Goal: Task Accomplishment & Management: Use online tool/utility

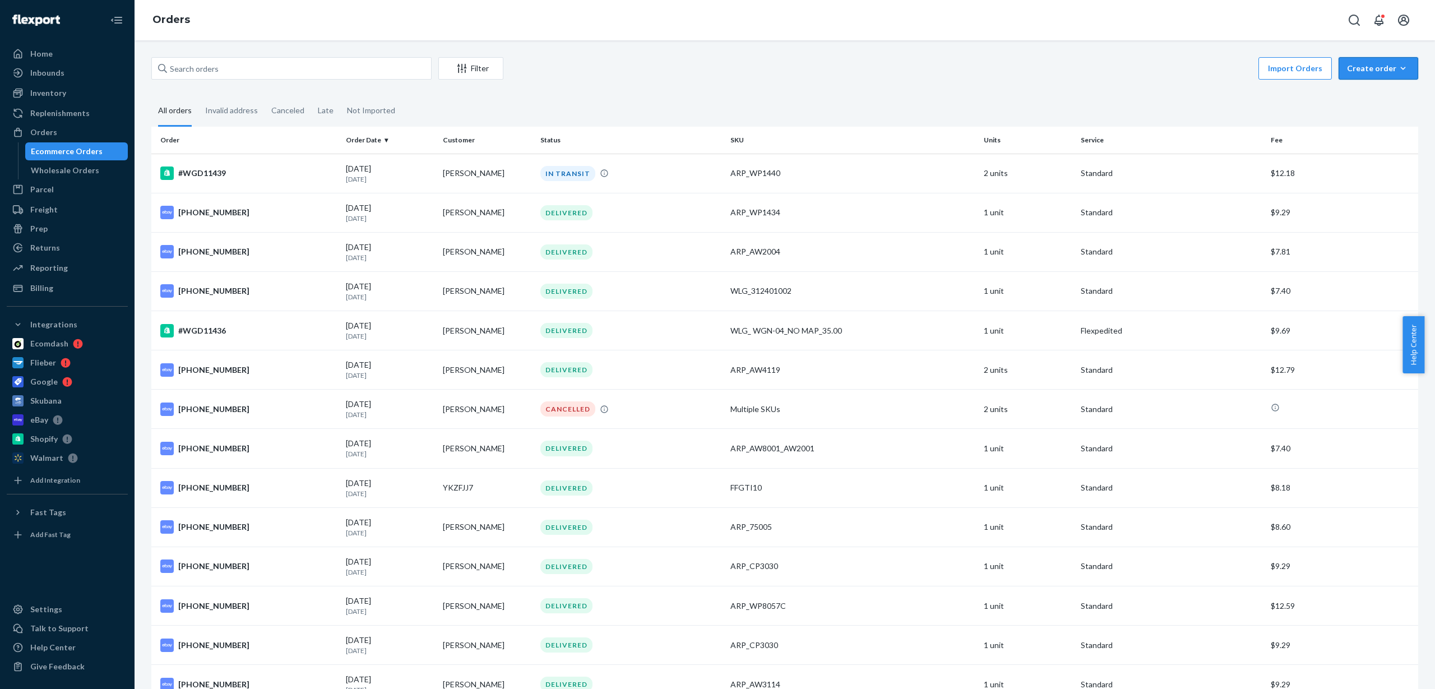
click at [1381, 70] on div "Create order" at bounding box center [1378, 68] width 63 height 11
click at [1363, 95] on span "Ecommerce order" at bounding box center [1386, 95] width 70 height 8
click at [1375, 67] on div "Create order" at bounding box center [1378, 68] width 63 height 11
click at [1367, 118] on span "Removal order" at bounding box center [1386, 119] width 70 height 8
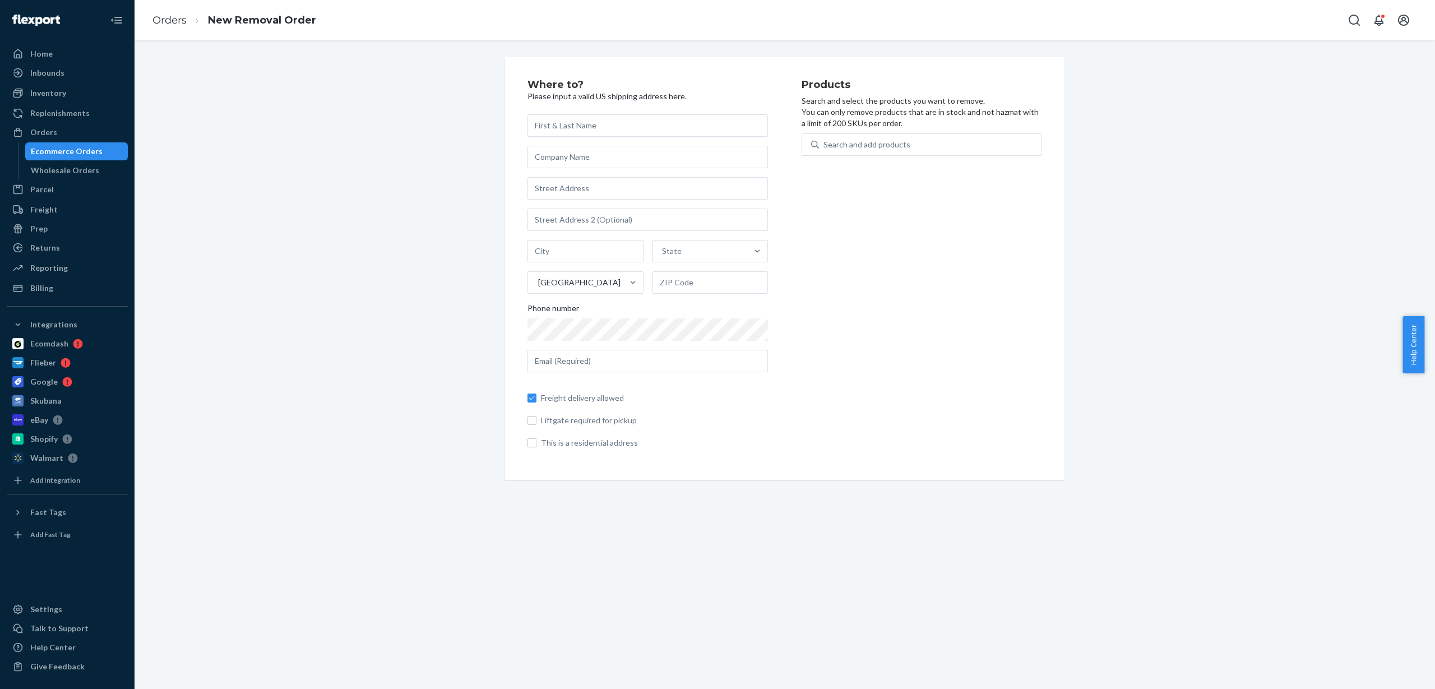
click at [651, 133] on input "text" at bounding box center [648, 125] width 241 height 22
click at [618, 184] on input "text" at bounding box center [648, 188] width 241 height 22
type input "[STREET_ADDRESS]"
type input "[GEOGRAPHIC_DATA]"
type input "63645"
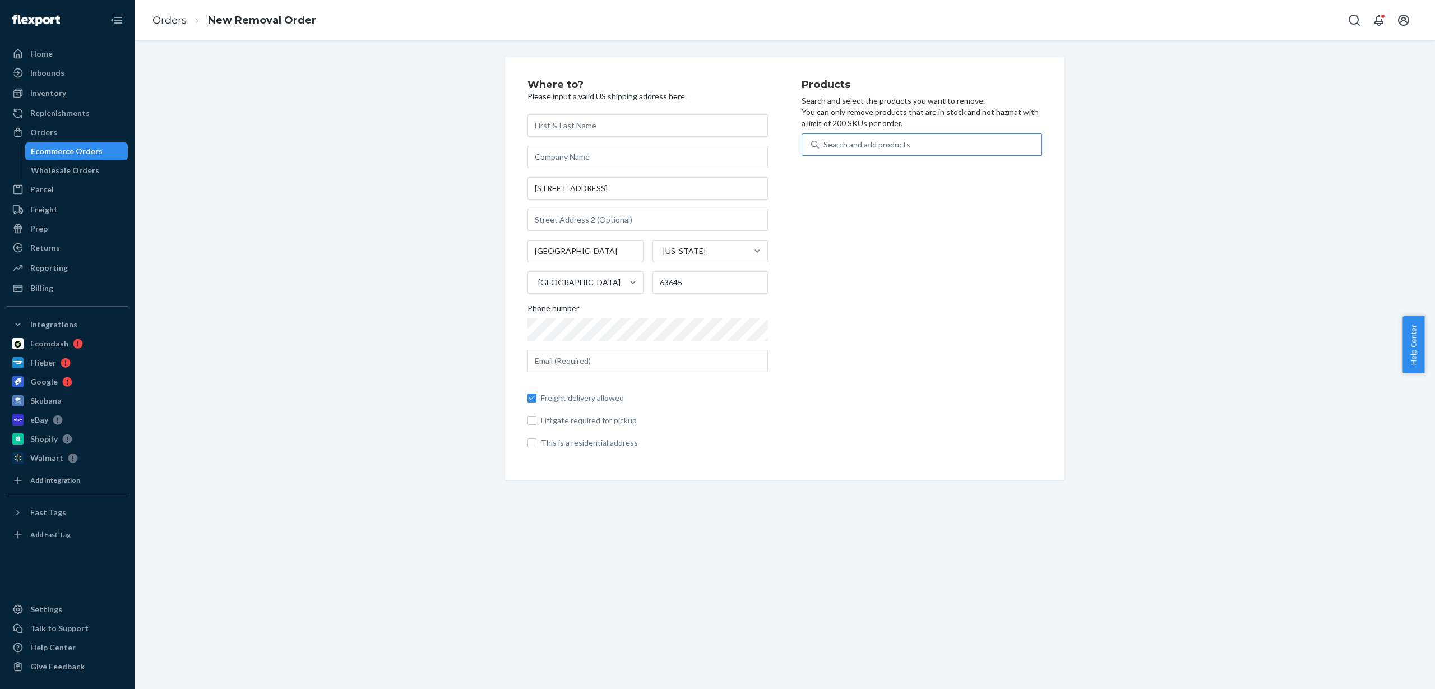
click at [876, 151] on div "Search and add products" at bounding box center [930, 145] width 223 height 20
click at [825, 150] on input "Search and add products" at bounding box center [824, 144] width 1 height 11
click at [921, 144] on div "Search and add products" at bounding box center [930, 145] width 223 height 20
click at [825, 144] on input "0 results available. Use Up and Down to choose options, press Enter to select t…" at bounding box center [824, 144] width 1 height 11
click at [948, 142] on div "Search and add products" at bounding box center [930, 145] width 223 height 20
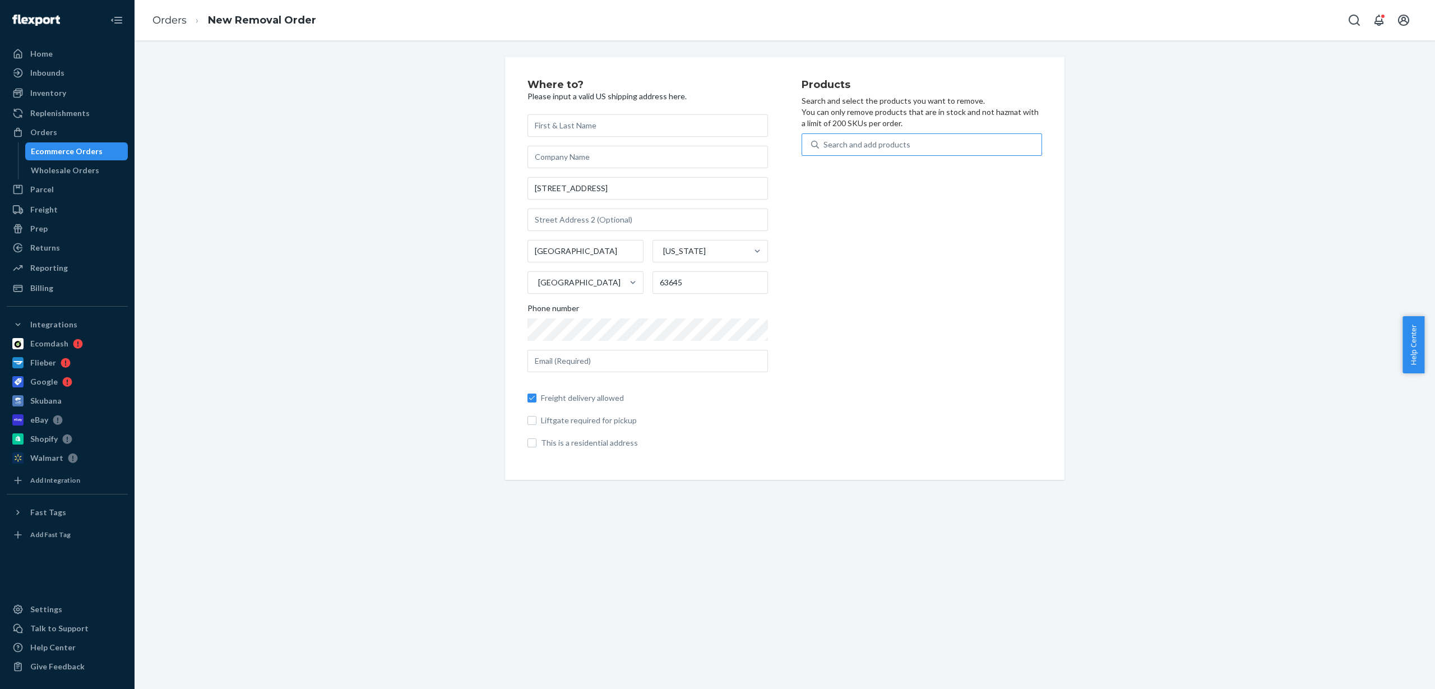
click at [825, 142] on input "Search and add products" at bounding box center [824, 144] width 1 height 11
paste input "WZK90011"
type input "WZK90011"
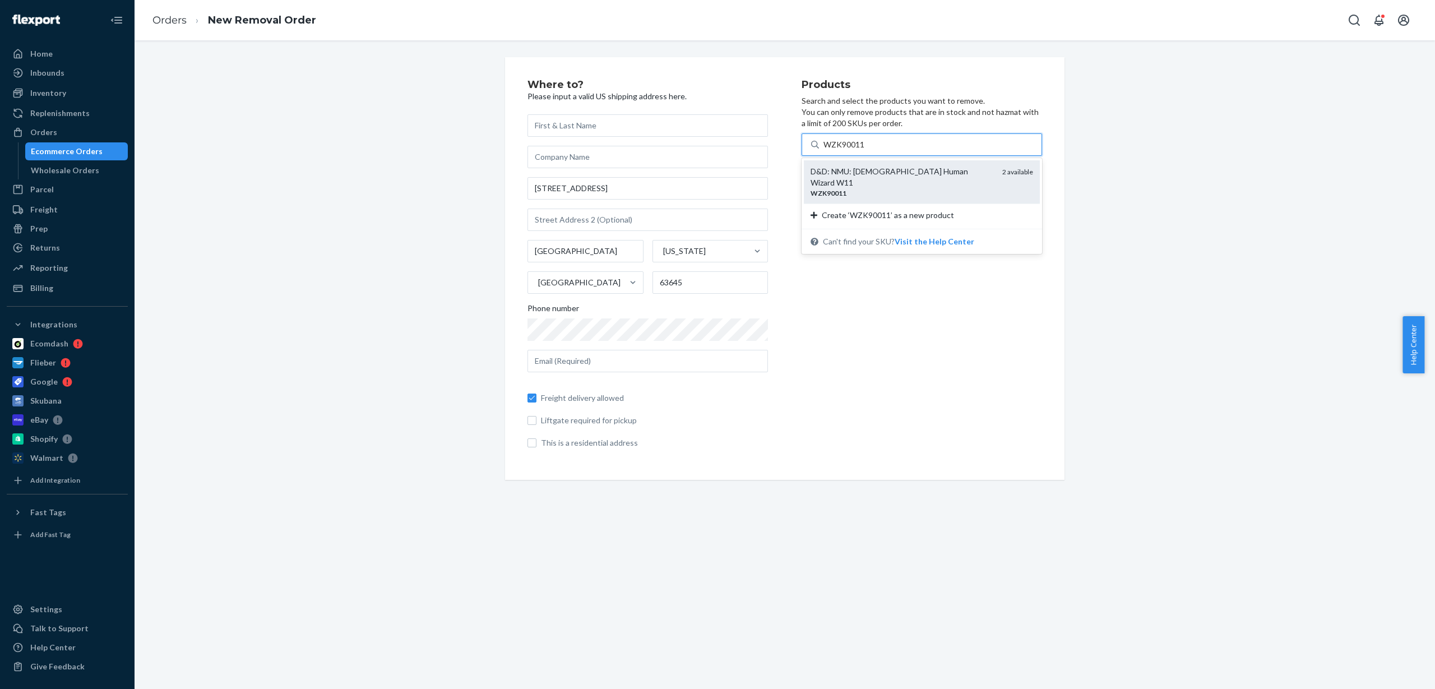
click at [916, 188] on div "WZK90011" at bounding box center [902, 193] width 183 height 10
click at [866, 150] on input "WZK90011" at bounding box center [845, 144] width 42 height 11
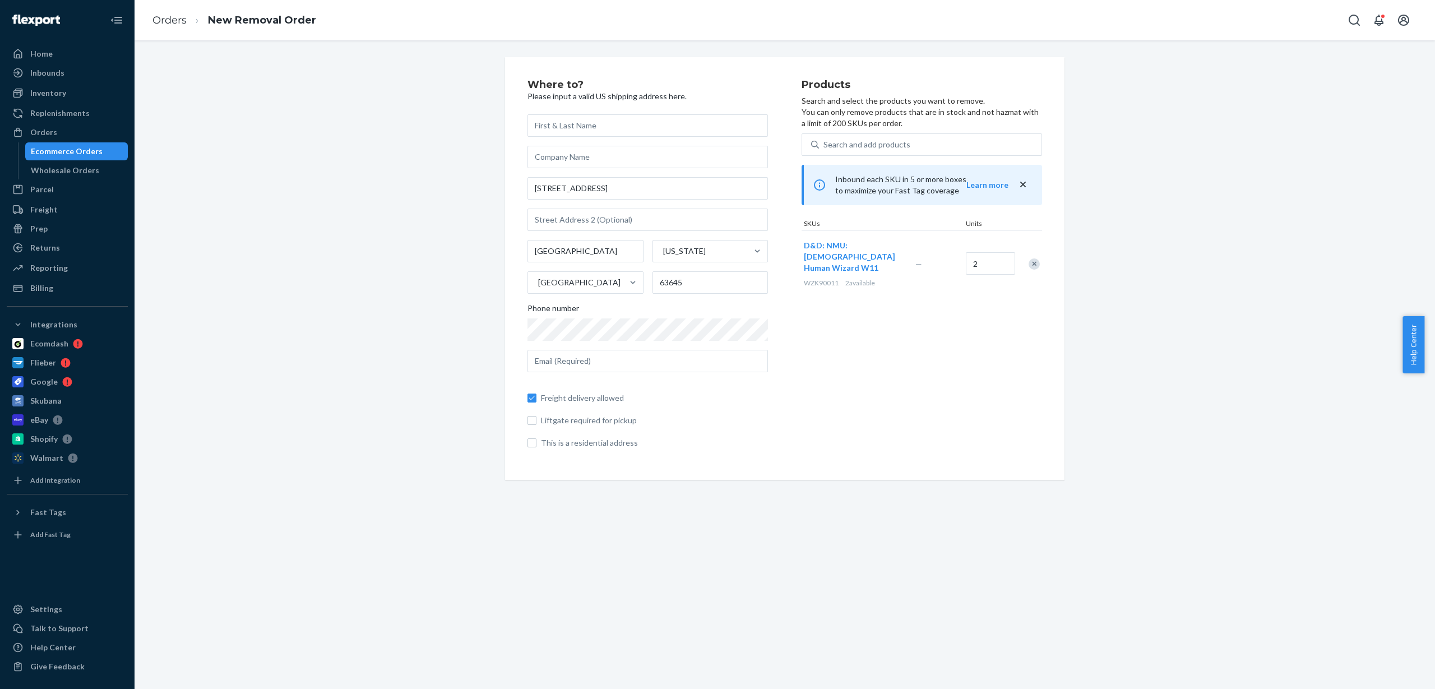
click at [1029, 258] on div "Remove Item" at bounding box center [1034, 263] width 11 height 11
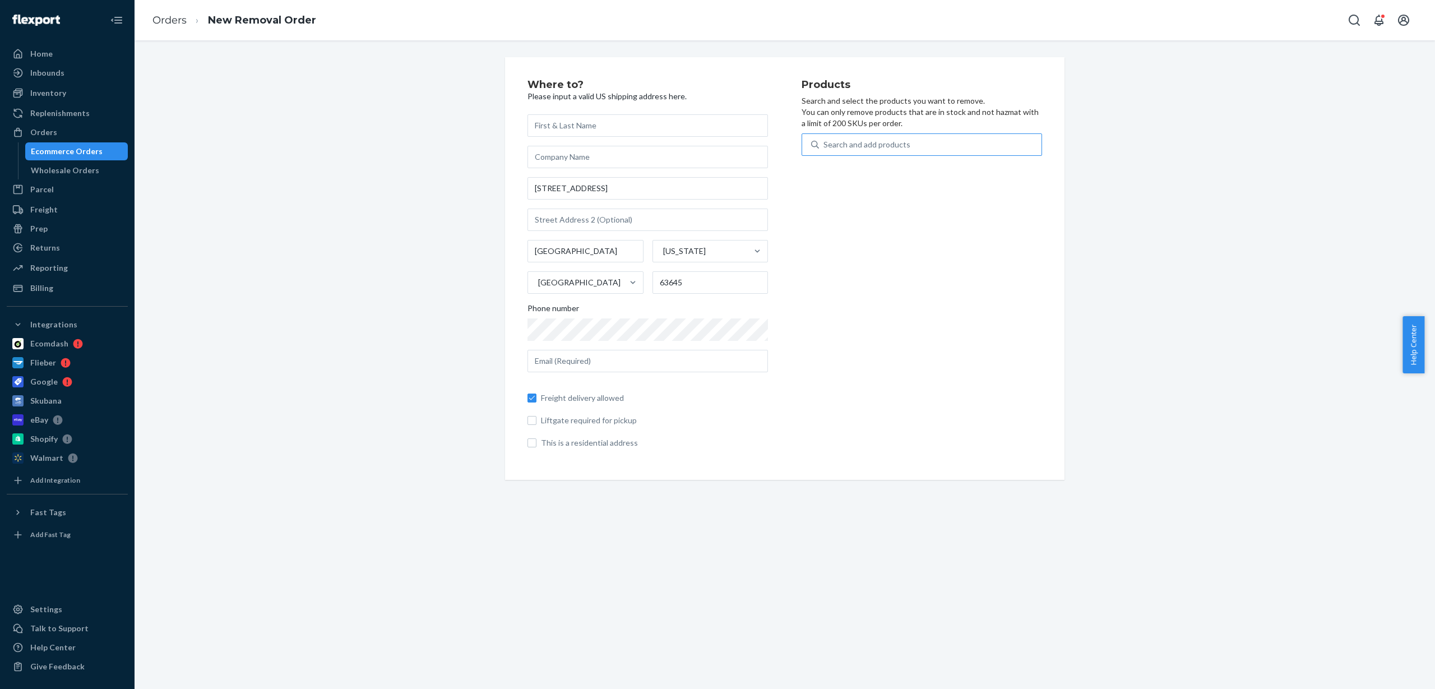
click at [895, 146] on div "Search and add products" at bounding box center [867, 144] width 87 height 11
click at [825, 146] on input "Search and add products" at bounding box center [824, 144] width 1 height 11
paste input "ARP_AW2004"
type input "ARP_AW2004"
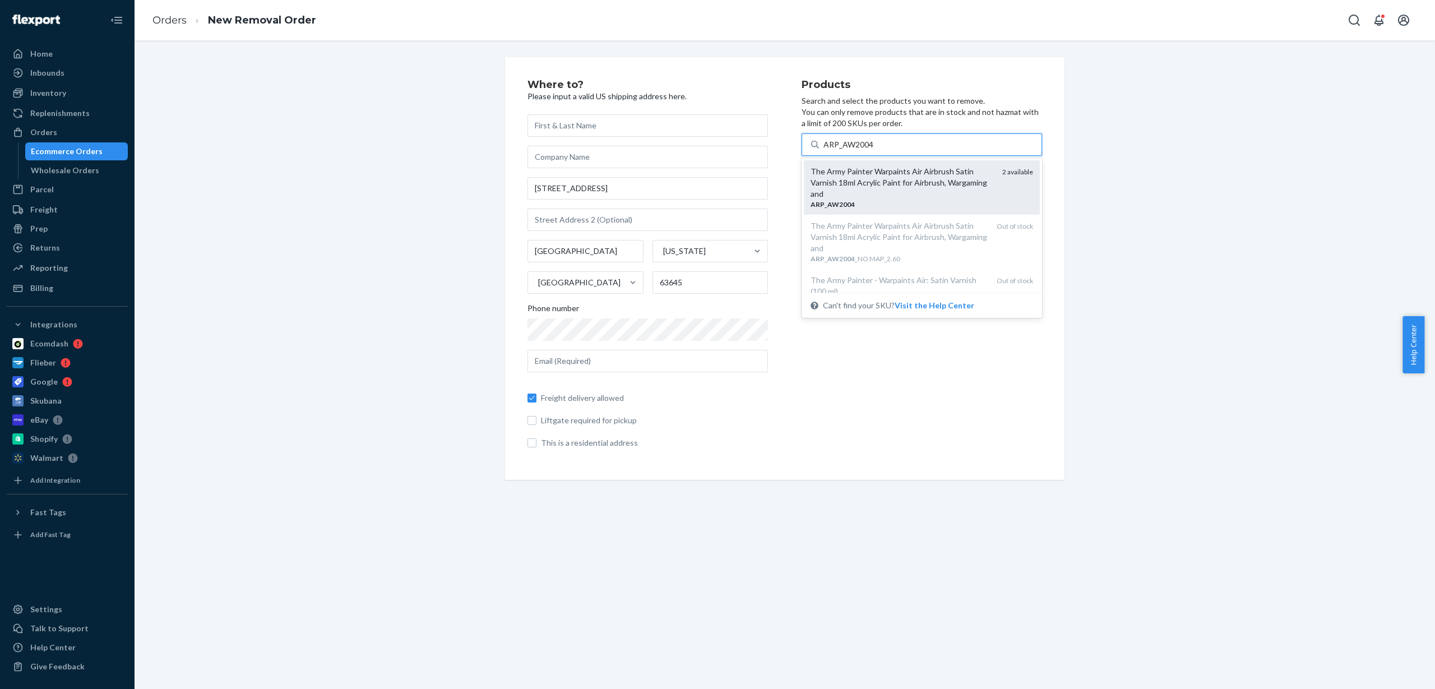
click at [914, 181] on div "The Army Painter Warpaints Air Airbrush Satin Varnish 18ml Acrylic Paint for Ai…" at bounding box center [902, 183] width 183 height 34
click at [874, 150] on input "ARP_AW2004" at bounding box center [849, 144] width 50 height 11
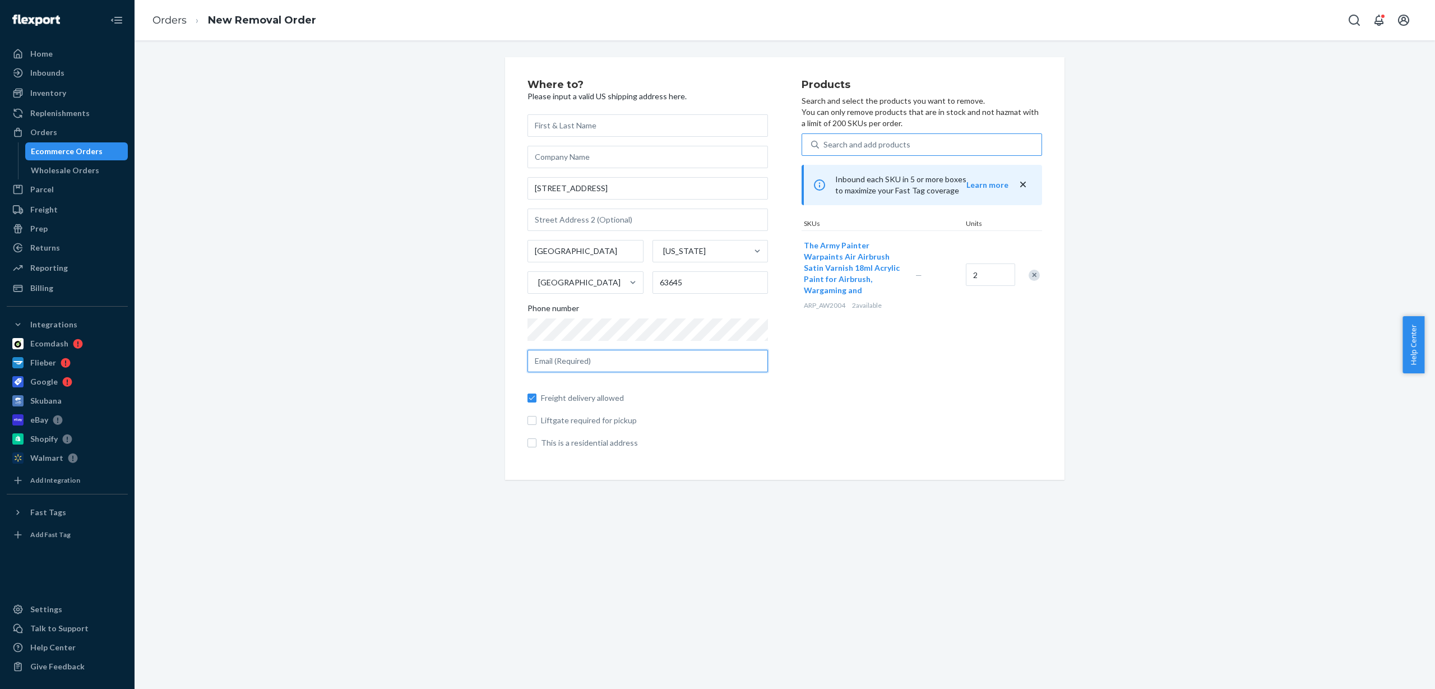
click at [618, 361] on input "text" at bounding box center [648, 361] width 241 height 22
type input "a@[DOMAIN_NAME]"
click at [812, 404] on div "Products Search and select the products you want to remove. You can only remove…" at bounding box center [922, 269] width 241 height 378
click at [580, 123] on input "text" at bounding box center [648, 125] width 241 height 22
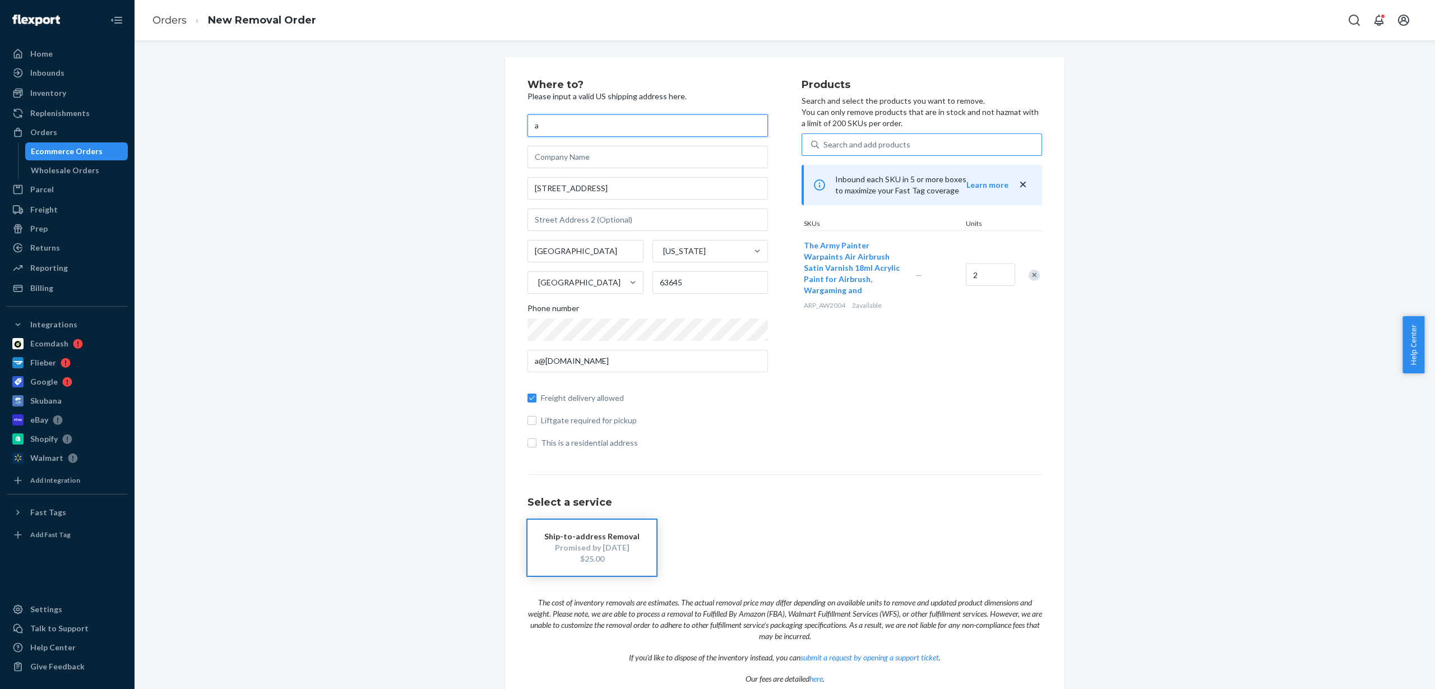
type input "a"
click at [579, 362] on input "a@[DOMAIN_NAME]" at bounding box center [648, 361] width 241 height 22
click at [578, 361] on input "a@[DOMAIN_NAME]" at bounding box center [648, 361] width 241 height 22
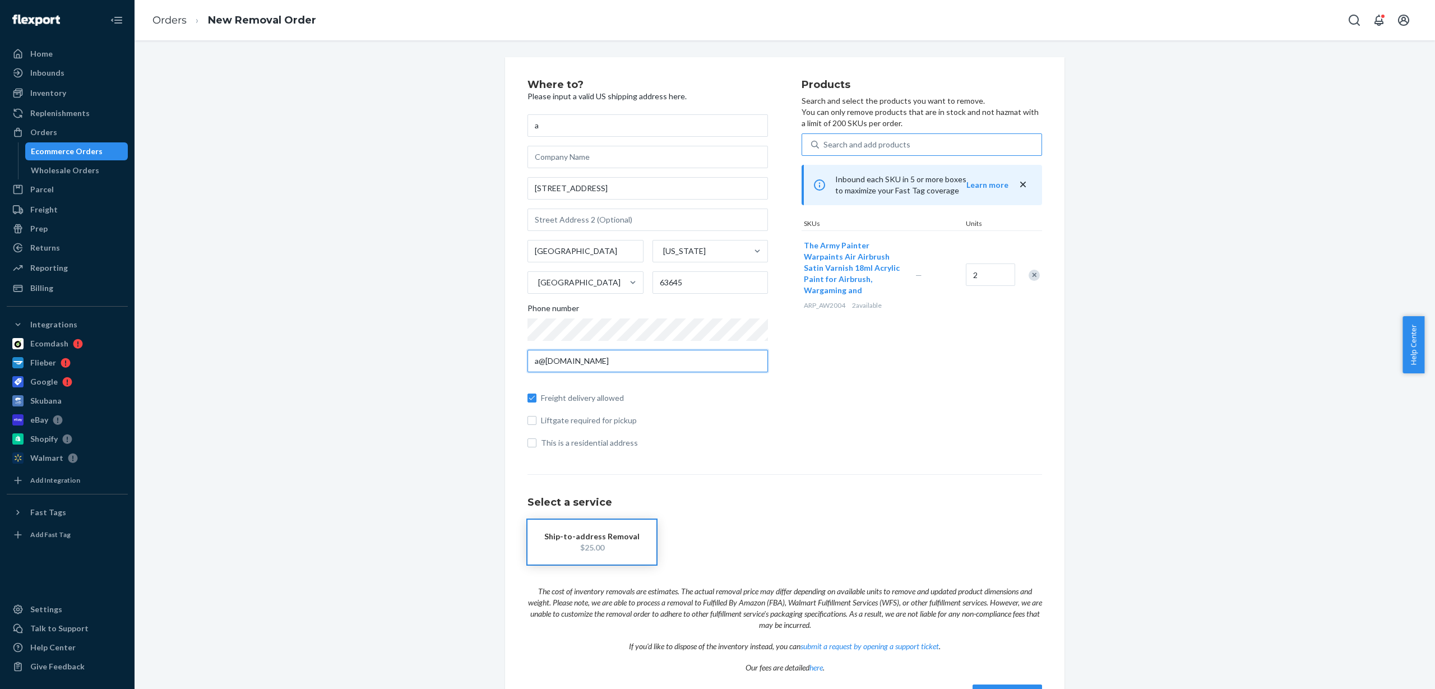
type input "a@[DOMAIN_NAME]"
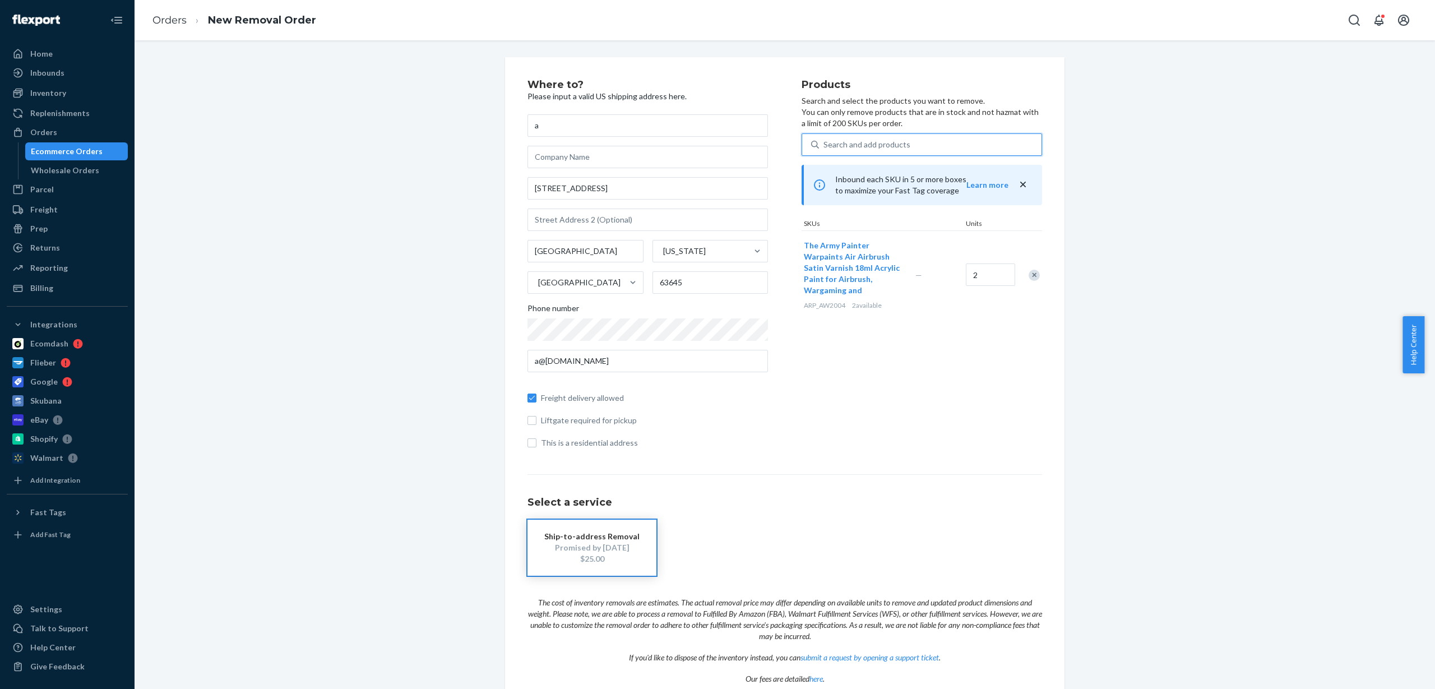
click at [922, 143] on div "Search and add products" at bounding box center [930, 145] width 223 height 20
click at [825, 143] on input "0 results available. Use Up and Down to choose options, press Enter to select t…" at bounding box center [824, 144] width 1 height 11
paste input "ARP_AW3101"
type input "ARP_AW3101"
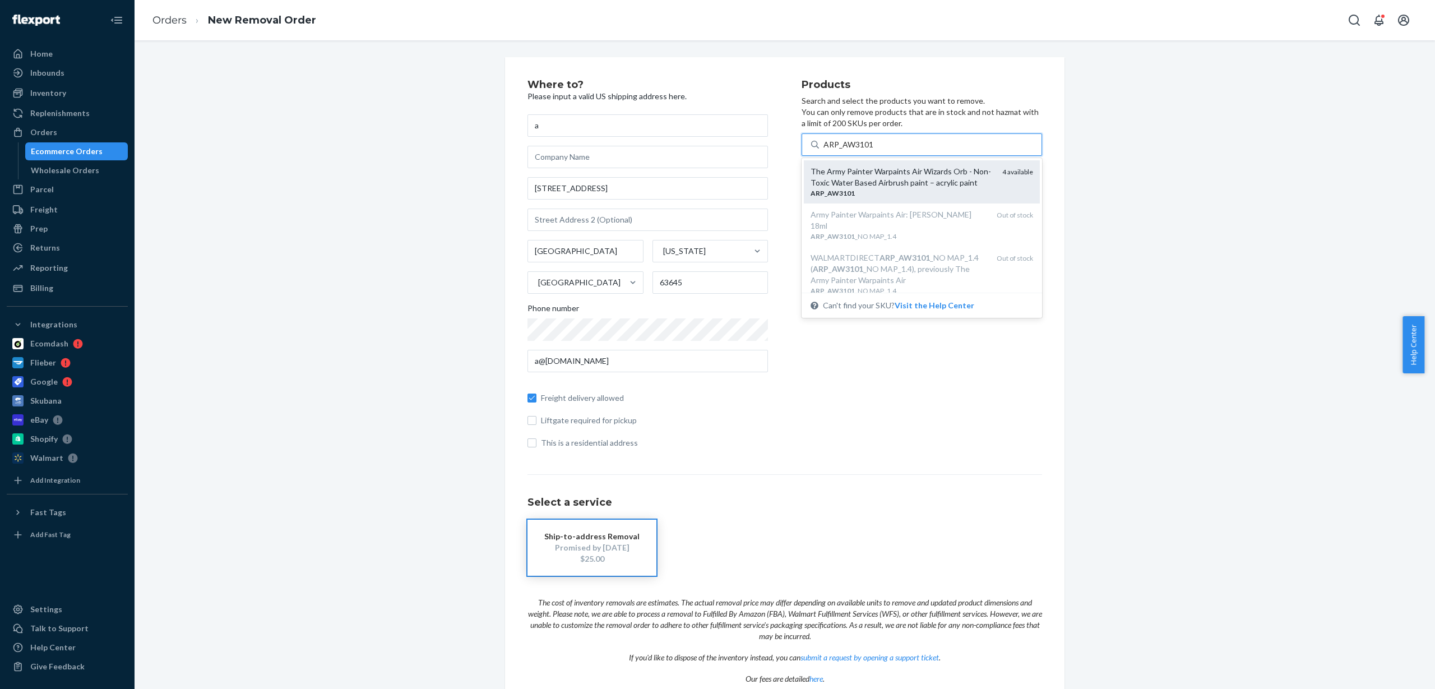
click at [954, 182] on div "The Army Painter Warpaints Air Wizards Orb - Non-Toxic Water Based Airbrush pai…" at bounding box center [902, 177] width 183 height 22
click at [874, 150] on input "ARP_AW3101" at bounding box center [849, 144] width 50 height 11
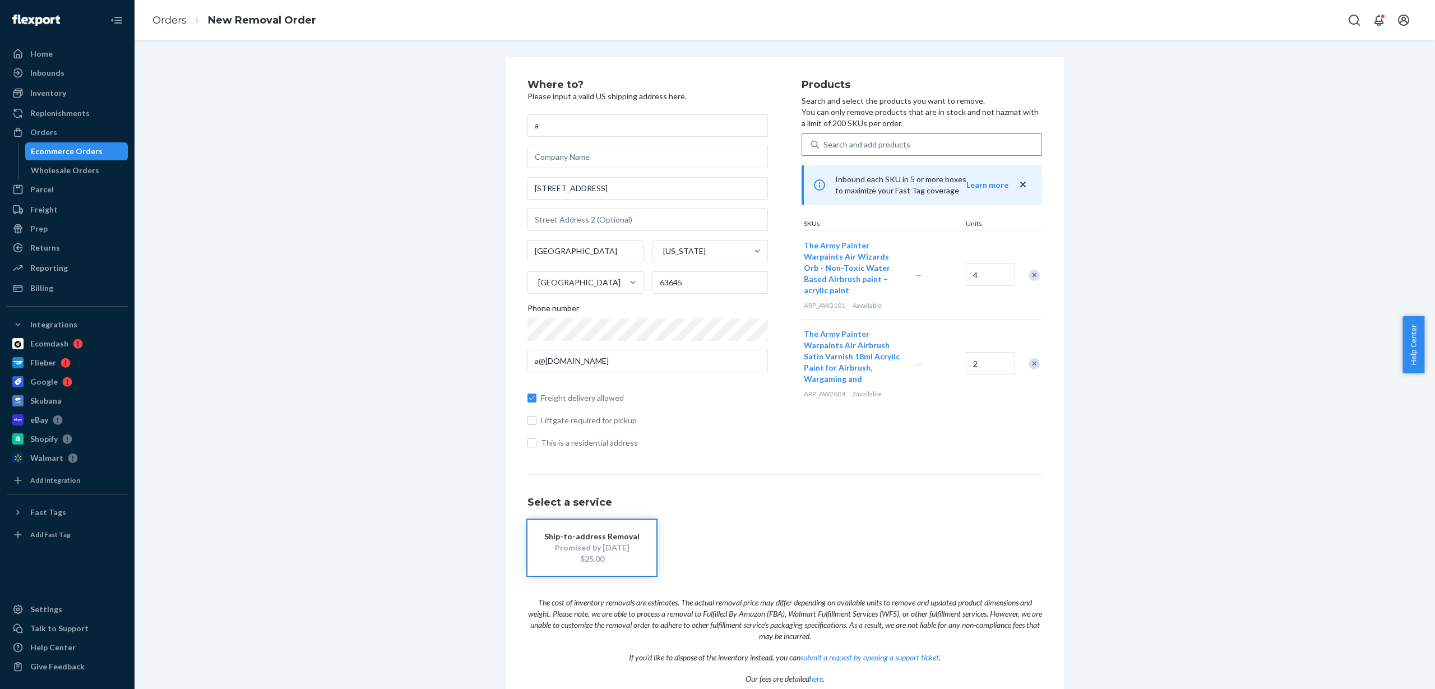
click at [876, 141] on div "Search and add products" at bounding box center [867, 144] width 87 height 11
click at [825, 141] on input "Search and add products" at bounding box center [824, 144] width 1 height 11
paste input "ARP_AW3102"
type input "ARP_AW3102"
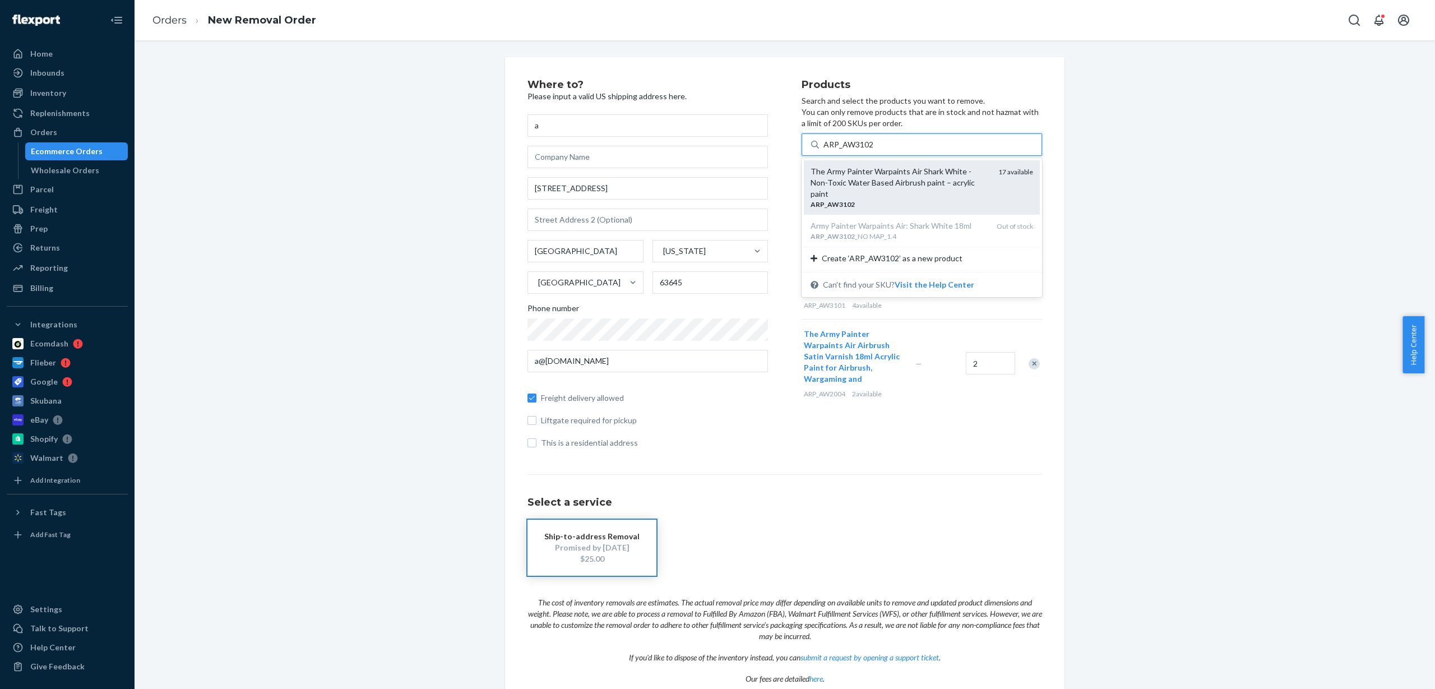
click at [912, 187] on div "The Army Painter Warpaints Air Shark White - Non-Toxic Water Based Airbrush pai…" at bounding box center [900, 183] width 179 height 34
click at [874, 150] on input "ARP_AW3102" at bounding box center [849, 144] width 50 height 11
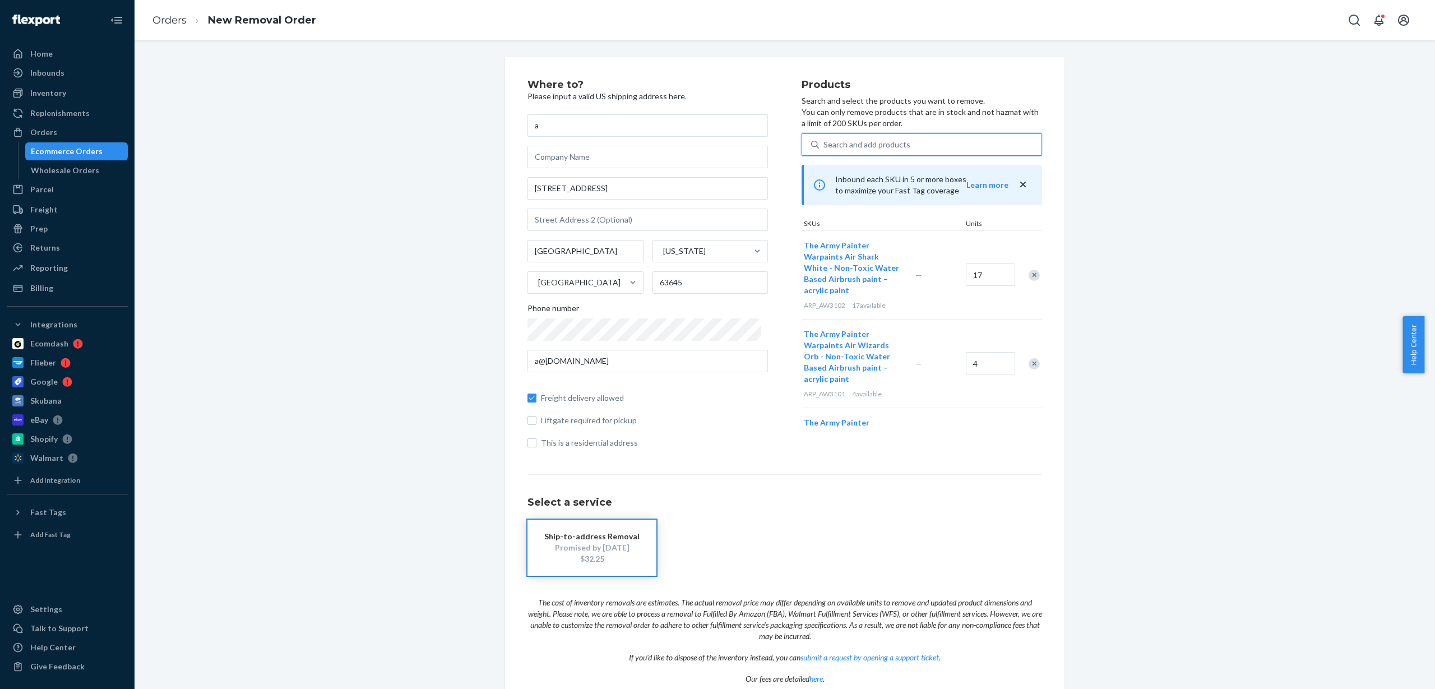
click at [935, 149] on div "Search and add products" at bounding box center [930, 145] width 223 height 20
click at [825, 149] on input "0 results available. Use Up and Down to choose options, press Enter to select t…" at bounding box center [824, 144] width 1 height 11
paste input "ARP_AW3104_NO MAP_1.4"
type input "ARP_AW3104_NO MAP_1.4"
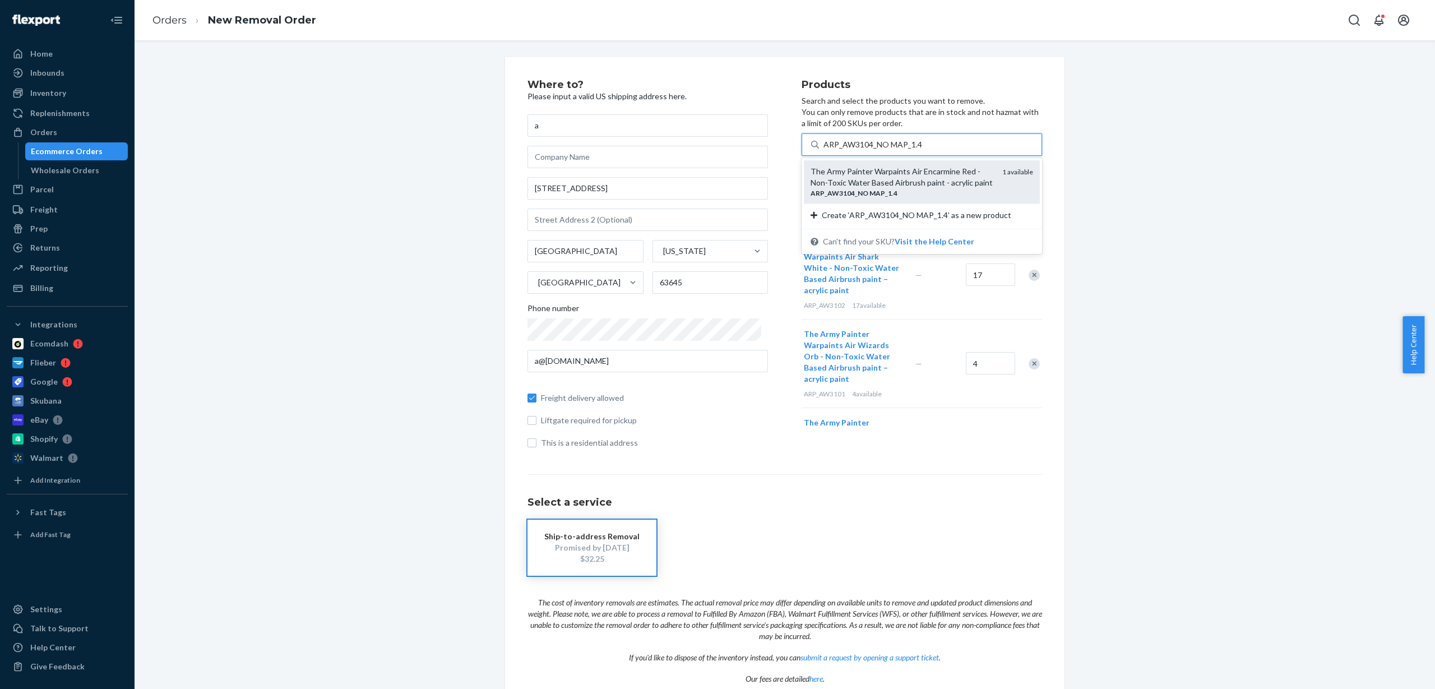
click at [896, 196] on div "ARP _ AW3104 _ NO MAP _ 1 . 4" at bounding box center [902, 193] width 183 height 10
click at [896, 150] on input "ARP_AW3104_NO MAP_1.4" at bounding box center [873, 144] width 99 height 11
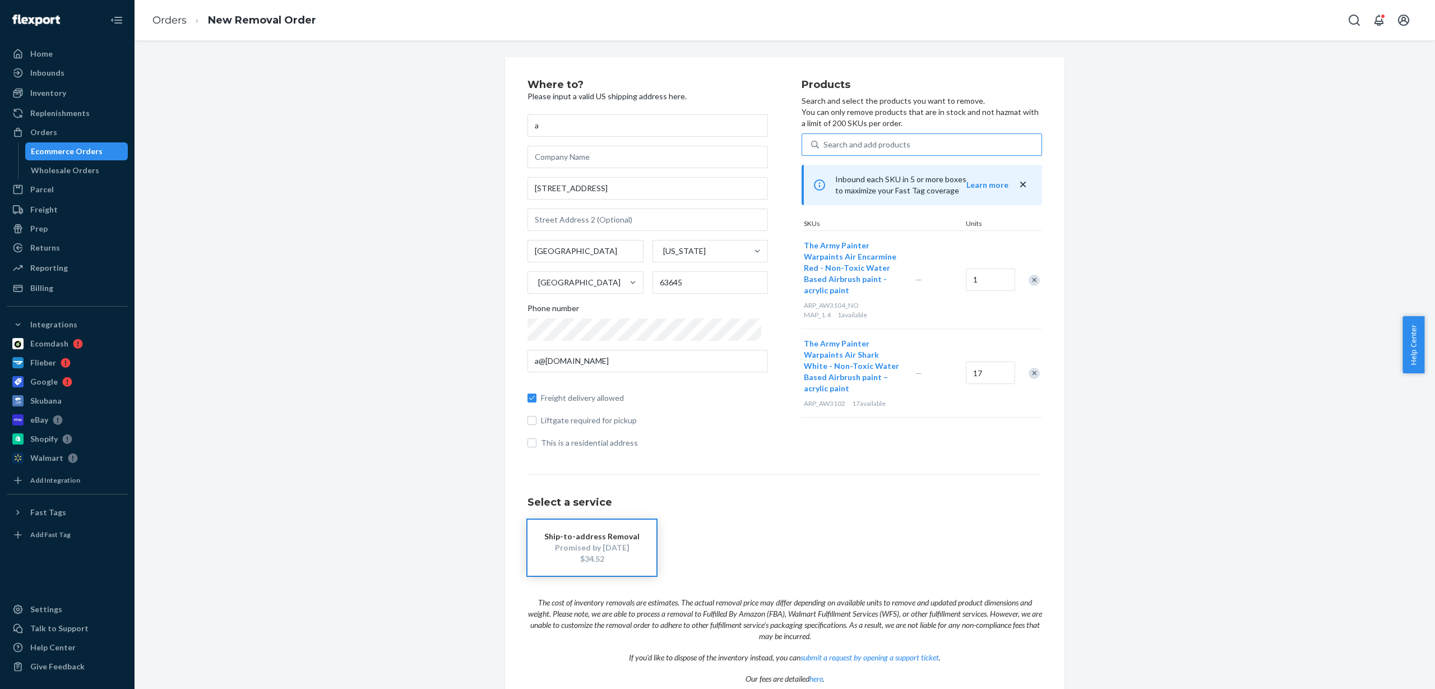
click at [958, 139] on div "Search and add products" at bounding box center [930, 145] width 223 height 20
click at [825, 139] on input "Search and add products" at bounding box center [824, 144] width 1 height 11
paste input "ARP_AW3105_NO MAP_1.4"
type input "ARP_AW3105_NO MAP_1.4"
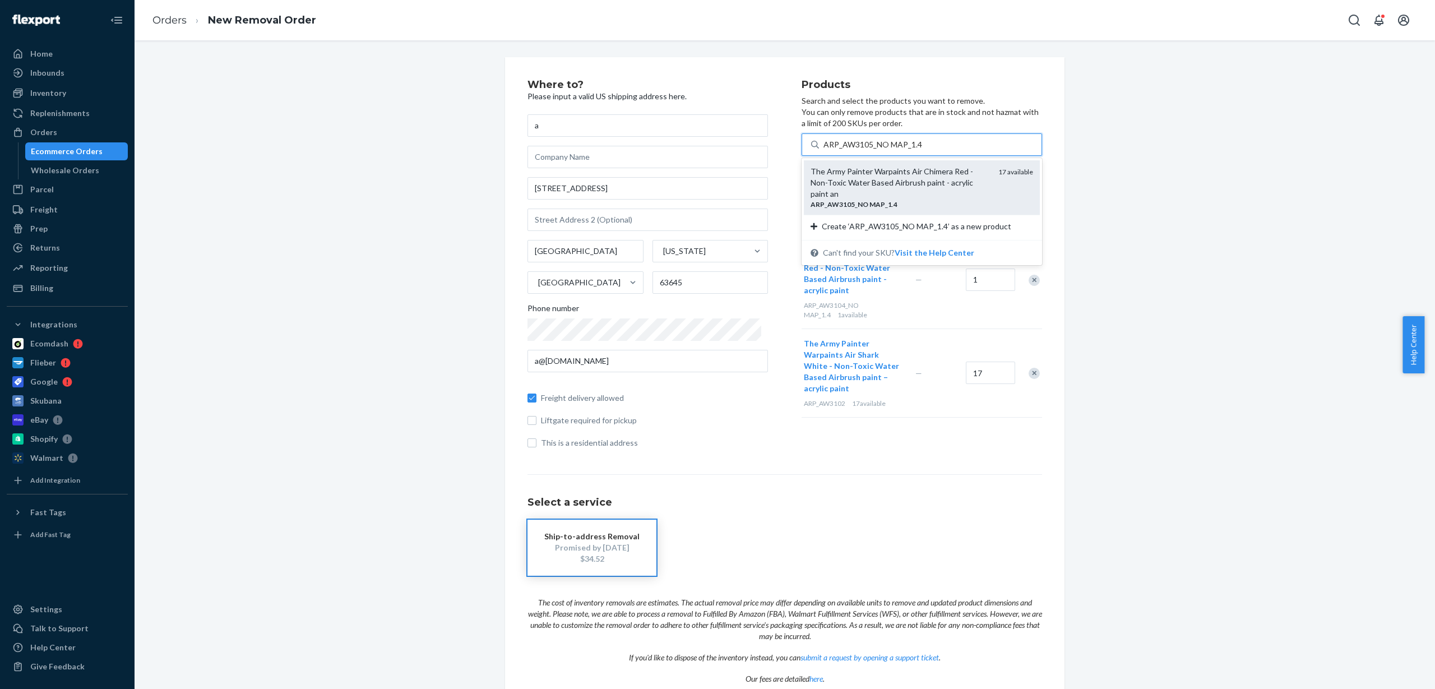
click at [882, 176] on div "The Army Painter Warpaints Air Chimera Red - Non-Toxic Water Based Airbrush pai…" at bounding box center [900, 183] width 179 height 34
click at [882, 150] on input "ARP_AW3105_NO MAP_1.4" at bounding box center [873, 144] width 99 height 11
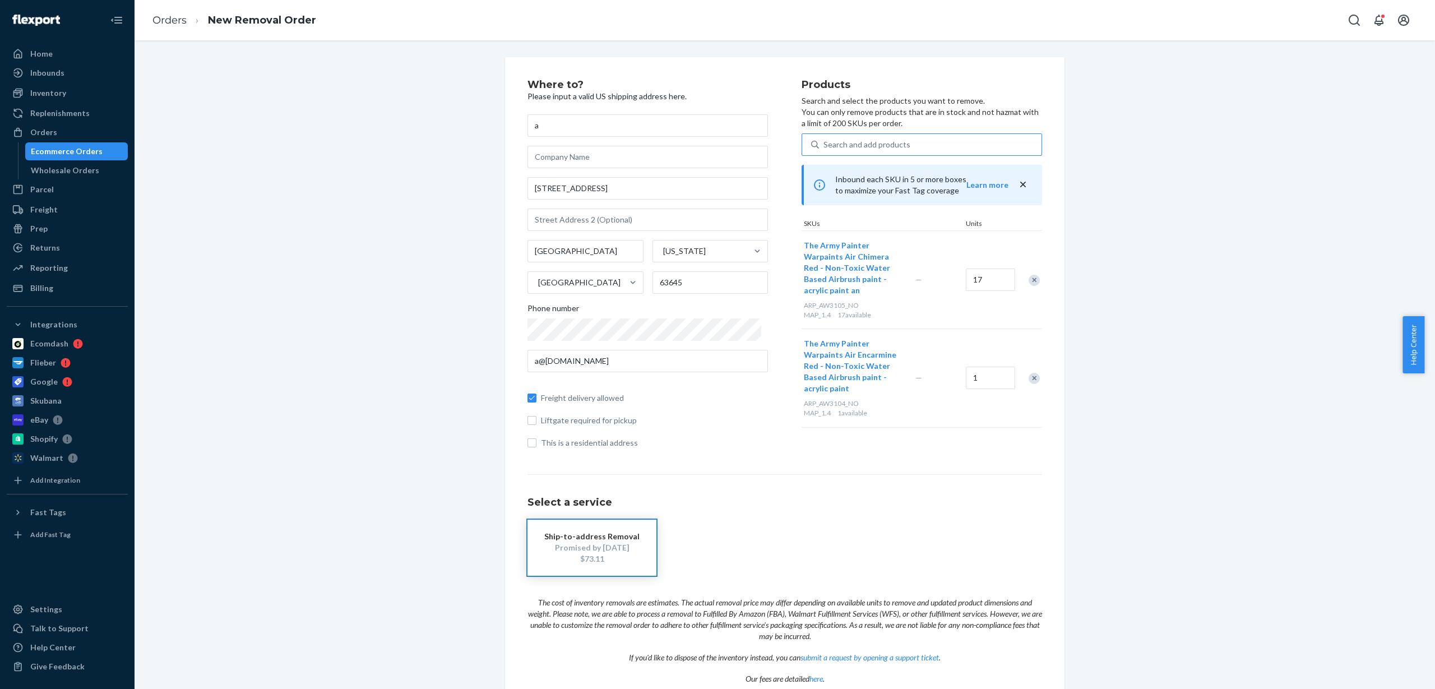
click at [853, 142] on div "Search and add products" at bounding box center [867, 144] width 87 height 11
click at [825, 142] on input "Search and add products" at bounding box center [824, 144] width 1 height 11
paste input "ARP_AW3106"
type input "ARP_AW3106"
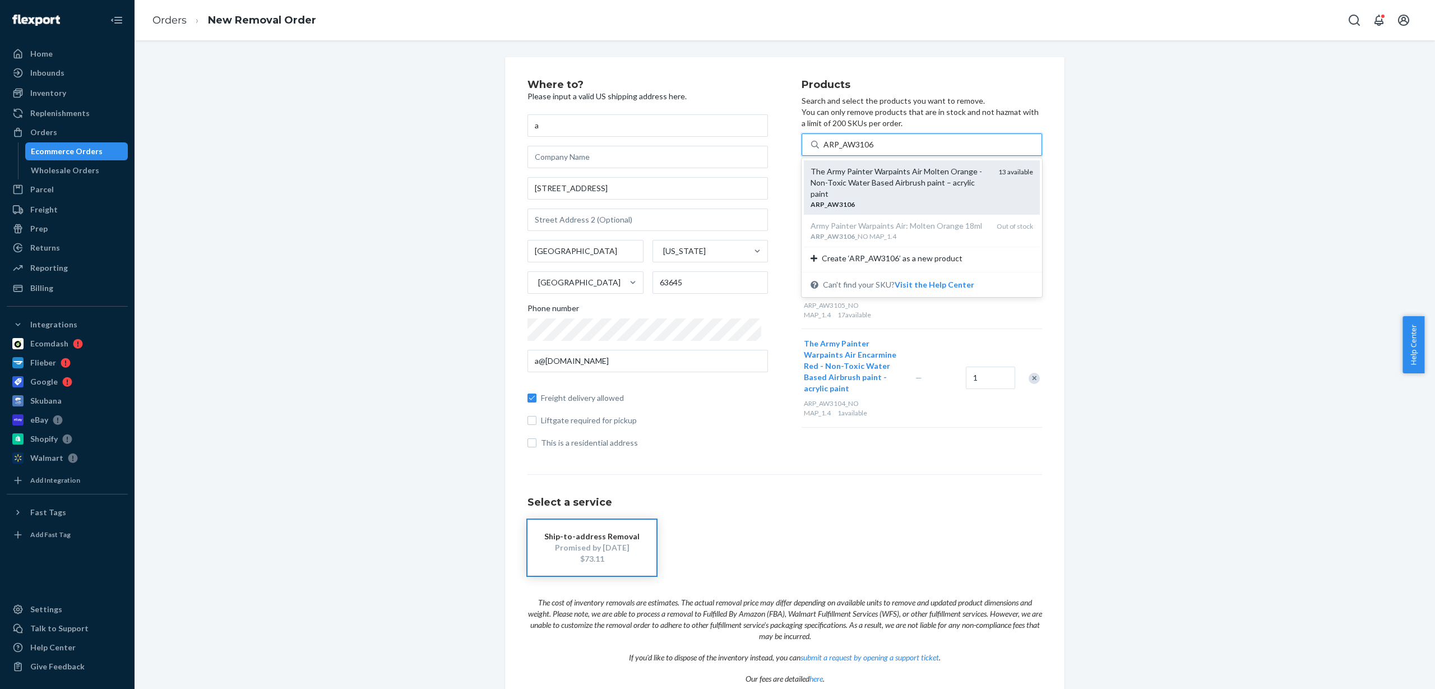
click at [895, 200] on div "ARP _ AW3106" at bounding box center [900, 205] width 179 height 10
click at [874, 150] on input "ARP_AW3106" at bounding box center [849, 144] width 50 height 11
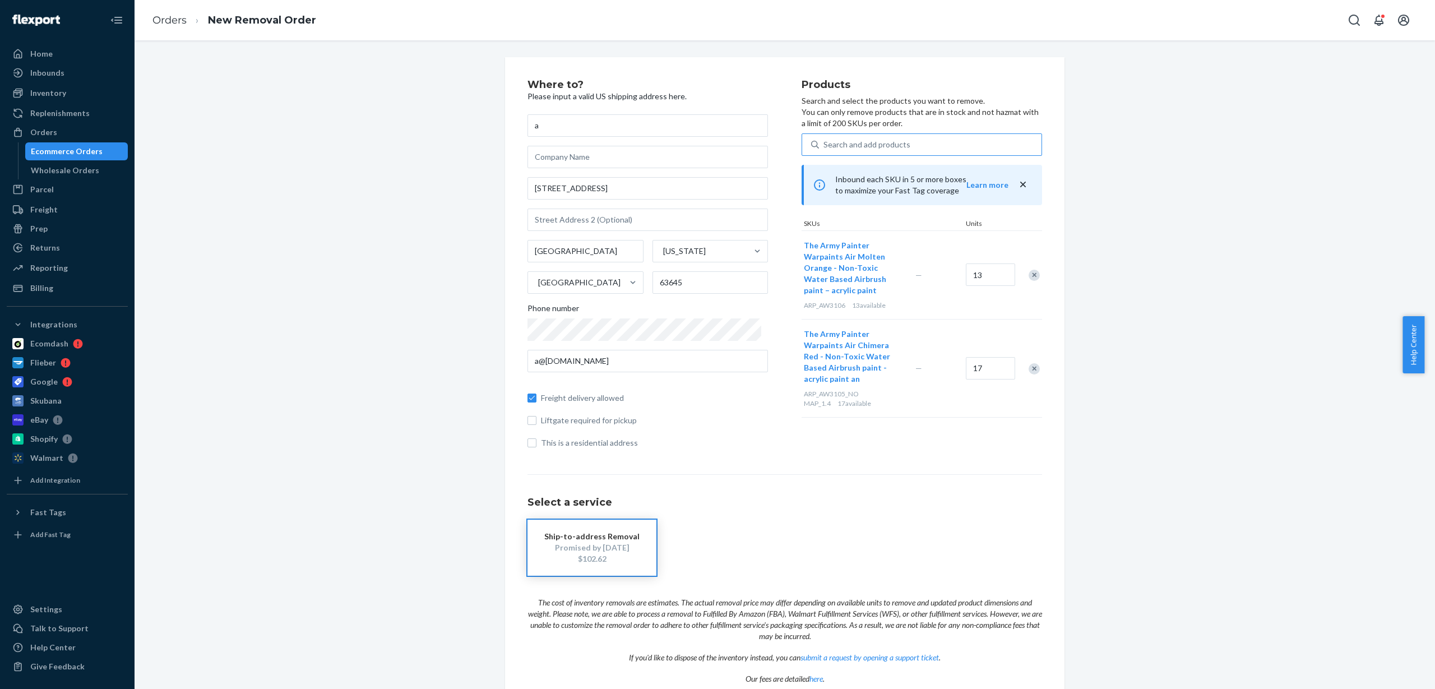
click at [915, 142] on div "Search and add products" at bounding box center [930, 145] width 223 height 20
click at [825, 142] on input "Search and add products" at bounding box center [824, 144] width 1 height 11
paste input "ARP_AW3107"
type input "ARP_AW3107"
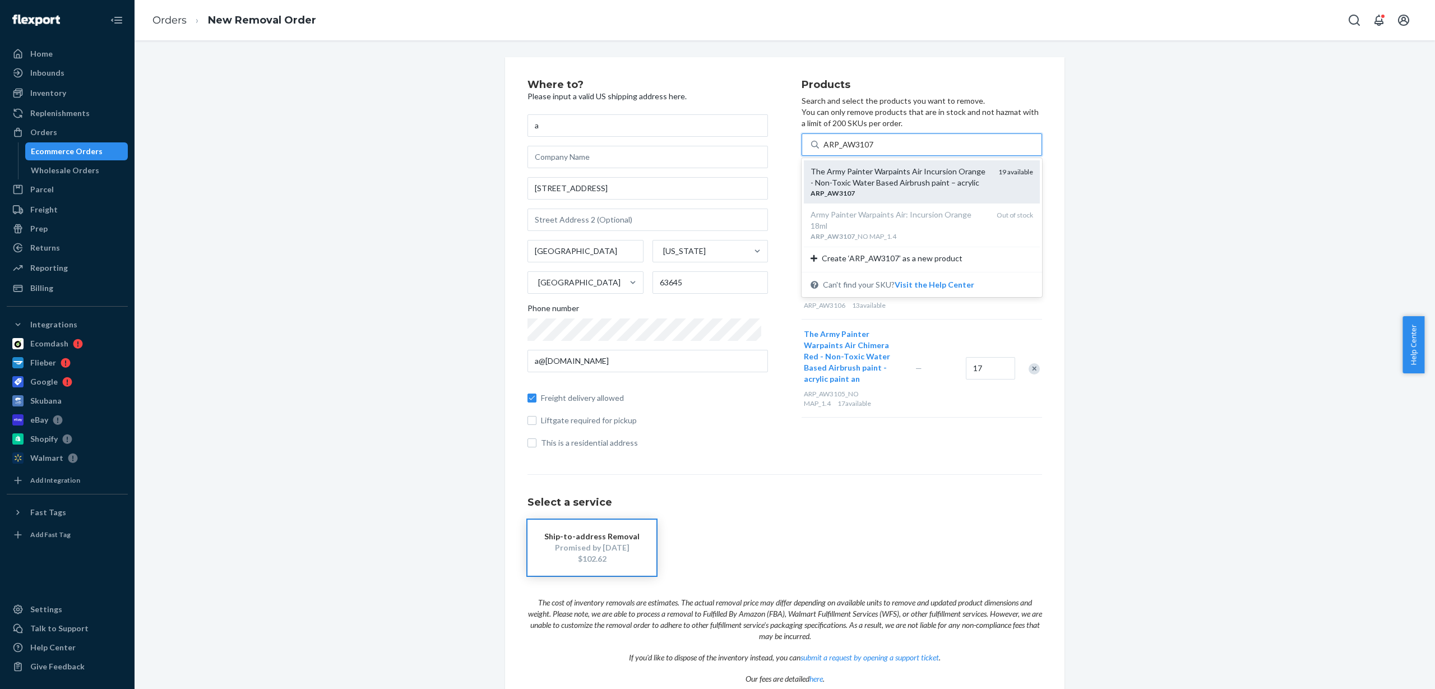
click at [923, 181] on div "The Army Painter Warpaints Air Incursion Orange - Non-Toxic Water Based Airbrus…" at bounding box center [900, 177] width 179 height 22
click at [874, 150] on input "ARP_AW3107" at bounding box center [849, 144] width 50 height 11
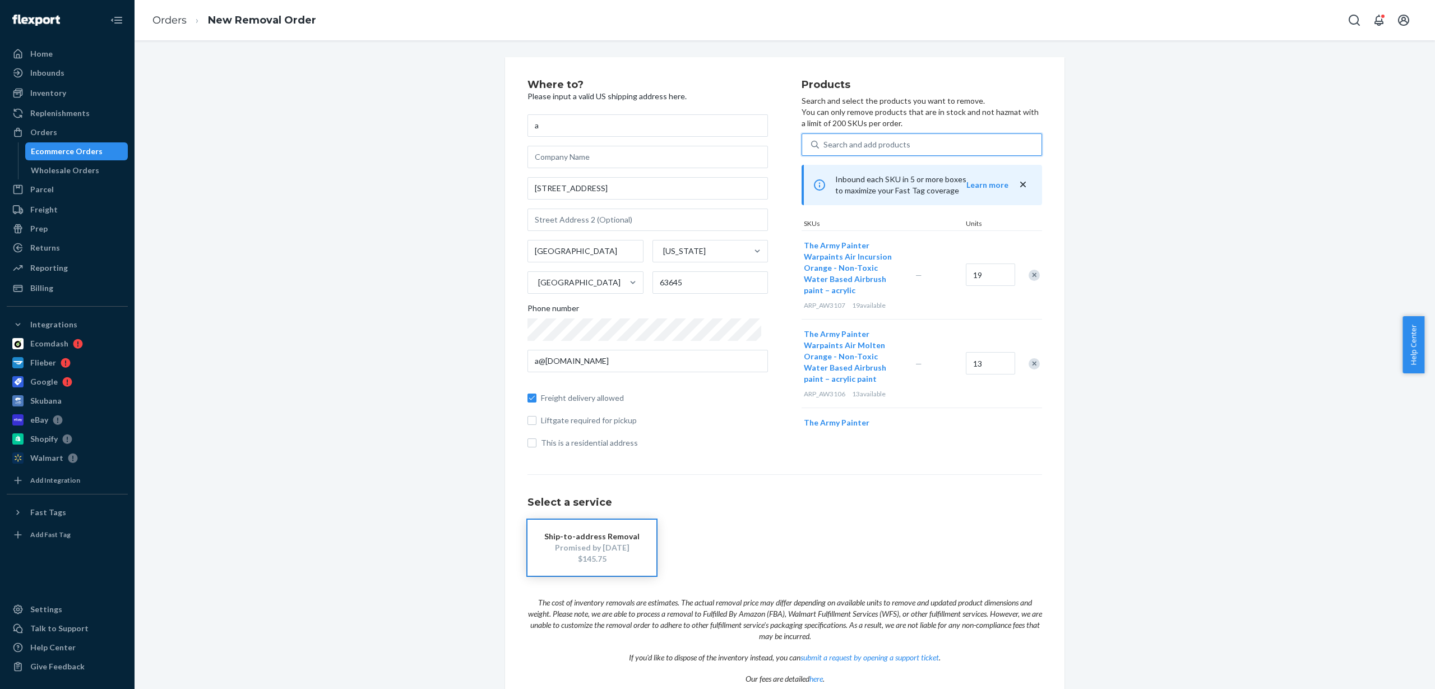
click at [879, 144] on div "Search and add products" at bounding box center [867, 144] width 87 height 11
click at [825, 144] on input "0 results available. Use Up and Down to choose options, press Enter to select t…" at bounding box center [824, 144] width 1 height 11
paste input "ARP_AW3108"
type input "ARP_AW3108"
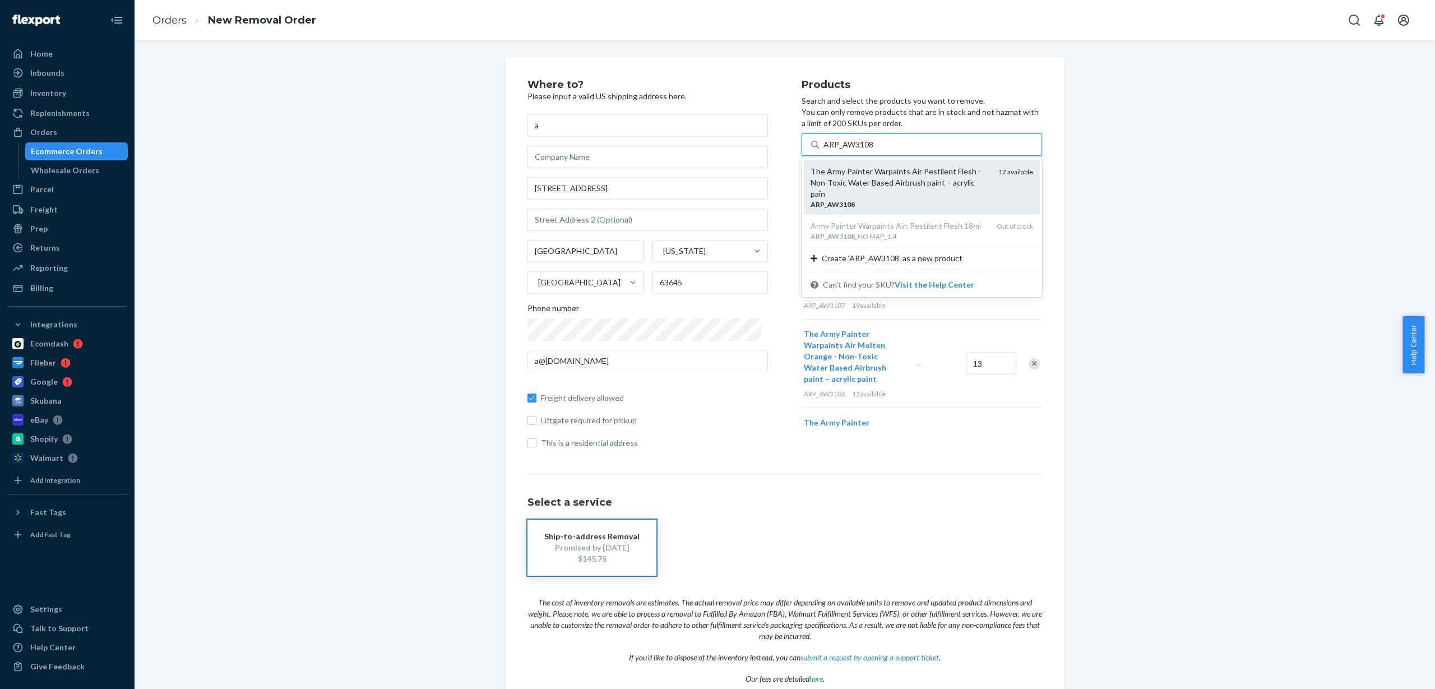
click at [915, 186] on div "The Army Painter Warpaints Air Pestilent Flesh - Non-Toxic Water Based Airbrush…" at bounding box center [900, 183] width 179 height 34
click at [874, 150] on input "ARP_AW3108" at bounding box center [849, 144] width 50 height 11
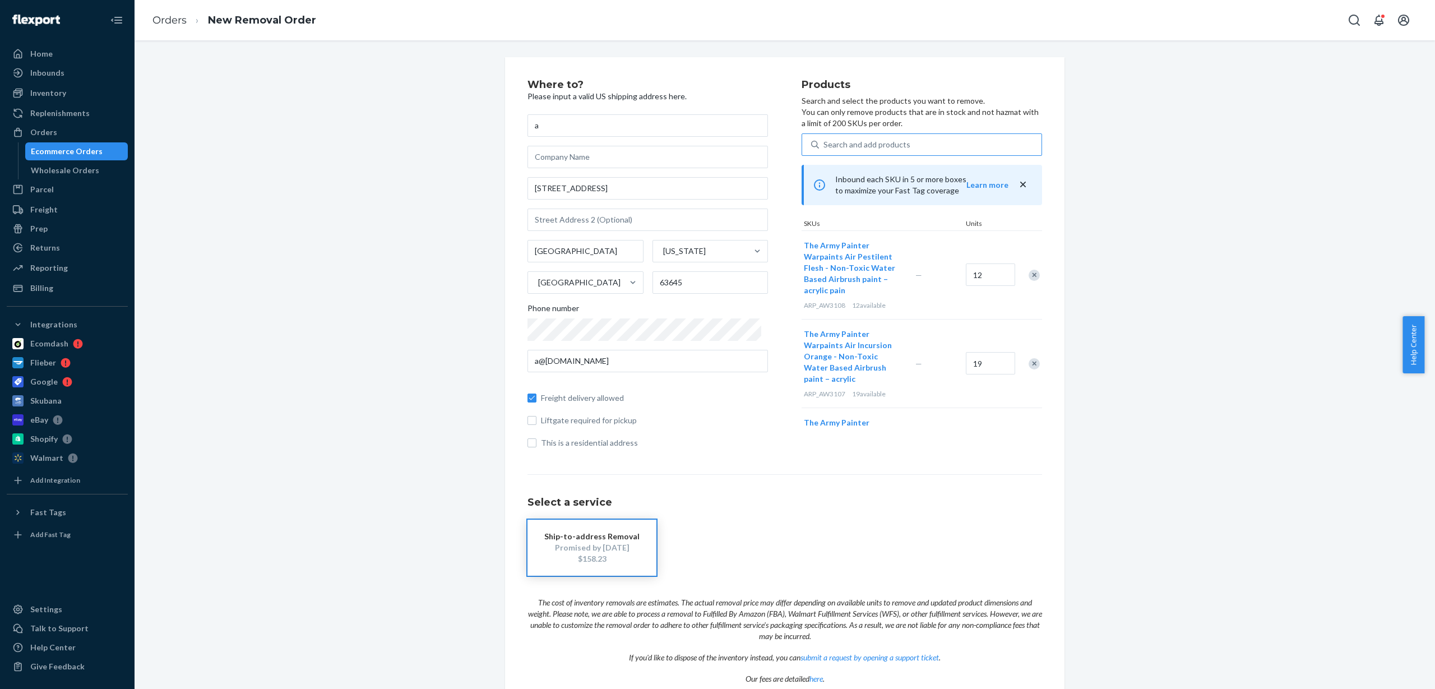
click at [881, 142] on div "Search and add products" at bounding box center [867, 144] width 87 height 11
click at [825, 142] on input "Search and add products" at bounding box center [824, 144] width 1 height 11
paste input "ARP_AW3109"
type input "ARP_AW3109"
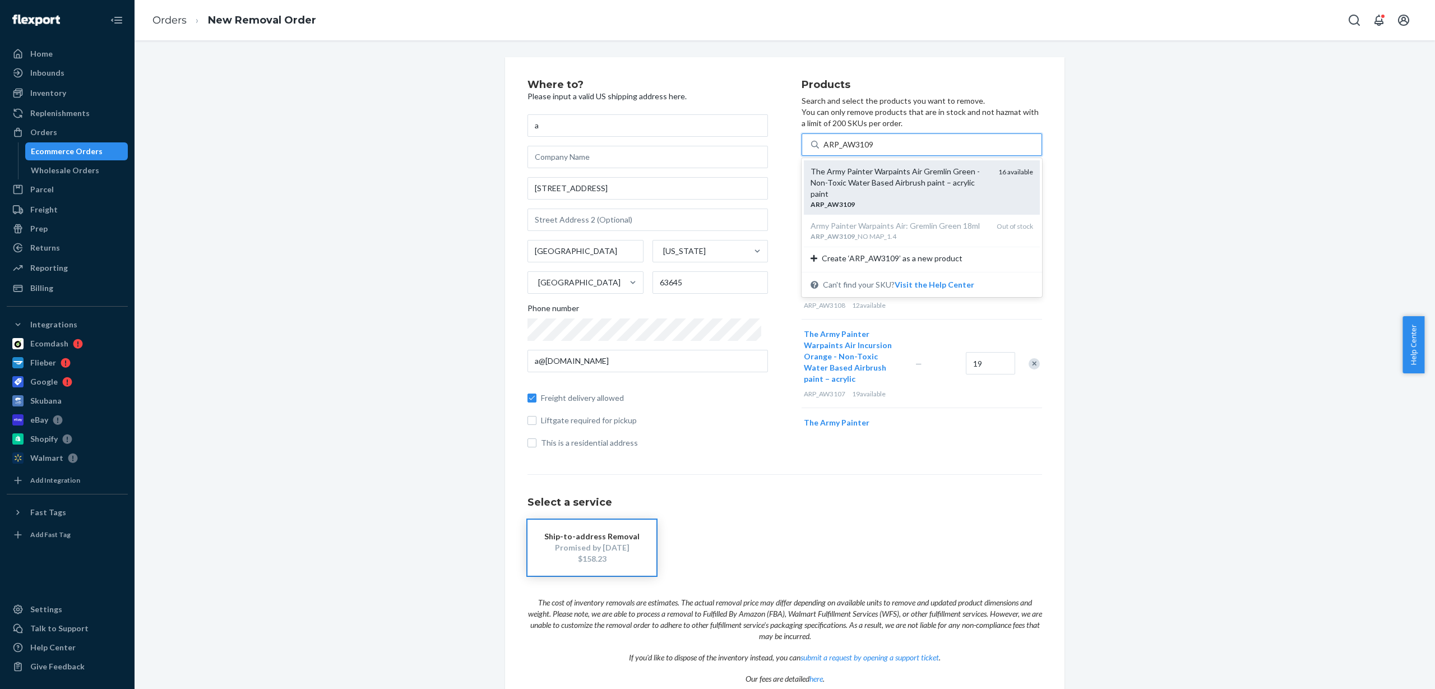
click at [907, 187] on div "The Army Painter Warpaints Air Gremlin Green - Non-Toxic Water Based Airbrush p…" at bounding box center [900, 183] width 179 height 34
click at [874, 150] on input "ARP_AW3109" at bounding box center [849, 144] width 50 height 11
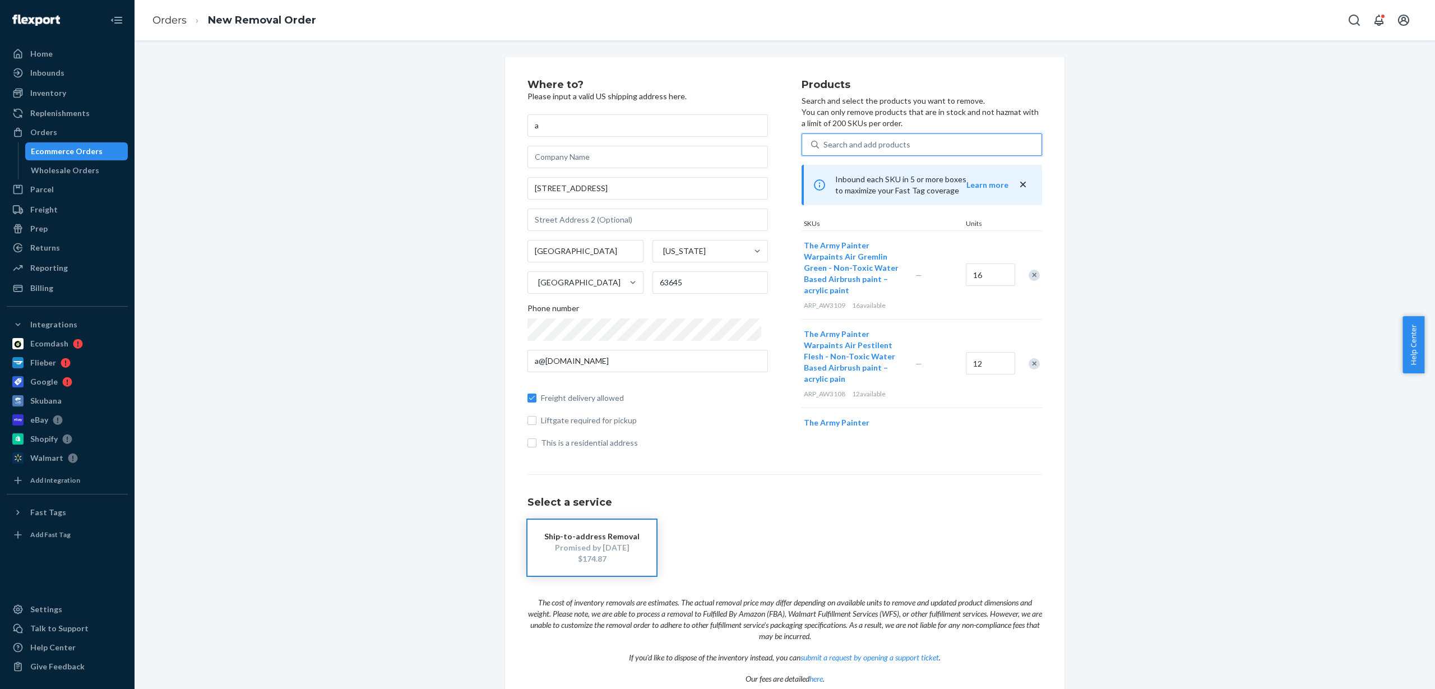
click at [869, 144] on div "Search and add products" at bounding box center [867, 144] width 87 height 11
click at [825, 144] on input "0 results available. Use Up and Down to choose options, press Enter to select t…" at bounding box center [824, 144] width 1 height 11
paste input "ARP_AW3110"
type input "ARP_AW3110"
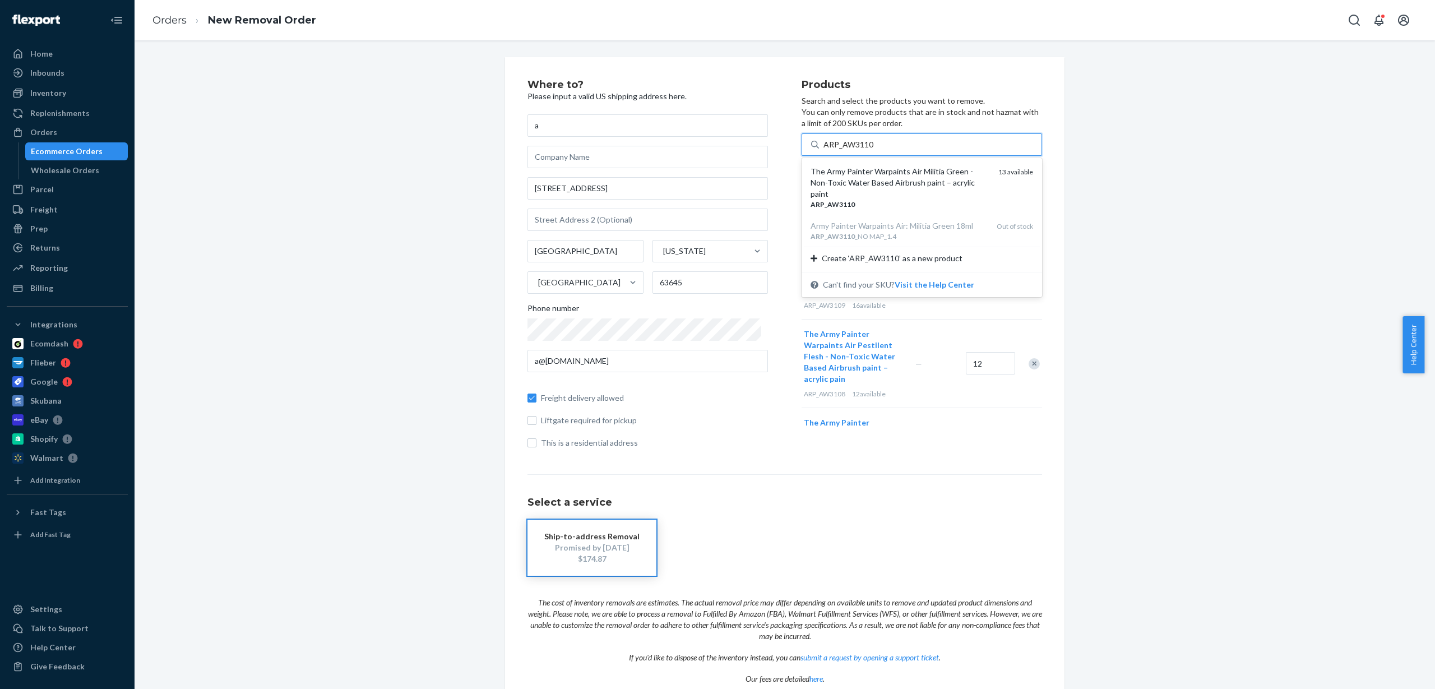
click at [902, 186] on div "The Army Painter Warpaints Air Militia Green - Non-Toxic Water Based Airbrush p…" at bounding box center [900, 183] width 179 height 34
click at [874, 150] on input "ARP_AW3110" at bounding box center [849, 144] width 50 height 11
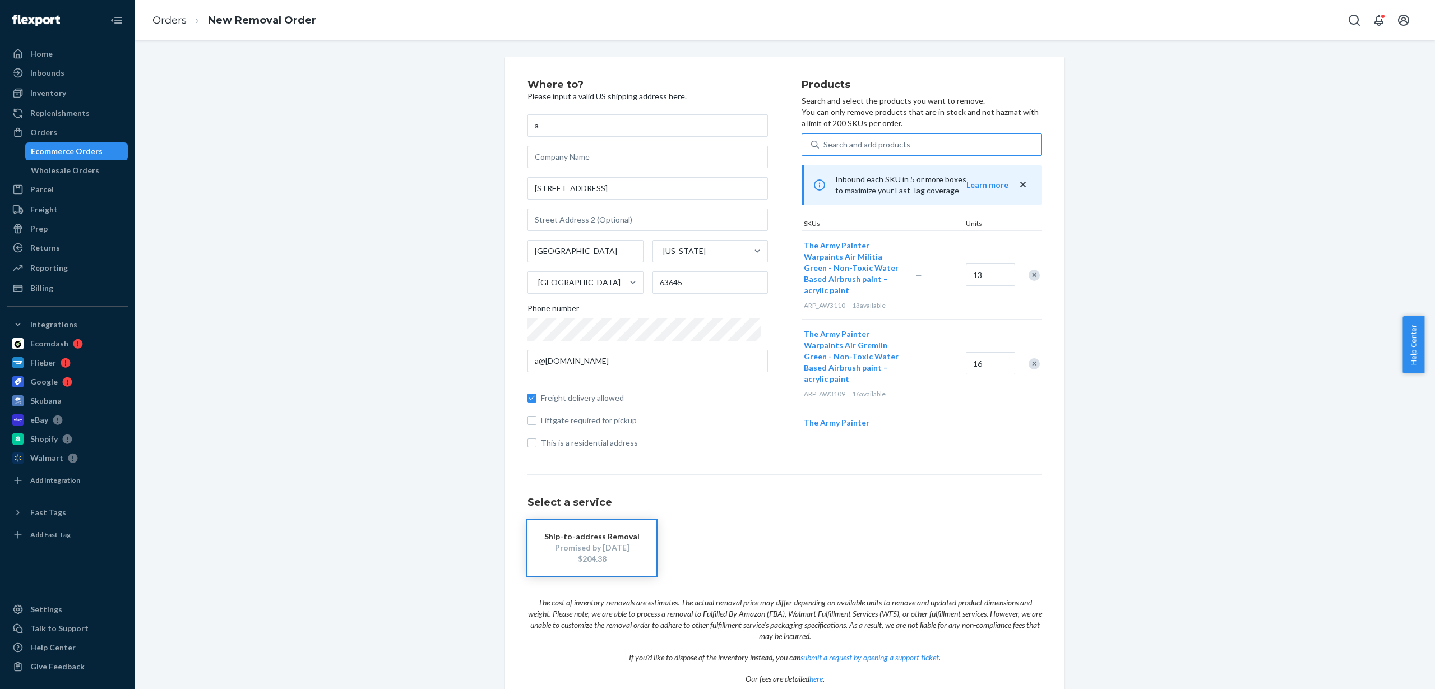
click at [921, 138] on div "Search and add products" at bounding box center [930, 145] width 223 height 20
click at [825, 139] on input "Search and add products" at bounding box center [824, 144] width 1 height 11
paste input "ARP_AW3111"
type input "ARP_AW3111"
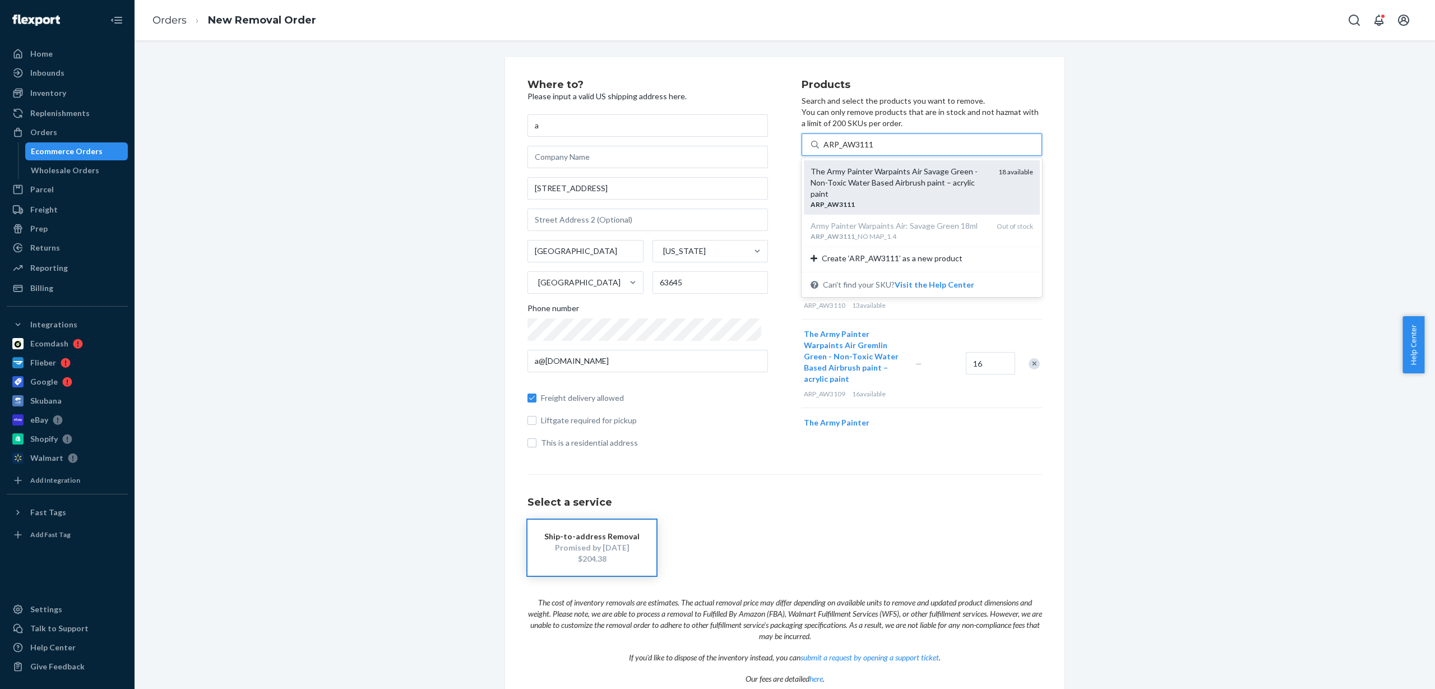
click at [892, 182] on div "The Army Painter Warpaints Air Savage Green - Non-Toxic Water Based Airbrush pa…" at bounding box center [900, 183] width 179 height 34
click at [874, 150] on input "ARP_AW3111" at bounding box center [849, 144] width 50 height 11
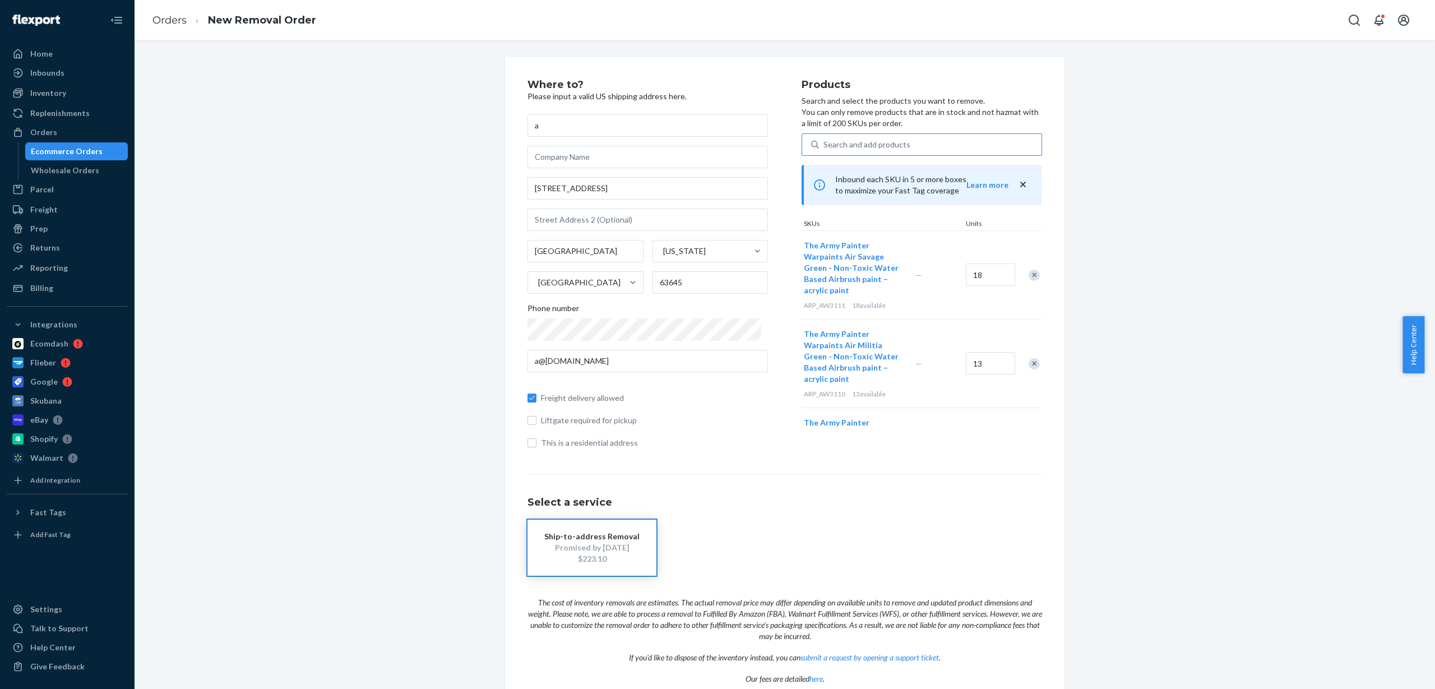
click at [859, 144] on div "Search and add products" at bounding box center [867, 144] width 87 height 11
click at [825, 144] on input "Search and add products" at bounding box center [824, 144] width 1 height 11
paste input "ARP_AW3112_NO MAP_1.4"
type input "ARP_AW3112_NO MAP_1.4"
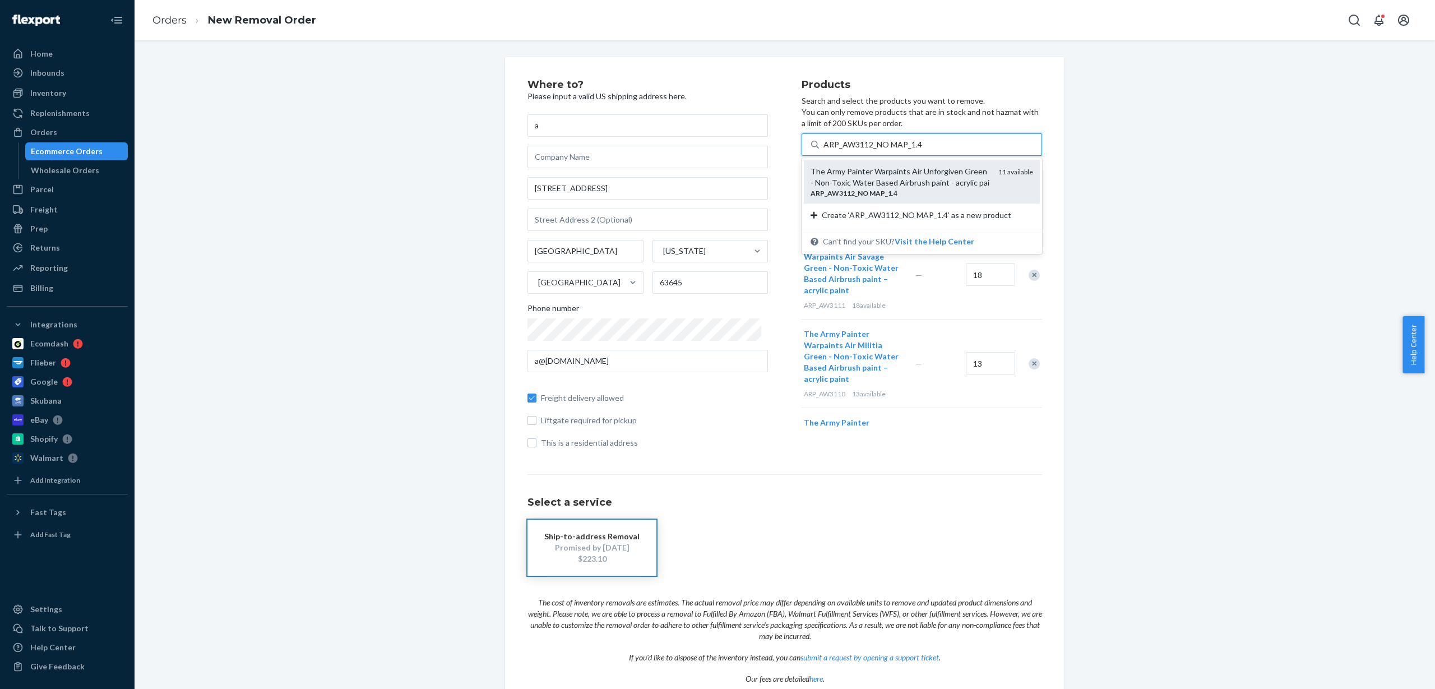
click at [916, 178] on div "The Army Painter Warpaints Air Unforgiven Green - Non-Toxic Water Based Airbrus…" at bounding box center [900, 177] width 179 height 22
click at [916, 150] on input "ARP_AW3112_NO MAP_1.4" at bounding box center [873, 144] width 99 height 11
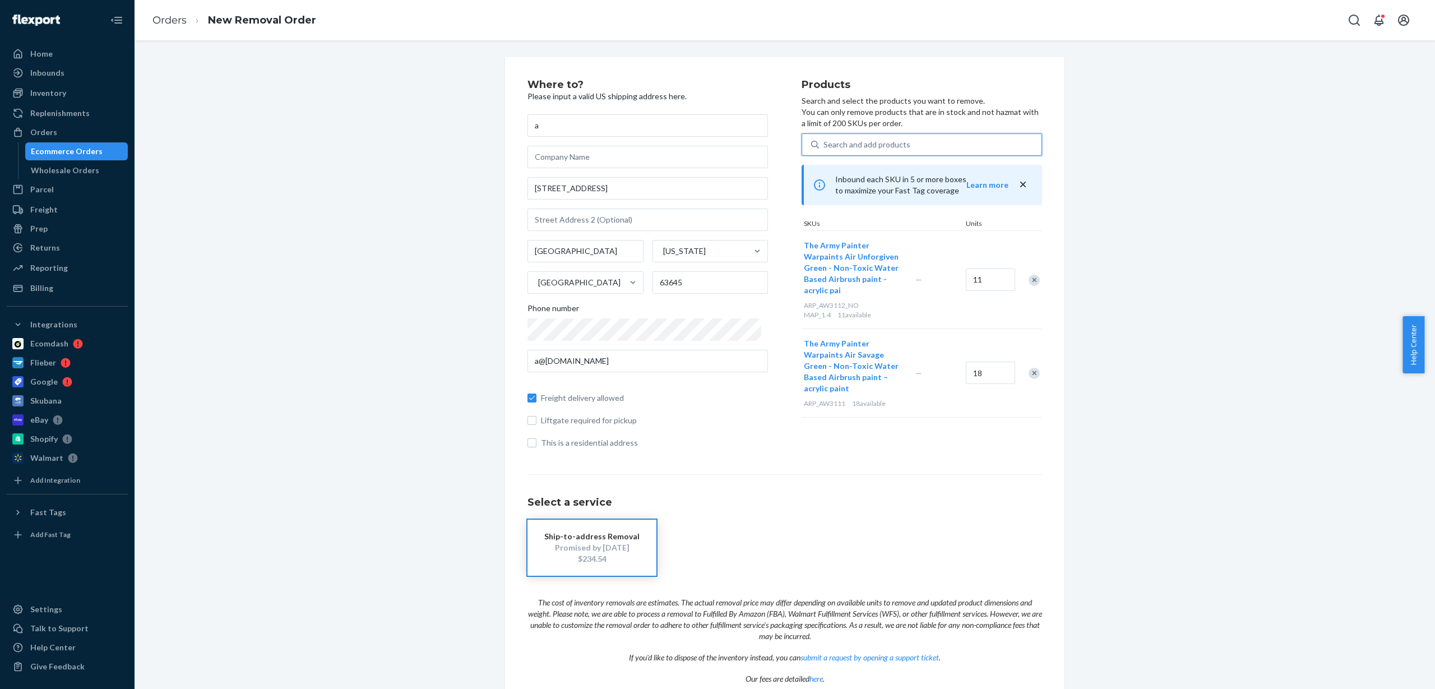
click at [859, 141] on div "Search and add products" at bounding box center [867, 144] width 87 height 11
click at [825, 141] on input "0 results available. Use Up and Down to choose options, press Enter to select t…" at bounding box center [824, 144] width 1 height 11
paste input "ARP_AW3114"
type input "ARP_AW3114"
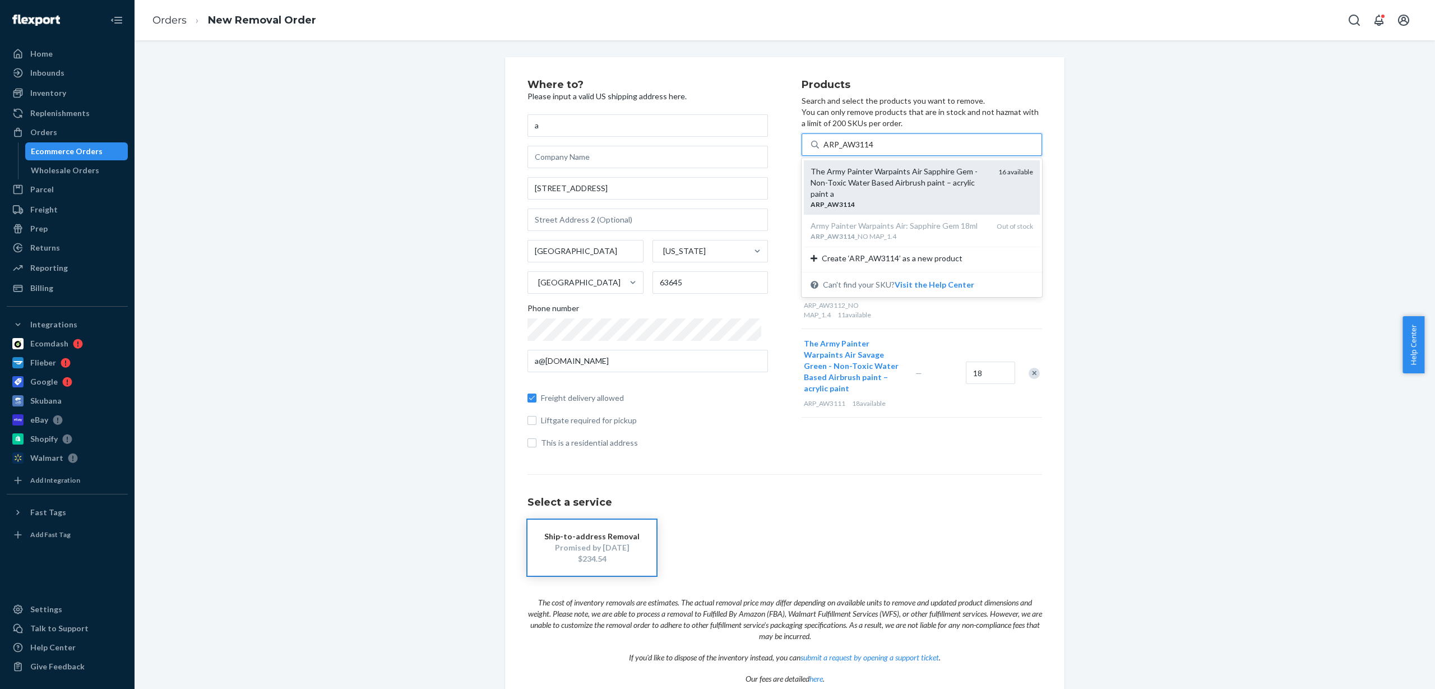
click at [949, 188] on div "The Army Painter Warpaints Air Sapphire Gem - Non-Toxic Water Based Airbrush pa…" at bounding box center [900, 183] width 179 height 34
click at [874, 150] on input "ARP_AW3114" at bounding box center [849, 144] width 50 height 11
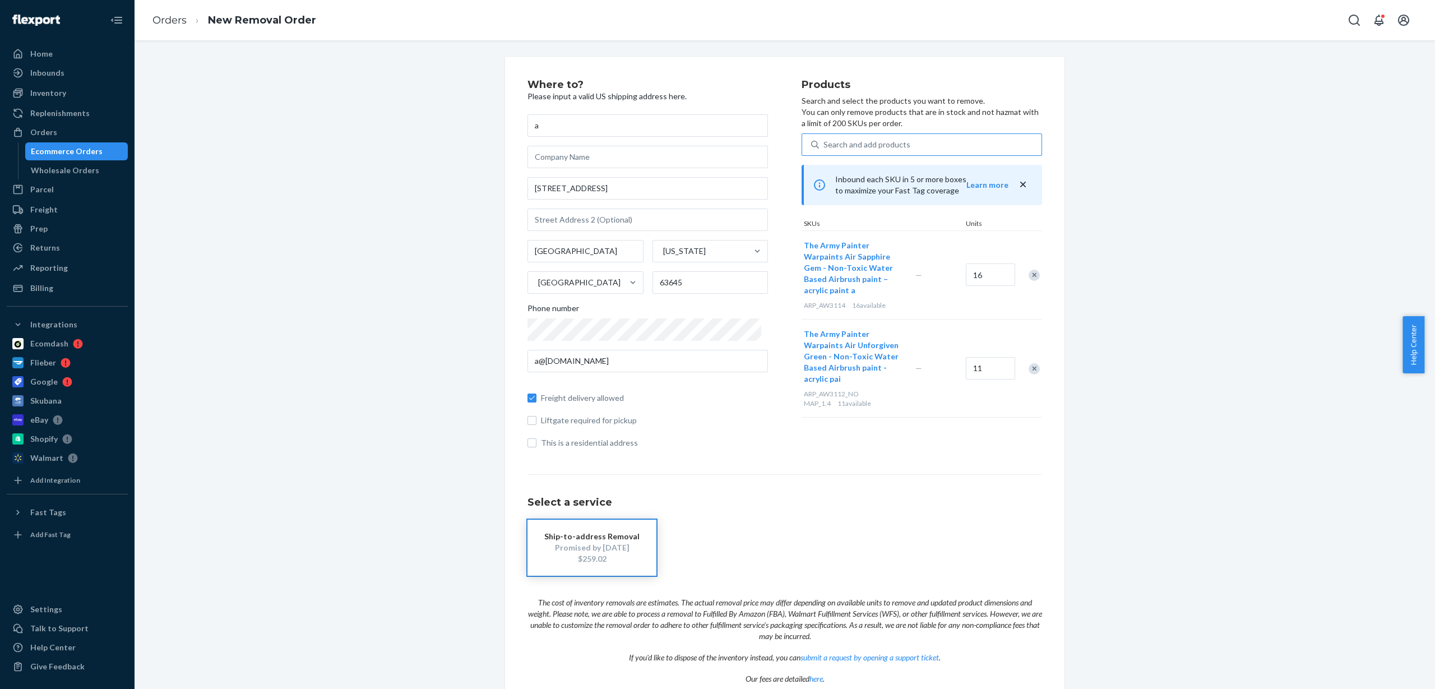
click at [879, 144] on div "Search and add products" at bounding box center [867, 144] width 87 height 11
click at [825, 144] on input "Search and add products" at bounding box center [824, 144] width 1 height 11
paste input "ARP_AW3115"
type input "ARP_AW3115"
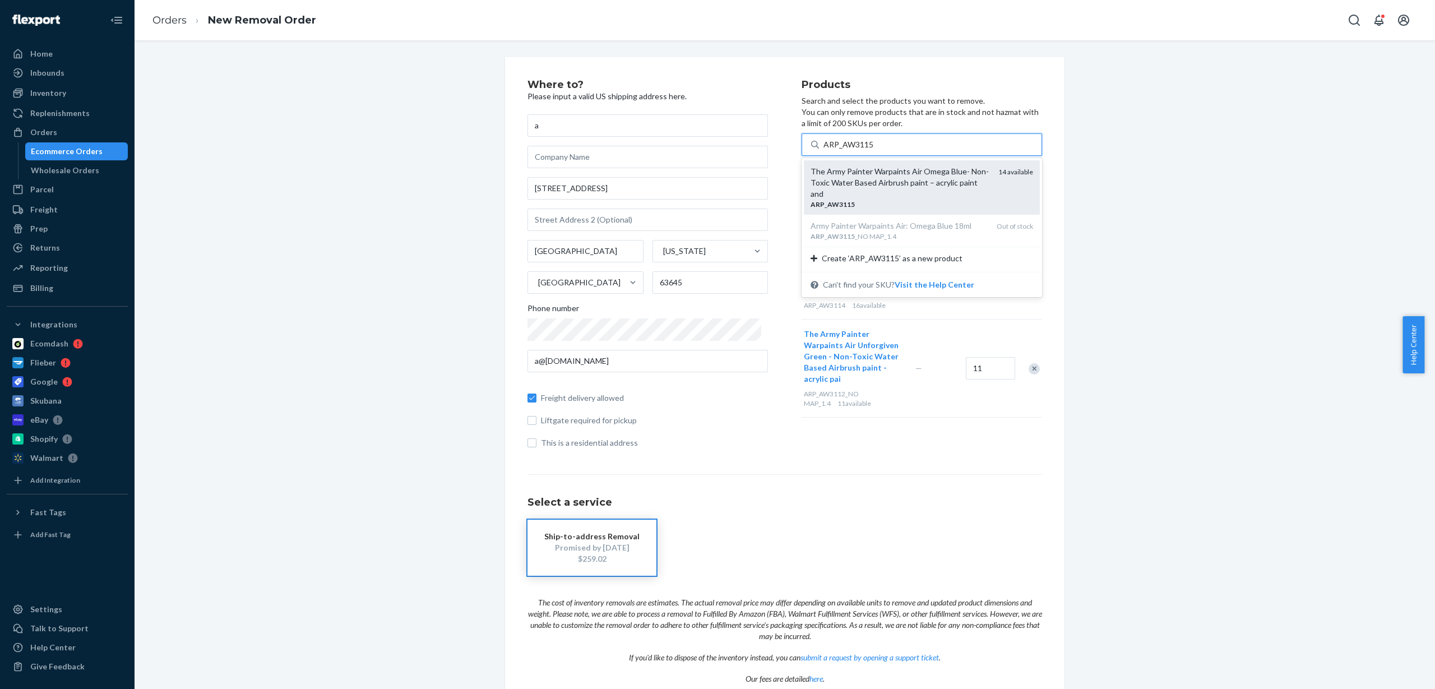
click at [871, 200] on div "ARP _ AW3115" at bounding box center [900, 205] width 179 height 10
click at [871, 150] on input "ARP_AW3115" at bounding box center [849, 144] width 50 height 11
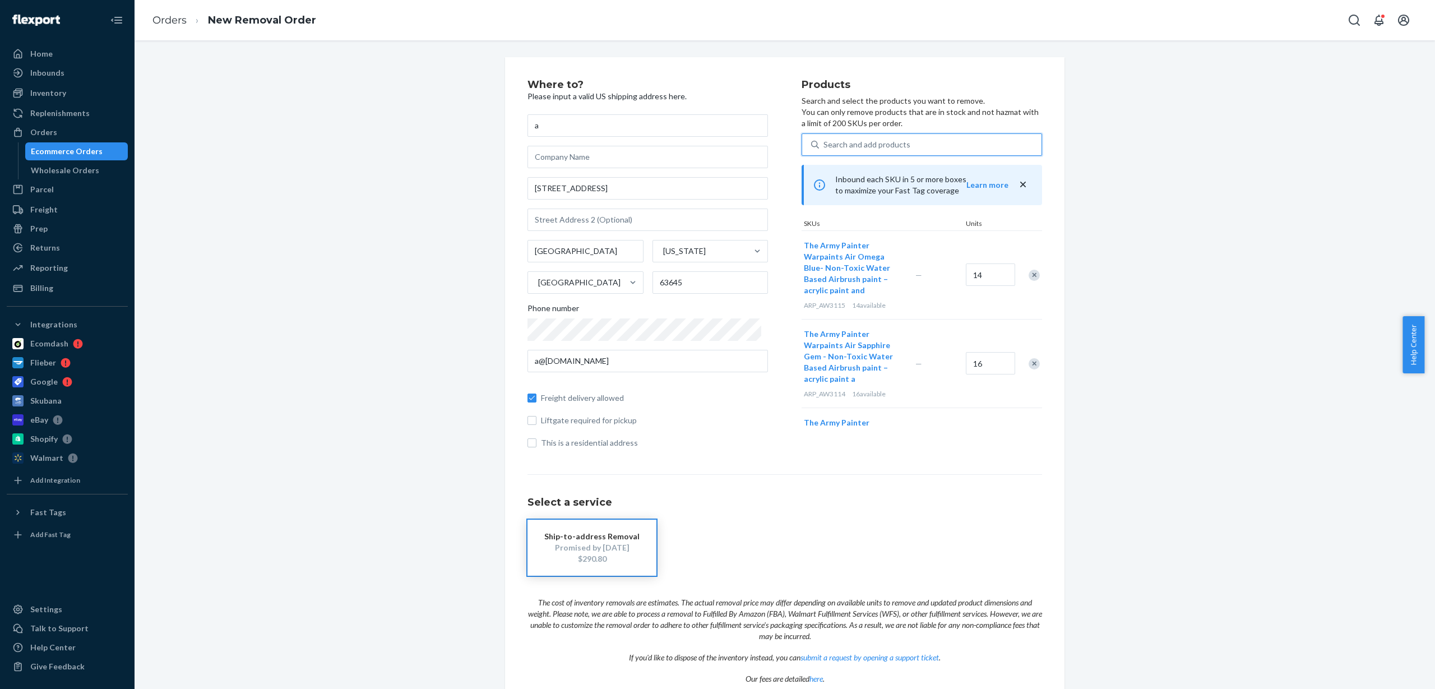
click at [914, 141] on div "Search and add products" at bounding box center [930, 145] width 223 height 20
click at [825, 141] on input "0 results available. Use Up and Down to choose options, press Enter to select t…" at bounding box center [824, 144] width 1 height 11
paste input "ARP_AW3118"
type input "ARP_AW3118"
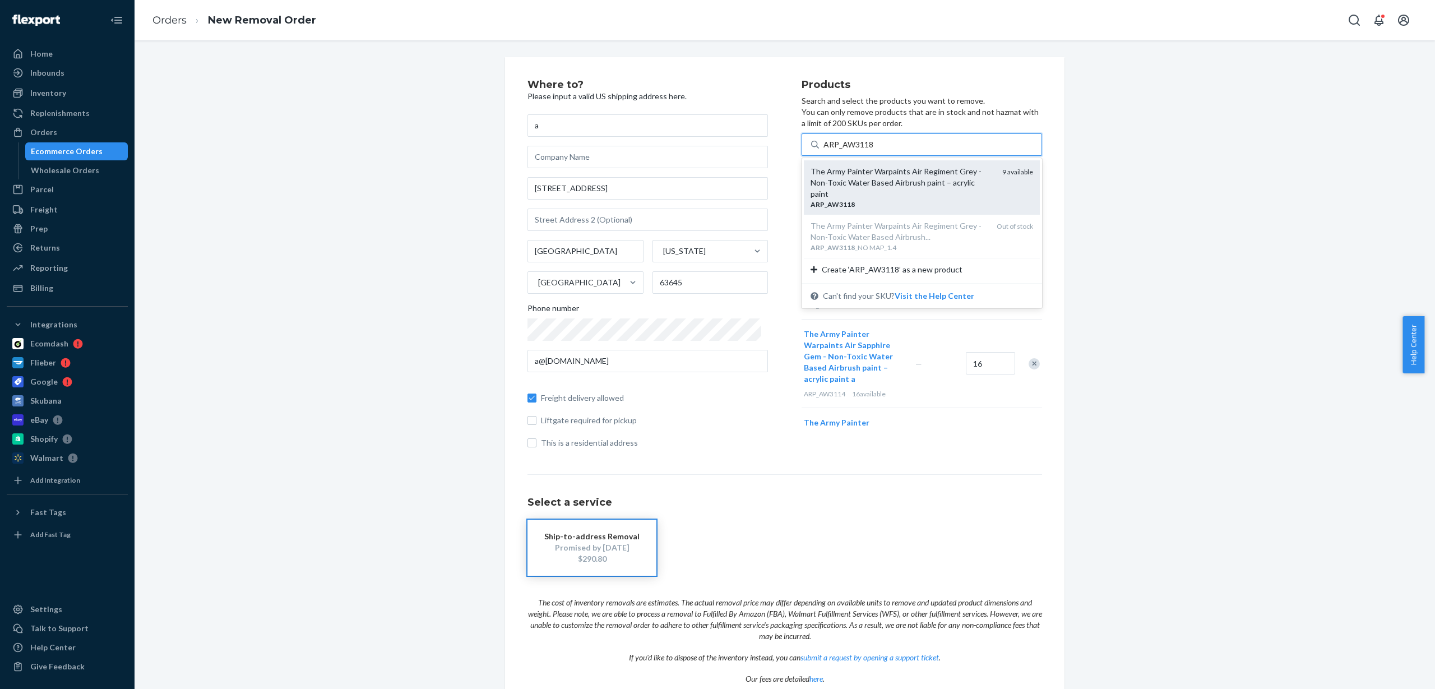
click at [863, 186] on div "The Army Painter Warpaints Air Regiment Grey - Non-Toxic Water Based Airbrush p…" at bounding box center [902, 183] width 183 height 34
click at [863, 150] on input "ARP_AW3118" at bounding box center [849, 144] width 50 height 11
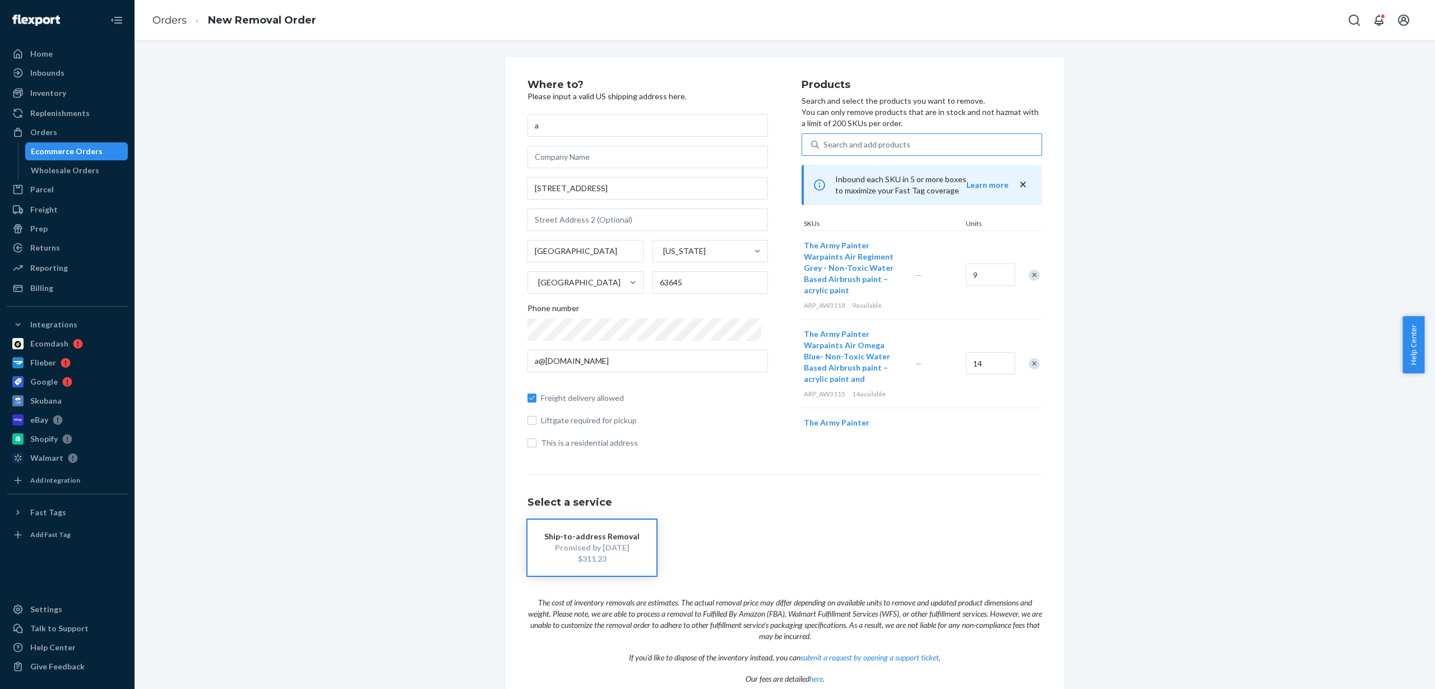
click at [854, 146] on div "Search and add products" at bounding box center [867, 144] width 87 height 11
click at [825, 146] on input "Search and add products" at bounding box center [824, 144] width 1 height 11
paste input "ARP_AW3119_NO MAP_1.4"
type input "ARP_AW3119_NO MAP_1.4"
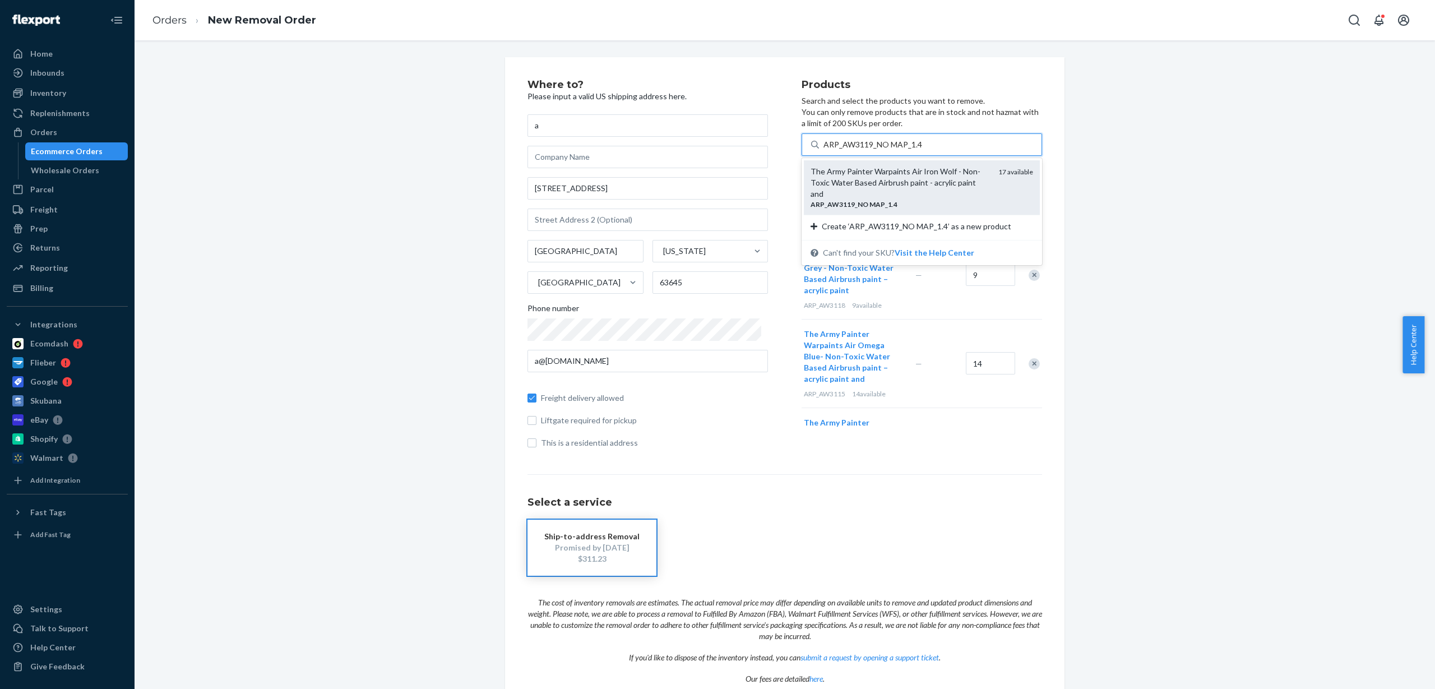
click at [881, 179] on div "The Army Painter Warpaints Air Iron Wolf - Non-Toxic Water Based Airbrush paint…" at bounding box center [900, 183] width 179 height 34
click at [881, 150] on input "ARP_AW3119_NO MAP_1.4" at bounding box center [873, 144] width 99 height 11
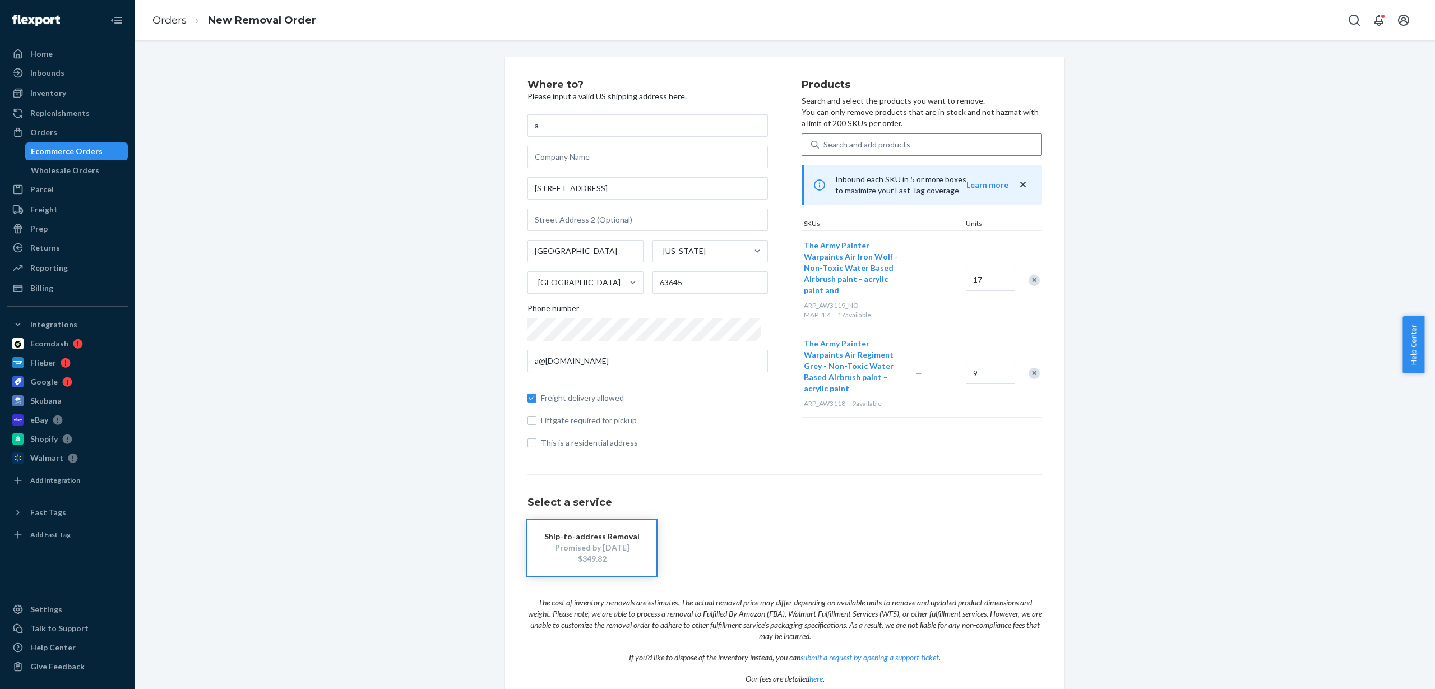
click at [921, 144] on div "Search and add products" at bounding box center [930, 145] width 223 height 20
click at [825, 144] on input "Search and add products" at bounding box center [824, 144] width 1 height 11
paste input "ARP_AW3121"
type input "ARP_AW3121"
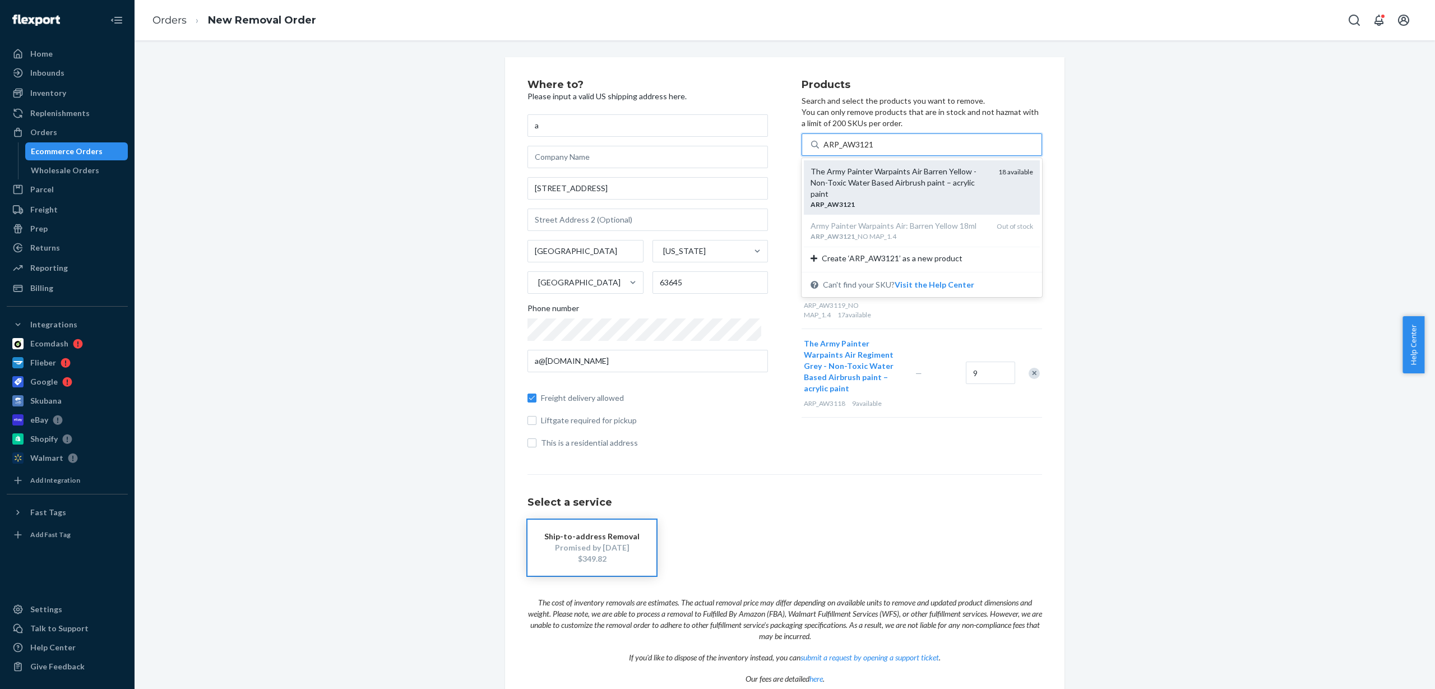
click at [921, 182] on div "The Army Painter Warpaints Air Barren Yellow - Non-Toxic Water Based Airbrush p…" at bounding box center [900, 183] width 179 height 34
click at [874, 150] on input "ARP_AW3121" at bounding box center [849, 144] width 50 height 11
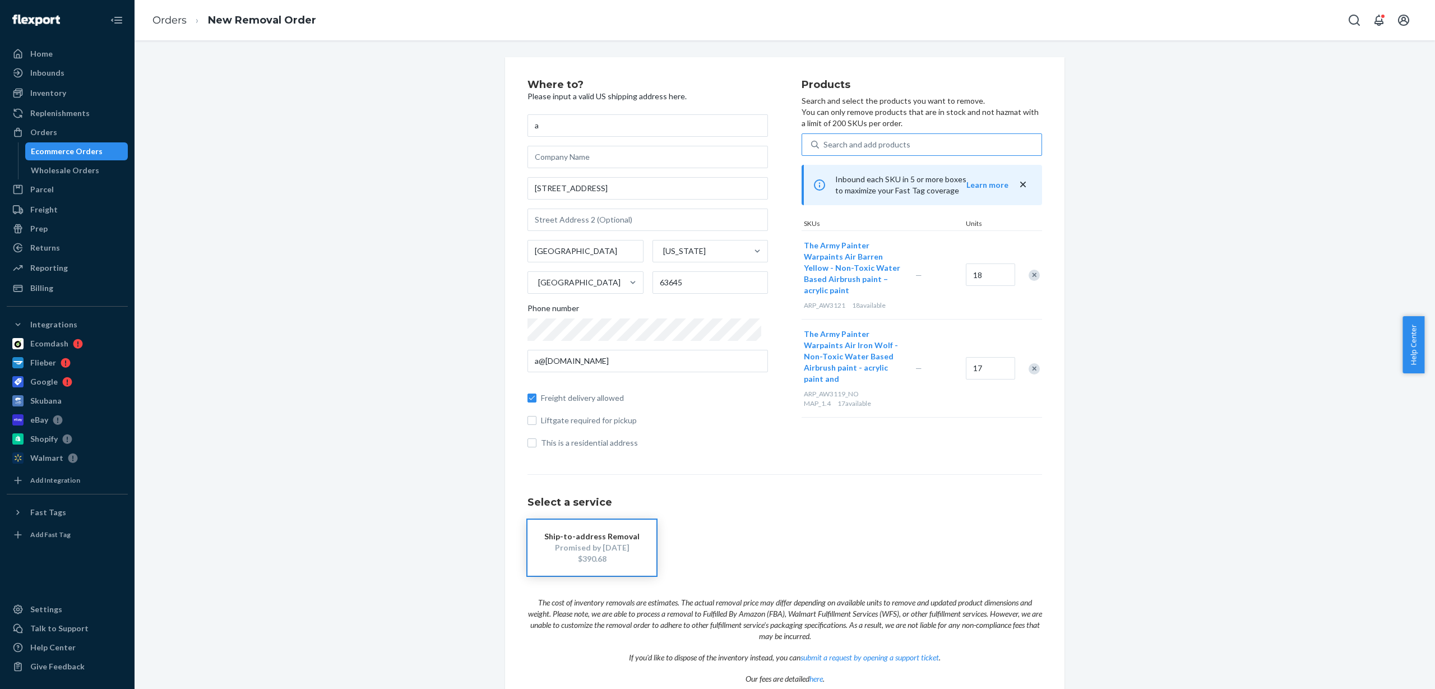
click at [871, 147] on div "Search and add products" at bounding box center [867, 144] width 87 height 11
click at [825, 147] on input "Search and add products" at bounding box center [824, 144] width 1 height 11
paste input "ARP_AW3122"
type input "ARP_AW3122"
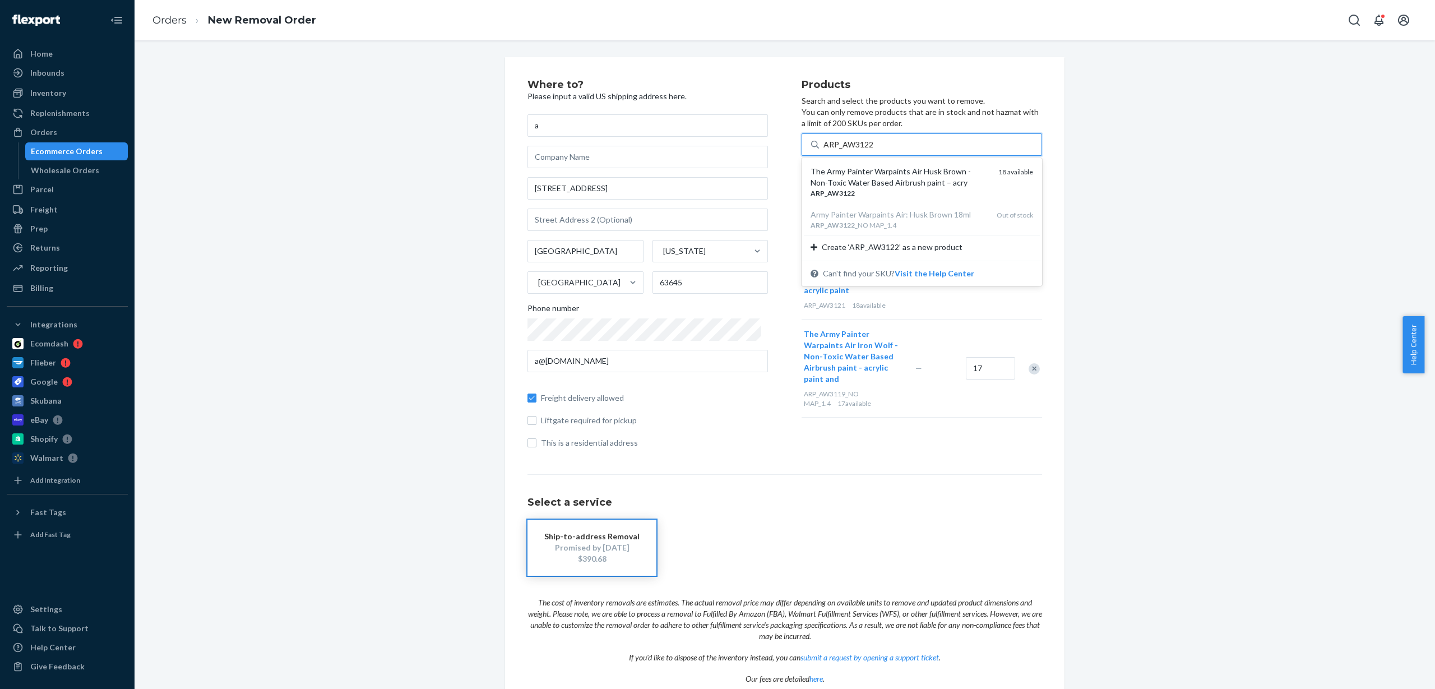
click at [899, 184] on div "The Army Painter Warpaints Air Husk Brown - Non-Toxic Water Based Airbrush pain…" at bounding box center [900, 177] width 179 height 22
click at [874, 150] on input "ARP_AW3122" at bounding box center [849, 144] width 50 height 11
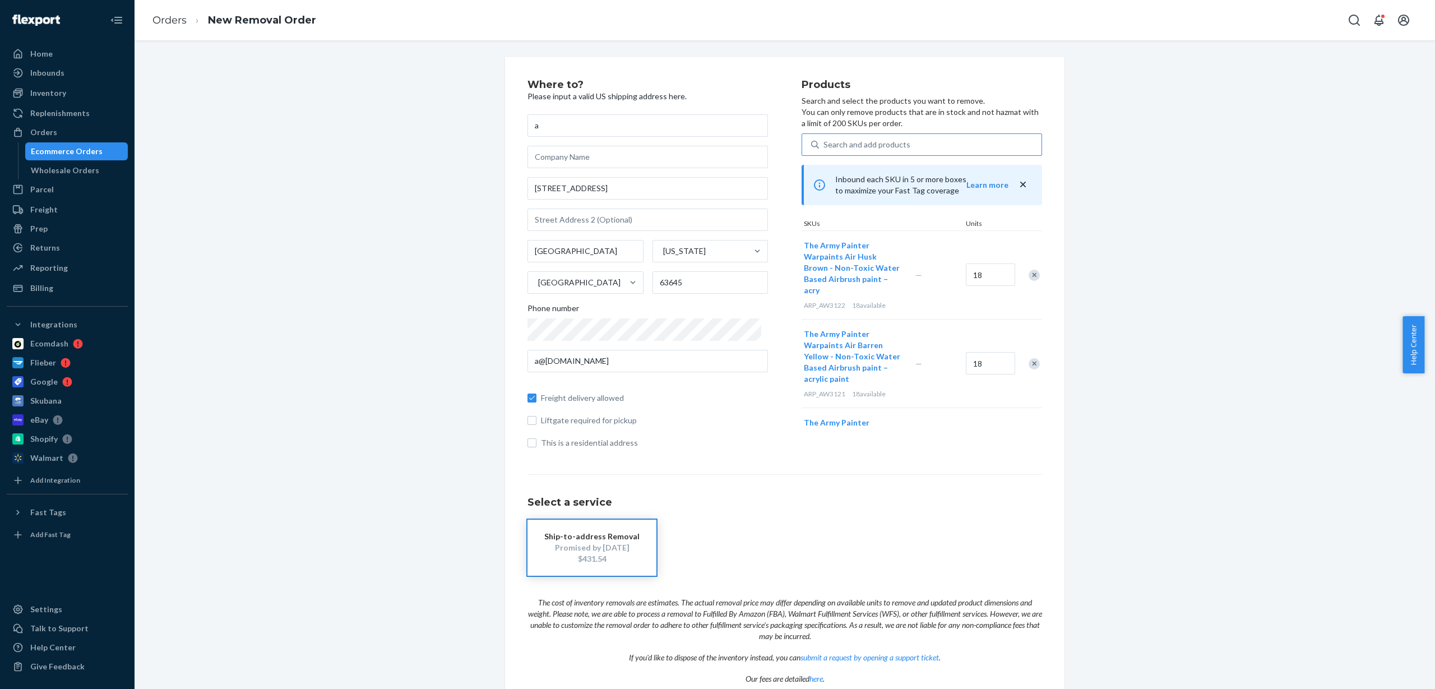
click at [853, 141] on div "Search and add products" at bounding box center [867, 144] width 87 height 11
click at [825, 141] on input "Search and add products" at bounding box center [824, 144] width 1 height 11
paste input "ARP_AW3123"
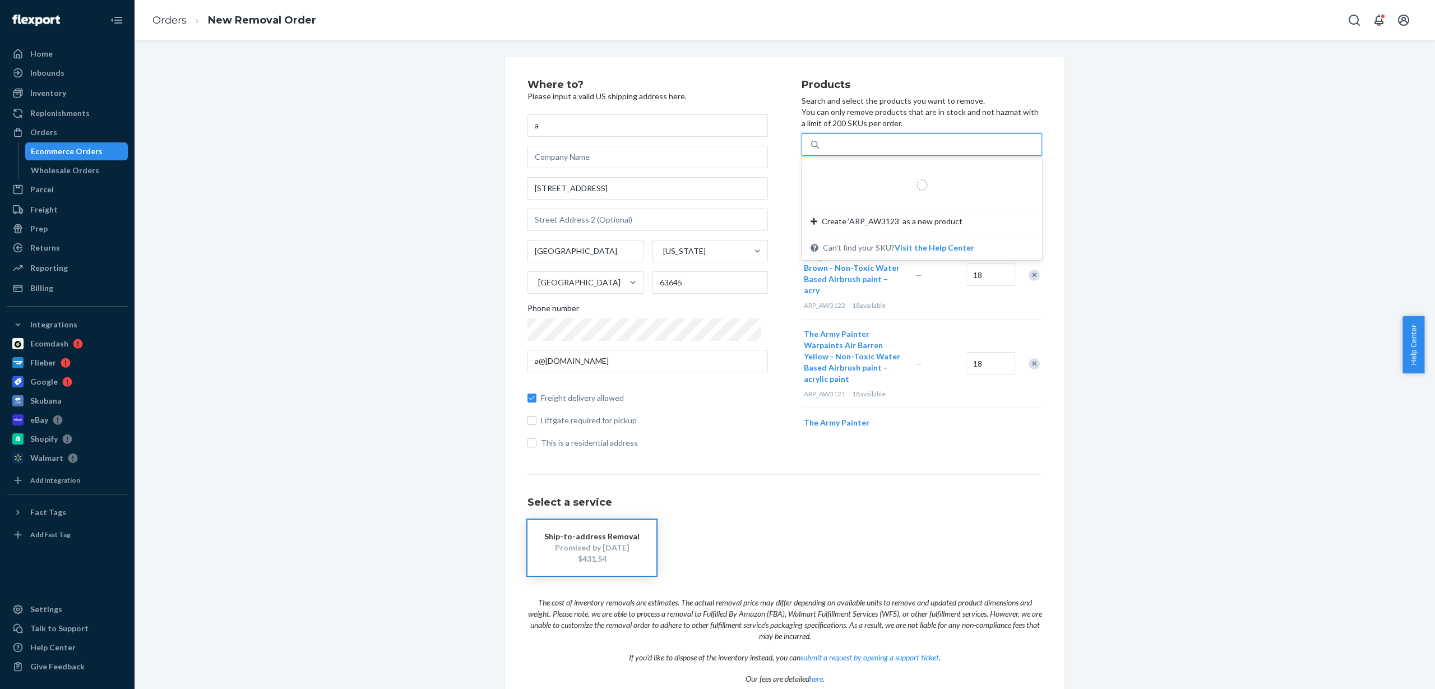
type input "ARP_AW3123"
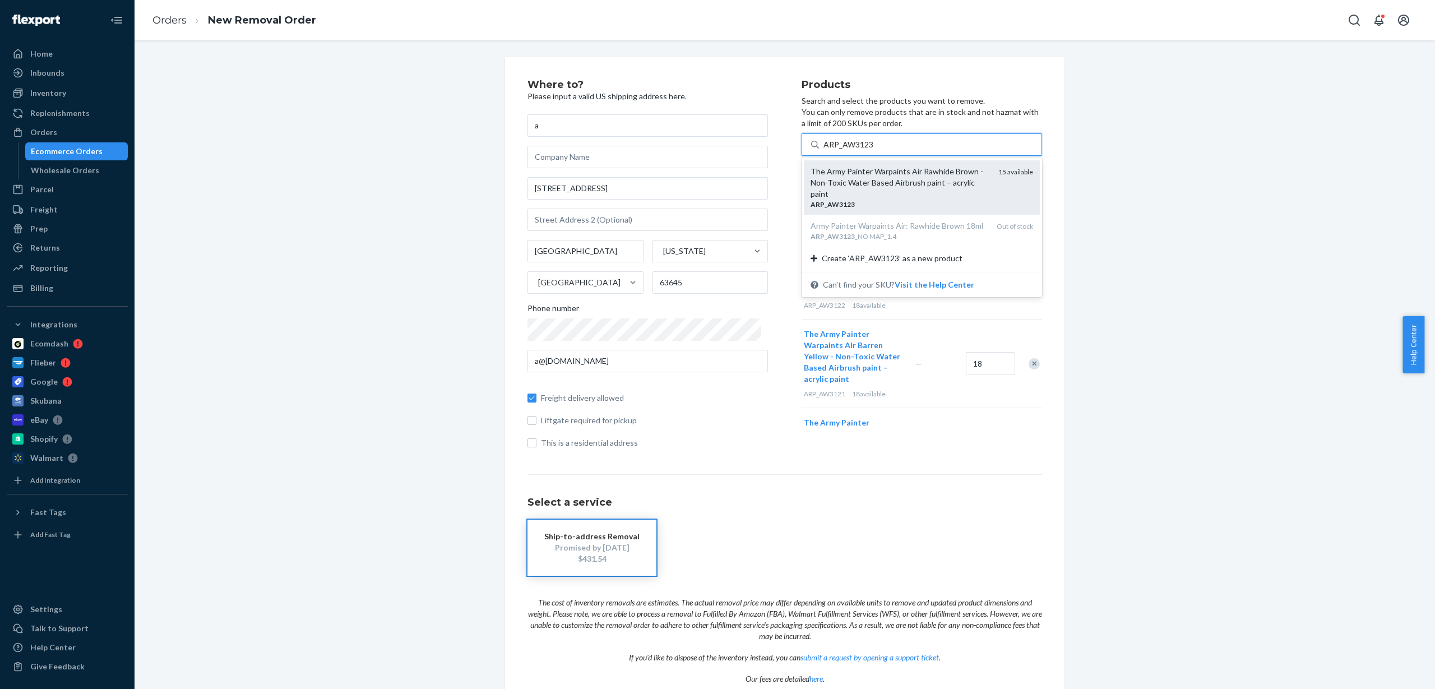
click at [890, 187] on div "The Army Painter Warpaints Air Rawhide Brown - Non-Toxic Water Based Airbrush p…" at bounding box center [900, 183] width 179 height 34
click at [874, 150] on input "ARP_AW3123" at bounding box center [849, 144] width 50 height 11
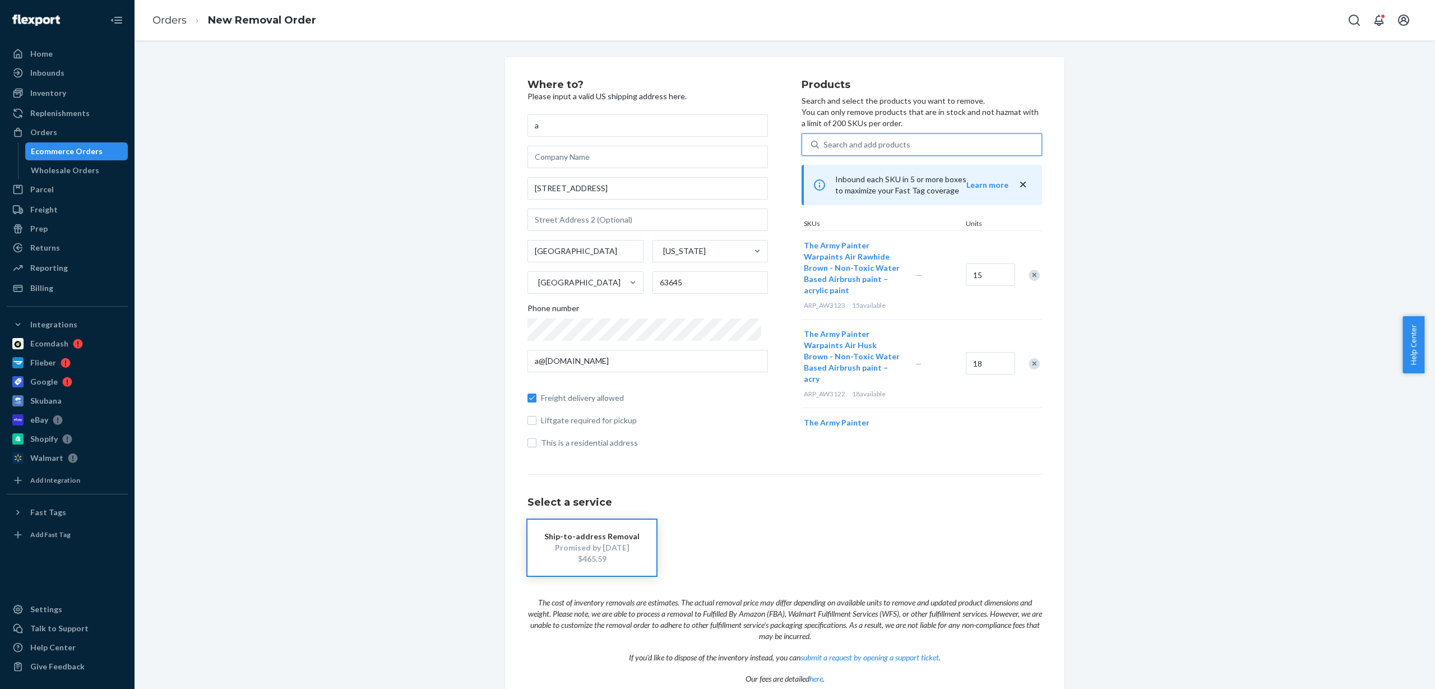
click at [842, 142] on div "Search and add products" at bounding box center [867, 144] width 87 height 11
click at [825, 142] on input "0 results available. Use Up and Down to choose options, press Enter to select t…" at bounding box center [824, 144] width 1 height 11
paste input "ARP_AW3124_NO MAP_1.4"
type input "ARP_AW3124_NO MAP_1.4"
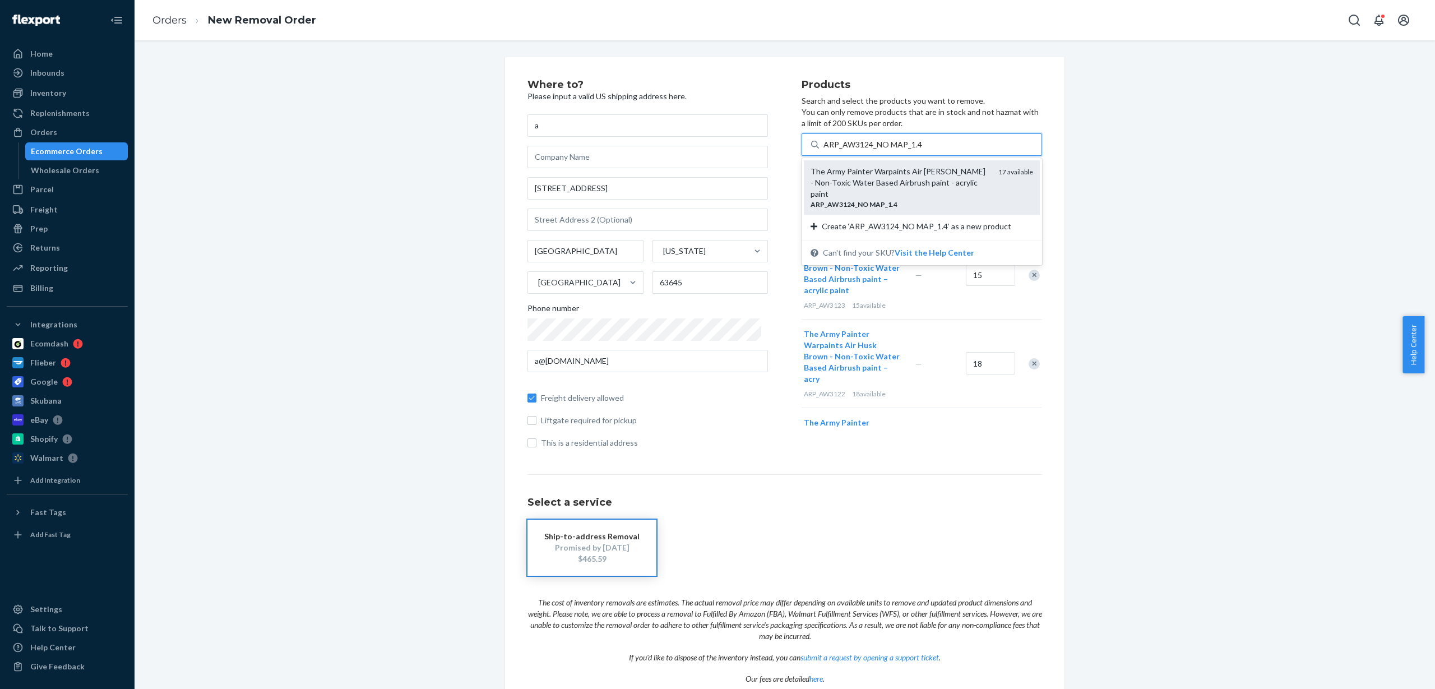
click at [907, 200] on div "ARP _ AW3124 _ NO MAP _ 1 . 4" at bounding box center [900, 205] width 179 height 10
click at [907, 150] on input "ARP_AW3124_NO MAP_1.4" at bounding box center [873, 144] width 99 height 11
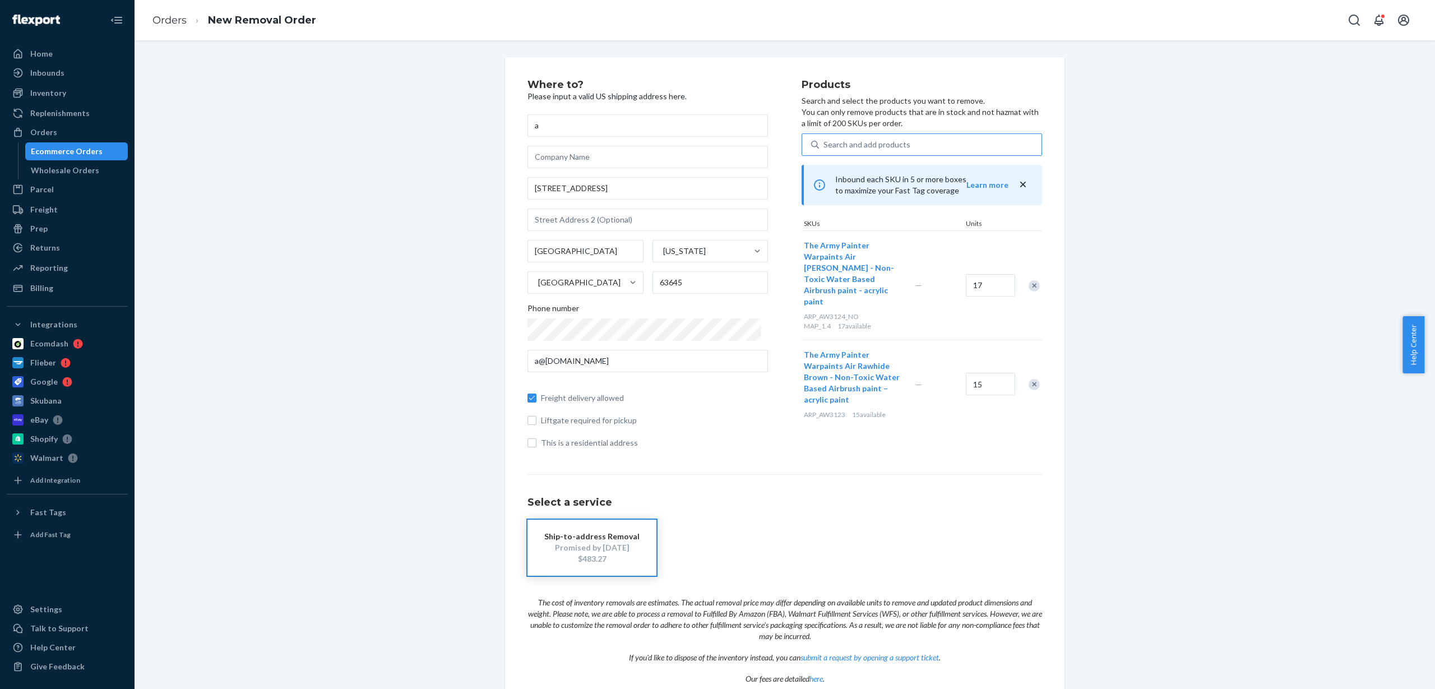
click at [884, 144] on div "Search and add products" at bounding box center [867, 144] width 87 height 11
click at [825, 144] on input "Search and add products" at bounding box center [824, 144] width 1 height 11
paste input "ARP_AW3125_NO MAP_1.4"
type input "ARP_AW3125_NO MAP_1.4"
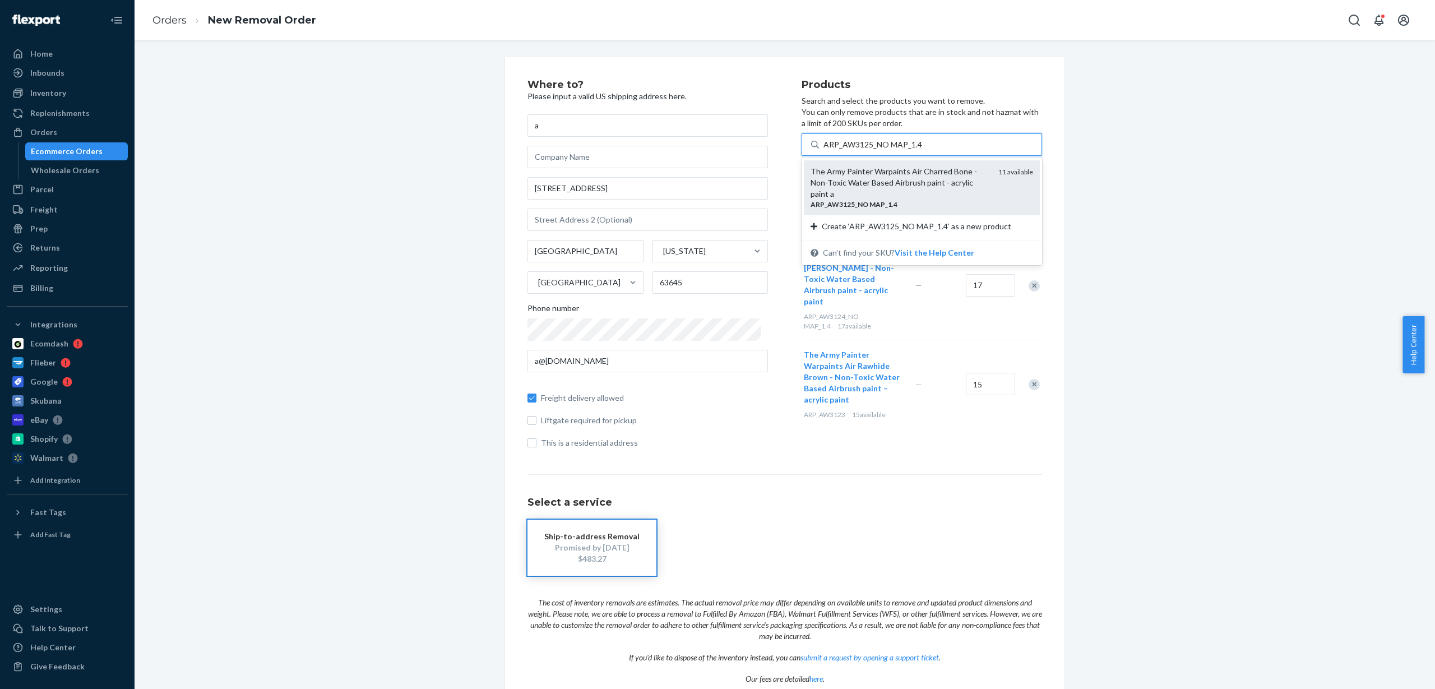
click at [881, 183] on div "The Army Painter Warpaints Air Charred Bone - Non-Toxic Water Based Airbrush pa…" at bounding box center [900, 183] width 179 height 34
click at [881, 150] on input "ARP_AW3125_NO MAP_1.4" at bounding box center [873, 144] width 99 height 11
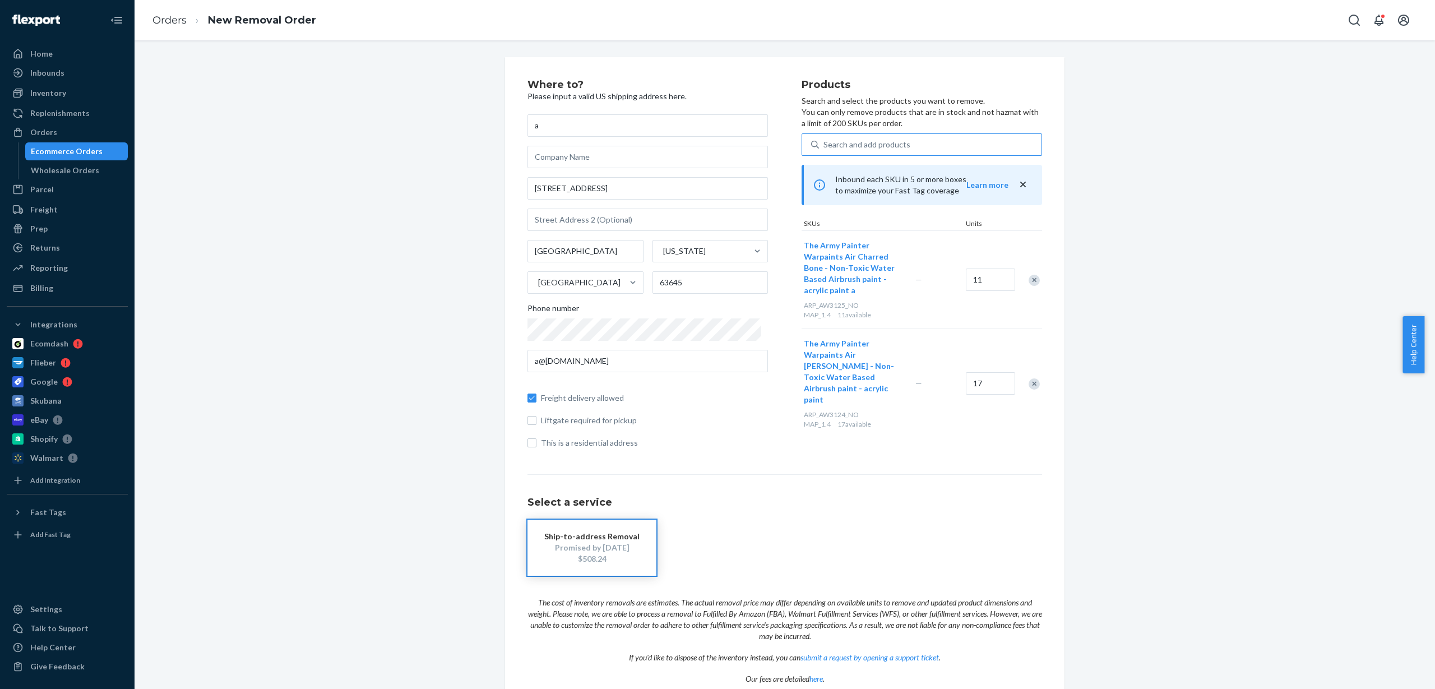
click at [876, 145] on div "Search and add products" at bounding box center [867, 144] width 87 height 11
click at [825, 145] on input "Search and add products" at bounding box center [824, 144] width 1 height 11
paste input "ARP_AW3126"
type input "ARP_AW3126"
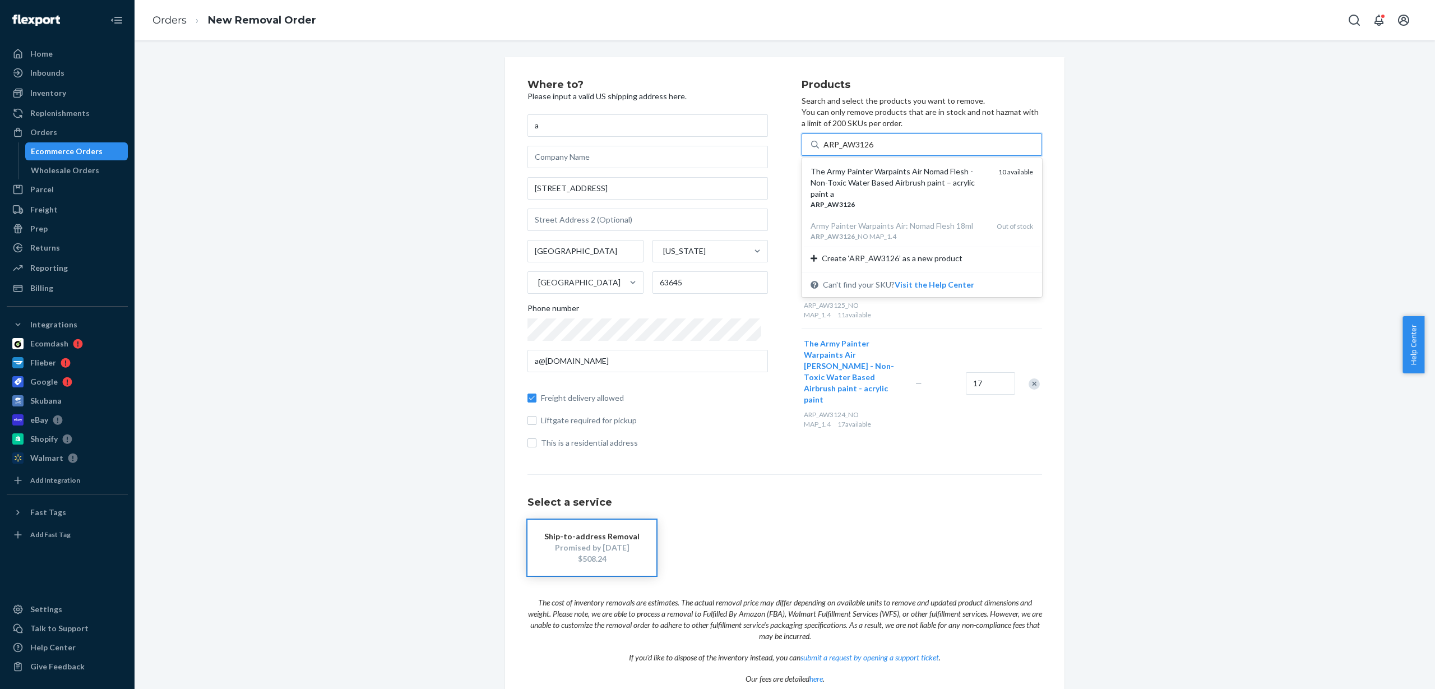
click at [881, 176] on div "The Army Painter Warpaints Air Nomad Flesh - Non-Toxic Water Based Airbrush pai…" at bounding box center [900, 183] width 179 height 34
click at [874, 150] on input "ARP_AW3126" at bounding box center [849, 144] width 50 height 11
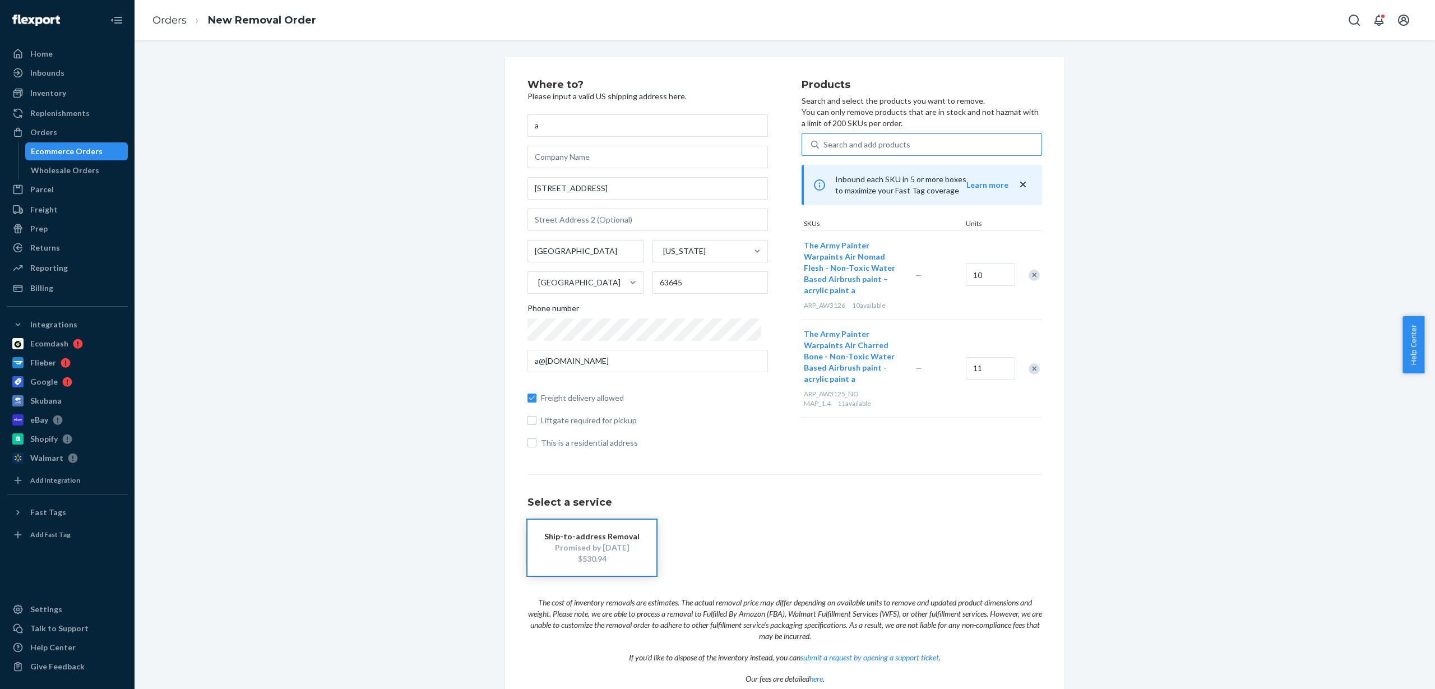
click at [856, 142] on div "Search and add products" at bounding box center [867, 144] width 87 height 11
click at [825, 142] on input "Search and add products" at bounding box center [824, 144] width 1 height 11
paste input "ARP_AW3128_NO MAP_1.4"
type input "ARP_AW3128_NO MAP_1.4"
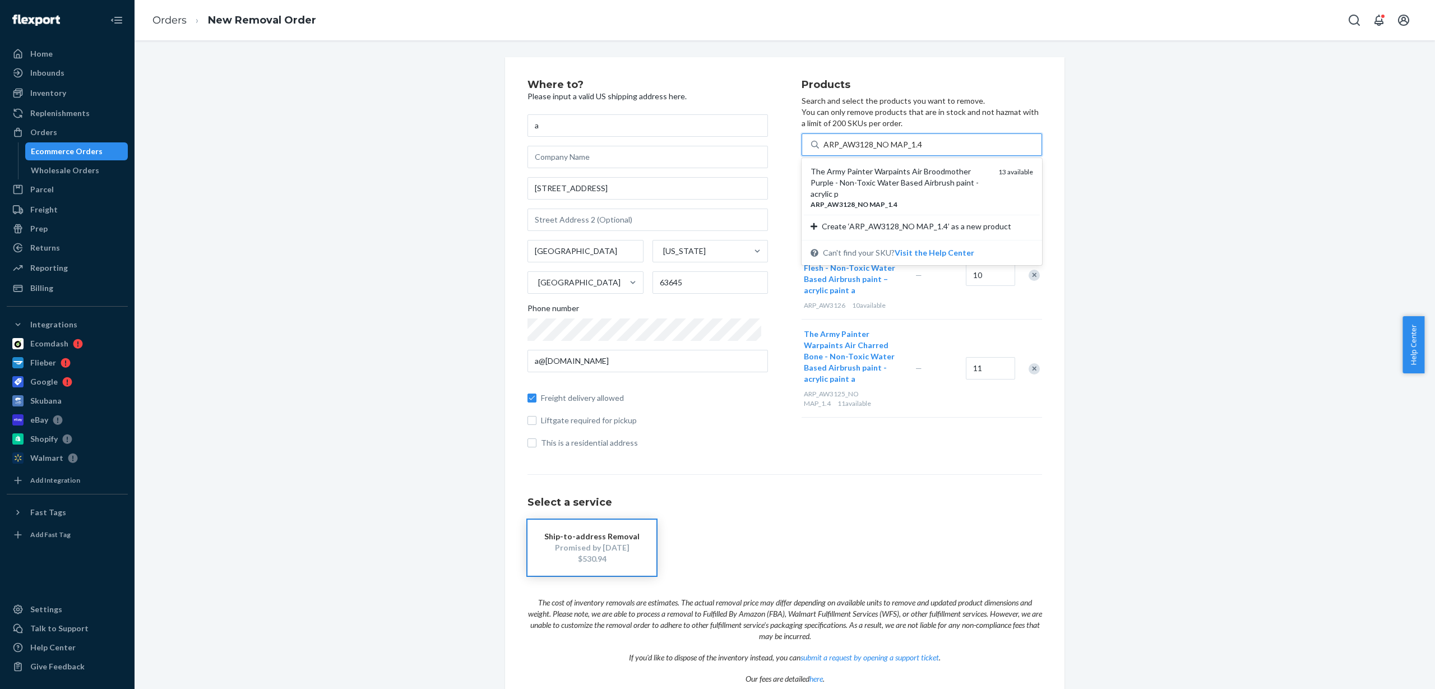
click at [870, 200] on em "MAP" at bounding box center [878, 204] width 16 height 8
click at [870, 150] on input "ARP_AW3128_NO MAP_1.4" at bounding box center [873, 144] width 99 height 11
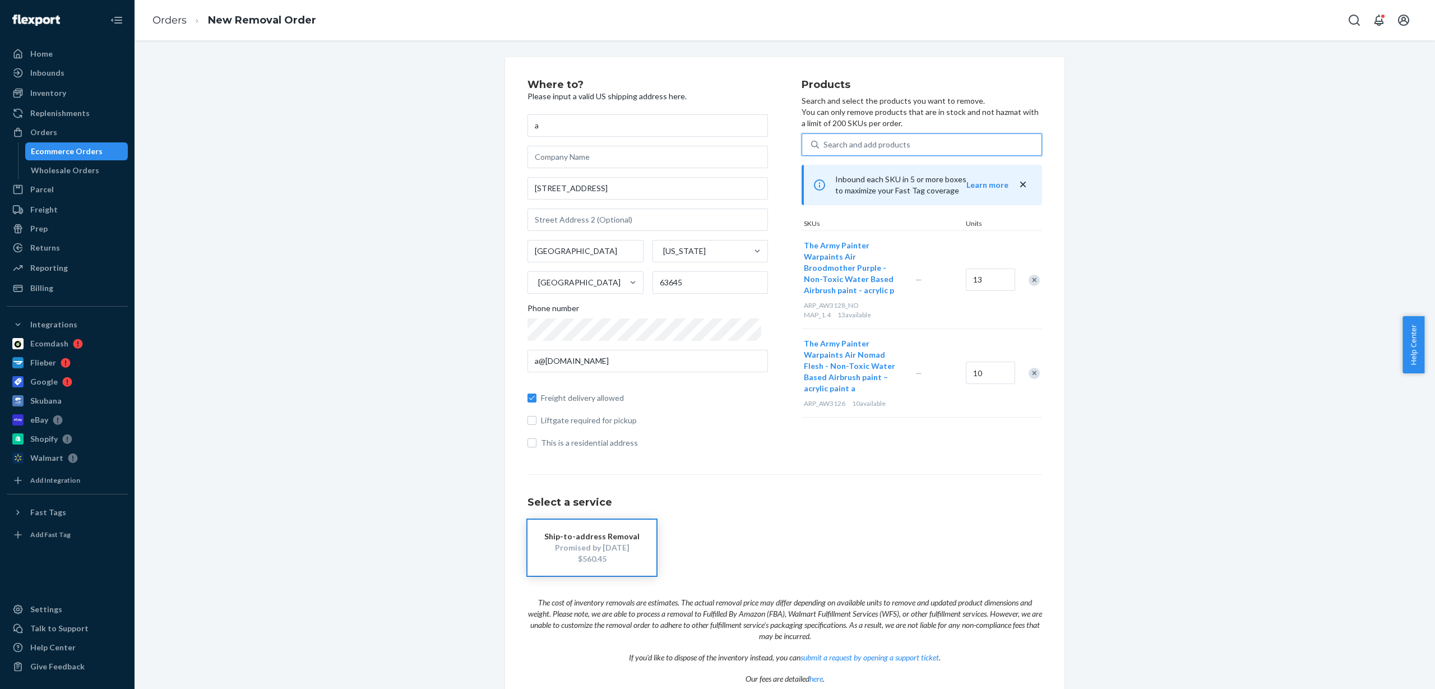
click at [859, 139] on div "Search and add products" at bounding box center [867, 144] width 87 height 11
click at [825, 139] on input "0 results available. Use Up and Down to choose options, press Enter to select t…" at bounding box center [824, 144] width 1 height 11
paste input "ARP_AW3141"
type input "ARP_AW3141"
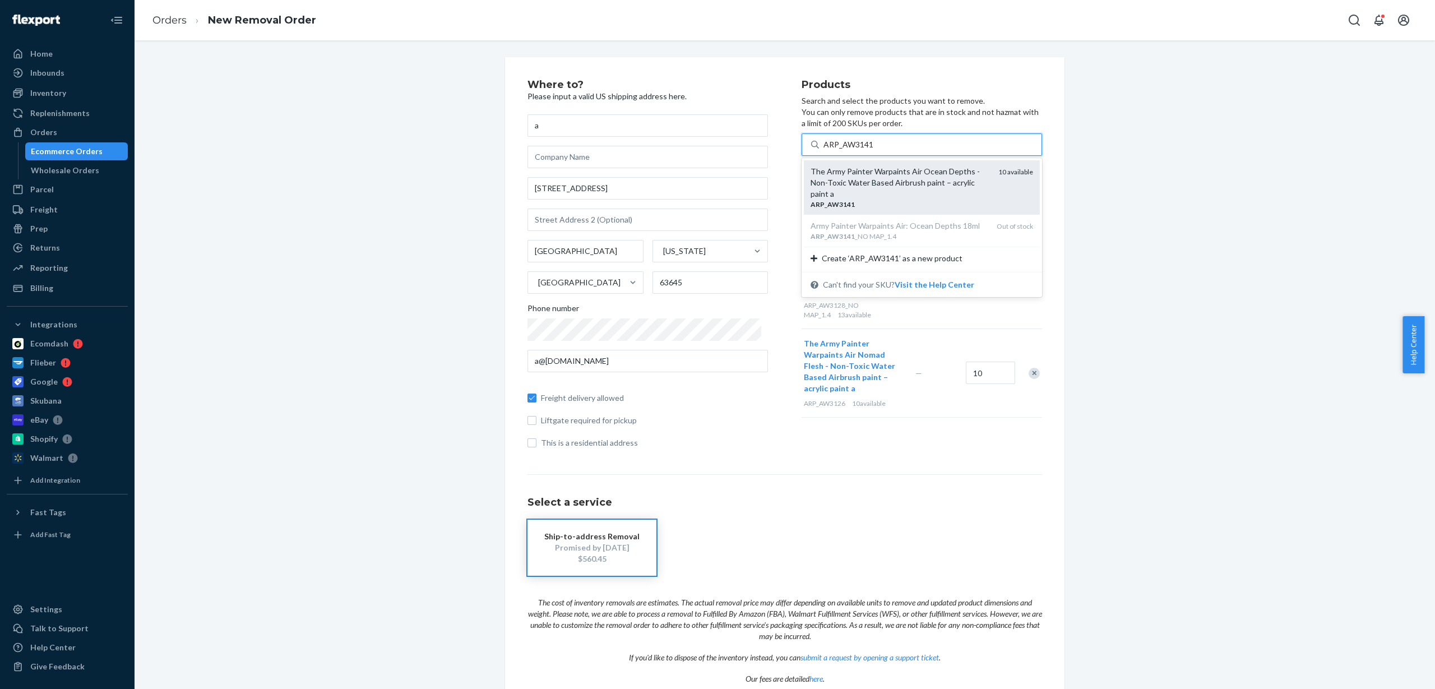
click at [861, 180] on div "The Army Painter Warpaints Air Ocean Depths - Non-Toxic Water Based Airbrush pa…" at bounding box center [900, 183] width 179 height 34
click at [861, 150] on input "ARP_AW3141" at bounding box center [849, 144] width 50 height 11
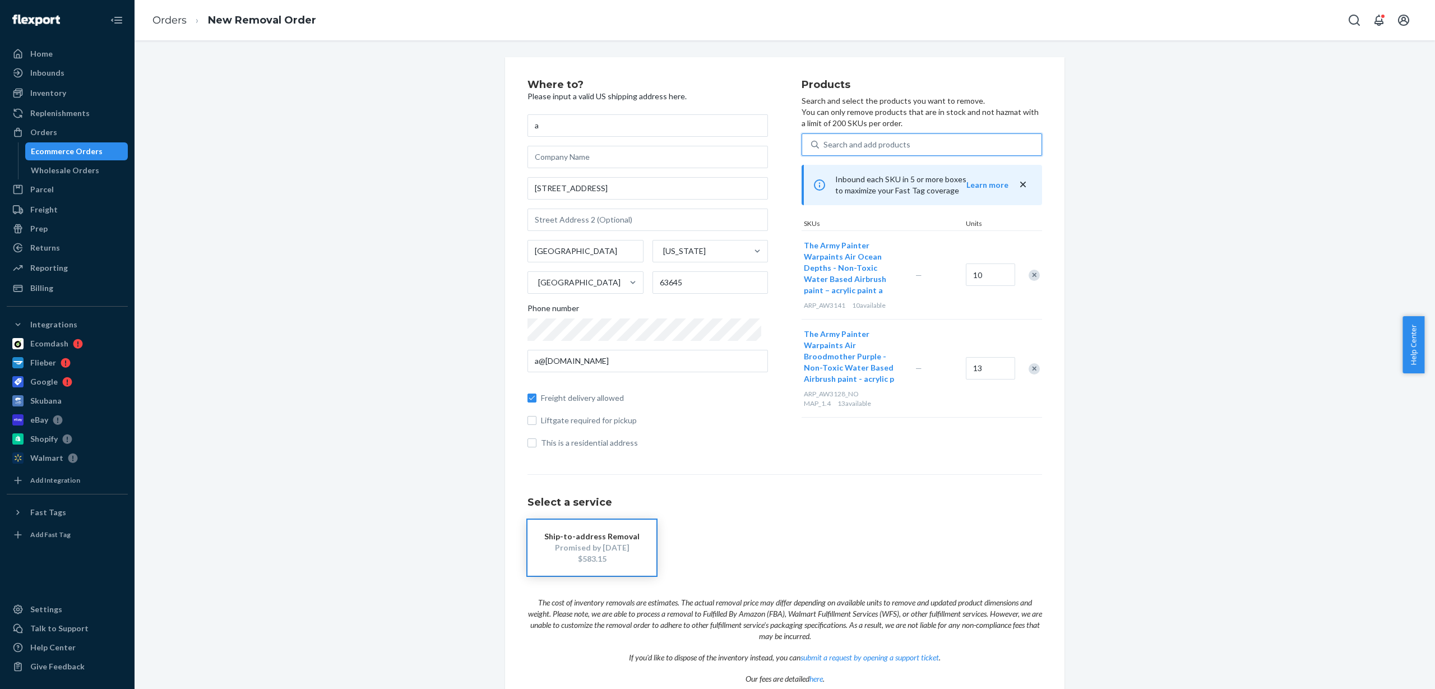
click at [849, 142] on div "Search and add products" at bounding box center [867, 144] width 87 height 11
click at [825, 142] on input "0 results available. Use Up and Down to choose options, press Enter to select t…" at bounding box center [824, 144] width 1 height 11
paste input "ARP_AW3142"
type input "ARP_AW3142"
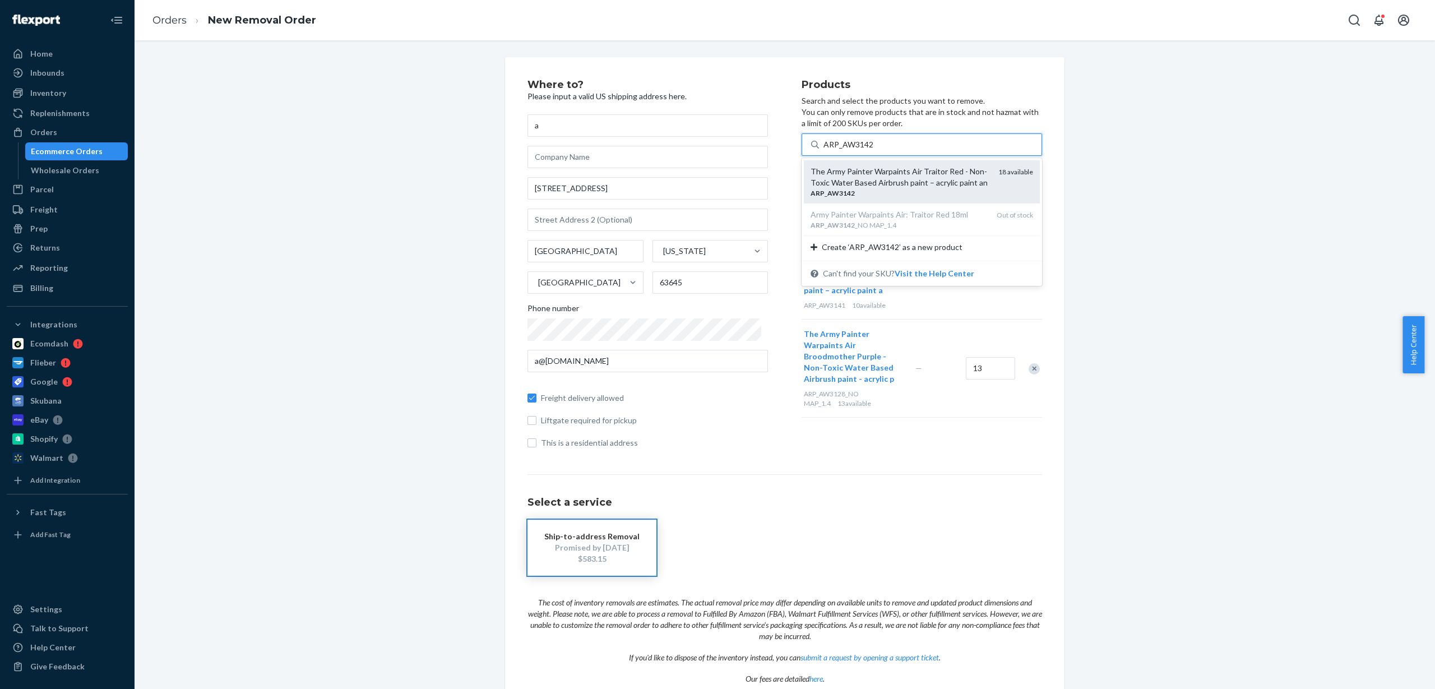
click at [853, 177] on div "The Army Painter Warpaints Air Traitor Red - Non-Toxic Water Based Airbrush pai…" at bounding box center [900, 177] width 179 height 22
click at [853, 150] on input "ARP_AW3142" at bounding box center [849, 144] width 50 height 11
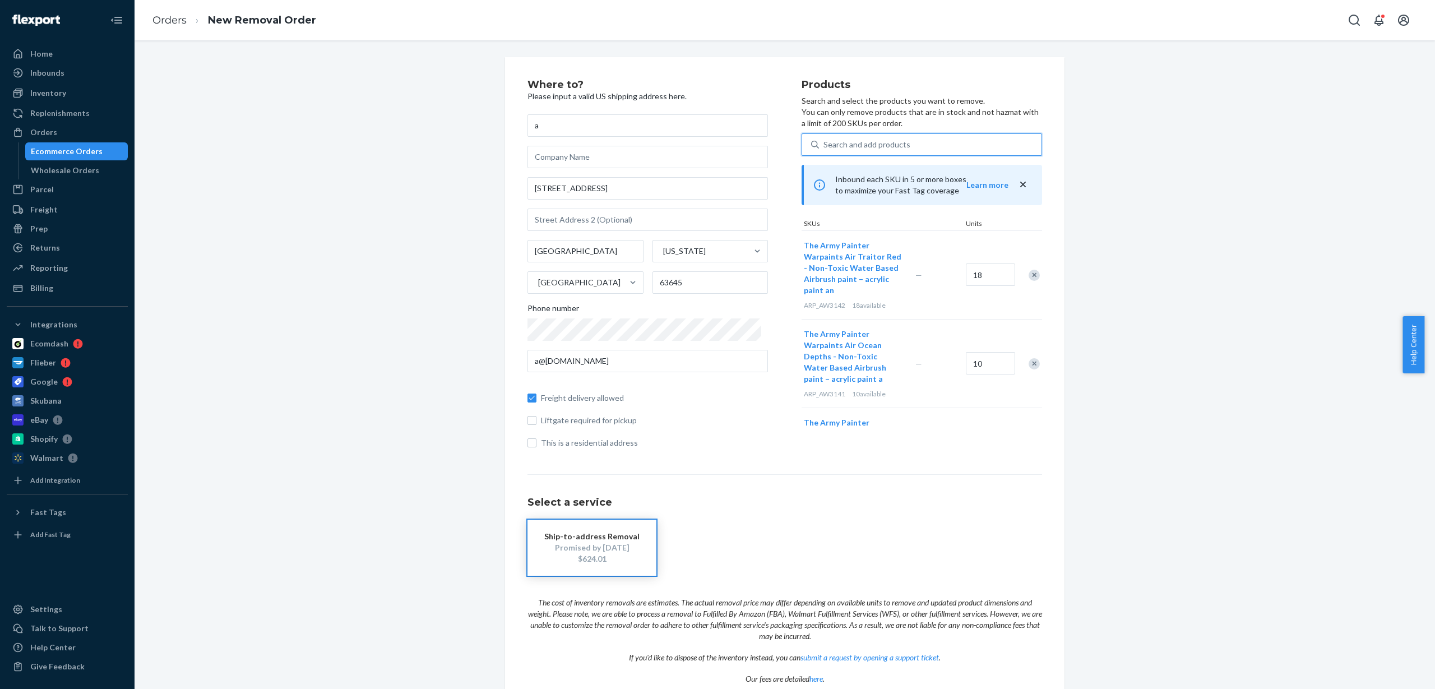
click at [866, 139] on div "Search and add products" at bounding box center [867, 144] width 87 height 11
click at [825, 139] on input "0 results available. Use Up and Down to choose options, press Enter to select t…" at bounding box center [824, 144] width 1 height 11
paste input "ARP_AW3419"
type input "ARP_AW3419"
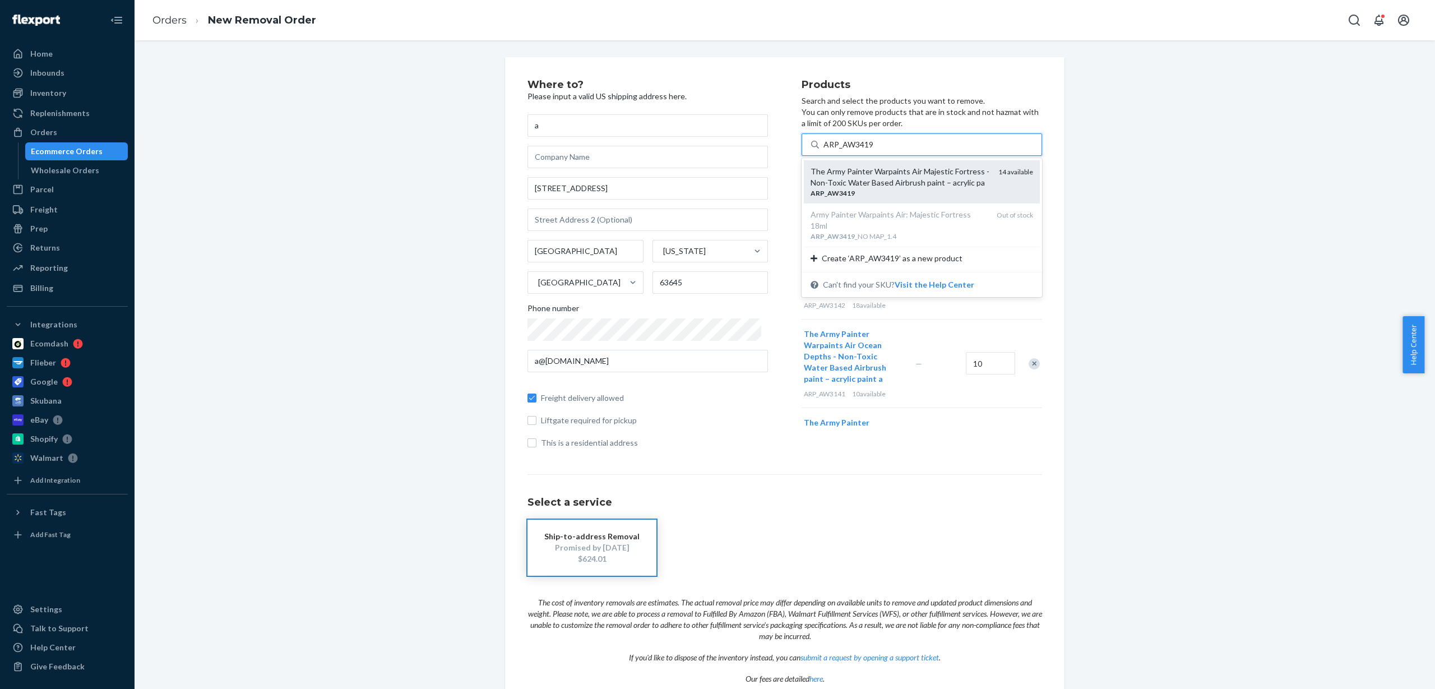
click at [875, 186] on div "The Army Painter Warpaints Air Majestic Fortress - Non-Toxic Water Based Airbru…" at bounding box center [900, 177] width 179 height 22
click at [874, 150] on input "ARP_AW3419" at bounding box center [849, 144] width 50 height 11
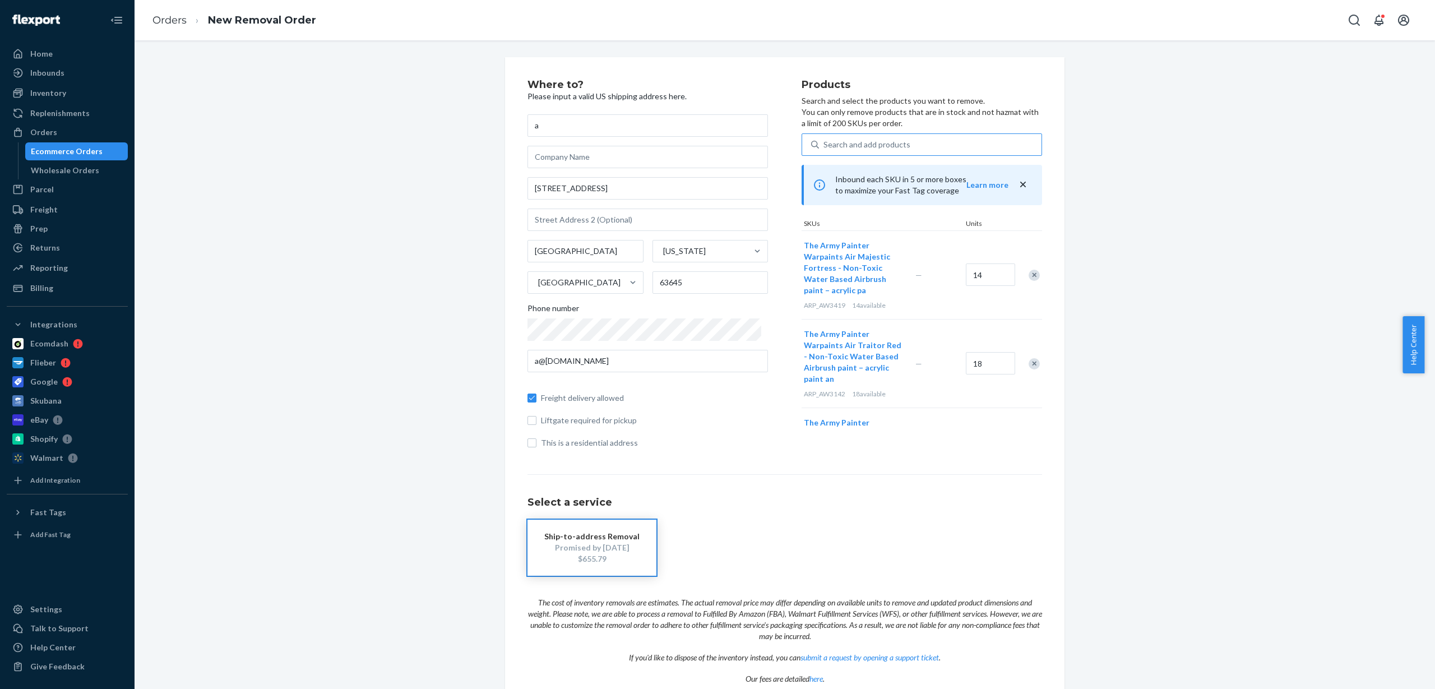
click at [880, 143] on div "Search and add products" at bounding box center [867, 144] width 87 height 11
click at [825, 143] on input "Search and add products" at bounding box center [824, 144] width 1 height 11
paste input "ARP_AW3421"
type input "ARP_AW3421"
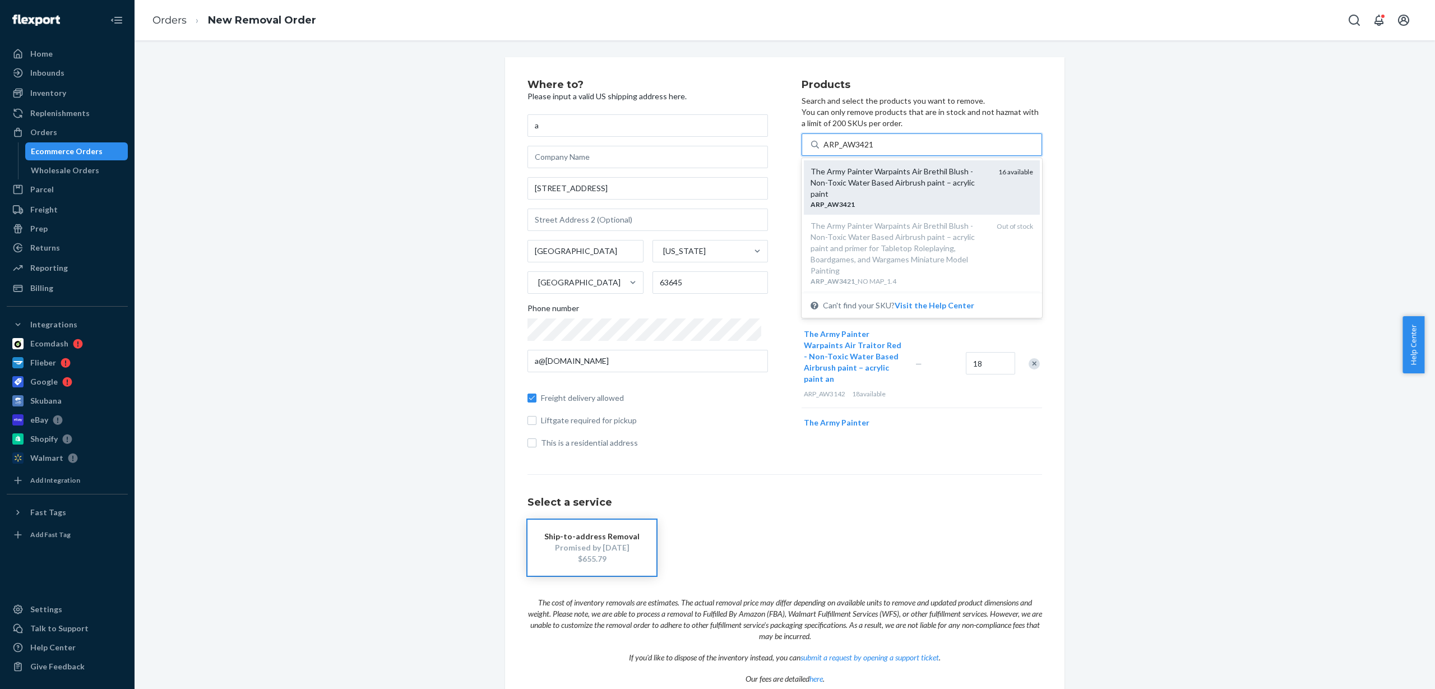
click at [872, 177] on div "The Army Painter Warpaints Air Brethil Blush - Non-Toxic Water Based Airbrush p…" at bounding box center [900, 183] width 179 height 34
click at [872, 150] on input "ARP_AW3421" at bounding box center [849, 144] width 50 height 11
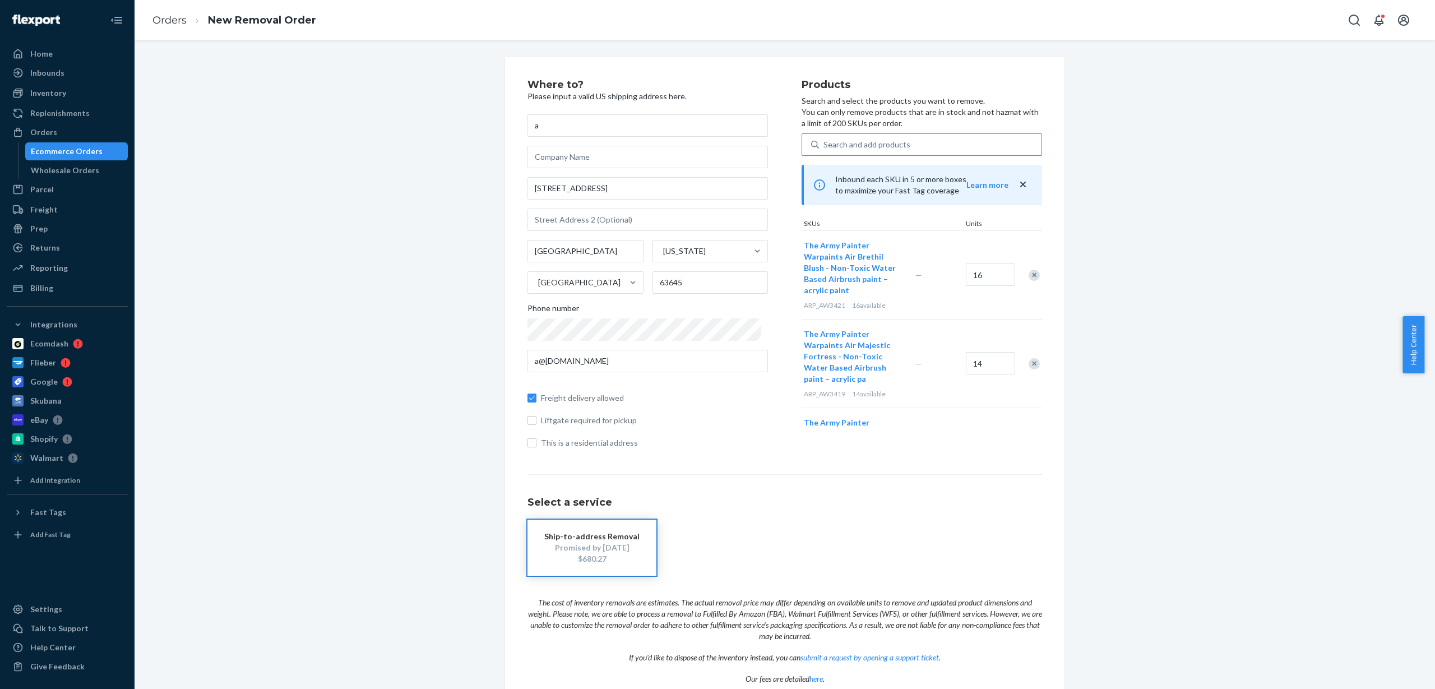
click at [875, 145] on div "Search and add products" at bounding box center [867, 144] width 87 height 11
click at [825, 145] on input "Search and add products" at bounding box center [824, 144] width 1 height 11
paste input "ARP_AW3433"
type input "ARP_AW3433"
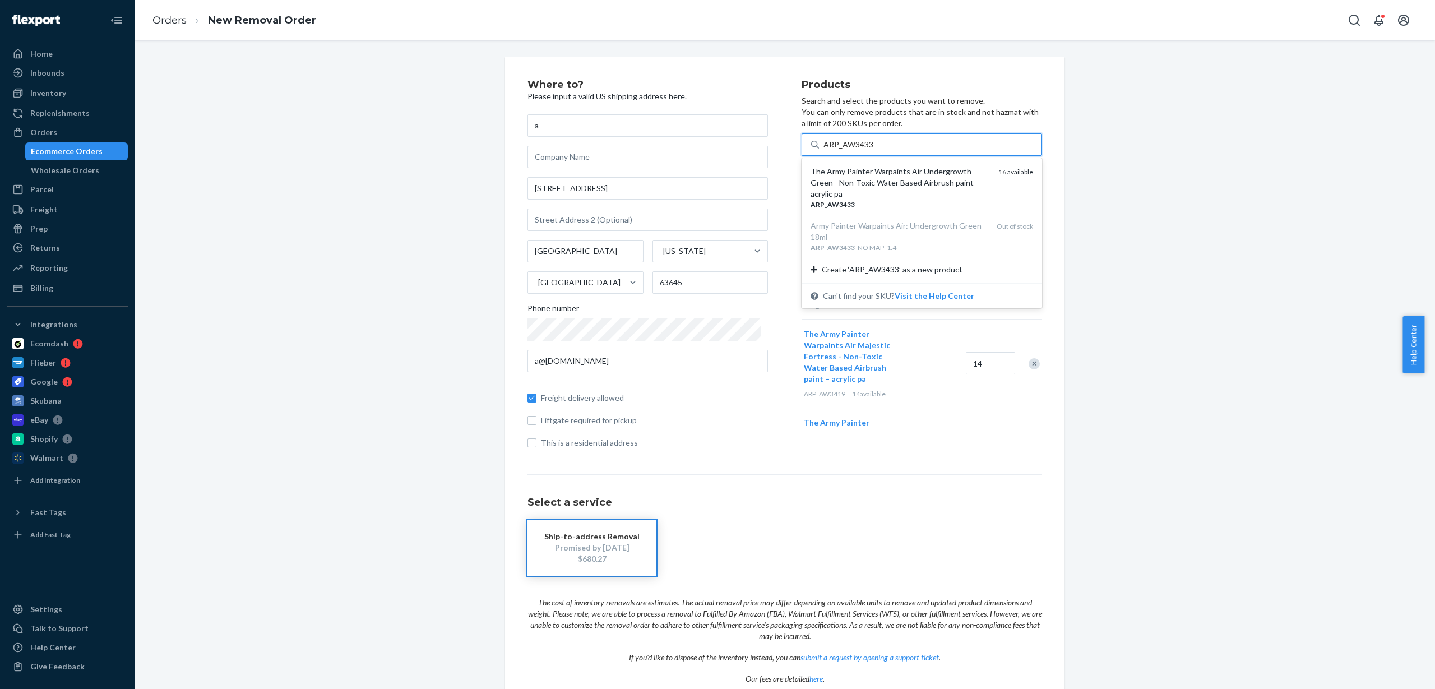
click at [886, 184] on div "The Army Painter Warpaints Air Undergrowth Green - Non-Toxic Water Based Airbru…" at bounding box center [900, 183] width 179 height 34
click at [874, 150] on input "ARP_AW3433" at bounding box center [849, 144] width 50 height 11
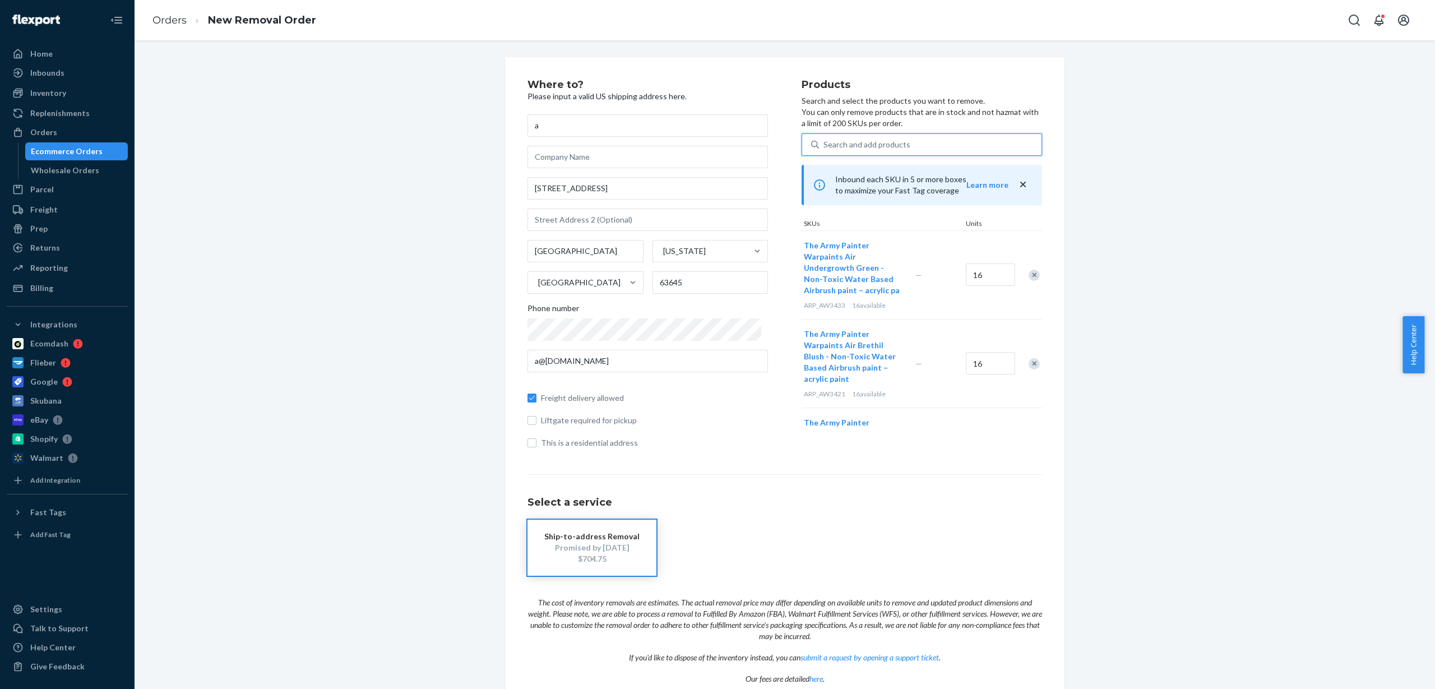
click at [855, 147] on div "Search and add products" at bounding box center [867, 144] width 87 height 11
click at [825, 147] on input "0 results available. Use Up and Down to choose options, press Enter to select t…" at bounding box center [824, 144] width 1 height 11
paste input "ARP_AW3434"
type input "ARP_AW3434"
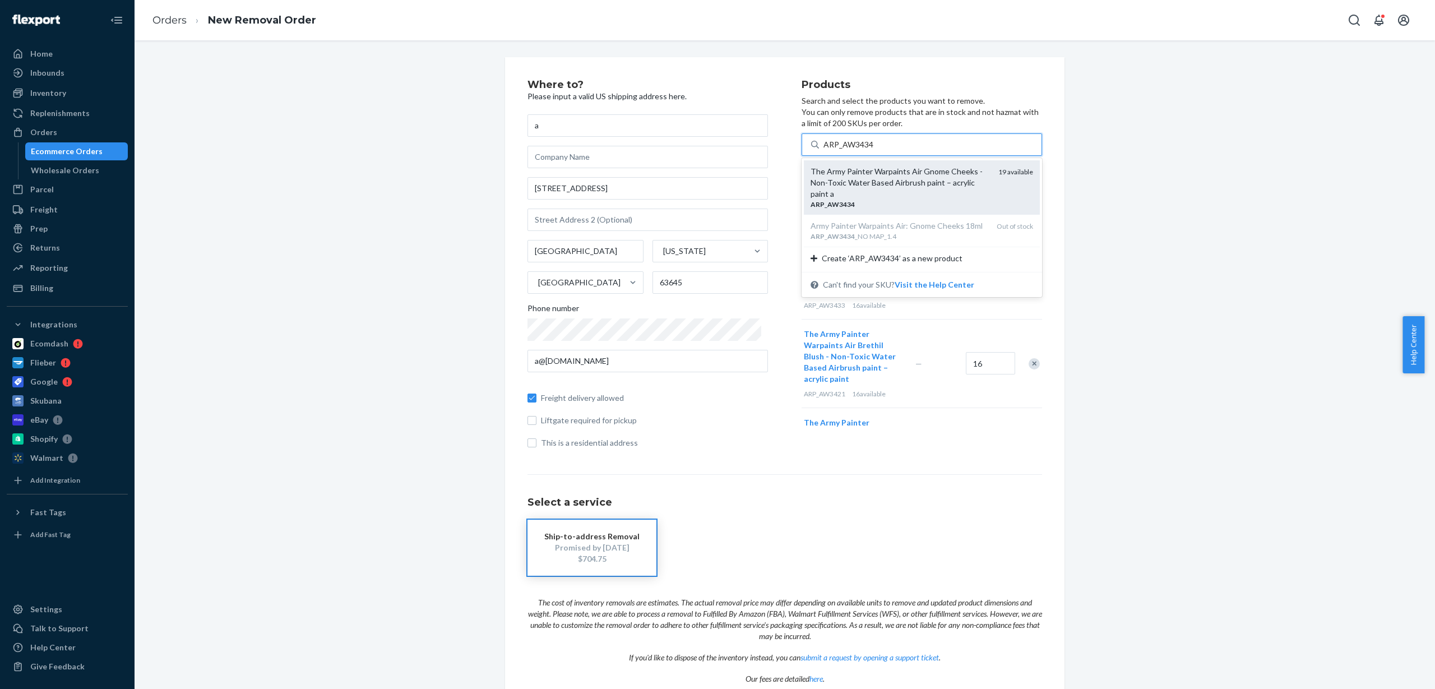
click at [862, 180] on div "The Army Painter Warpaints Air Gnome Cheeks - Non-Toxic Water Based Airbrush pa…" at bounding box center [900, 183] width 179 height 34
click at [862, 150] on input "ARP_AW3434" at bounding box center [849, 144] width 50 height 11
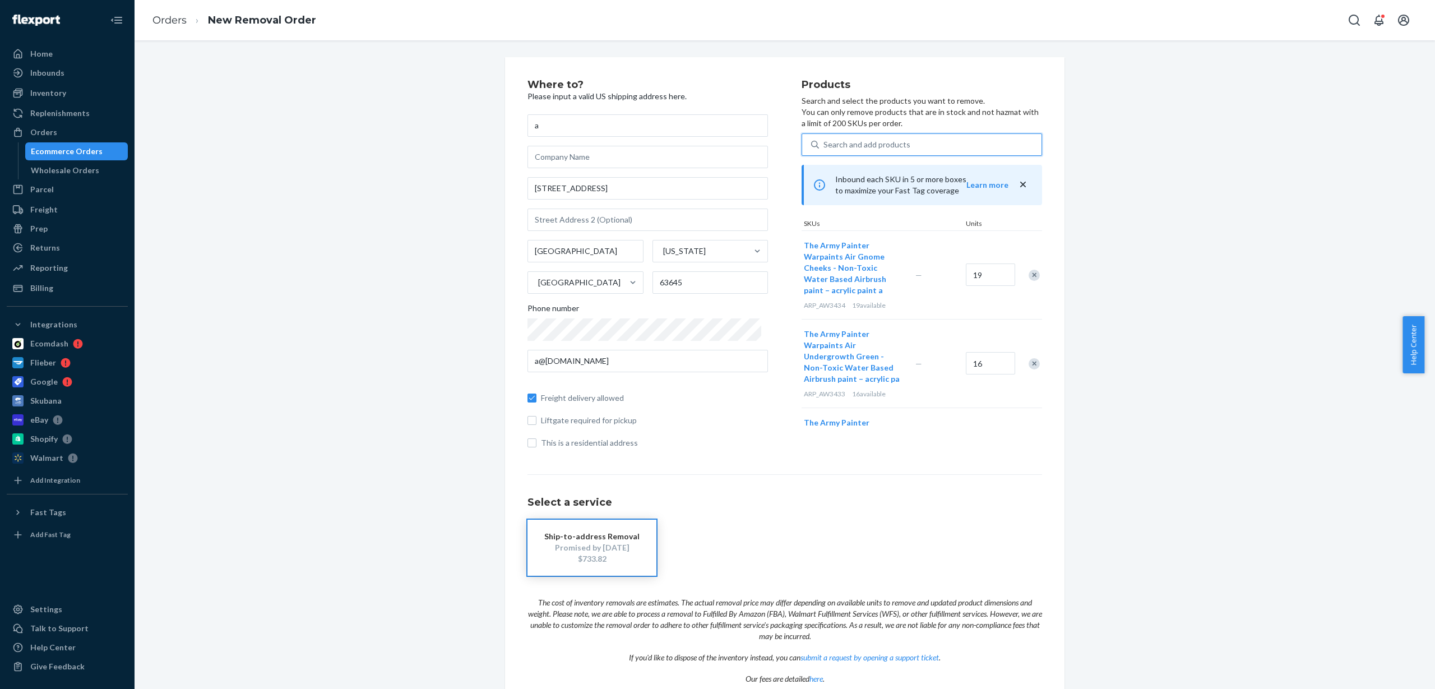
click at [834, 145] on div "Search and add products" at bounding box center [867, 144] width 87 height 11
click at [825, 145] on input "0 results available. Use Up and Down to choose options, press Enter to select t…" at bounding box center [824, 144] width 1 height 11
paste input "ARP_AW3437"
type input "ARP_AW3437"
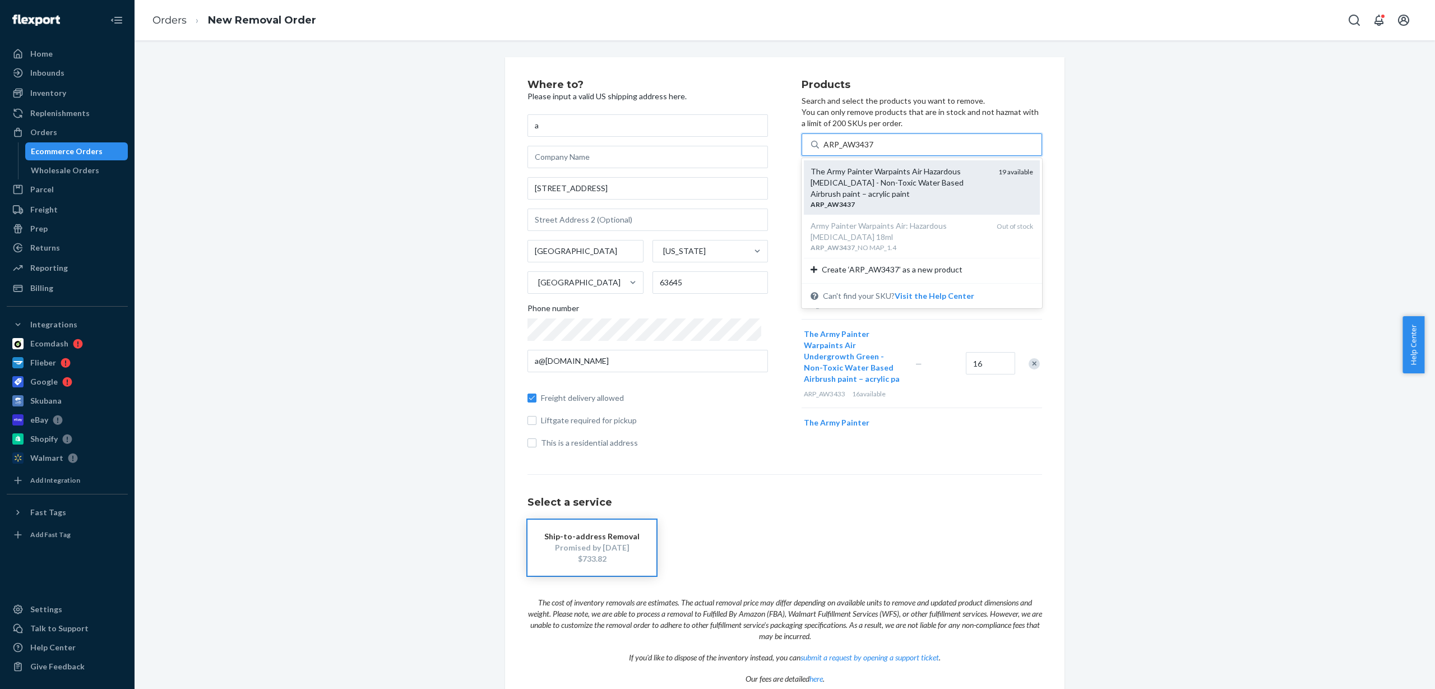
click at [861, 187] on div "The Army Painter Warpaints Air Hazardous [MEDICAL_DATA] - Non-Toxic Water Based…" at bounding box center [900, 183] width 179 height 34
click at [861, 150] on input "ARP_AW3437" at bounding box center [849, 144] width 50 height 11
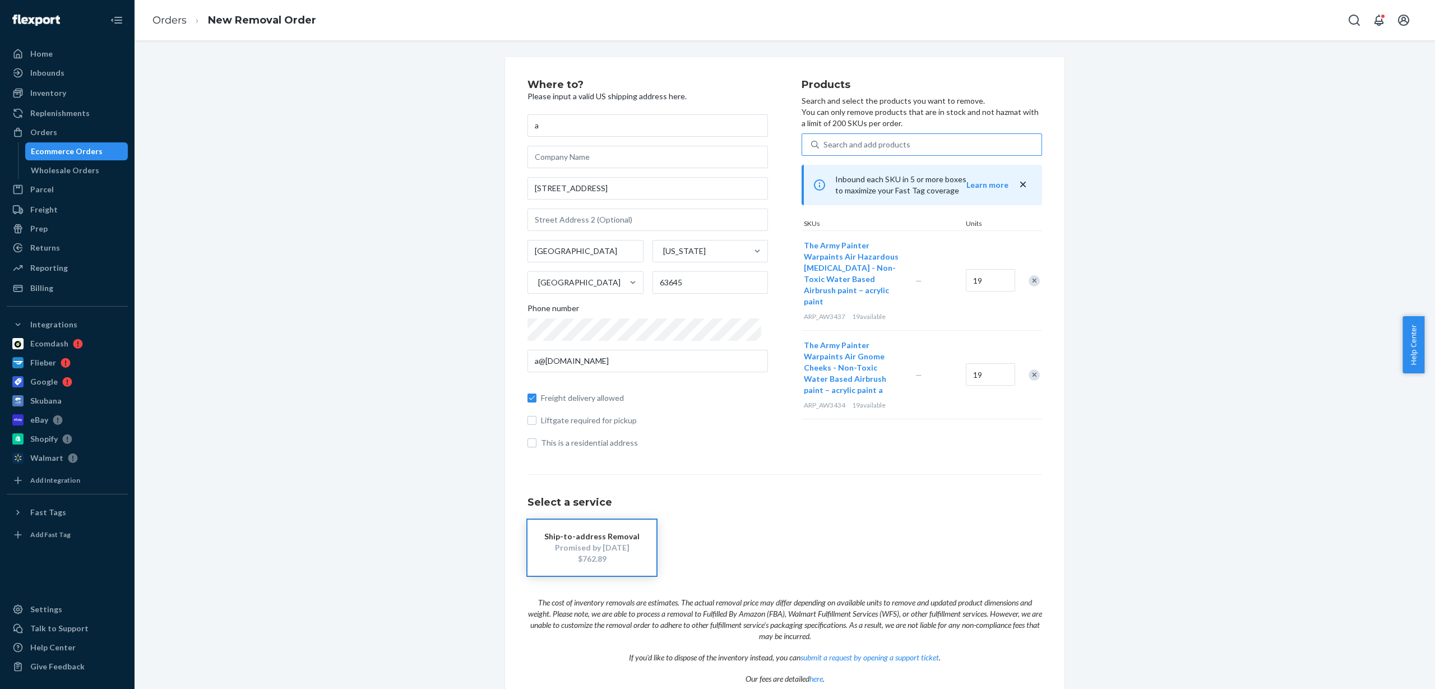
click at [849, 141] on div "Search and add products" at bounding box center [867, 144] width 87 height 11
click at [825, 141] on input "Search and add products" at bounding box center [824, 144] width 1 height 11
paste input "ARP_AW3438"
type input "ARP_AW3438"
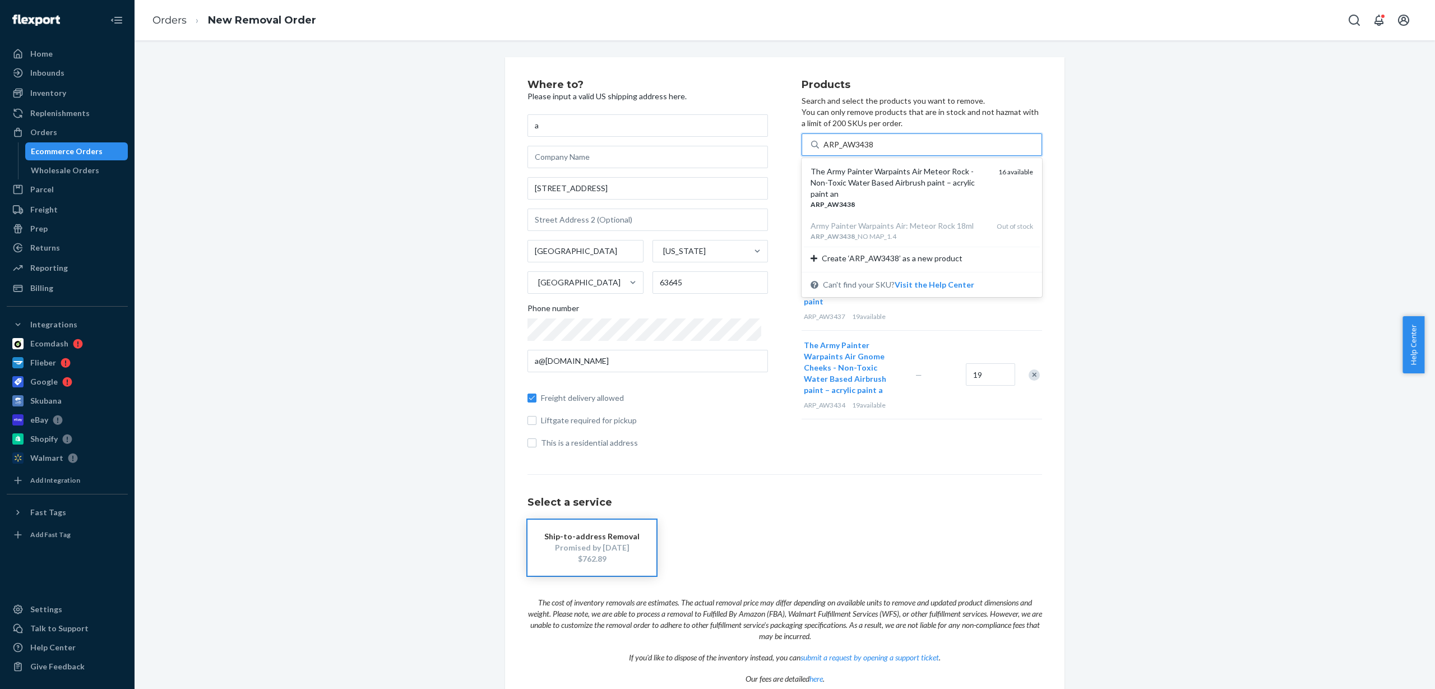
click at [865, 171] on div "The Army Painter Warpaints Air Meteor Rock - Non-Toxic Water Based Airbrush pai…" at bounding box center [900, 183] width 179 height 34
click at [865, 150] on input "ARP_AW3438" at bounding box center [849, 144] width 50 height 11
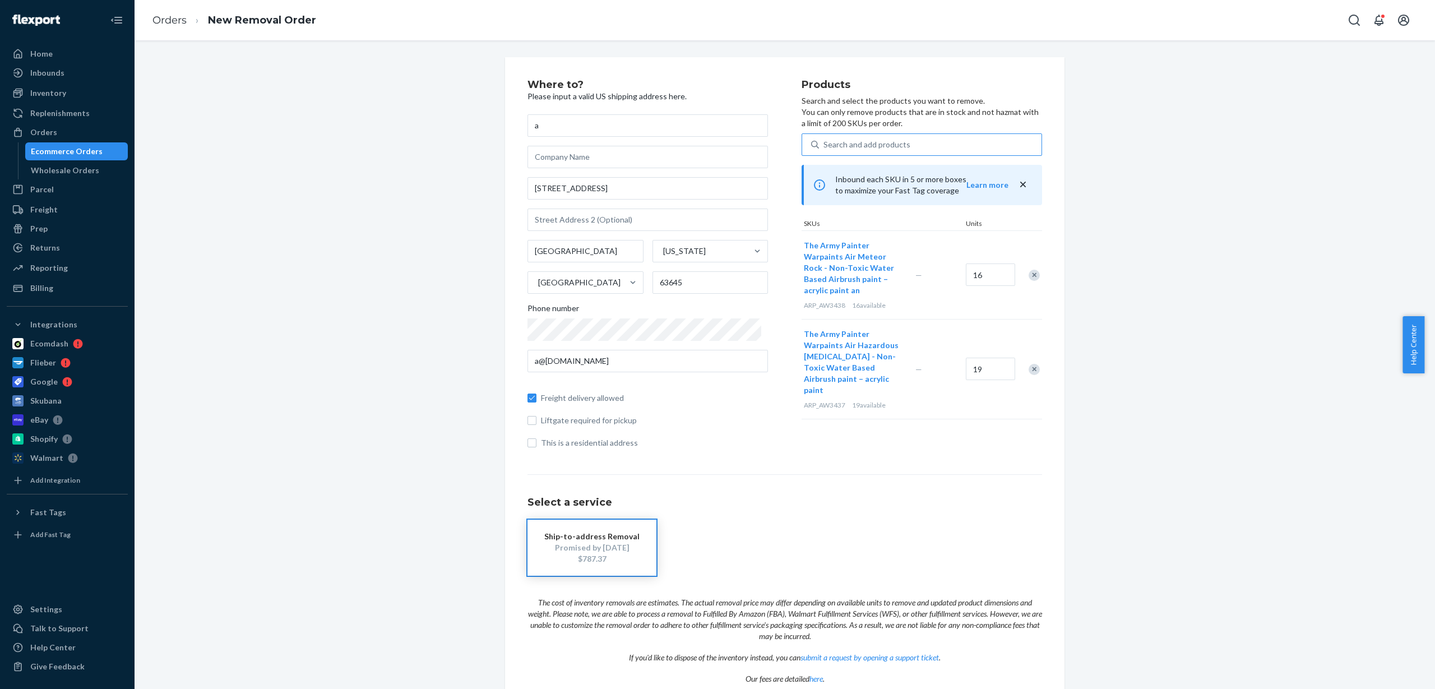
click at [883, 144] on div "Search and add products" at bounding box center [867, 144] width 87 height 11
click at [825, 144] on input "Search and add products" at bounding box center [824, 144] width 1 height 11
paste input "ARP_AW3447"
type input "ARP_AW3447"
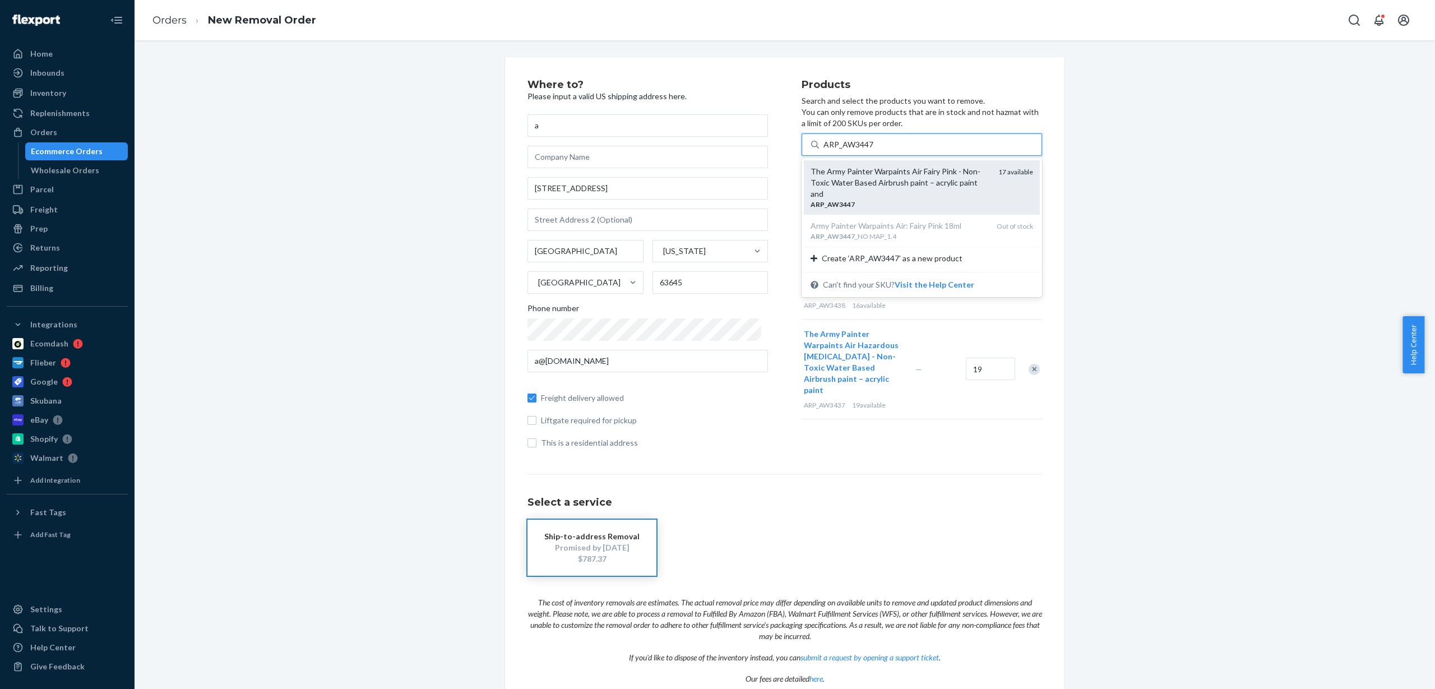
click at [875, 183] on div "The Army Painter Warpaints Air Fairy Pink - Non-Toxic Water Based Airbrush pain…" at bounding box center [900, 183] width 179 height 34
click at [874, 150] on input "ARP_AW3447" at bounding box center [849, 144] width 50 height 11
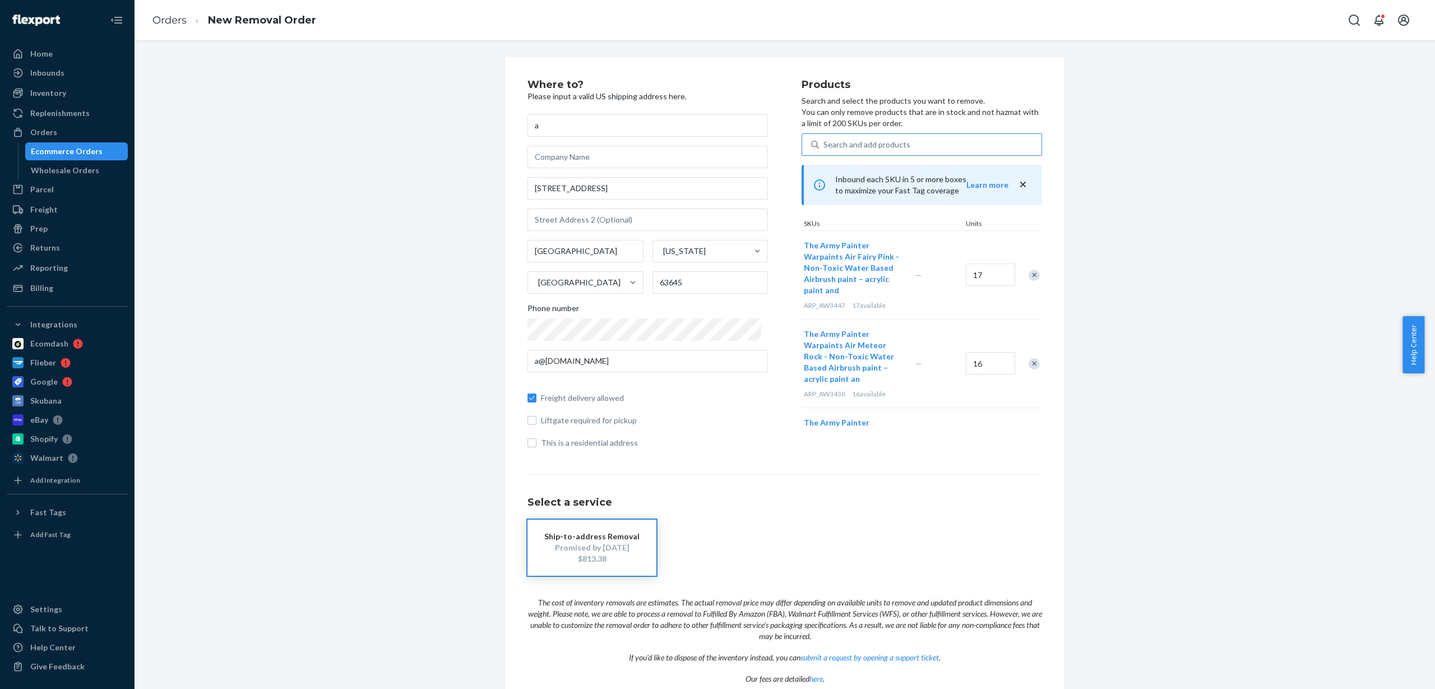
click at [849, 141] on div "Search and add products" at bounding box center [867, 144] width 87 height 11
click at [825, 141] on input "Search and add products" at bounding box center [824, 144] width 1 height 11
paste input "ARP_AW3451"
type input "ARP_AW3451"
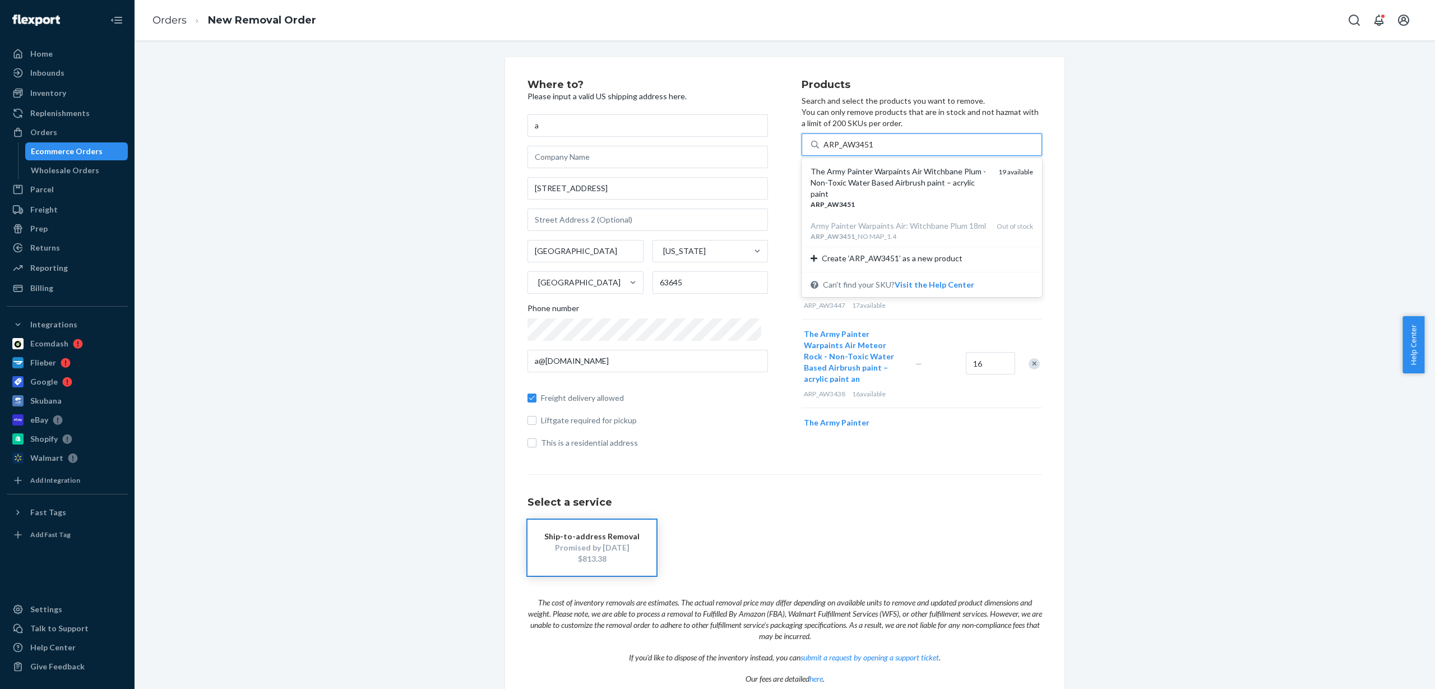
click at [865, 179] on div "The Army Painter Warpaints Air Witchbane Plum - Non-Toxic Water Based Airbrush …" at bounding box center [900, 183] width 179 height 34
click at [865, 150] on input "ARP_AW3451" at bounding box center [849, 144] width 50 height 11
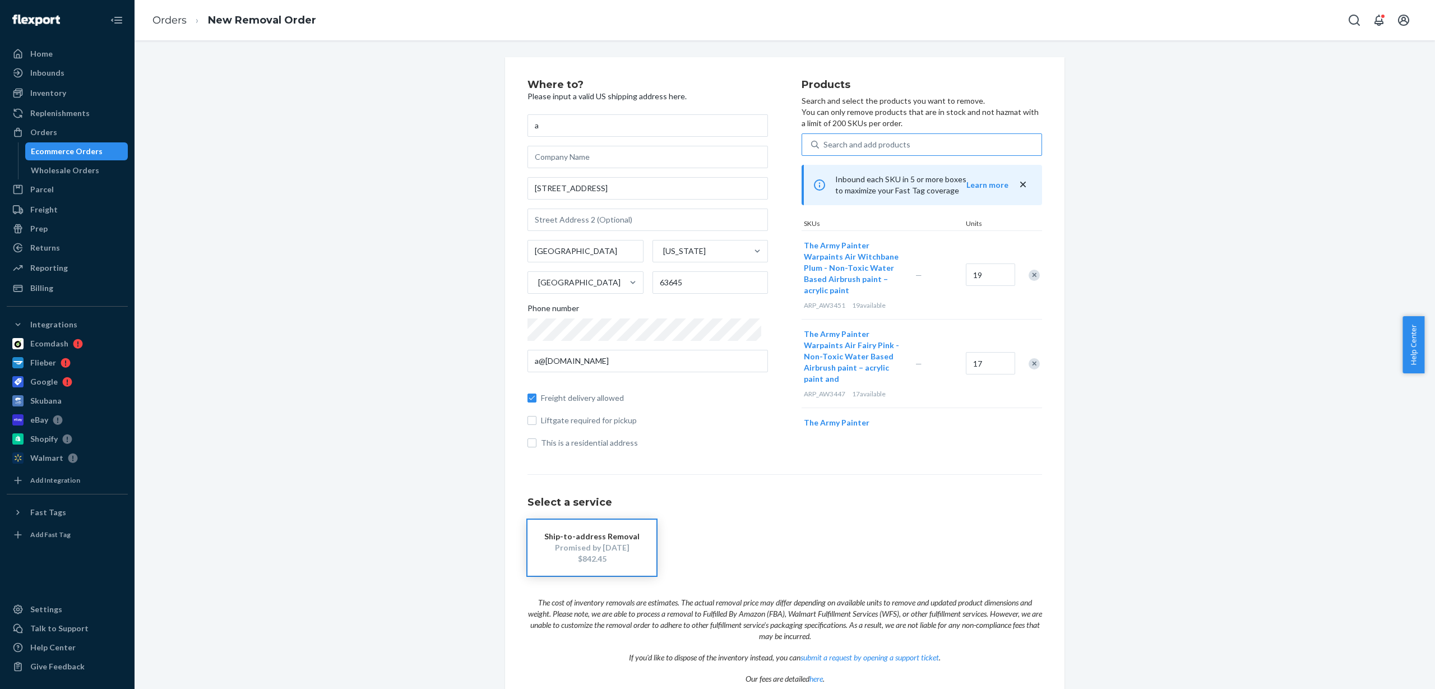
click at [892, 142] on div "Search and add products" at bounding box center [867, 144] width 87 height 11
click at [825, 142] on input "Search and add products" at bounding box center [824, 144] width 1 height 11
paste input "ARP_AW3466"
type input "ARP_AW3466"
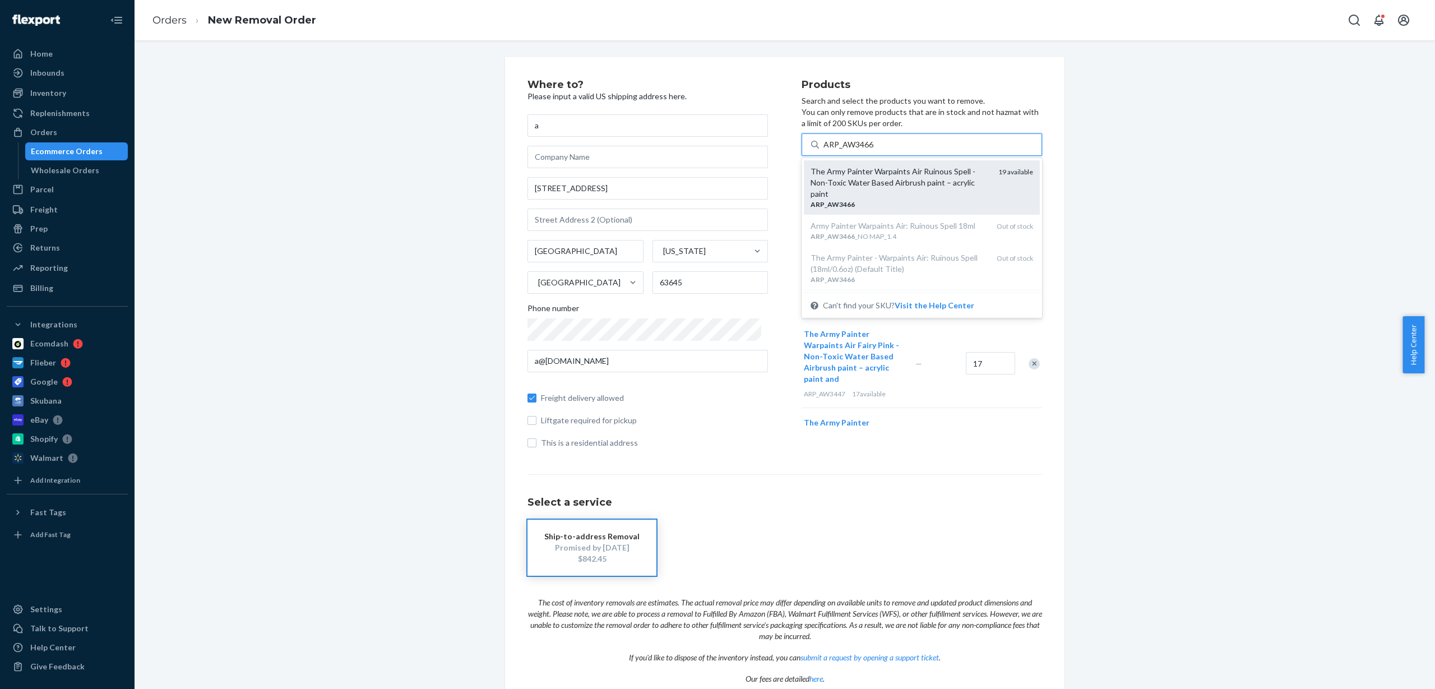
click at [893, 189] on div "The Army Painter Warpaints Air Ruinous Spell - Non-Toxic Water Based Airbrush p…" at bounding box center [900, 183] width 179 height 34
click at [874, 150] on input "ARP_AW3466" at bounding box center [849, 144] width 50 height 11
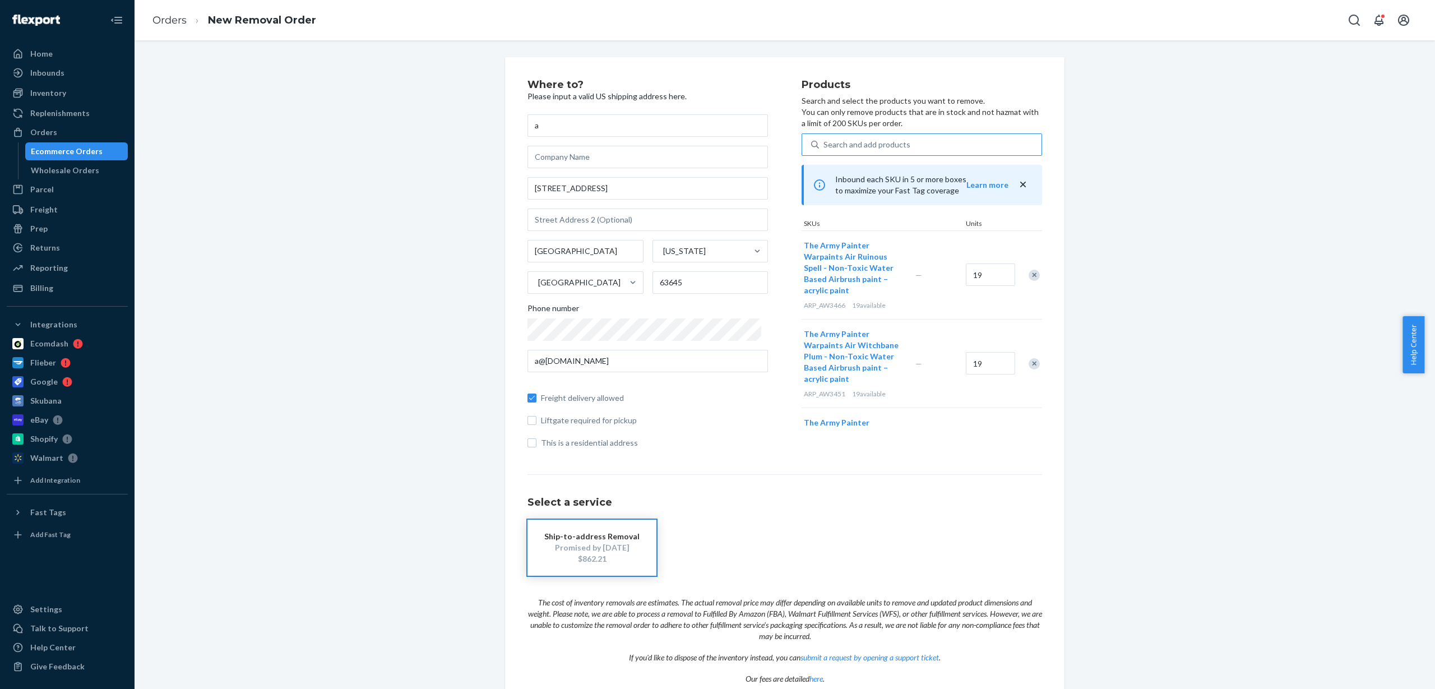
click at [918, 140] on div "Search and add products" at bounding box center [930, 145] width 223 height 20
click at [825, 140] on input "Search and add products" at bounding box center [824, 144] width 1 height 11
paste input "ARP_AW4101"
type input "ARP_AW4101"
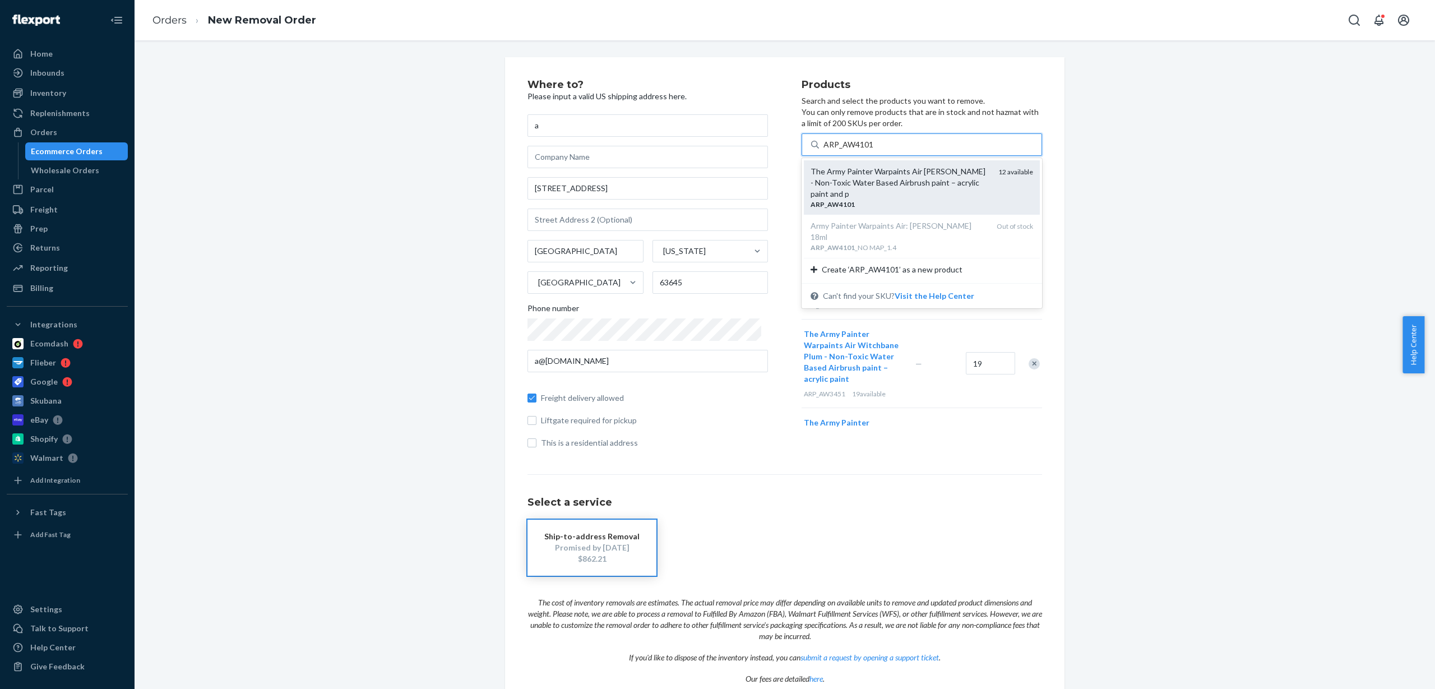
click at [903, 176] on div "The Army Painter Warpaints Air [PERSON_NAME] - Non-Toxic Water Based Airbrush p…" at bounding box center [900, 183] width 179 height 34
click at [874, 150] on input "ARP_AW4101" at bounding box center [849, 144] width 50 height 11
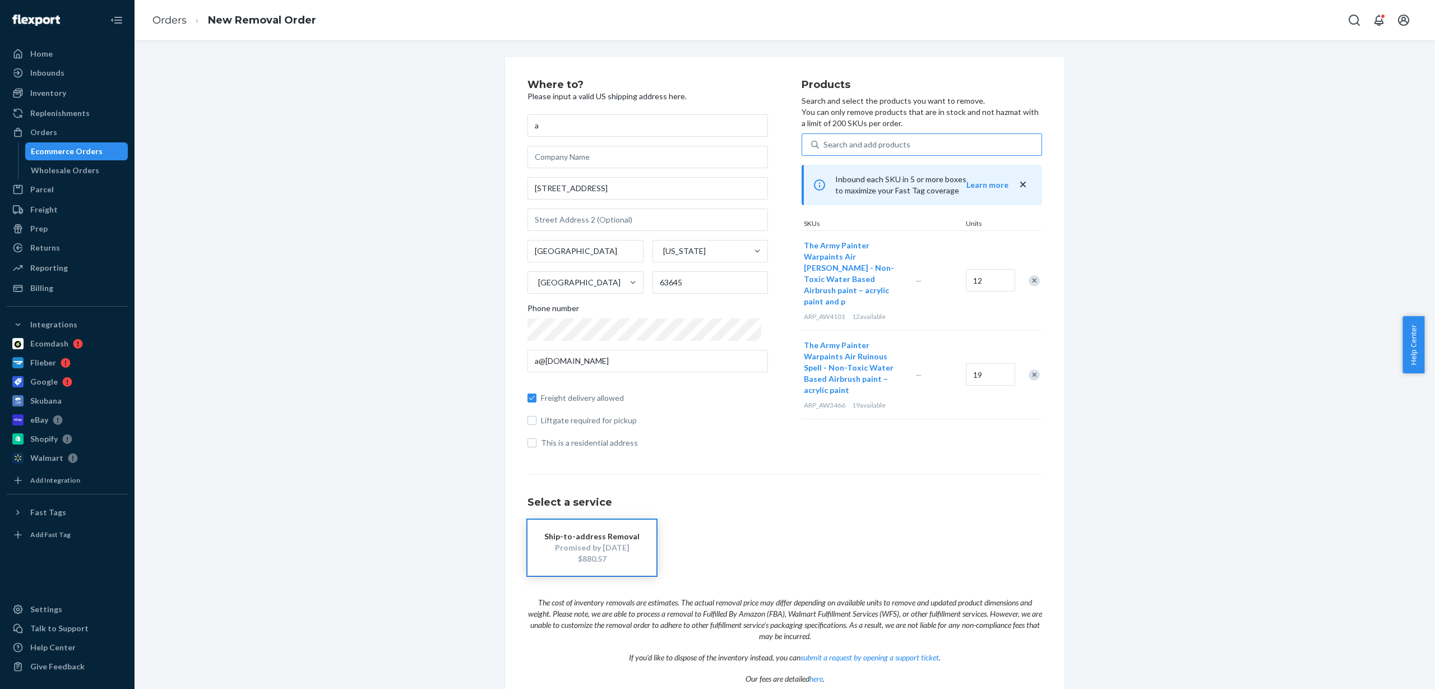
click at [880, 143] on div "Search and add products" at bounding box center [867, 144] width 87 height 11
click at [825, 143] on input "Search and add products" at bounding box center [824, 144] width 1 height 11
paste input "ARP_AW4102"
type input "ARP_AW4102"
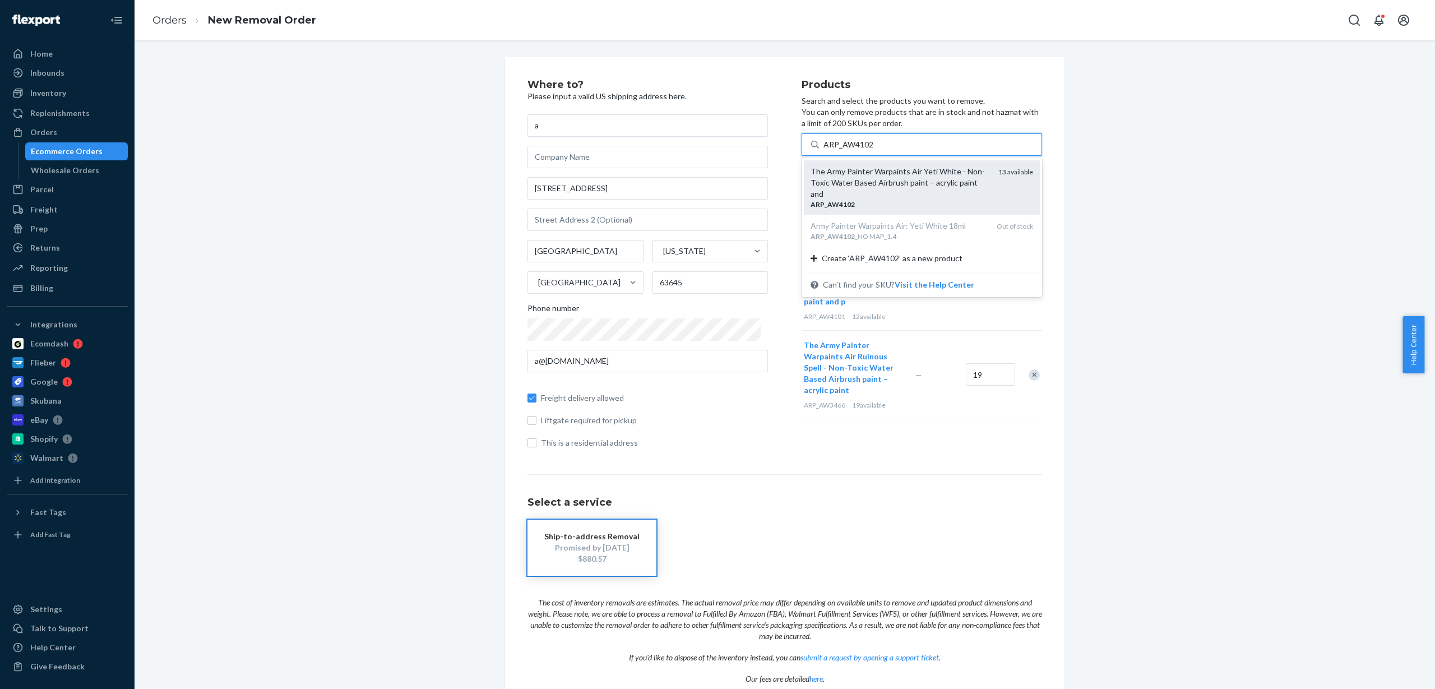
click at [879, 186] on div "The Army Painter Warpaints Air Yeti White - Non-Toxic Water Based Airbrush pain…" at bounding box center [900, 183] width 179 height 34
click at [874, 150] on input "ARP_AW4102" at bounding box center [849, 144] width 50 height 11
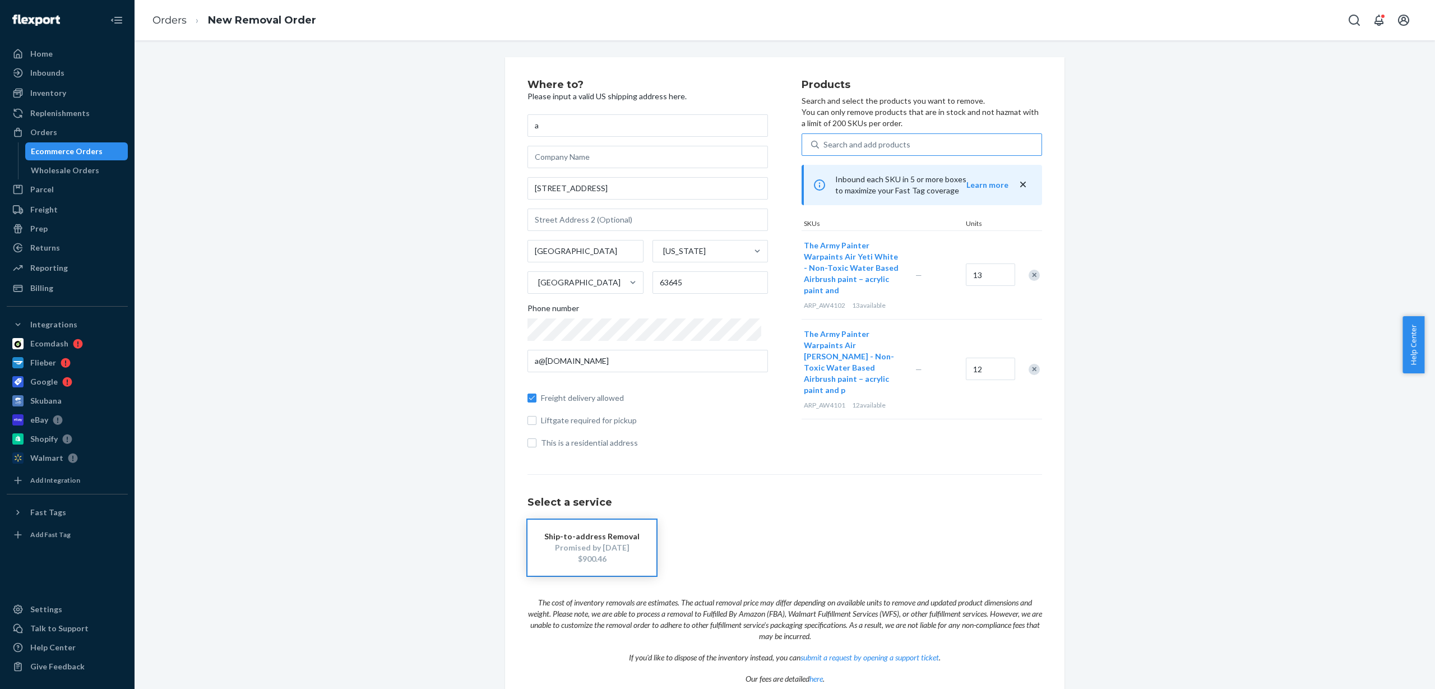
click at [893, 140] on div "Search and add products" at bounding box center [867, 144] width 87 height 11
click at [825, 140] on input "Search and add products" at bounding box center [824, 144] width 1 height 11
paste input "ARP_AW4104"
type input "ARP_AW4104"
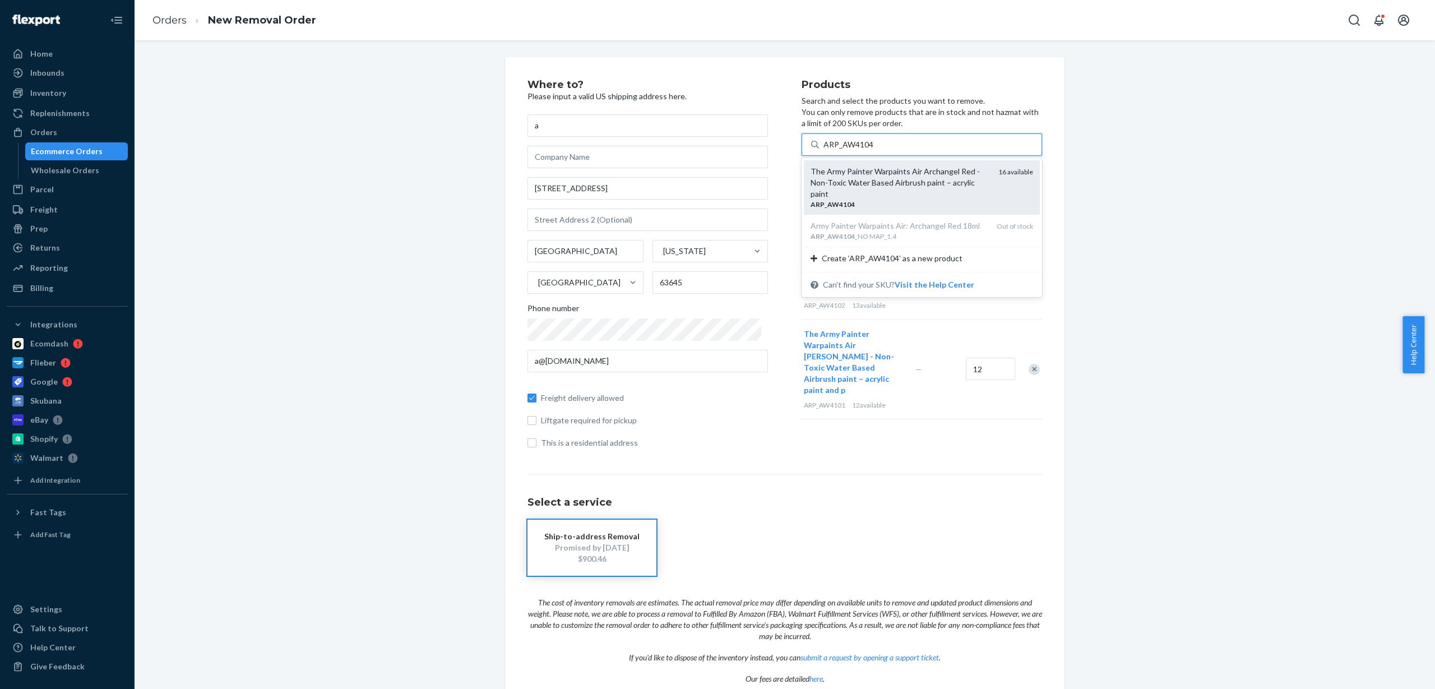
click at [875, 181] on div "The Army Painter Warpaints Air Archangel Red - Non-Toxic Water Based Airbrush p…" at bounding box center [900, 183] width 179 height 34
click at [874, 150] on input "ARP_AW4104" at bounding box center [849, 144] width 50 height 11
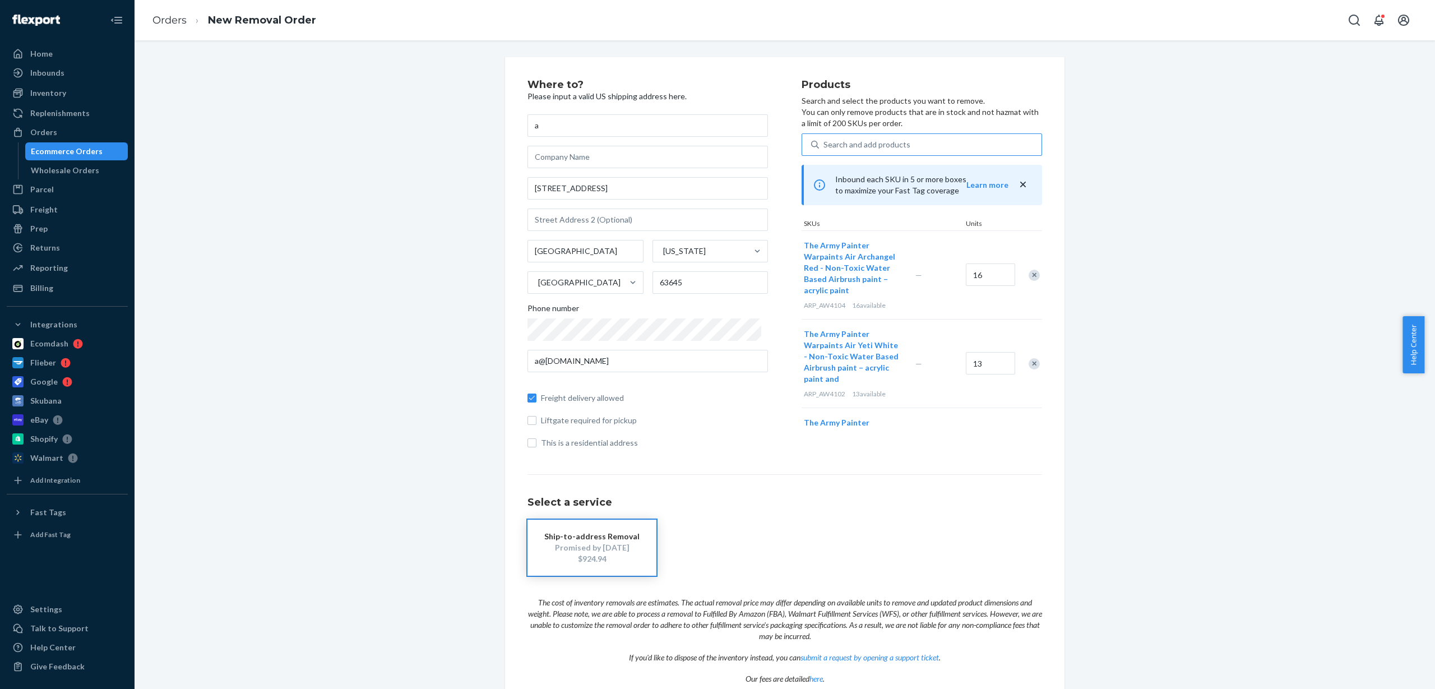
click at [886, 142] on div "Search and add products" at bounding box center [867, 144] width 87 height 11
click at [825, 142] on input "Search and add products" at bounding box center [824, 144] width 1 height 11
paste input "ARP_AW4105"
type input "ARP_AW4105"
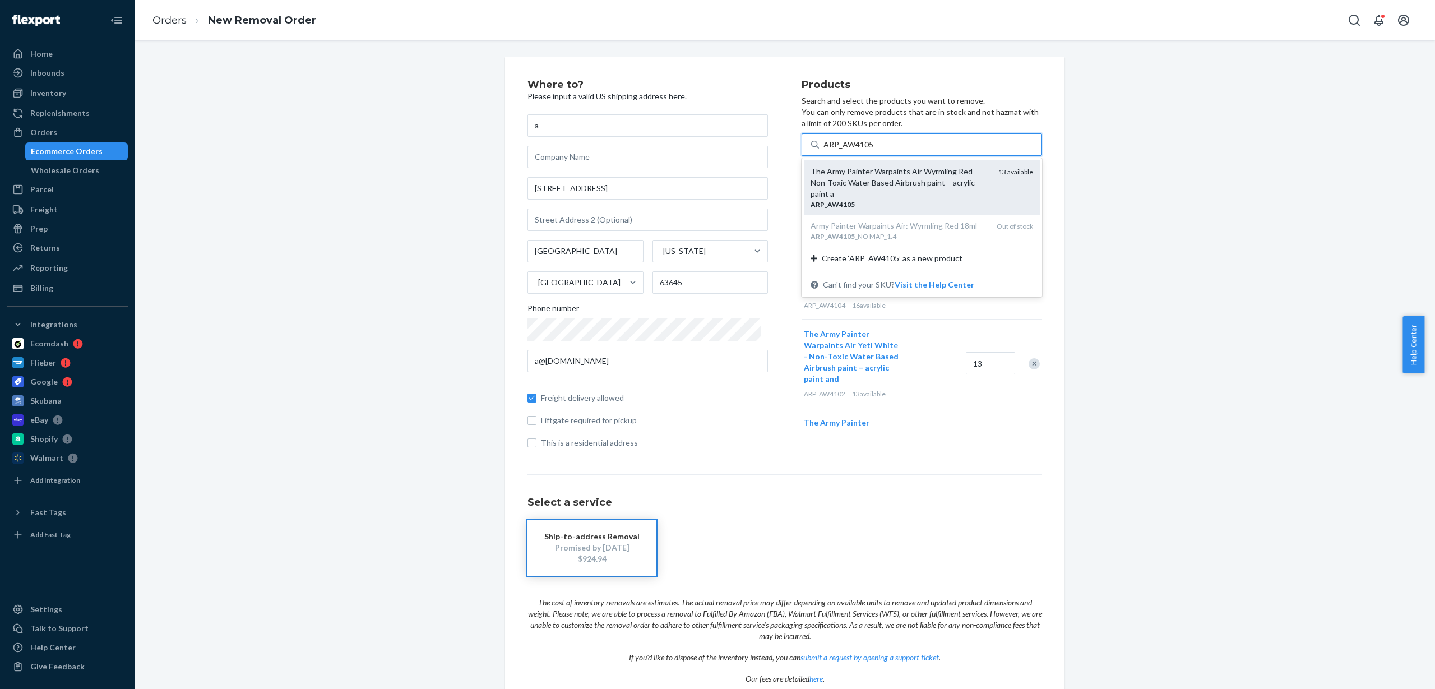
click at [891, 182] on div "The Army Painter Warpaints Air Wyrmling Red - Non-Toxic Water Based Airbrush pa…" at bounding box center [900, 183] width 179 height 34
click at [874, 150] on input "ARP_AW4105" at bounding box center [849, 144] width 50 height 11
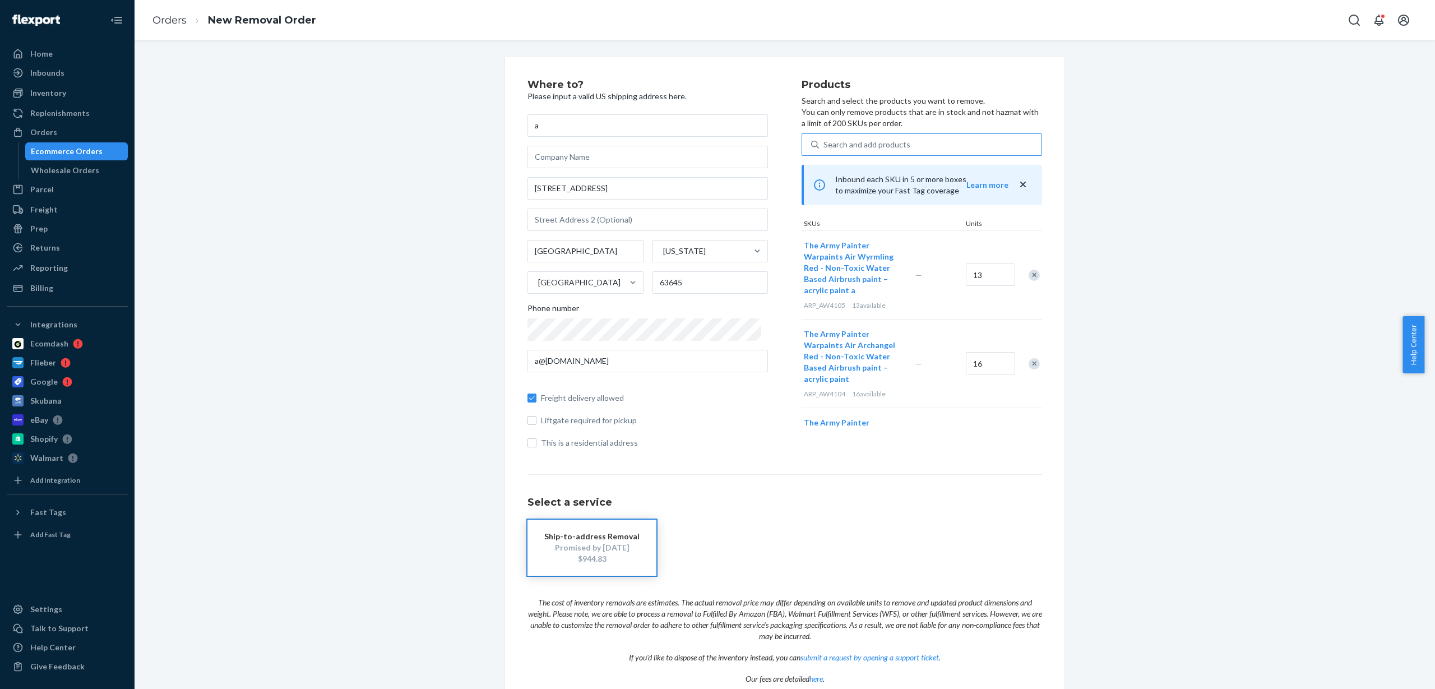
click at [876, 143] on div "Search and add products" at bounding box center [867, 144] width 87 height 11
click at [825, 143] on input "Search and add products" at bounding box center [824, 144] width 1 height 11
paste input "ARP_AW4106"
type input "ARP_AW4106"
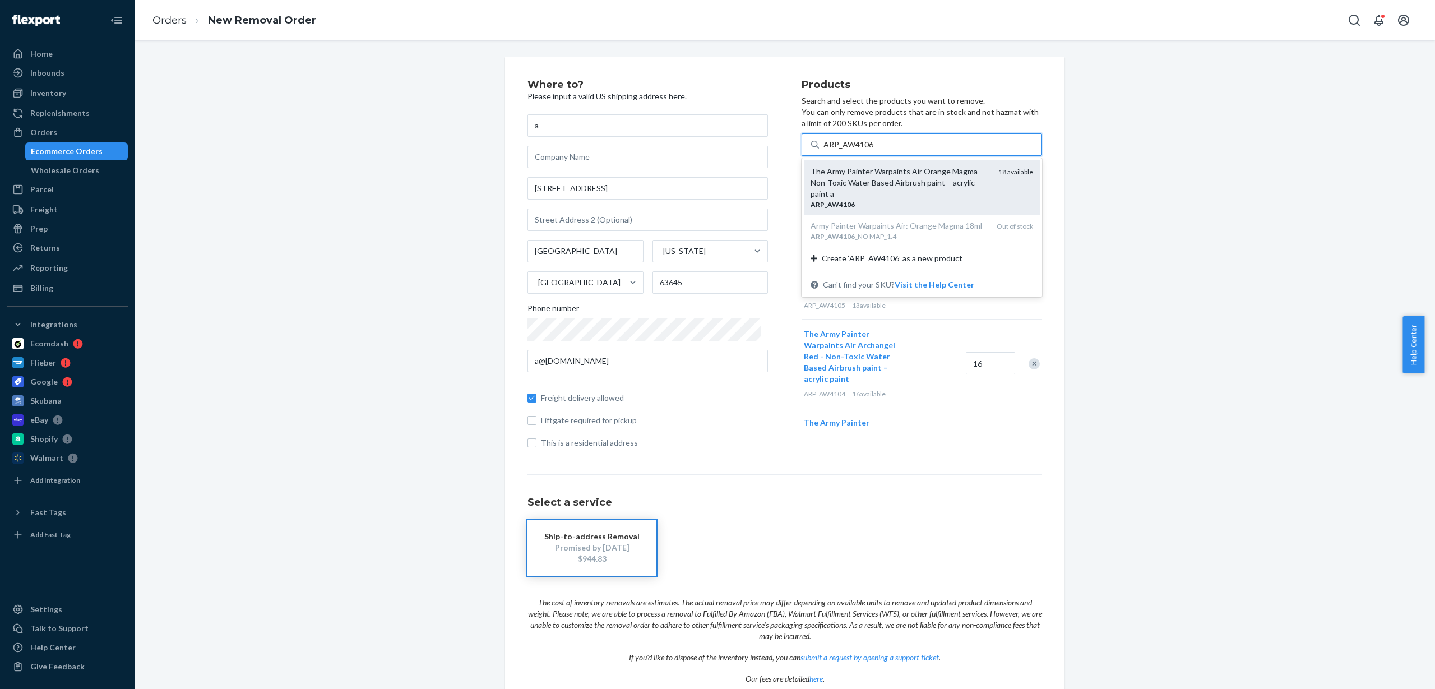
click at [916, 196] on div "The Army Painter Warpaints Air Orange Magma - Non-Toxic Water Based Airbrush pa…" at bounding box center [900, 183] width 179 height 34
click at [874, 150] on input "ARP_AW4106" at bounding box center [849, 144] width 50 height 11
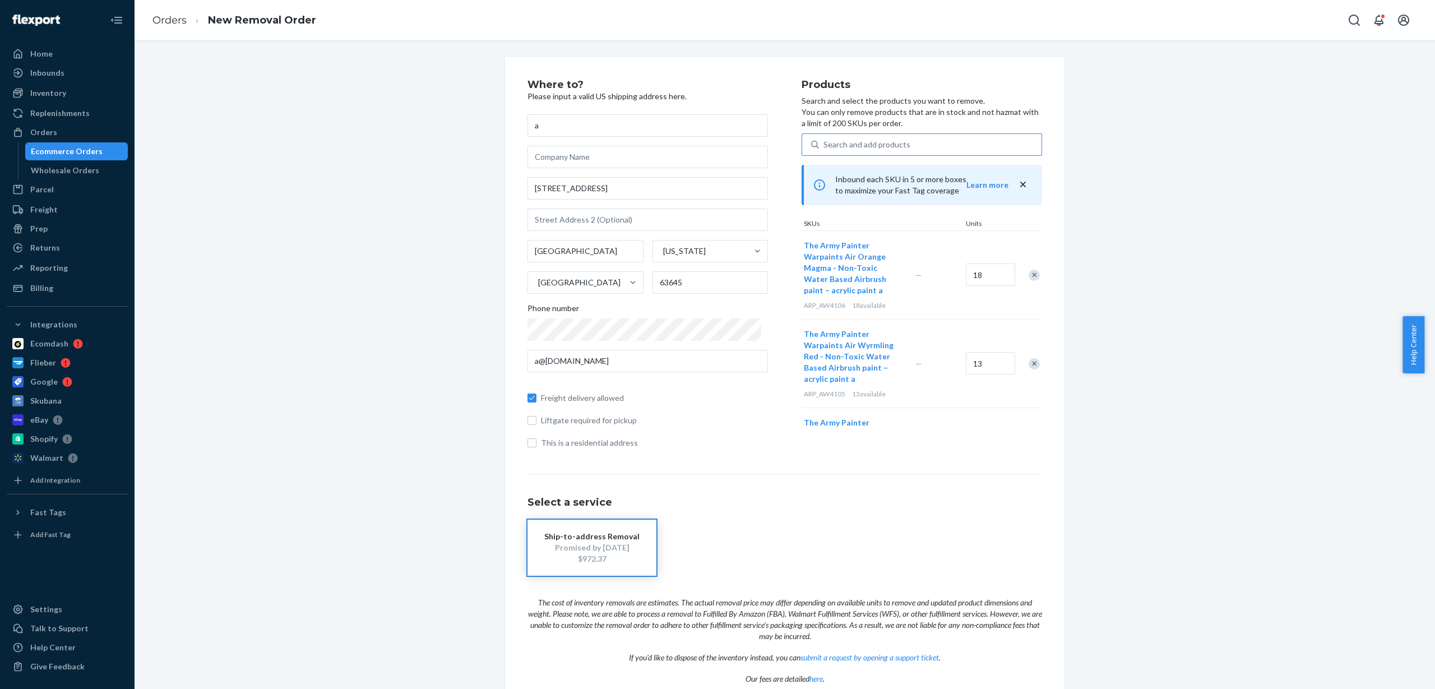
click at [873, 137] on div "Search and add products" at bounding box center [930, 145] width 223 height 20
click at [825, 139] on input "Search and add products" at bounding box center [824, 144] width 1 height 11
paste input "ARP_AW4107"
type input "ARP_AW4107"
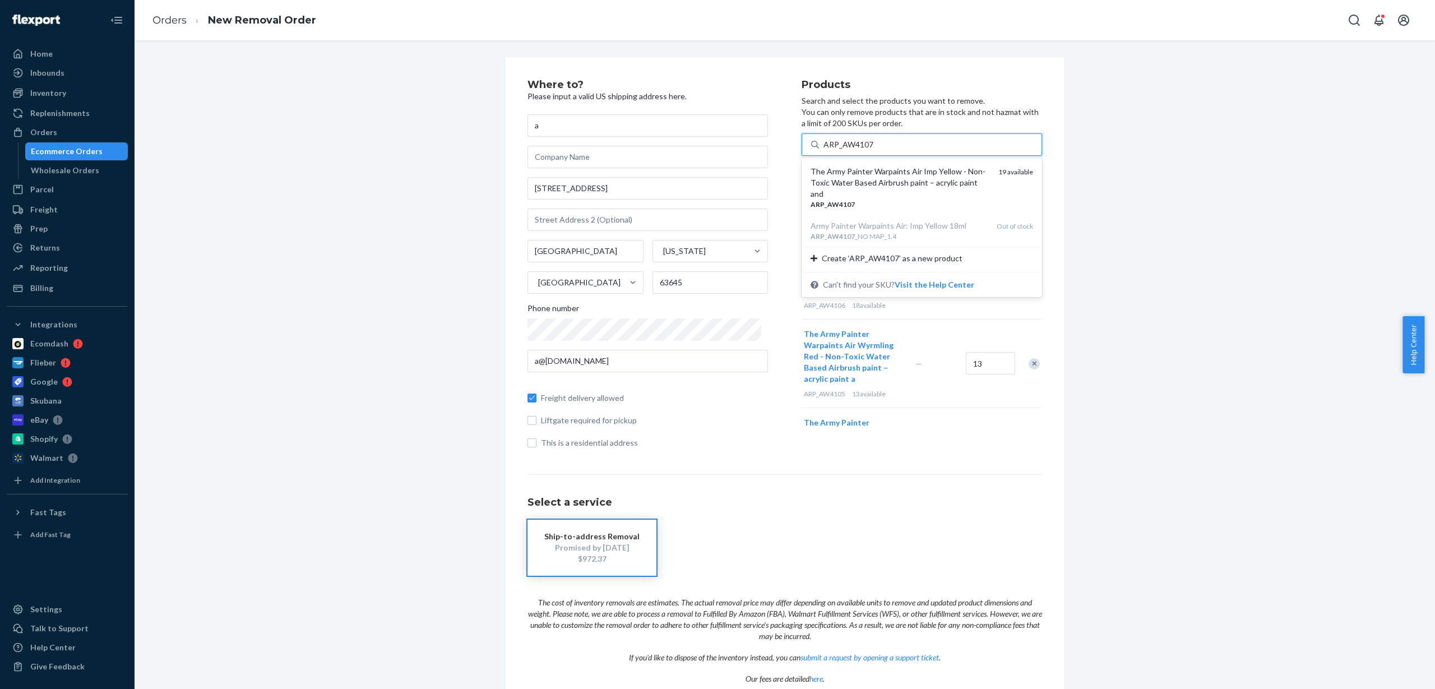
click at [880, 186] on div "The Army Painter Warpaints Air Imp Yellow - Non-Toxic Water Based Airbrush pain…" at bounding box center [900, 183] width 179 height 34
click at [874, 150] on input "ARP_AW4107" at bounding box center [849, 144] width 50 height 11
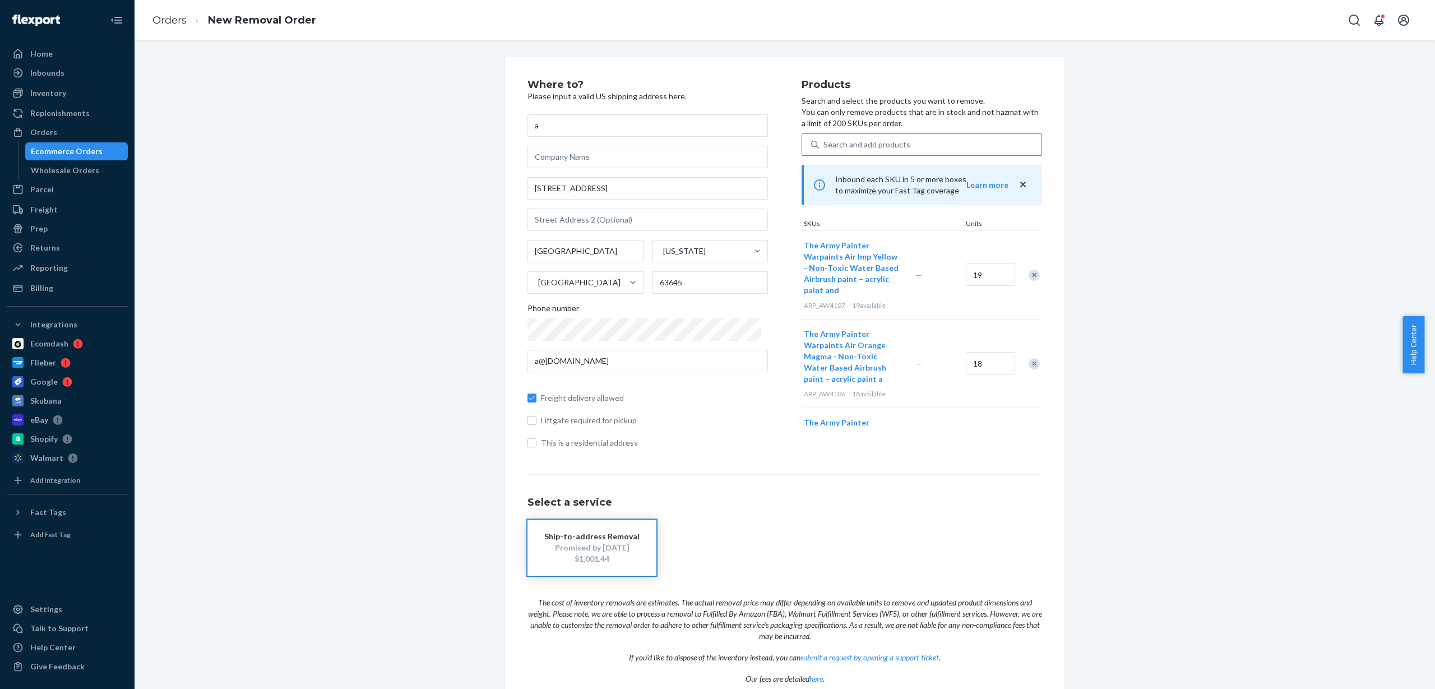
click at [889, 144] on div "Search and add products" at bounding box center [867, 144] width 87 height 11
click at [825, 144] on input "Search and add products" at bounding box center [824, 144] width 1 height 11
paste input "ARP_AW4108"
type input "ARP_AW4108"
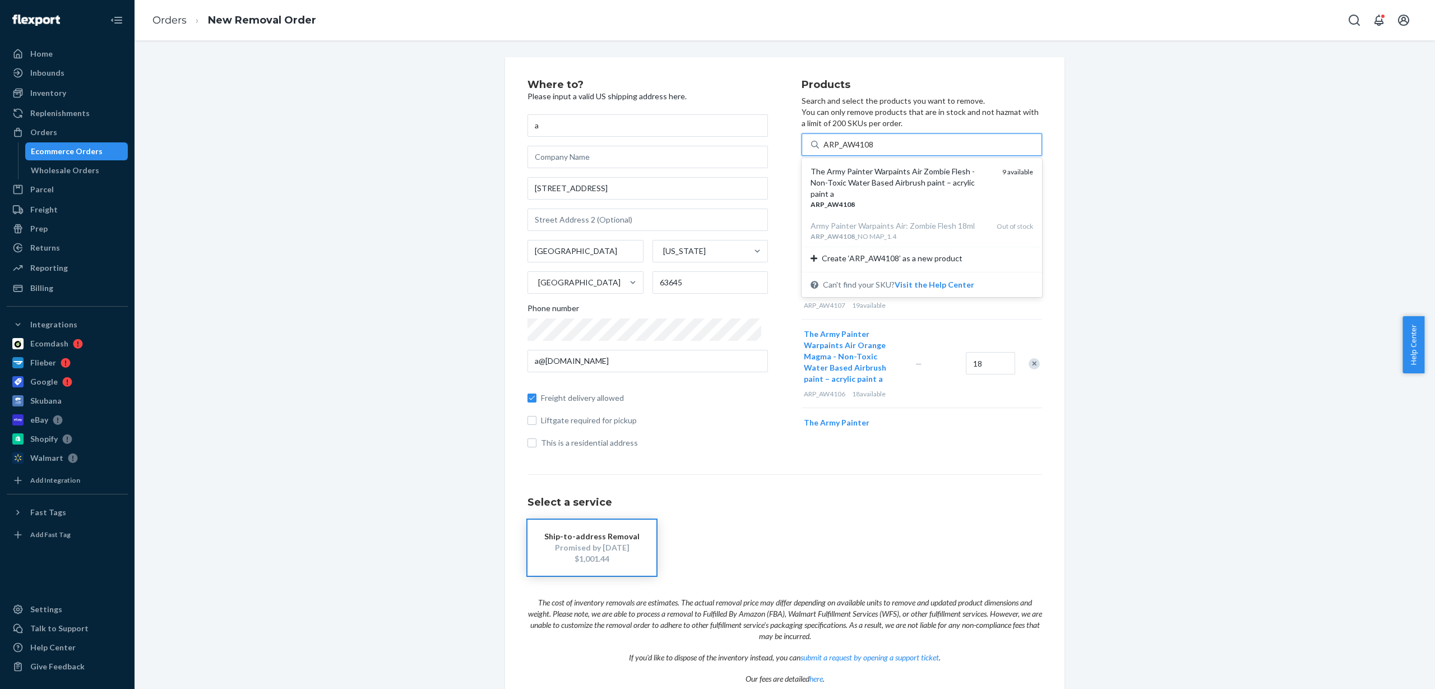
click at [885, 174] on div "The Army Painter Warpaints Air Zombie Flesh - Non-Toxic Water Based Airbrush pa…" at bounding box center [902, 183] width 183 height 34
click at [874, 150] on input "ARP_AW4108" at bounding box center [849, 144] width 50 height 11
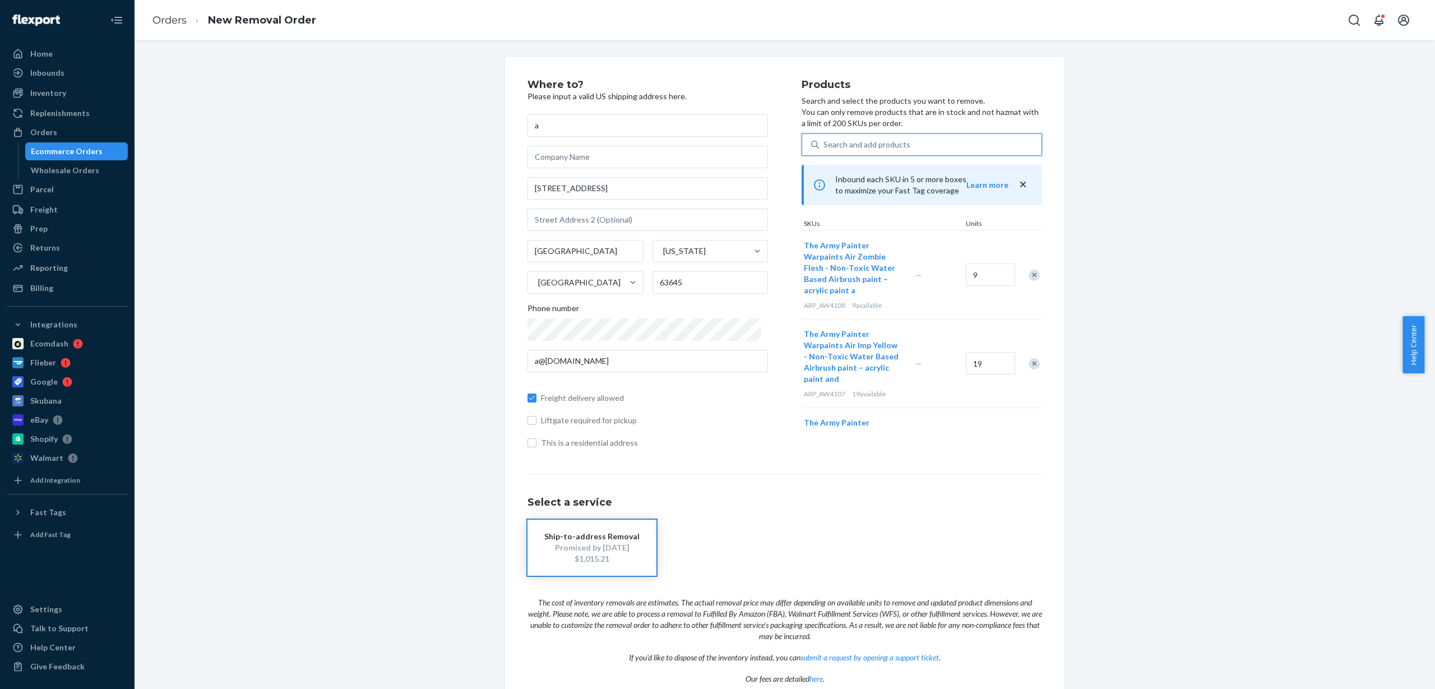
click at [876, 146] on div "Search and add products" at bounding box center [867, 144] width 87 height 11
click at [825, 146] on input "0 results available. Use Up and Down to choose options, press Enter to select t…" at bounding box center [824, 144] width 1 height 11
paste input "ARP_AW4109"
type input "ARP_AW4109"
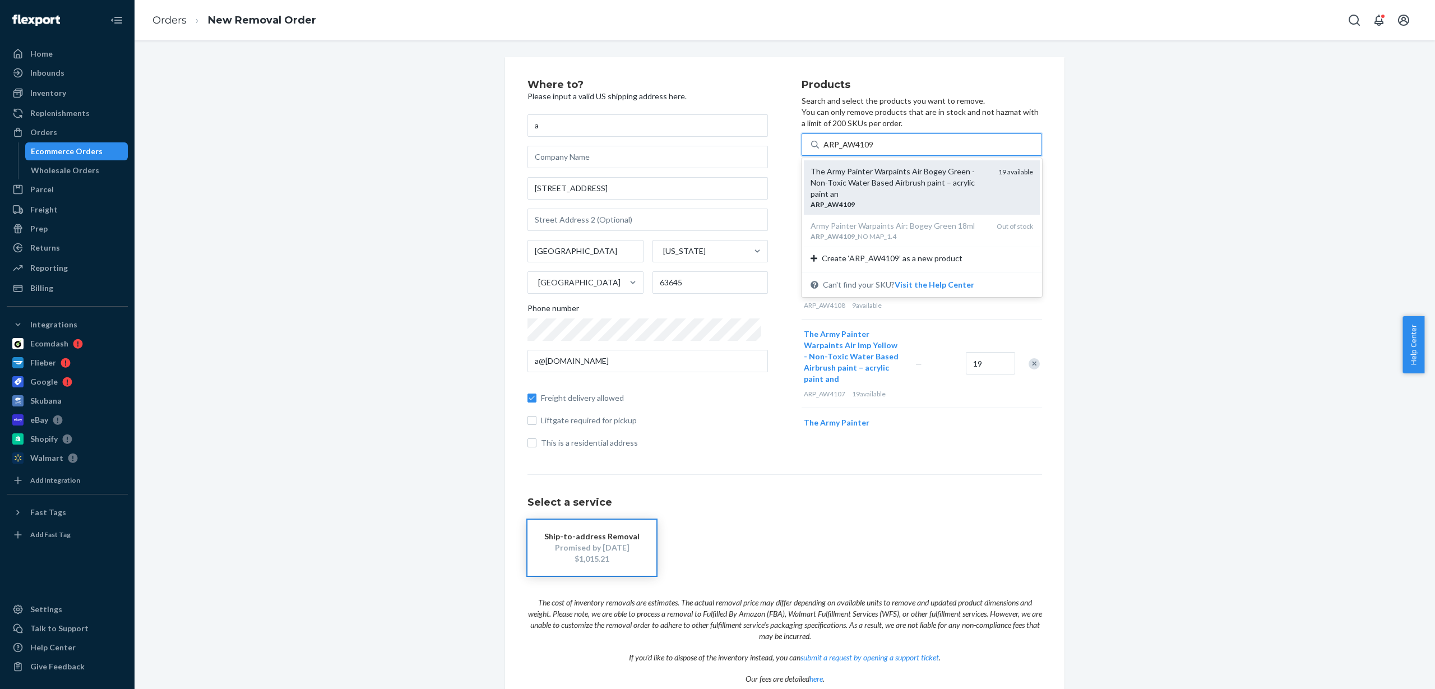
click at [869, 200] on div "ARP _ AW4109" at bounding box center [900, 205] width 179 height 10
click at [869, 150] on input "ARP_AW4109" at bounding box center [849, 144] width 50 height 11
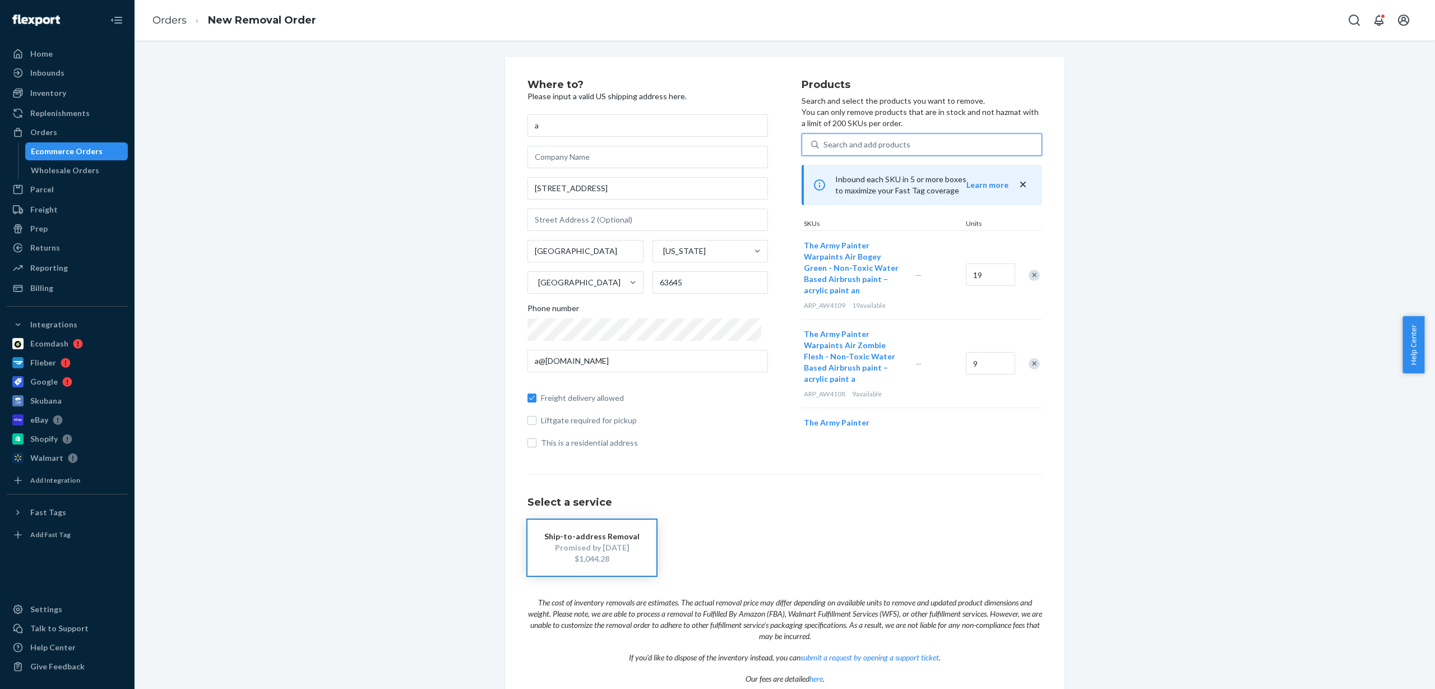
click at [862, 145] on div "Search and add products" at bounding box center [867, 144] width 87 height 11
click at [825, 145] on input "0 results available. Use Up and Down to choose options, press Enter to select t…" at bounding box center [824, 144] width 1 height 11
paste input "ARP_AW4110"
type input "ARP_AW4110"
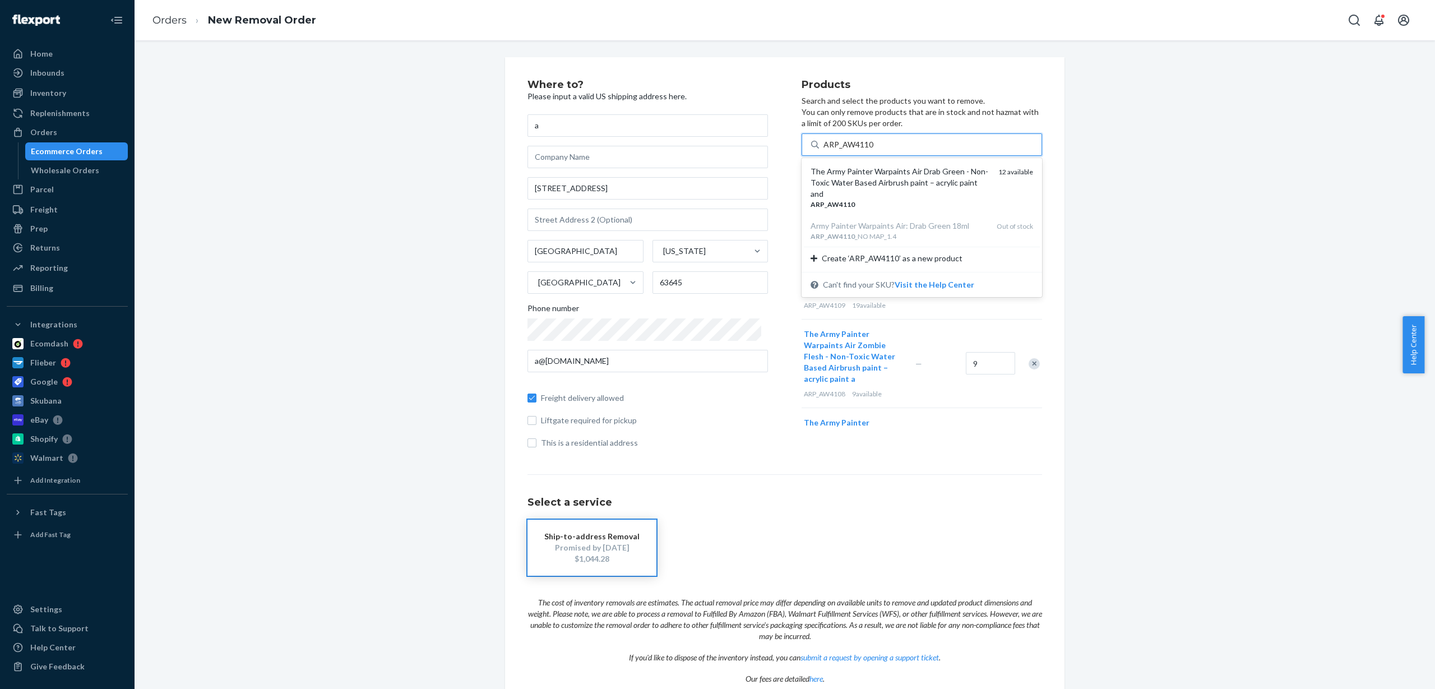
click at [873, 175] on div "The Army Painter Warpaints Air Drab Green - Non-Toxic Water Based Airbrush pain…" at bounding box center [900, 183] width 179 height 34
click at [873, 150] on input "ARP_AW4110" at bounding box center [849, 144] width 50 height 11
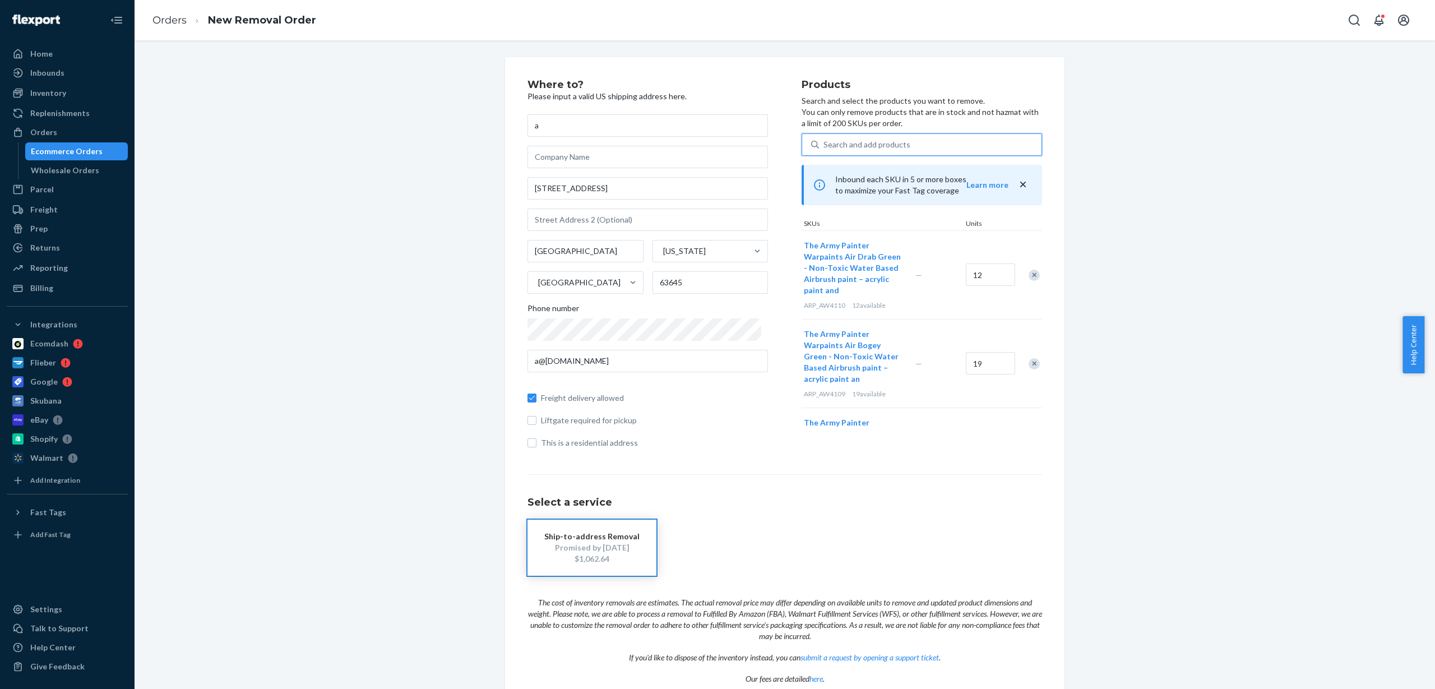
click at [912, 145] on div "Search and add products" at bounding box center [930, 145] width 223 height 20
click at [825, 145] on input "0 results available. Use Up and Down to choose options, press Enter to select t…" at bounding box center [824, 144] width 1 height 11
paste input "ARP_AW4111"
type input "ARP_AW4111"
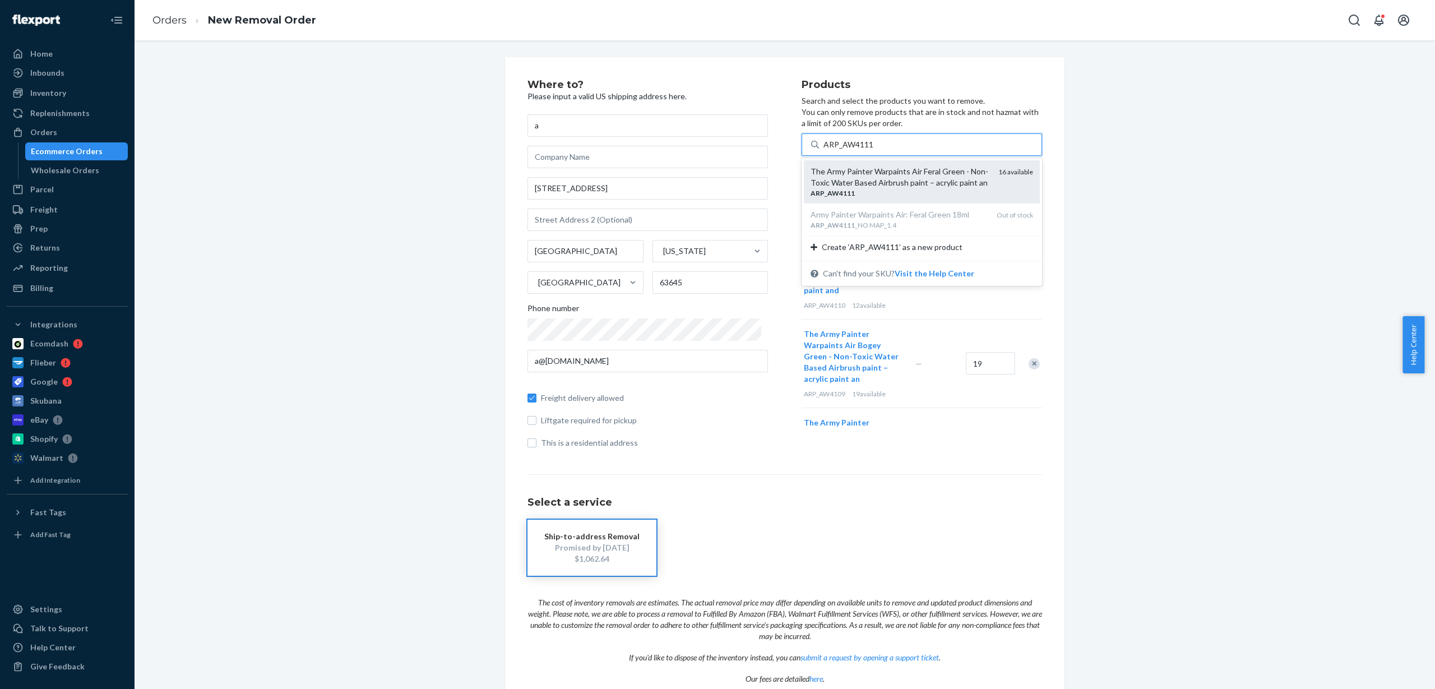
click at [890, 177] on div "The Army Painter Warpaints Air Feral Green - Non-Toxic Water Based Airbrush pai…" at bounding box center [900, 177] width 179 height 22
click at [874, 150] on input "ARP_AW4111" at bounding box center [849, 144] width 50 height 11
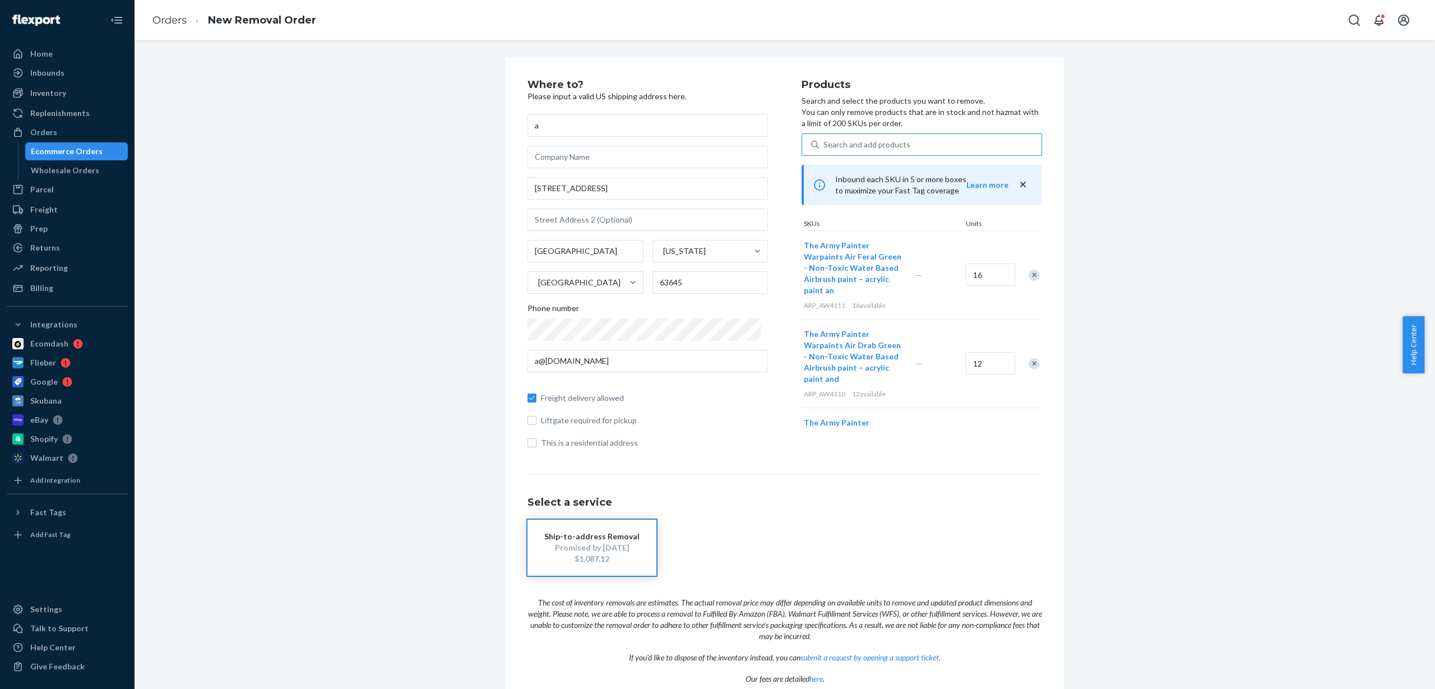
click at [889, 148] on div "Search and add products" at bounding box center [867, 144] width 87 height 11
click at [825, 148] on input "Search and add products" at bounding box center [824, 144] width 1 height 11
paste input "ARP_AW4112_NO MAP_1.4"
type input "ARP_AW4112_NO MAP_1.4"
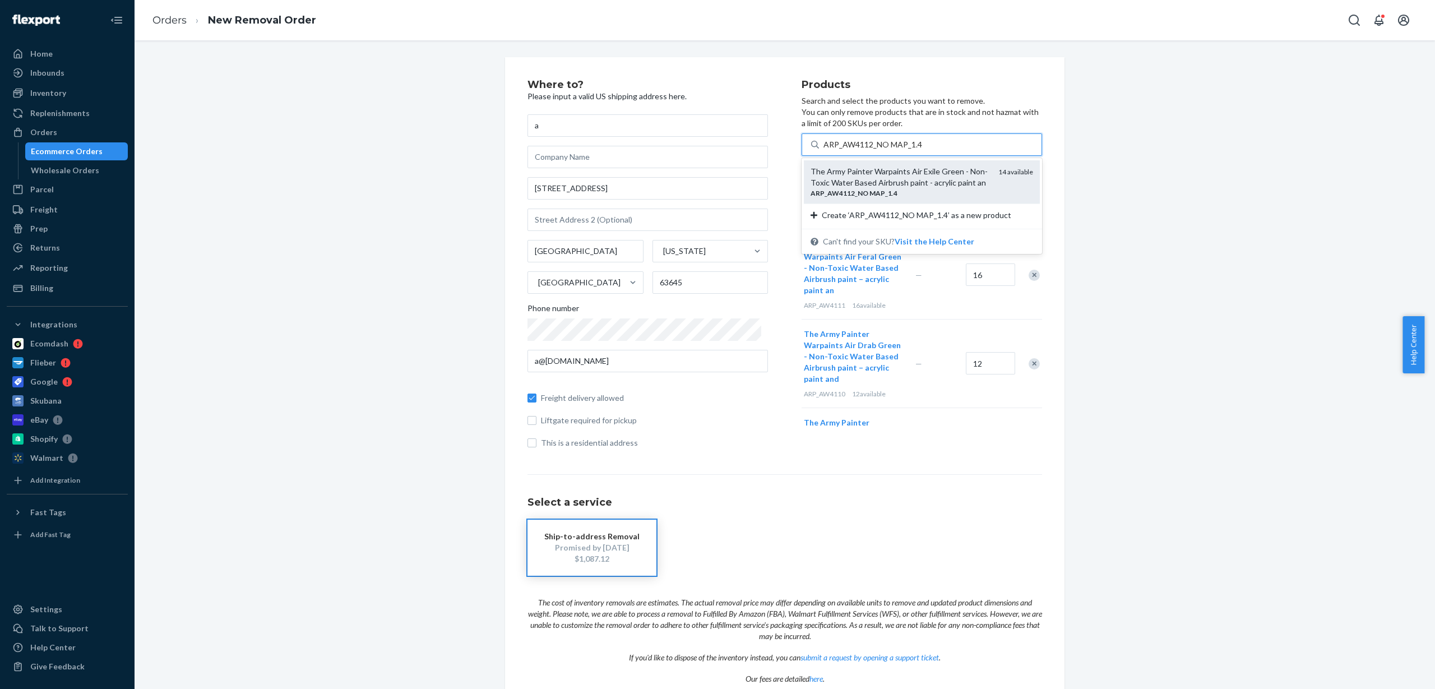
click at [912, 188] on div "The Army Painter Warpaints Air Exile Green - Non-Toxic Water Based Airbrush pai…" at bounding box center [900, 177] width 179 height 22
click at [912, 150] on input "ARP_AW4112_NO MAP_1.4" at bounding box center [873, 144] width 99 height 11
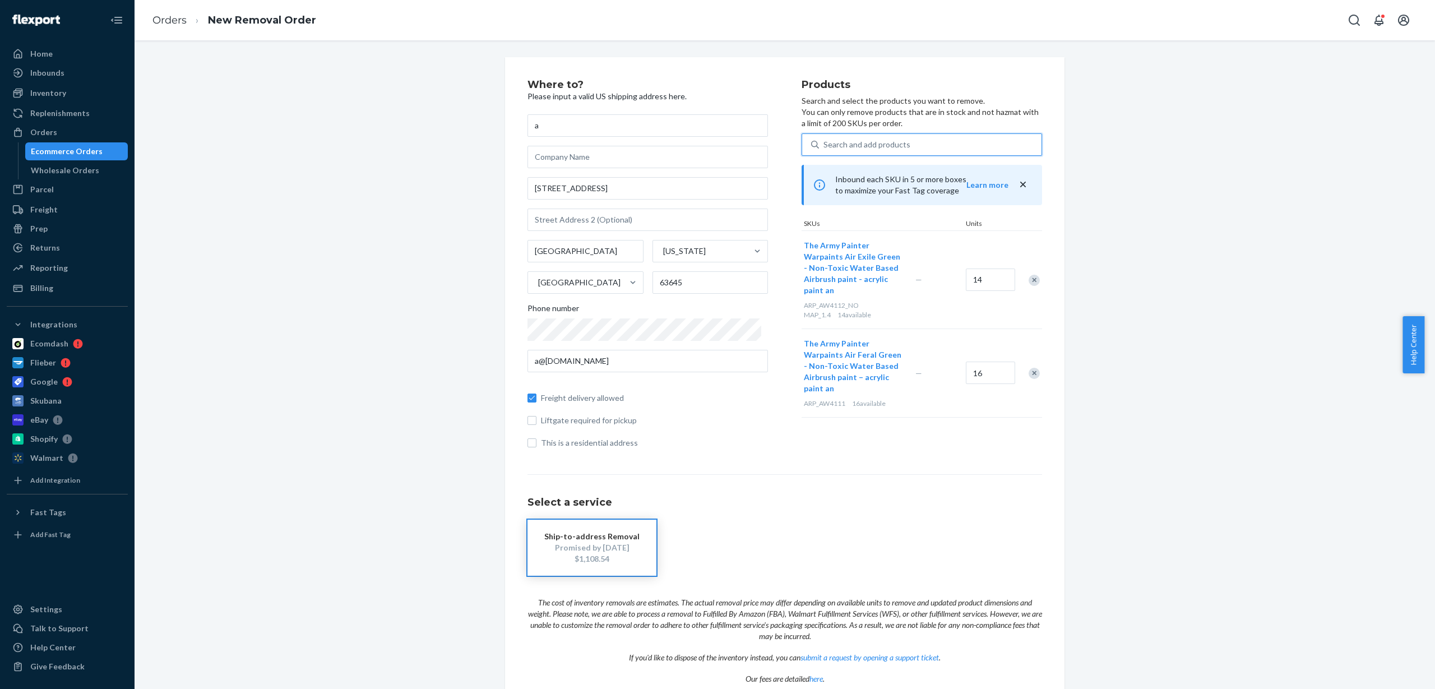
click at [873, 140] on div "Search and add products" at bounding box center [867, 144] width 87 height 11
click at [825, 140] on input "0 results available. Use Up and Down to choose options, press Enter to select t…" at bounding box center [824, 144] width 1 height 11
paste input "ARP_AW4114_NO MAP_1.4"
type input "ARP_AW4114_NO MAP_1.4"
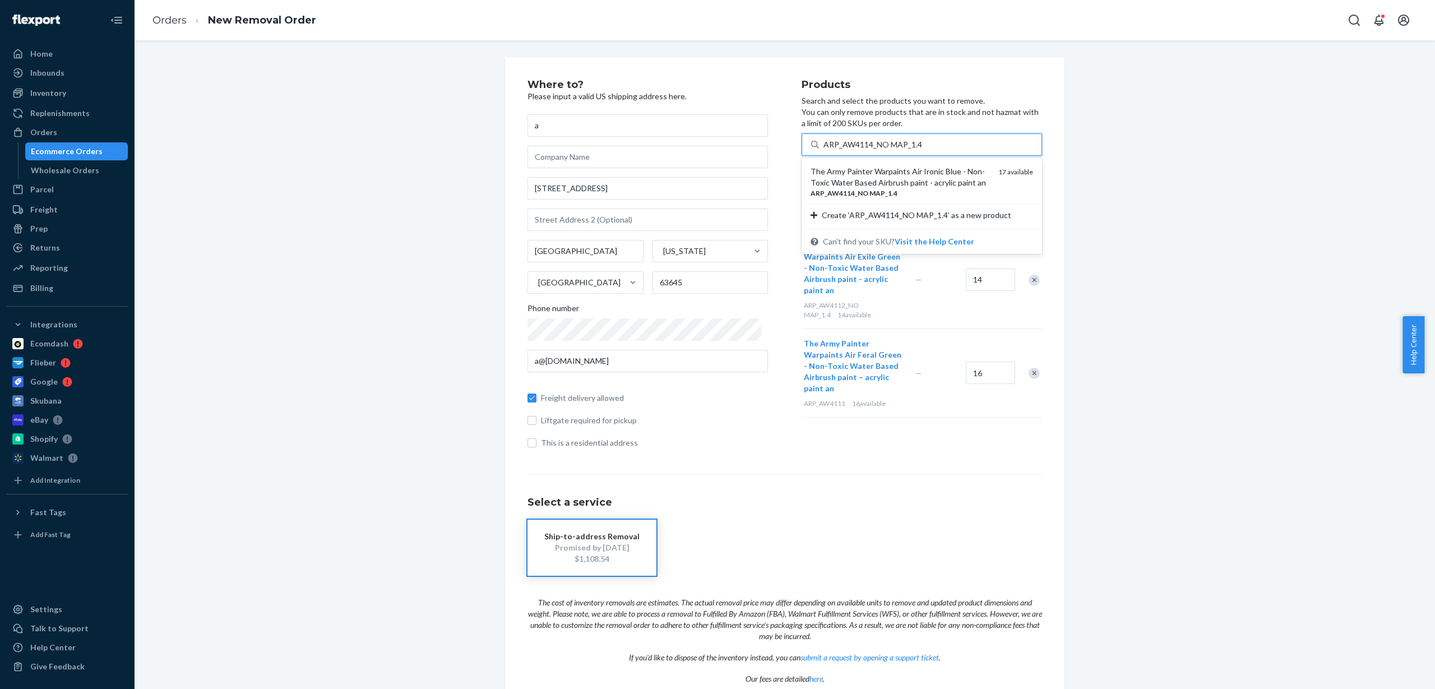
click at [897, 183] on div "The Army Painter Warpaints Air Ironic Blue - Non-Toxic Water Based Airbrush pai…" at bounding box center [900, 177] width 179 height 22
click at [897, 150] on input "ARP_AW4114_NO MAP_1.4" at bounding box center [873, 144] width 99 height 11
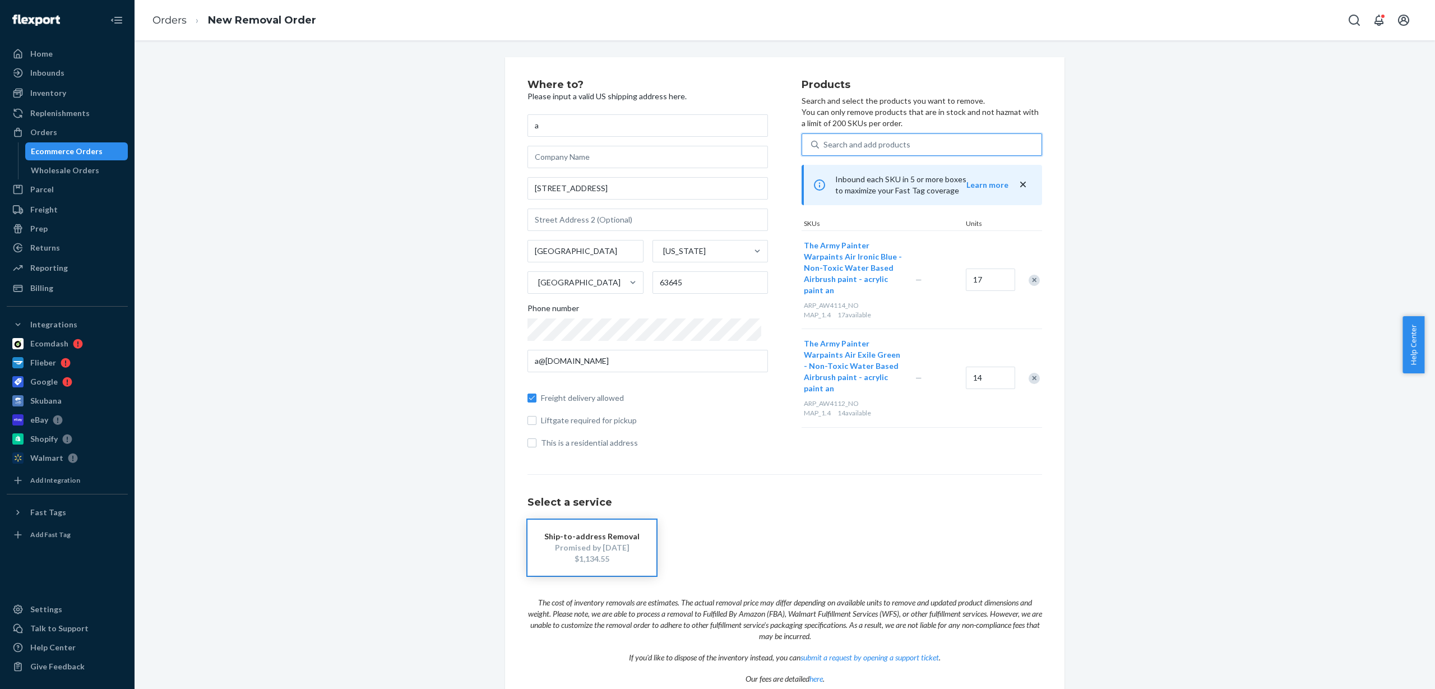
click at [886, 146] on div "Search and add products" at bounding box center [867, 144] width 87 height 11
click at [825, 146] on input "0 results available. Use Up and Down to choose options, press Enter to select t…" at bounding box center [824, 144] width 1 height 11
paste input "ARP_AW4115_NO MAP_1.4"
type input "ARP_AW4115_NO MAP_1.4"
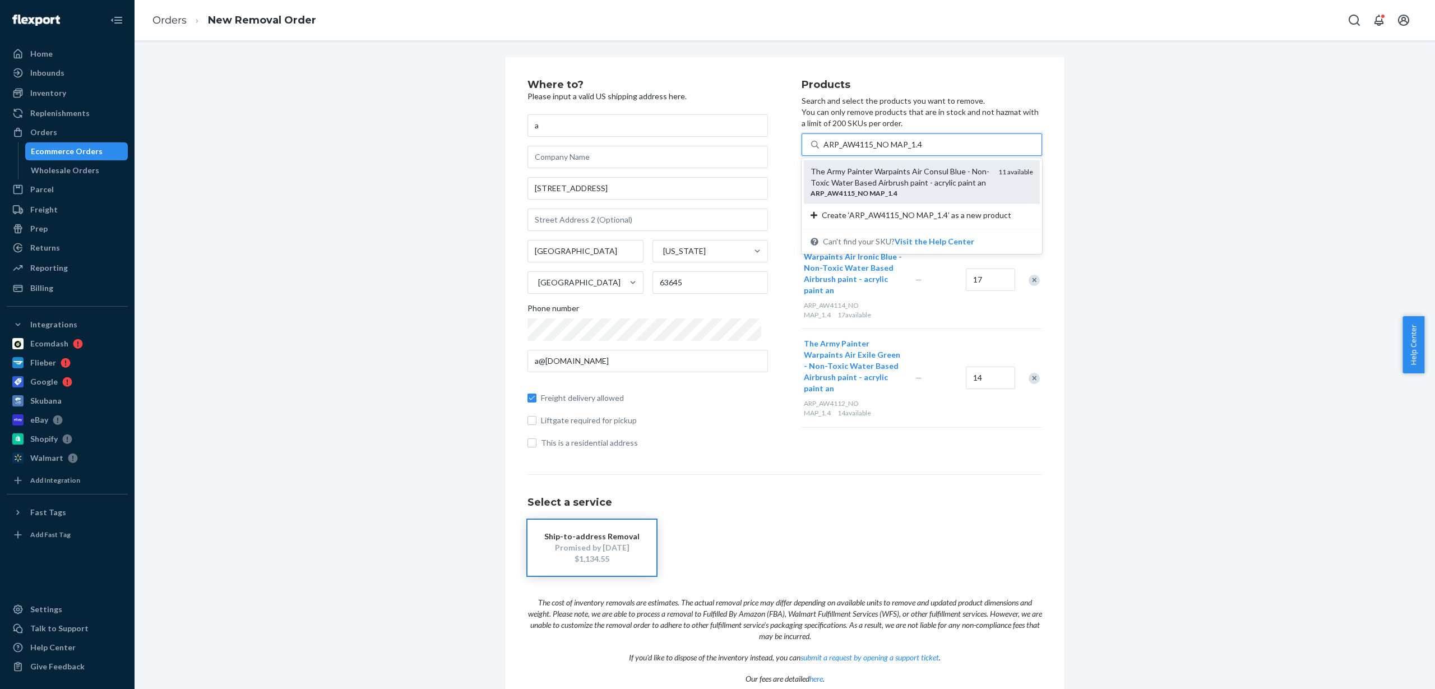
click at [872, 176] on div "The Army Painter Warpaints Air Consul Blue - Non-Toxic Water Based Airbrush pai…" at bounding box center [900, 177] width 179 height 22
click at [872, 150] on input "ARP_AW4115_NO MAP_1.4" at bounding box center [873, 144] width 99 height 11
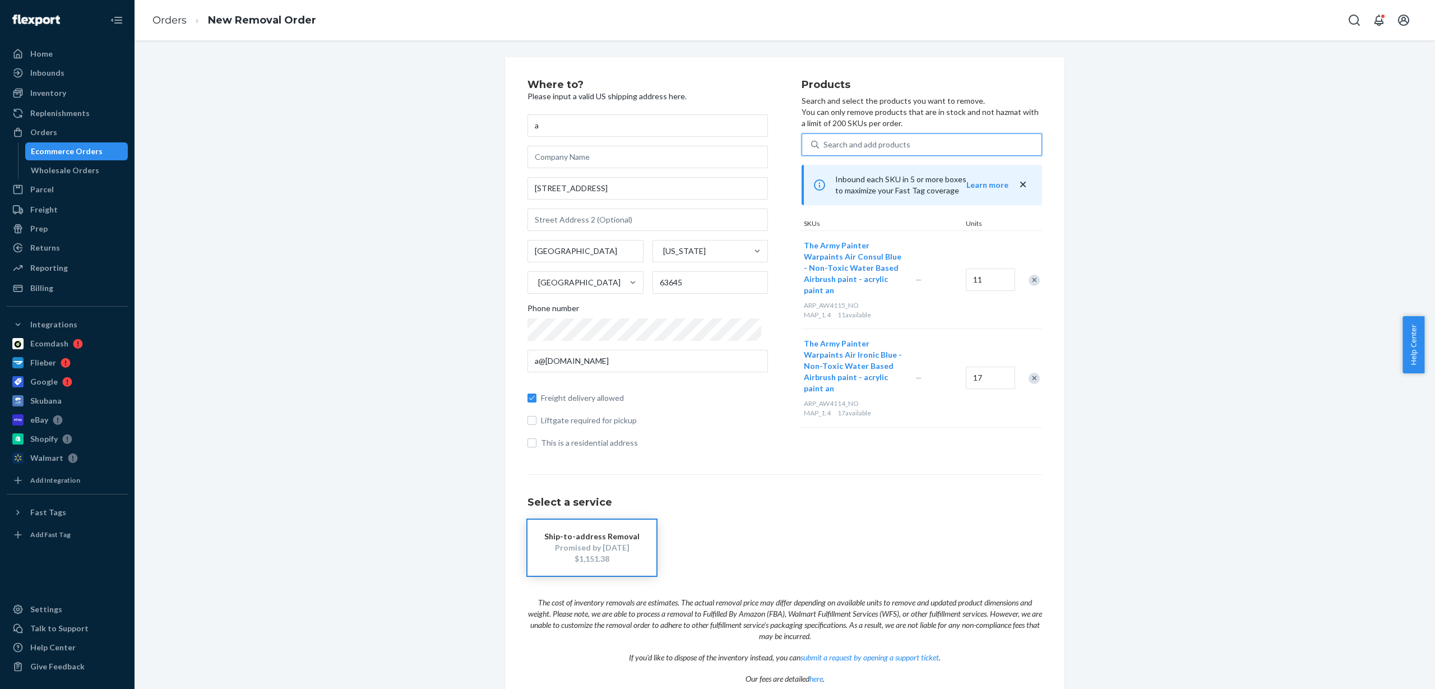
click at [847, 147] on div "Search and add products" at bounding box center [867, 144] width 87 height 11
click at [825, 147] on input "0 results available. Use Up and Down to choose options, press Enter to select t…" at bounding box center [824, 144] width 1 height 11
paste input "ARP_AW4118"
type input "ARP_AW4118"
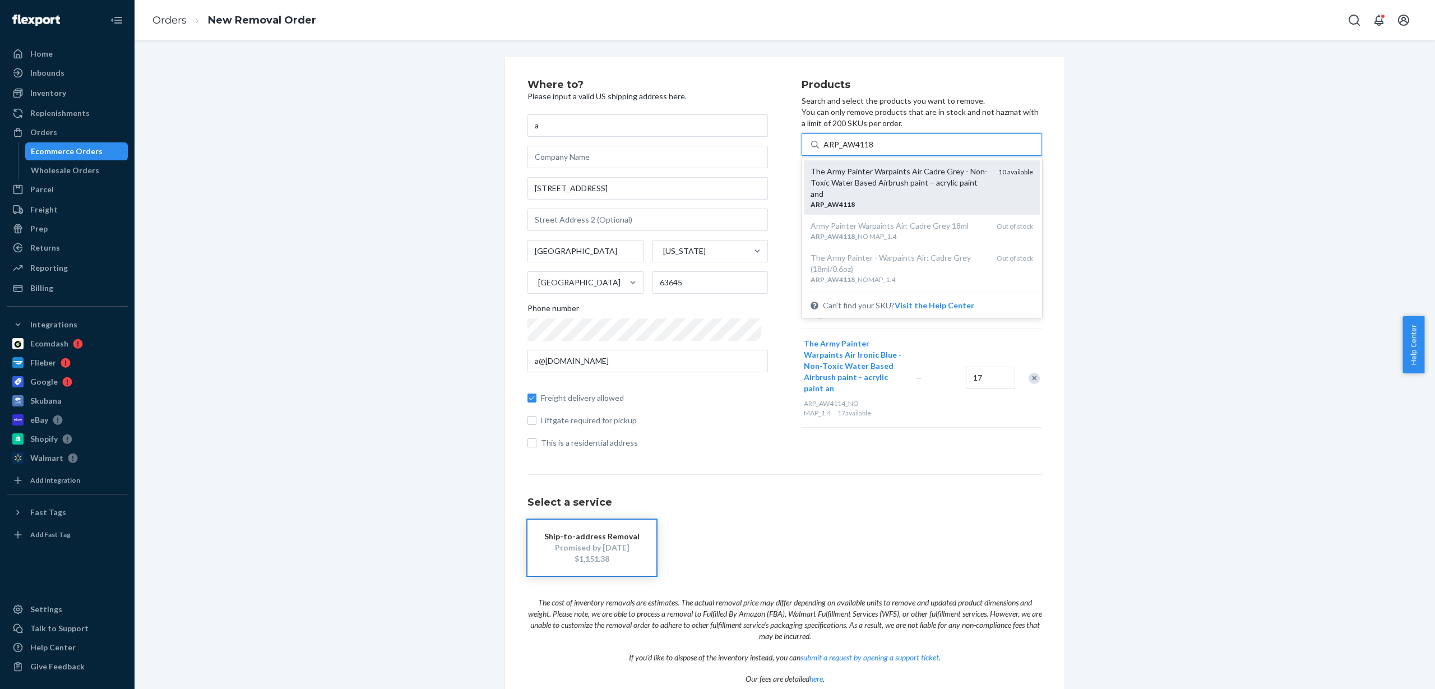
click at [865, 187] on div "The Army Painter Warpaints Air Cadre Grey - Non-Toxic Water Based Airbrush pain…" at bounding box center [900, 183] width 179 height 34
click at [865, 150] on input "ARP_AW4118" at bounding box center [849, 144] width 50 height 11
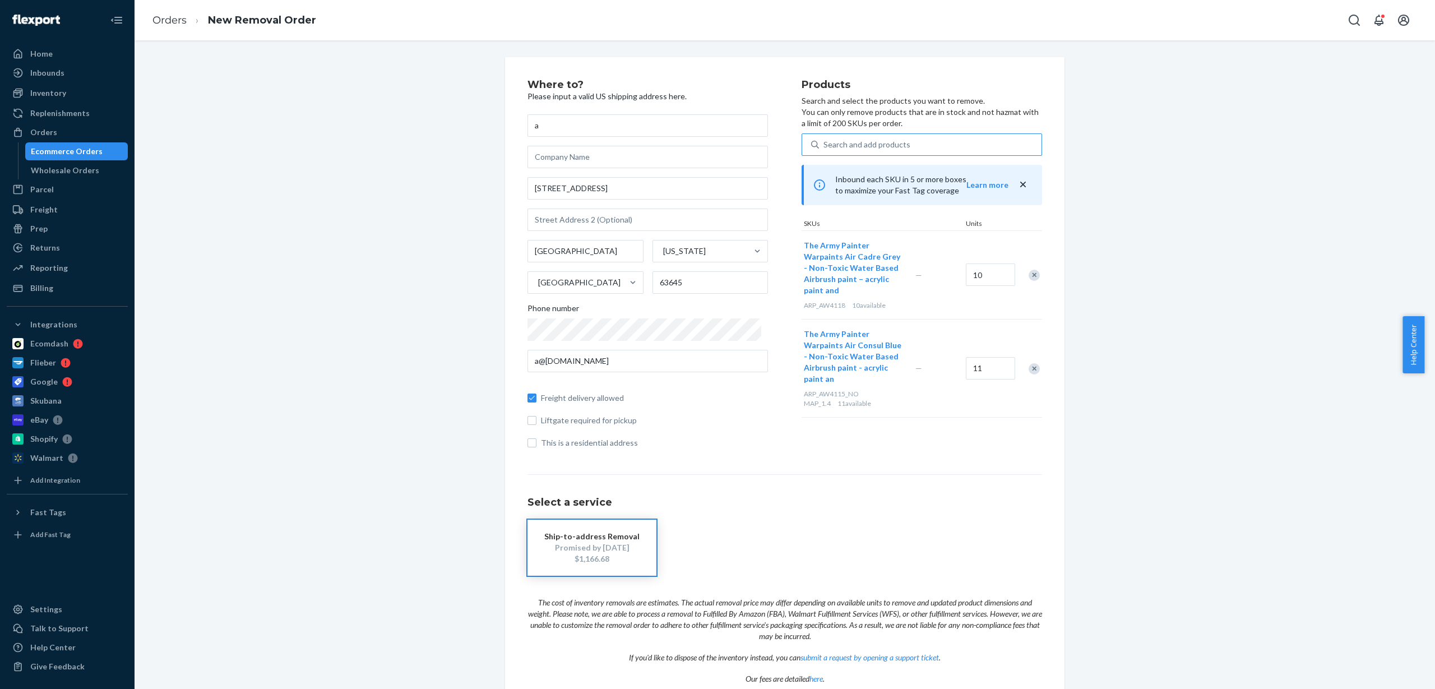
click at [843, 133] on div "Search and add products" at bounding box center [922, 144] width 241 height 22
click at [825, 139] on input "Search and add products" at bounding box center [824, 144] width 1 height 11
paste input "ARP_AW4119"
type input "ARP_AW4119"
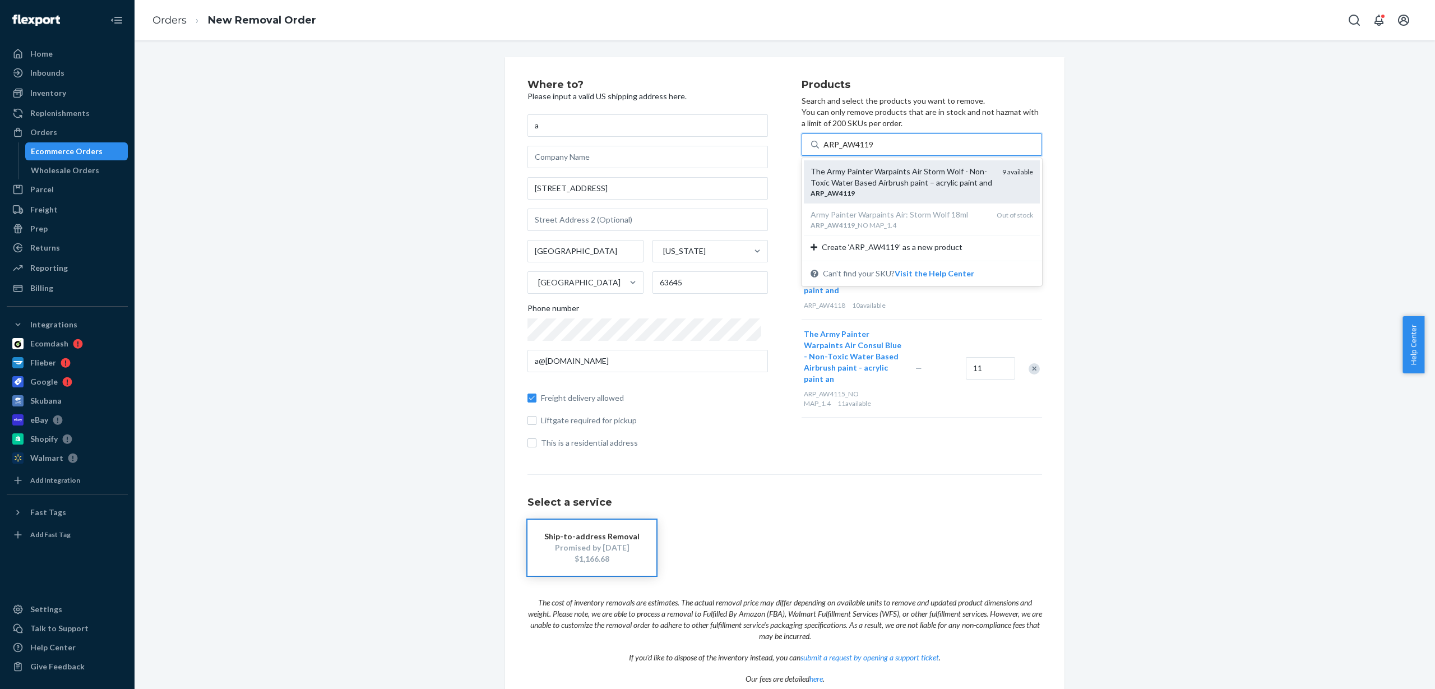
click at [863, 174] on div "The Army Painter Warpaints Air Storm Wolf - Non-Toxic Water Based Airbrush pain…" at bounding box center [902, 177] width 183 height 22
click at [863, 150] on input "ARP_AW4119" at bounding box center [849, 144] width 50 height 11
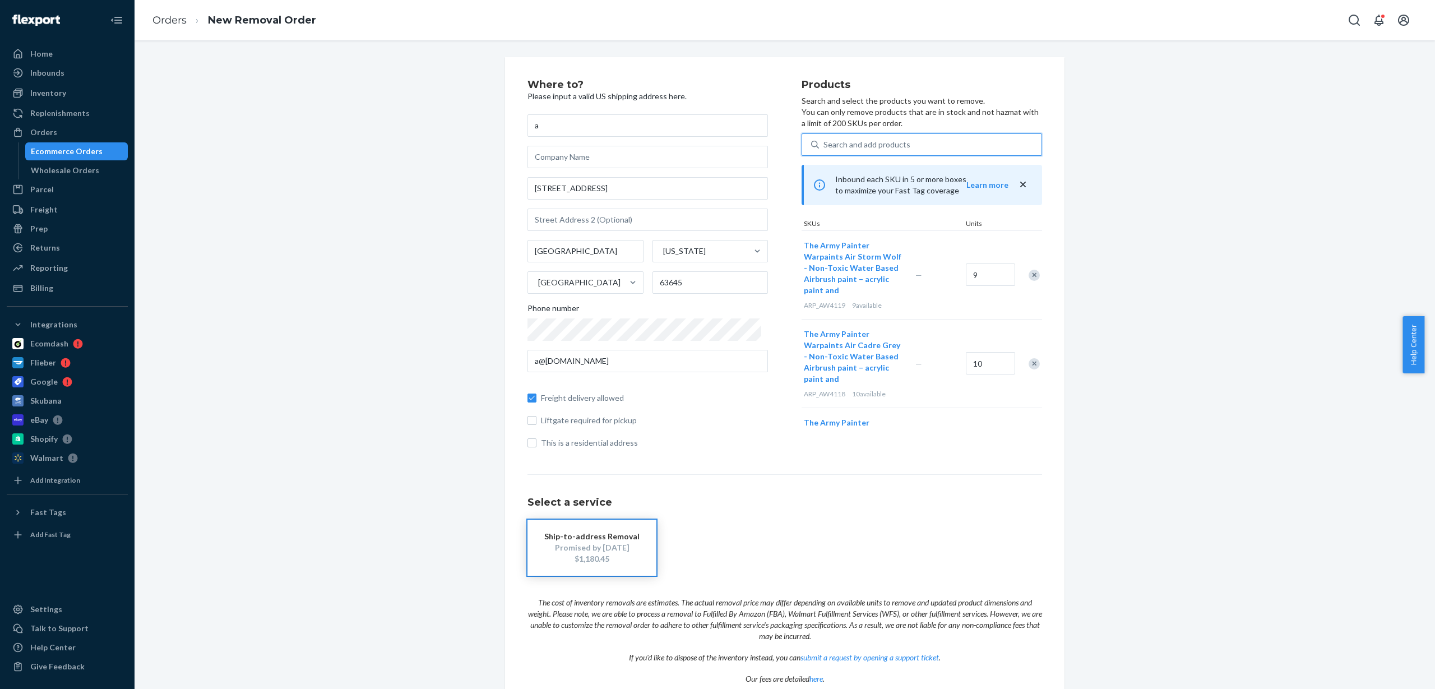
click at [908, 139] on div "Search and add products" at bounding box center [930, 145] width 223 height 20
click at [825, 139] on input "0 results available. Use Up and Down to choose options, press Enter to select t…" at bounding box center [824, 144] width 1 height 11
paste input "ARP_AW4121"
type input "ARP_AW4121"
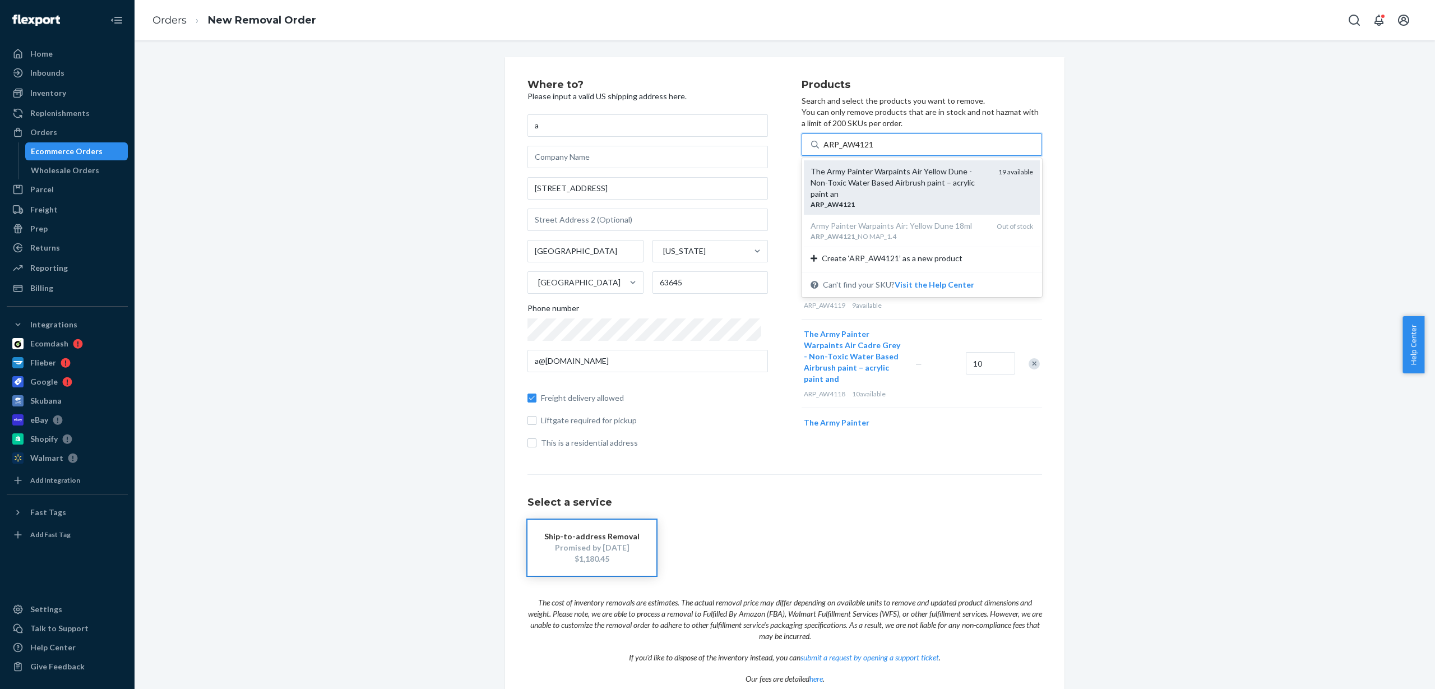
click at [901, 200] on div "ARP _ AW4121" at bounding box center [900, 205] width 179 height 10
click at [874, 150] on input "ARP_AW4121" at bounding box center [849, 144] width 50 height 11
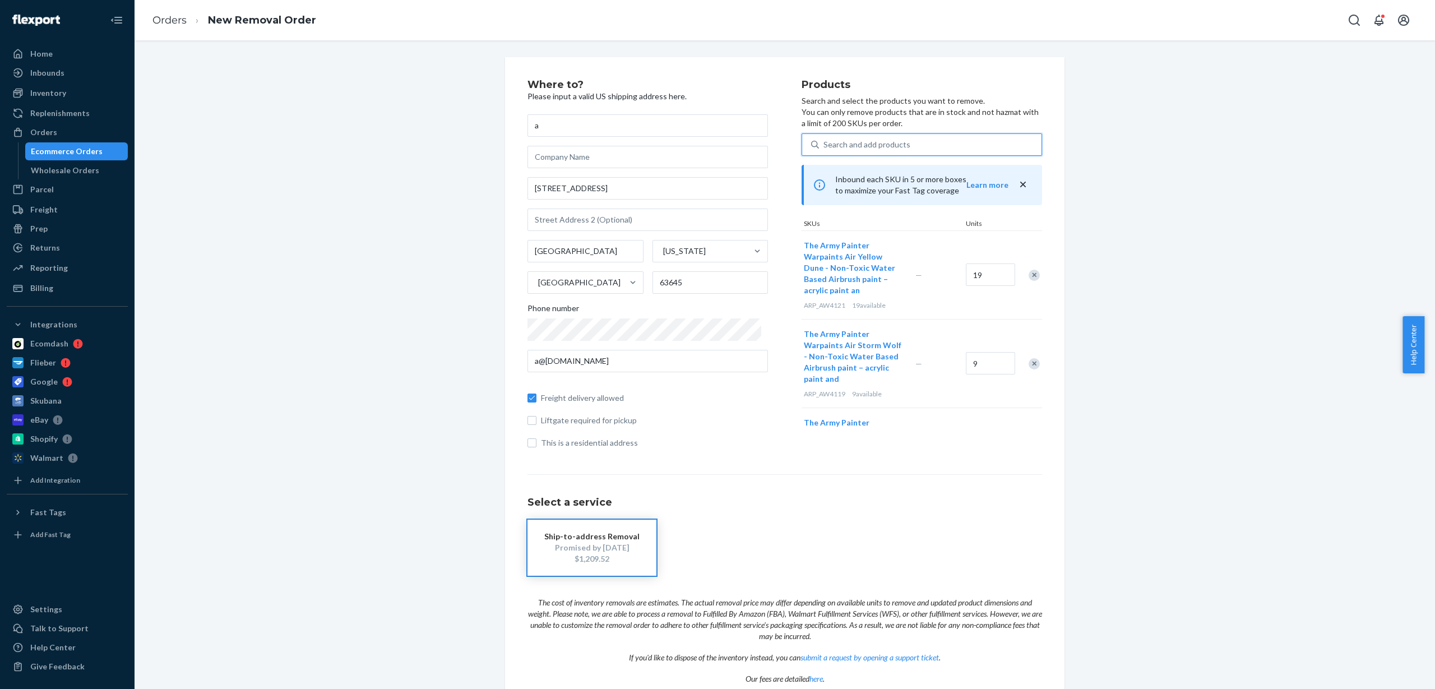
click at [881, 141] on div "Search and add products" at bounding box center [867, 144] width 87 height 11
click at [825, 141] on input "0 results available. Use Up and Down to choose options, press Enter to select t…" at bounding box center [824, 144] width 1 height 11
paste input "ARP_AW4122"
type input "ARP_AW4122"
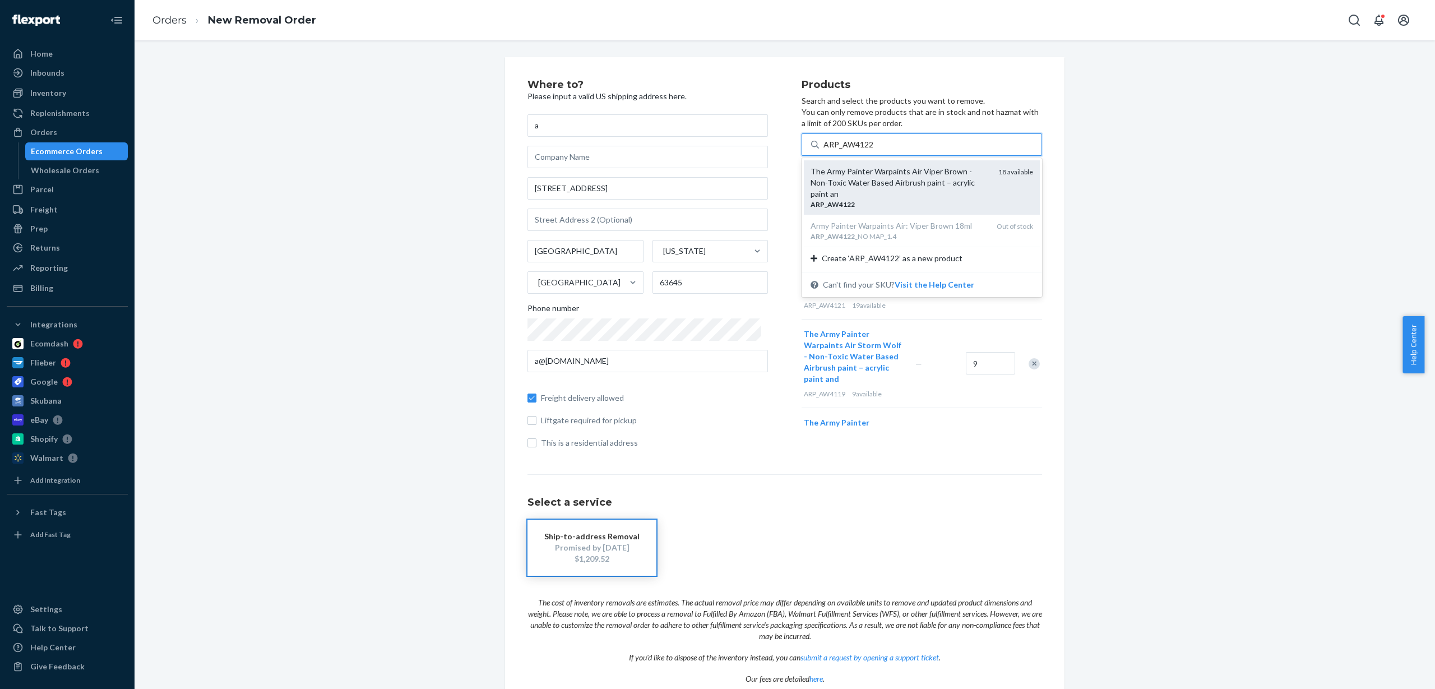
click at [874, 177] on div "The Army Painter Warpaints Air Viper Brown - Non-Toxic Water Based Airbrush pai…" at bounding box center [900, 183] width 179 height 34
click at [874, 150] on input "ARP_AW4122" at bounding box center [849, 144] width 50 height 11
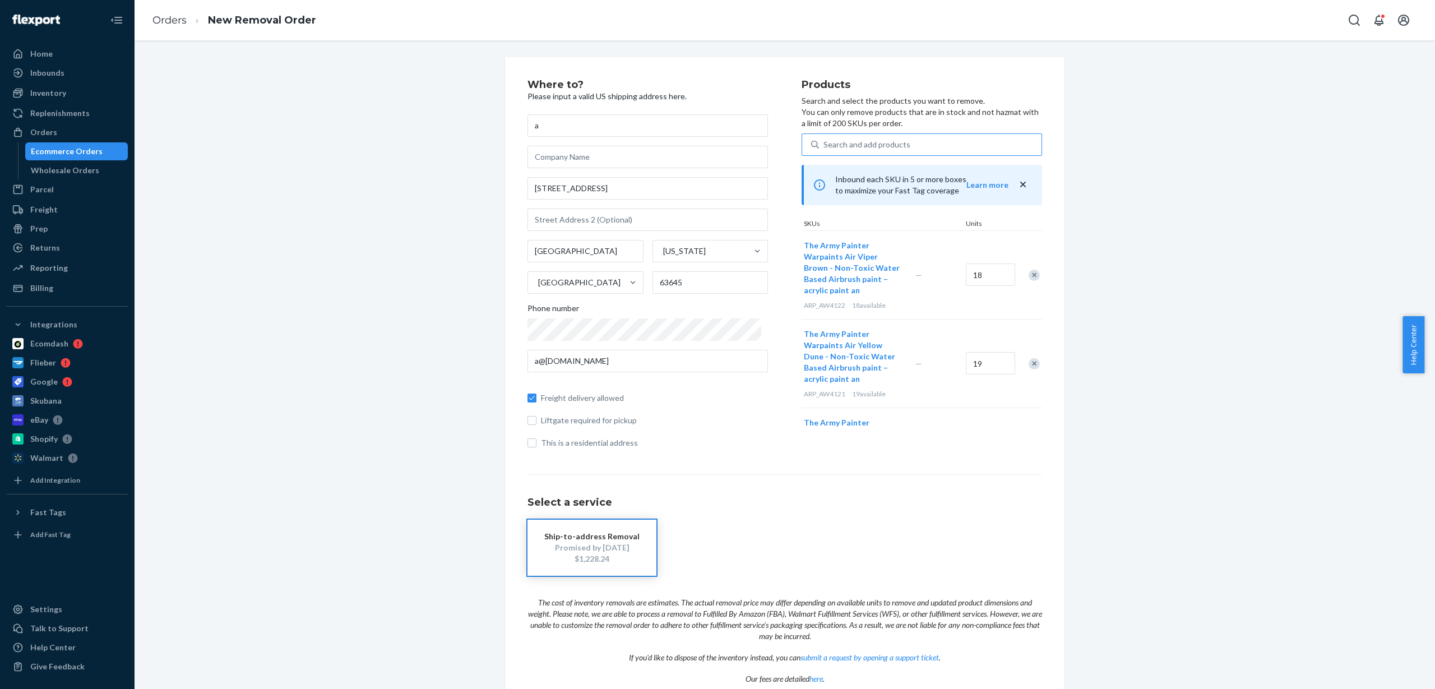
click at [886, 145] on div "Search and add products" at bounding box center [867, 144] width 87 height 11
click at [825, 145] on input "Search and add products" at bounding box center [824, 144] width 1 height 11
paste input "ARP_AW4123"
type input "ARP_AW4123"
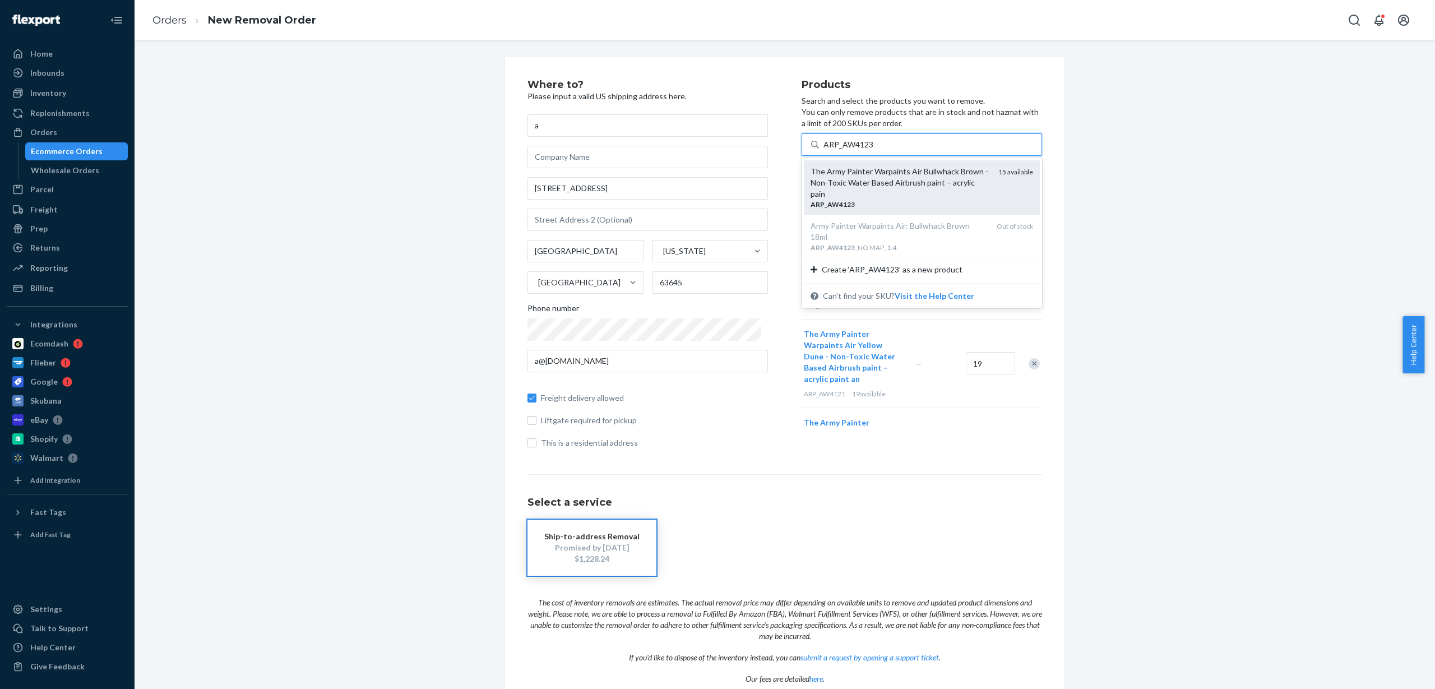
click at [879, 174] on div "The Army Painter Warpaints Air Bullwhack Brown - Non-Toxic Water Based Airbrush…" at bounding box center [900, 183] width 179 height 34
click at [874, 150] on input "ARP_AW4123" at bounding box center [849, 144] width 50 height 11
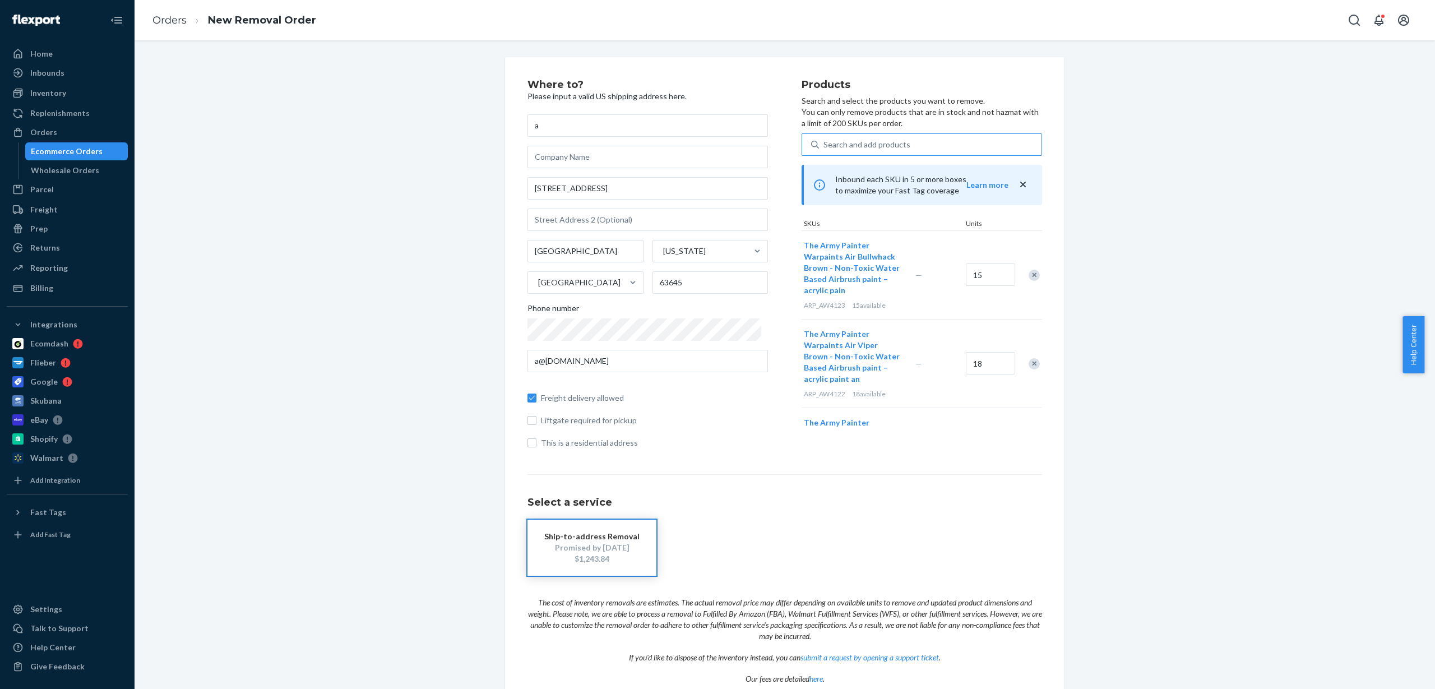
click at [904, 145] on div "Search and add products" at bounding box center [930, 145] width 223 height 20
click at [825, 145] on input "Search and add products" at bounding box center [824, 144] width 1 height 11
paste input "ARP_AW4124"
type input "ARP_AW4124"
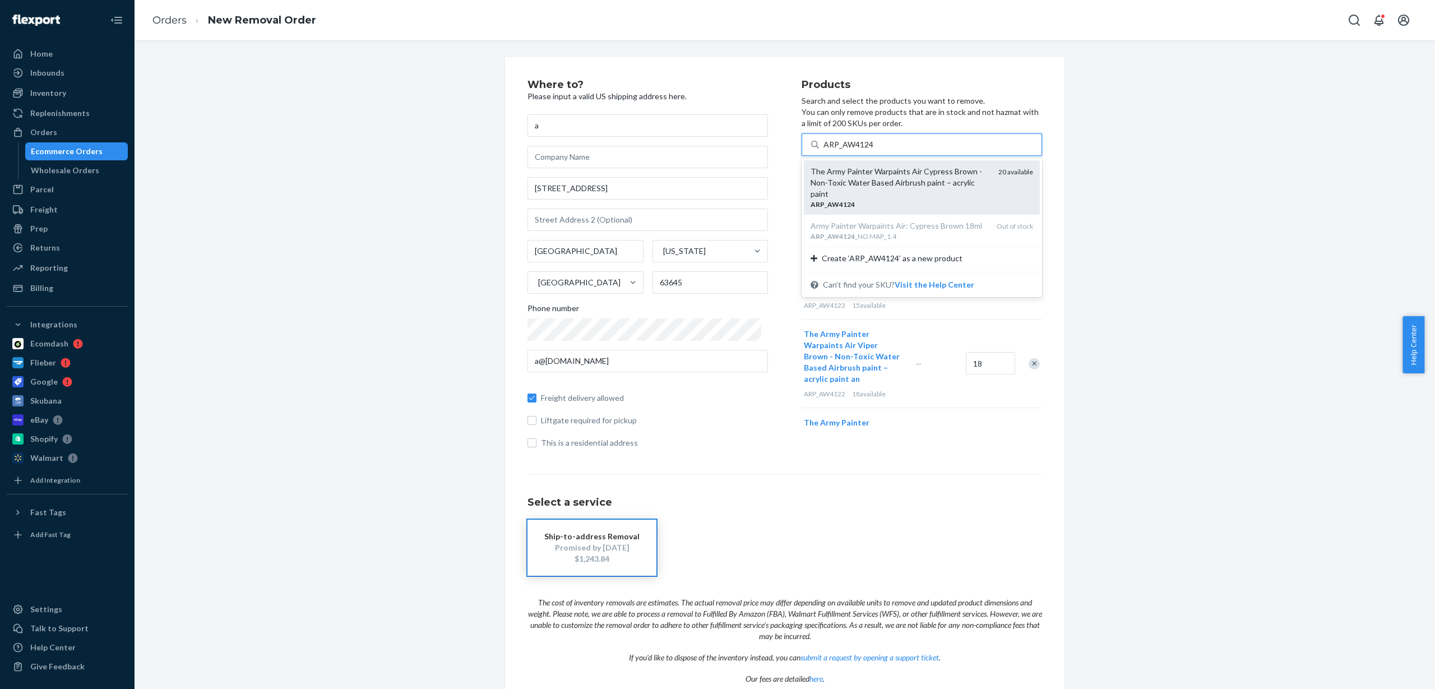
click at [872, 180] on div "The Army Painter Warpaints Air Cypress Brown - Non-Toxic Water Based Airbrush p…" at bounding box center [900, 183] width 179 height 34
click at [872, 150] on input "ARP_AW4124" at bounding box center [849, 144] width 50 height 11
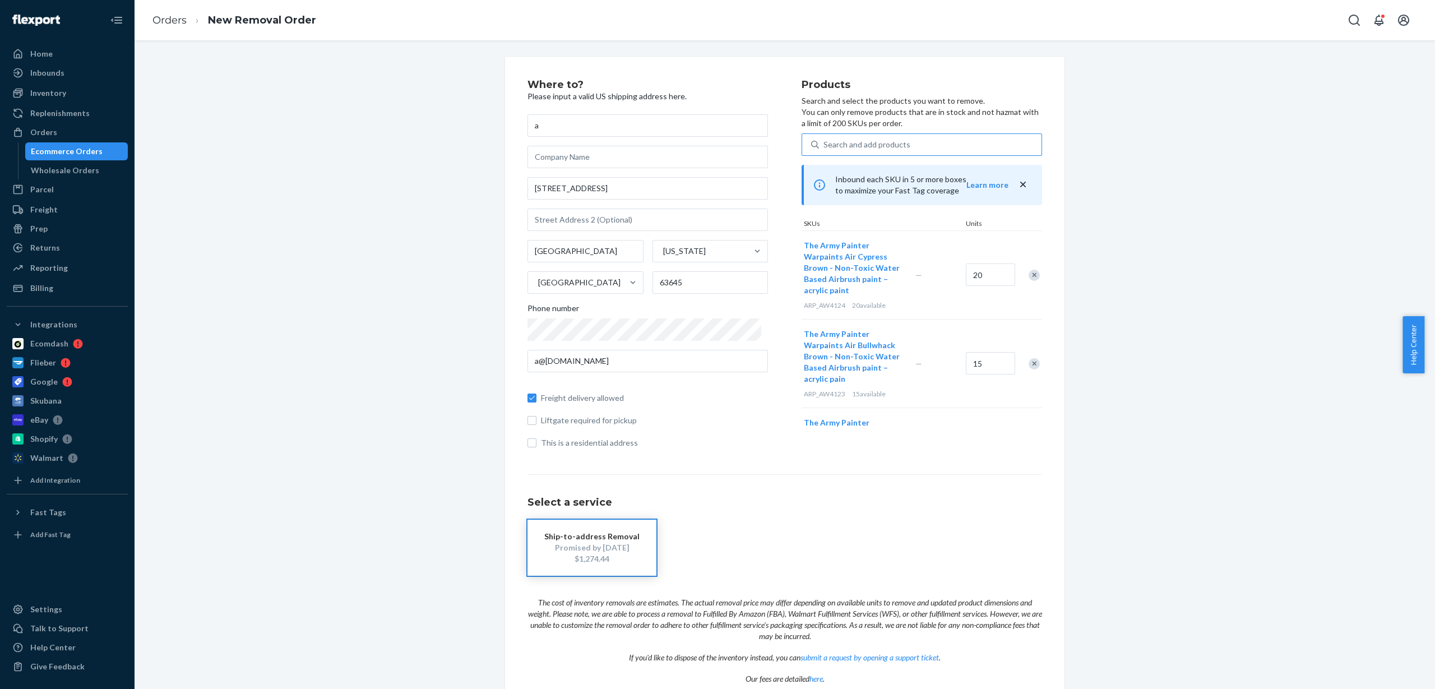
click at [867, 137] on div "Search and add products" at bounding box center [930, 145] width 223 height 20
click at [825, 139] on input "Search and add products" at bounding box center [824, 144] width 1 height 11
paste input "ARP_AW4126"
type input "ARP_AW4126"
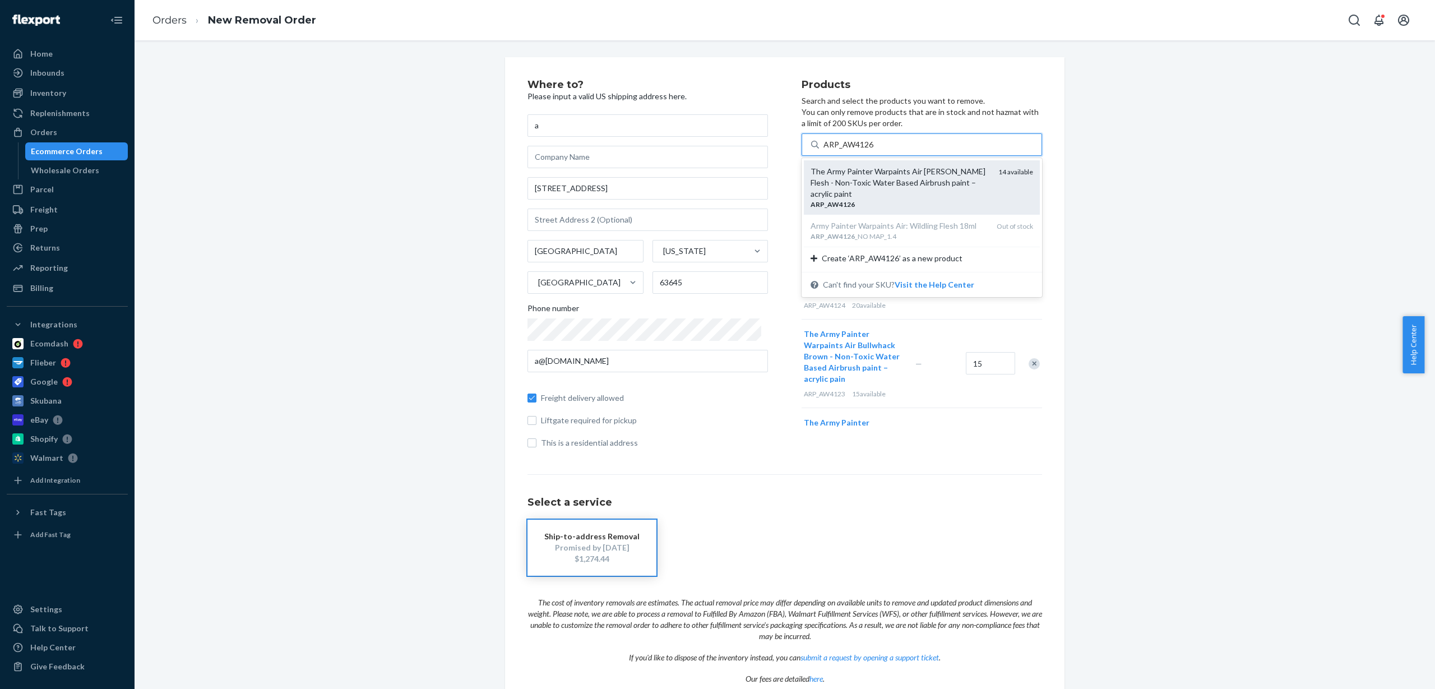
click at [888, 180] on div "The Army Painter Warpaints Air [PERSON_NAME] Flesh - Non-Toxic Water Based Airb…" at bounding box center [900, 183] width 179 height 34
click at [874, 150] on input "ARP_AW4126" at bounding box center [849, 144] width 50 height 11
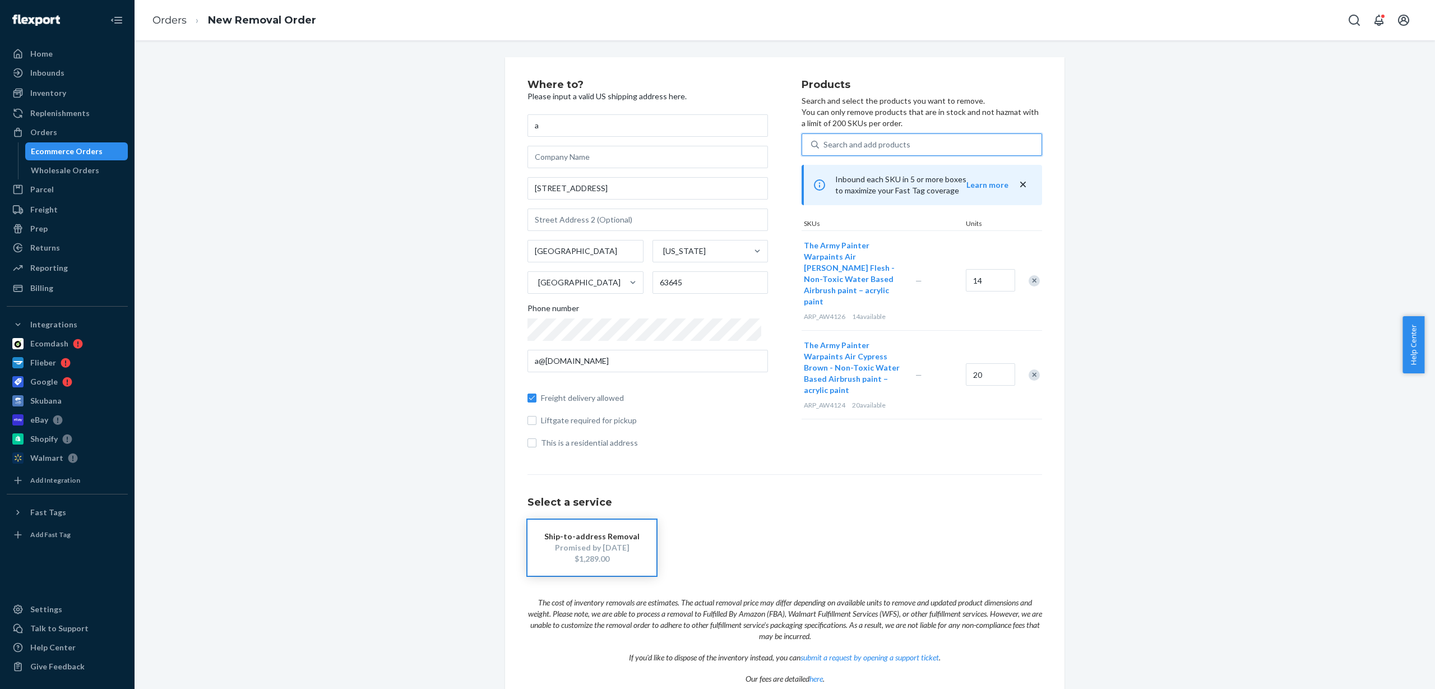
click at [868, 141] on div "Search and add products" at bounding box center [867, 144] width 87 height 11
click at [825, 141] on input "0 results available. Use Up and Down to choose options, press Enter to select t…" at bounding box center [824, 144] width 1 height 11
paste input "ARP_AW4128"
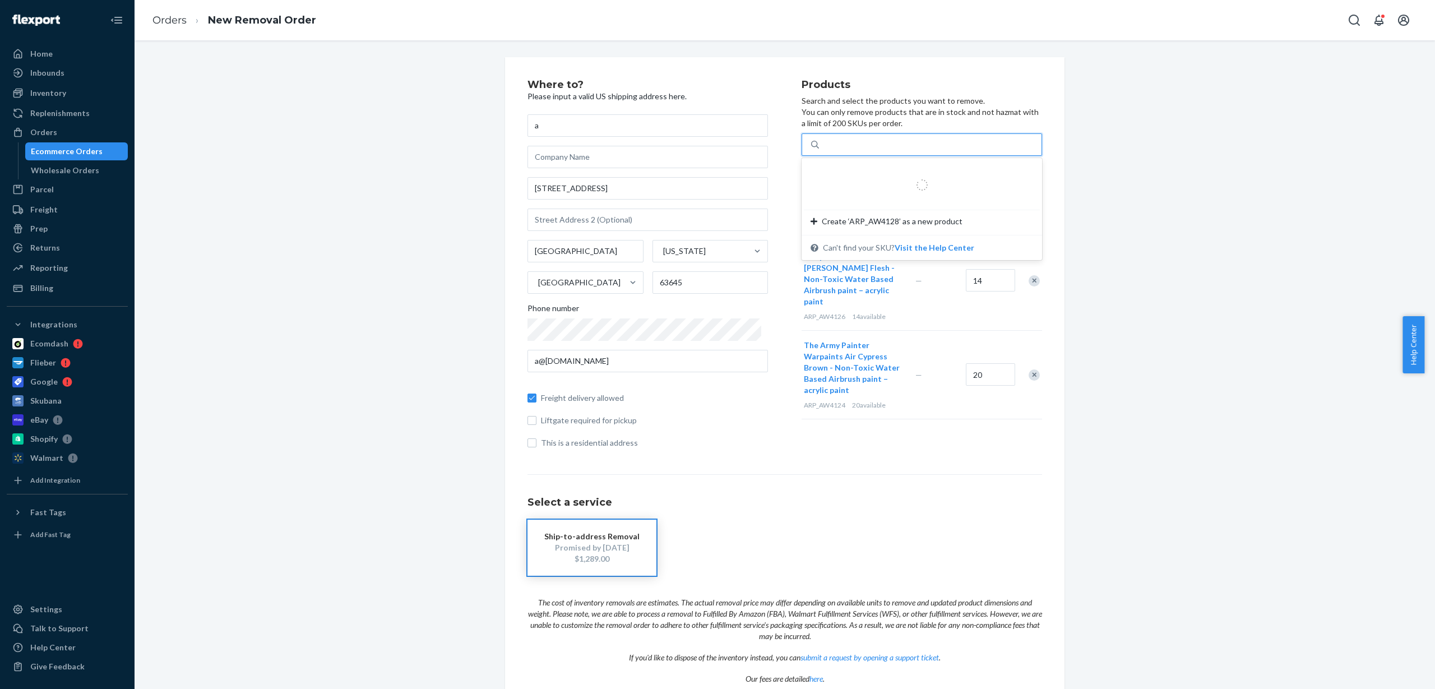
type input "ARP_AW4128"
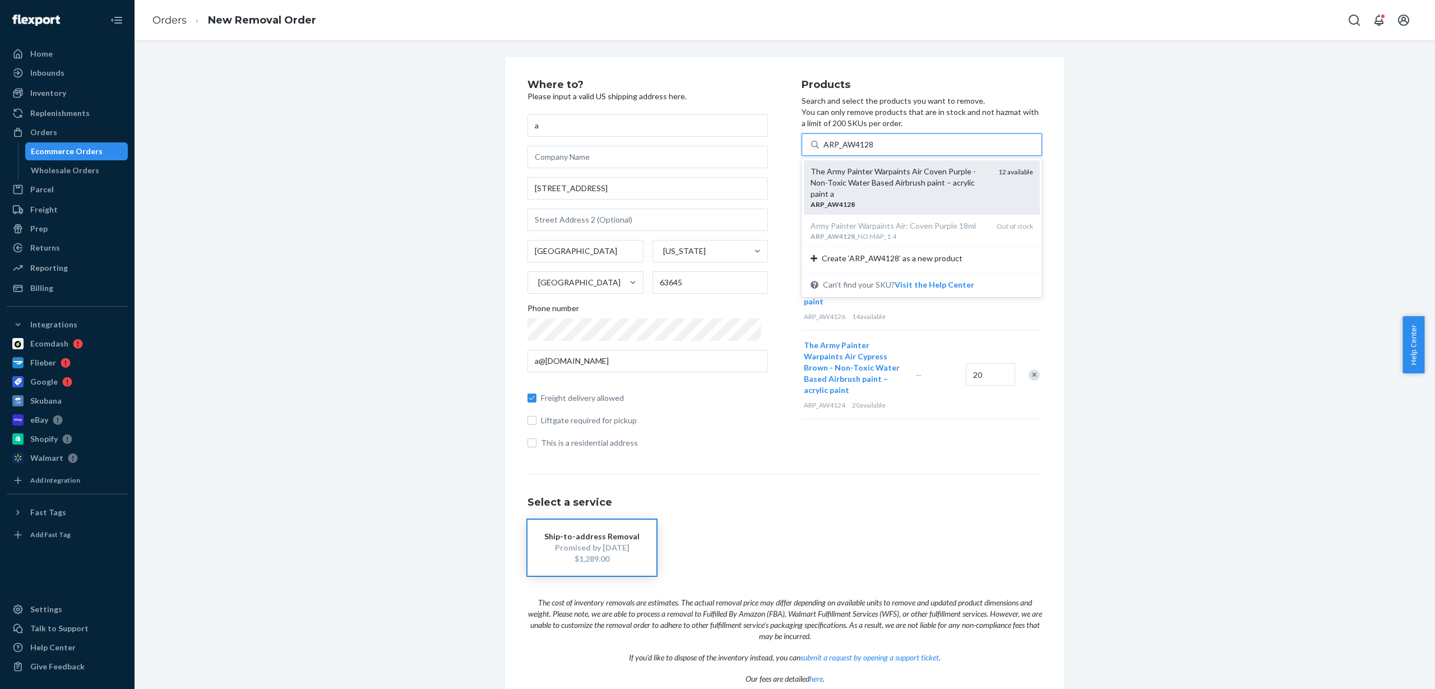
click at [877, 185] on div "The Army Painter Warpaints Air Coven Purple - Non-Toxic Water Based Airbrush pa…" at bounding box center [900, 183] width 179 height 34
click at [874, 150] on input "ARP_AW4128" at bounding box center [849, 144] width 50 height 11
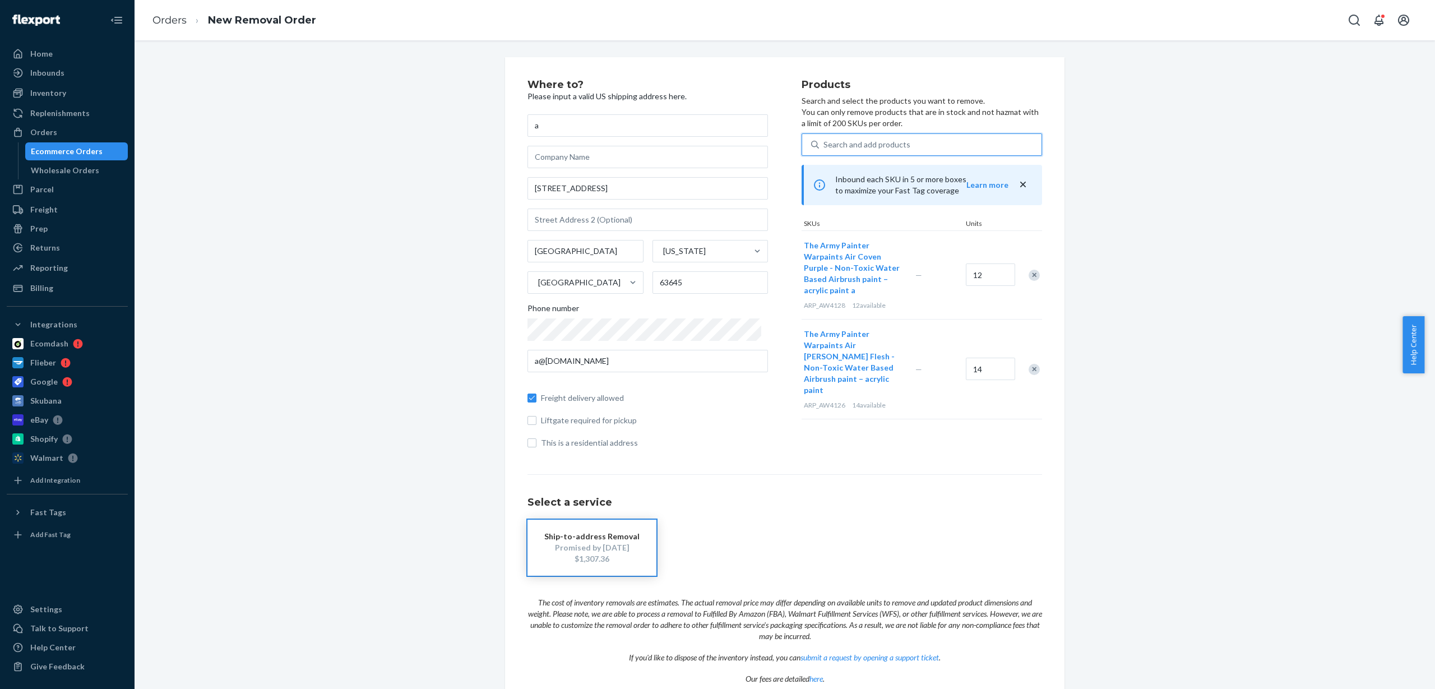
click at [830, 145] on div "Search and add products" at bounding box center [867, 144] width 87 height 11
click at [825, 145] on input "0 results available. Use Up and Down to choose options, press Enter to select t…" at bounding box center [824, 144] width 1 height 11
paste input "ARP_AW4141"
type input "ARP_AW4141"
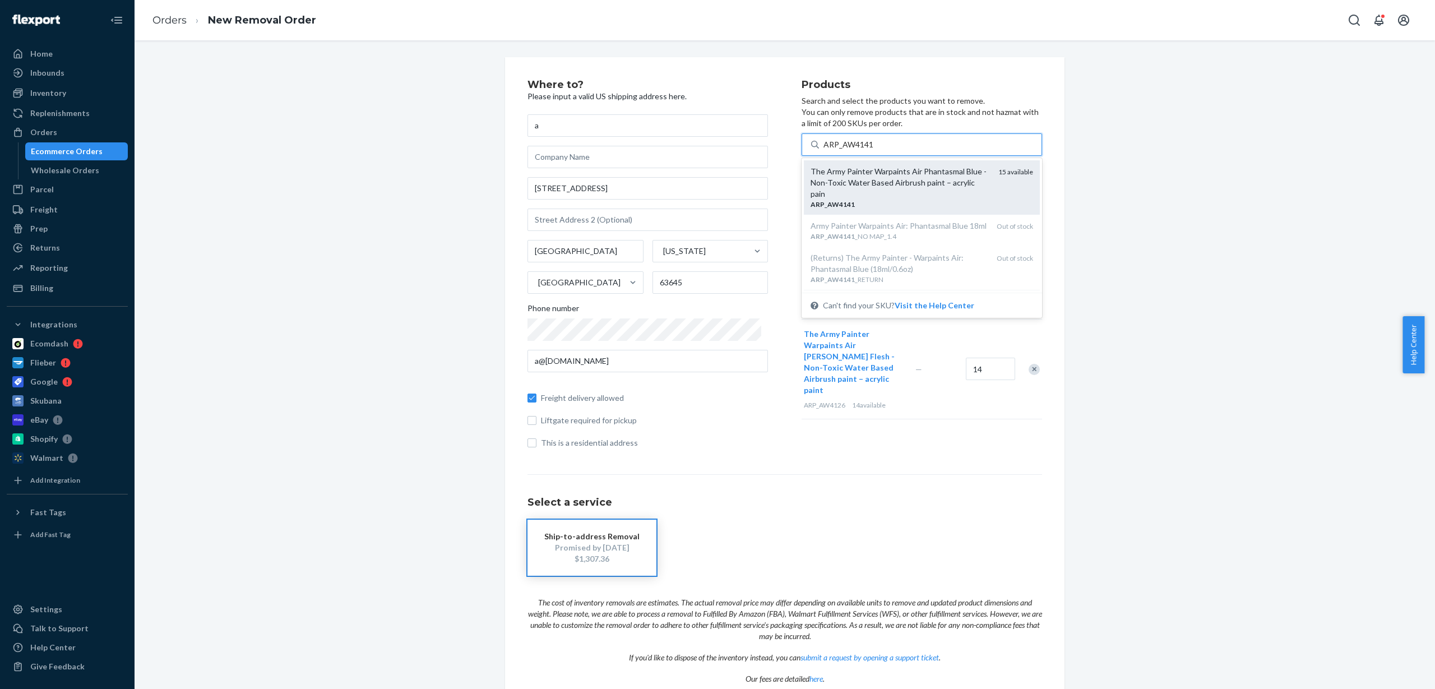
click at [858, 188] on div "The Army Painter Warpaints Air Phantasmal Blue - Non-Toxic Water Based Airbrush…" at bounding box center [900, 183] width 179 height 34
click at [858, 150] on input "ARP_AW4141" at bounding box center [849, 144] width 50 height 11
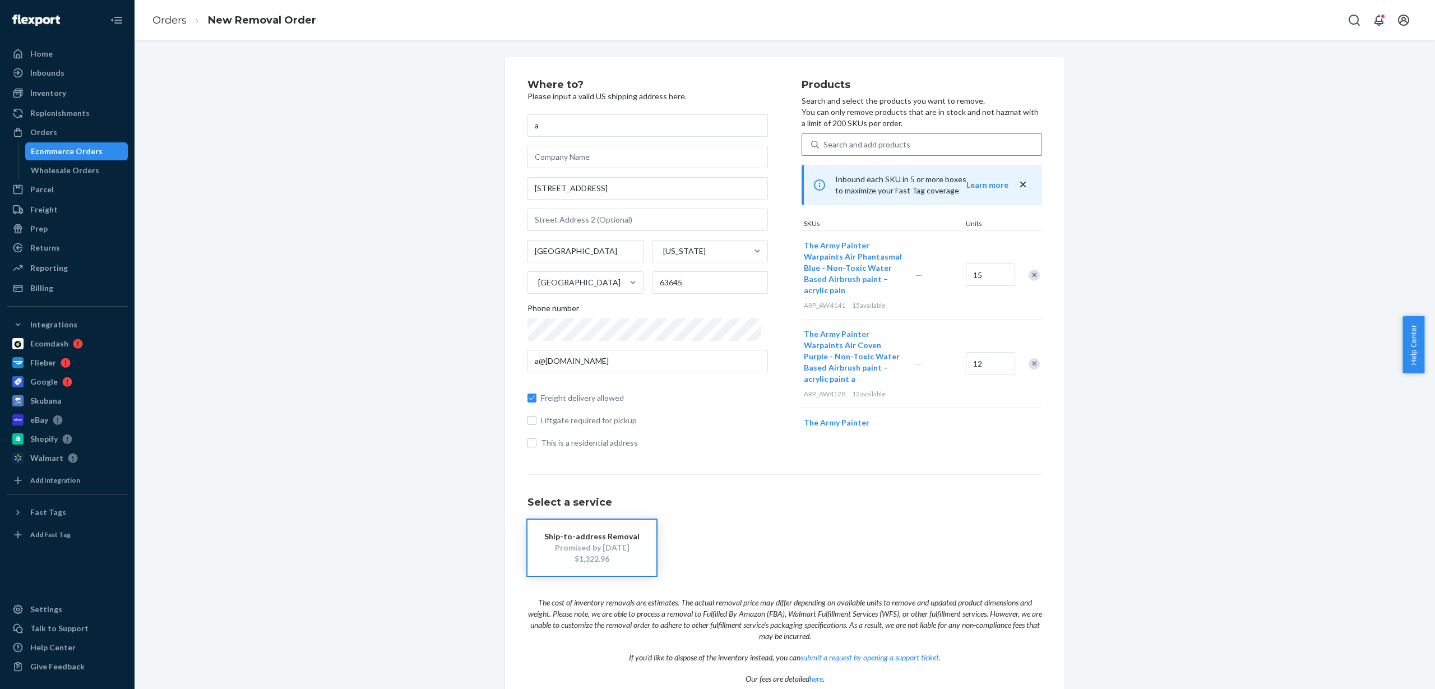
click at [866, 142] on div "Search and add products" at bounding box center [867, 144] width 87 height 11
click at [825, 142] on input "Search and add products" at bounding box center [824, 144] width 1 height 11
paste input "ARP_AW4142"
type input "ARP_AW4142"
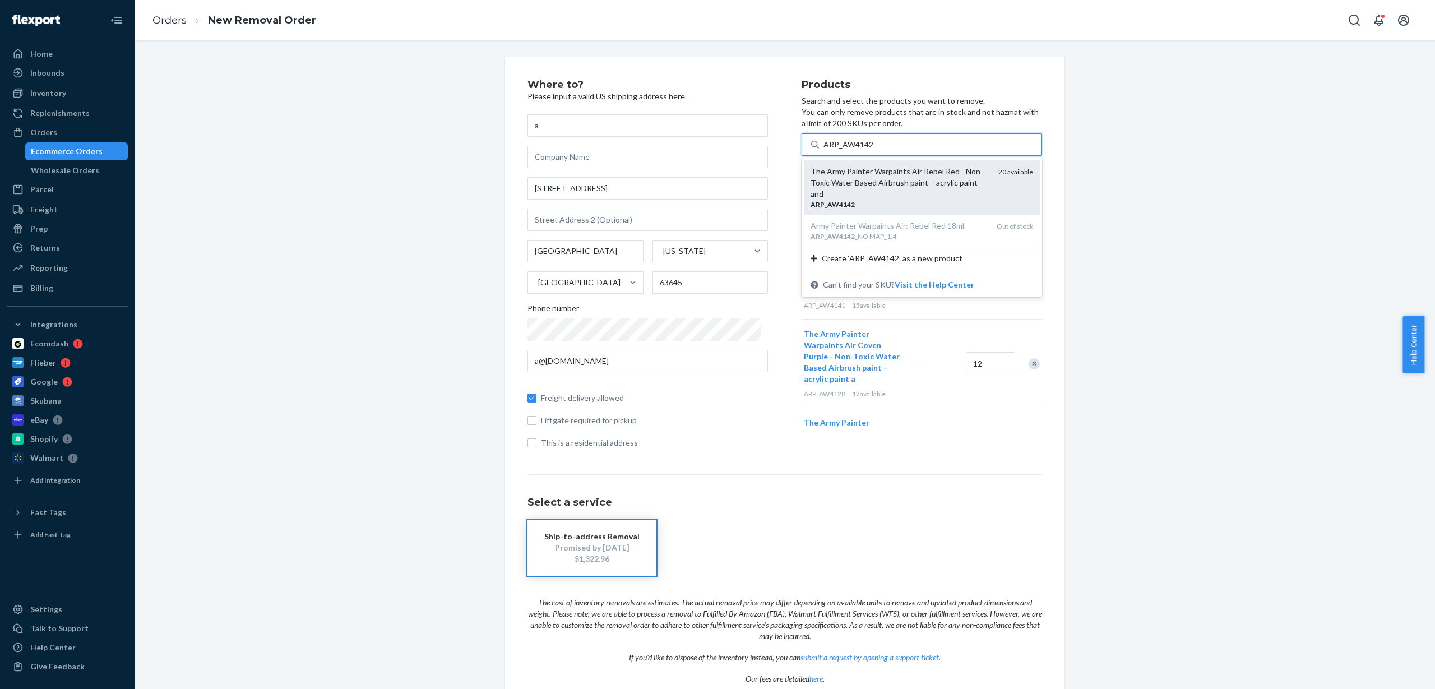
click at [868, 181] on div "The Army Painter Warpaints Air Rebel Red - Non-Toxic Water Based Airbrush paint…" at bounding box center [900, 183] width 179 height 34
click at [868, 150] on input "ARP_AW4142" at bounding box center [849, 144] width 50 height 11
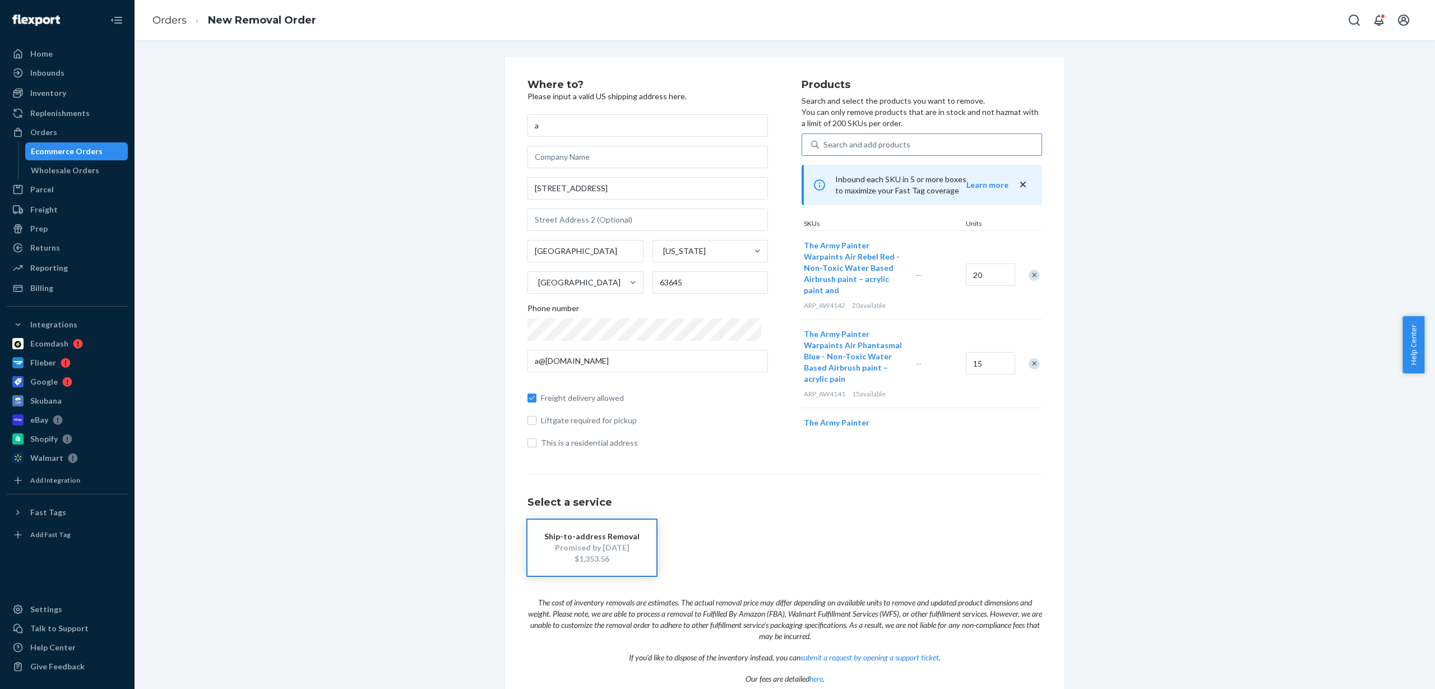
click at [880, 146] on div "Search and add products" at bounding box center [867, 144] width 87 height 11
click at [825, 146] on input "Search and add products" at bounding box center [824, 144] width 1 height 11
paste input "ARP_AW4415"
type input "ARP_AW4415"
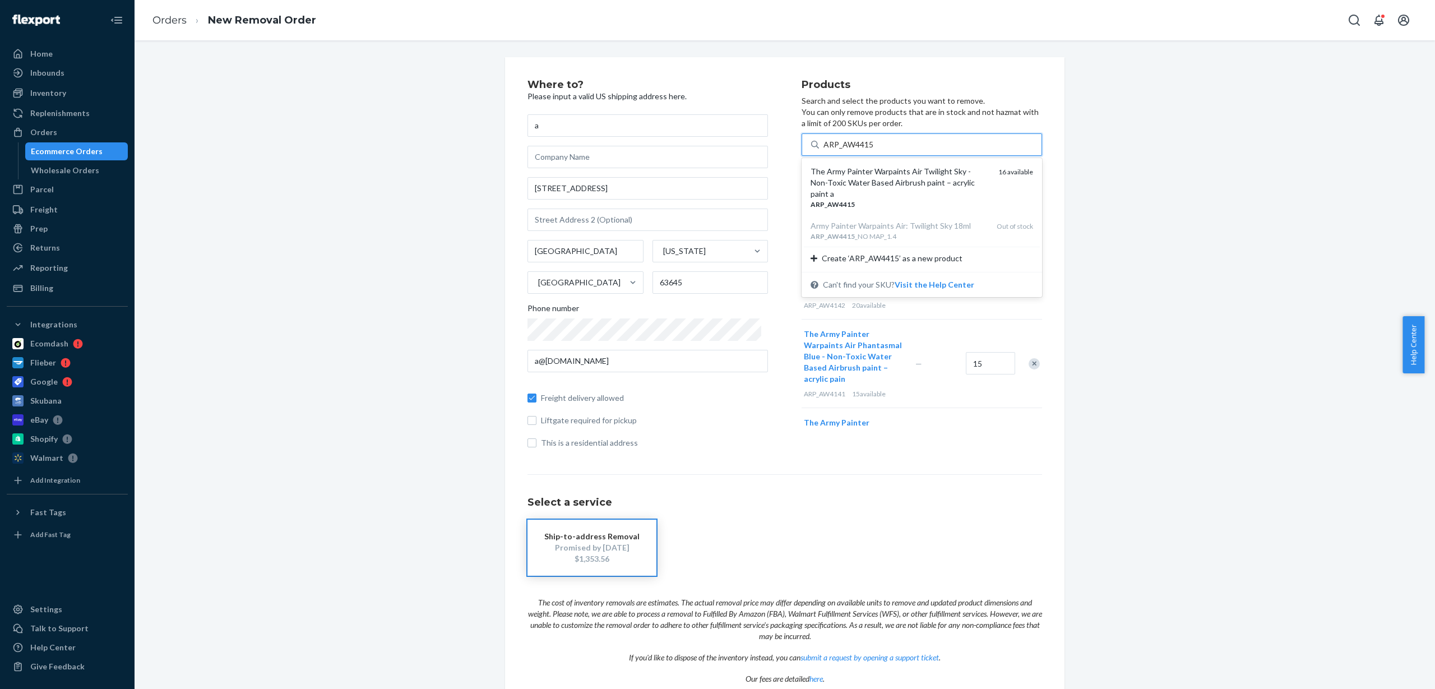
click at [863, 183] on div "The Army Painter Warpaints Air Twilight Sky - Non-Toxic Water Based Airbrush pa…" at bounding box center [900, 183] width 179 height 34
click at [863, 150] on input "ARP_AW4415" at bounding box center [849, 144] width 50 height 11
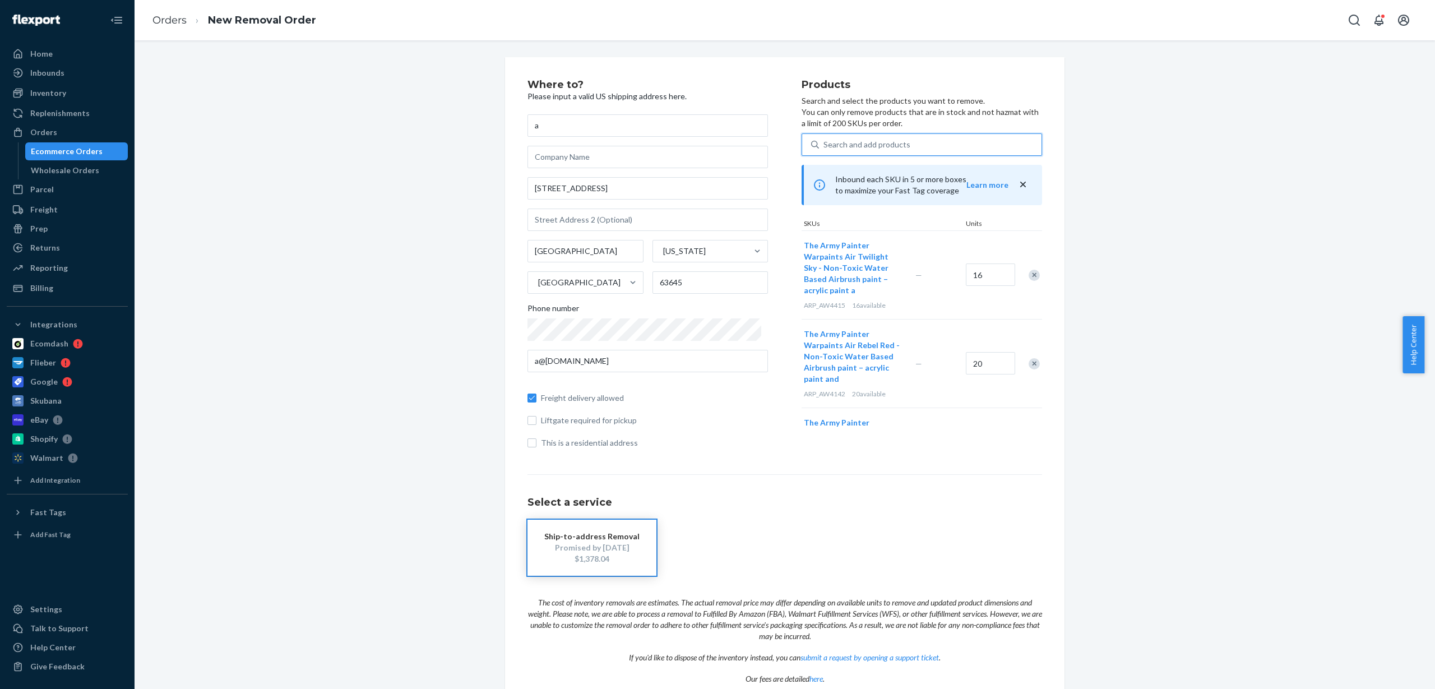
click at [866, 143] on div "Search and add products" at bounding box center [867, 144] width 87 height 11
click at [825, 143] on input "0 results available. Use Up and Down to choose options, press Enter to select t…" at bounding box center [824, 144] width 1 height 11
paste input "ARP_AW4419"
type input "ARP_AW4419"
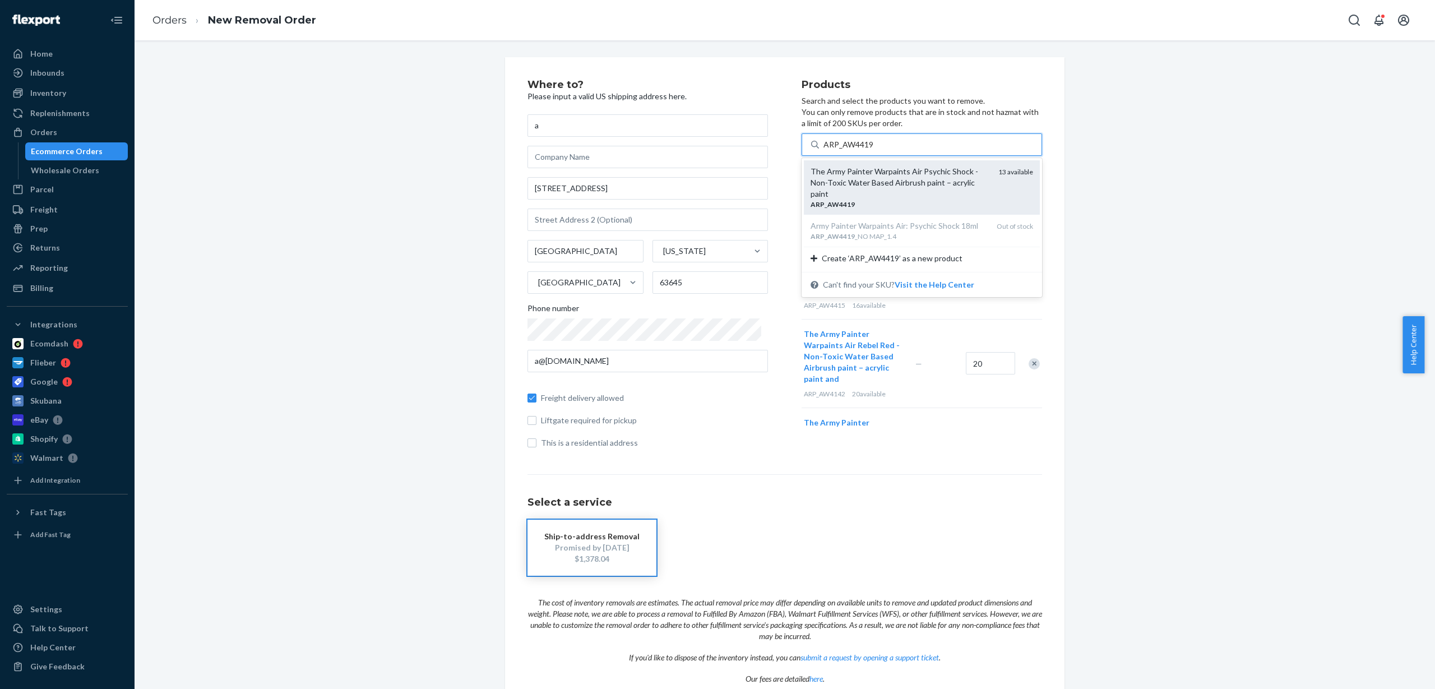
click at [873, 183] on div "The Army Painter Warpaints Air Psychic Shock - Non-Toxic Water Based Airbrush p…" at bounding box center [900, 183] width 179 height 34
click at [873, 150] on input "ARP_AW4419" at bounding box center [849, 144] width 50 height 11
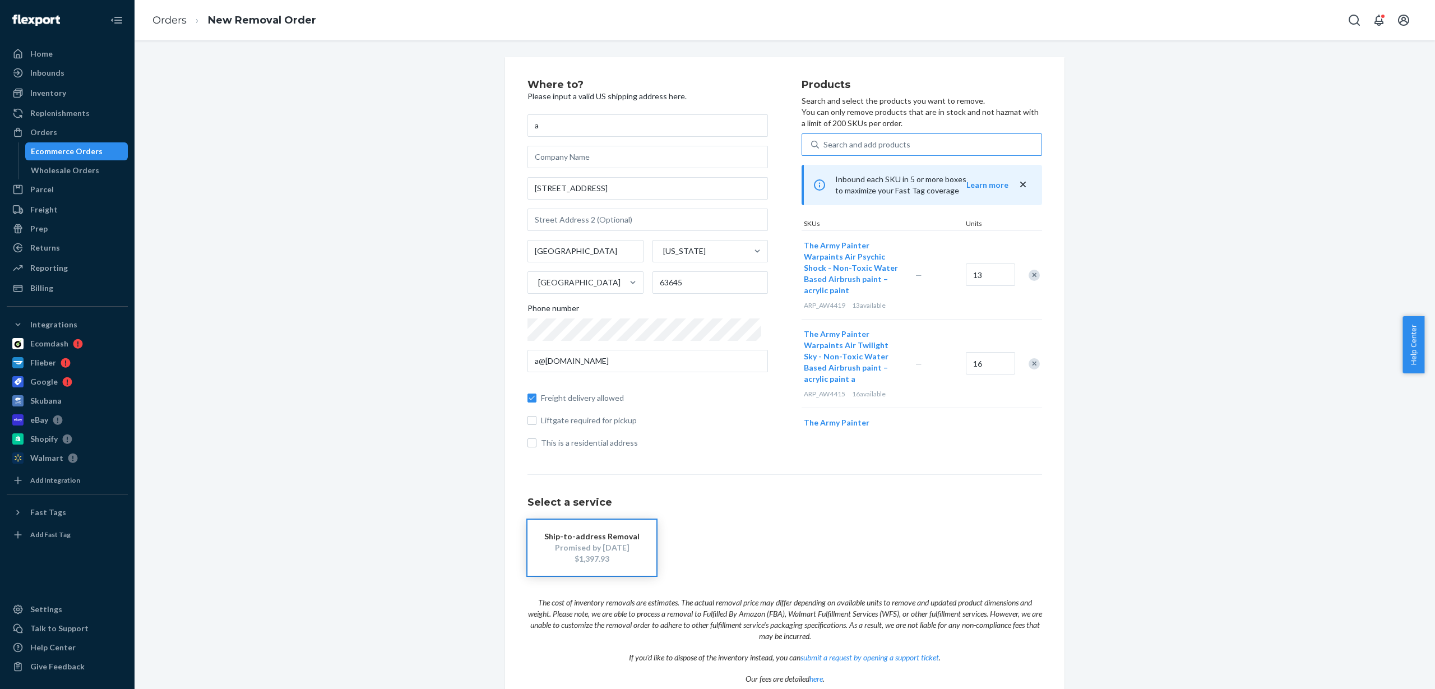
click at [891, 145] on div "Search and add products" at bounding box center [867, 144] width 87 height 11
click at [825, 145] on input "Search and add products" at bounding box center [824, 144] width 1 height 11
paste input "ARP_AW4421"
type input "ARP_AW4421"
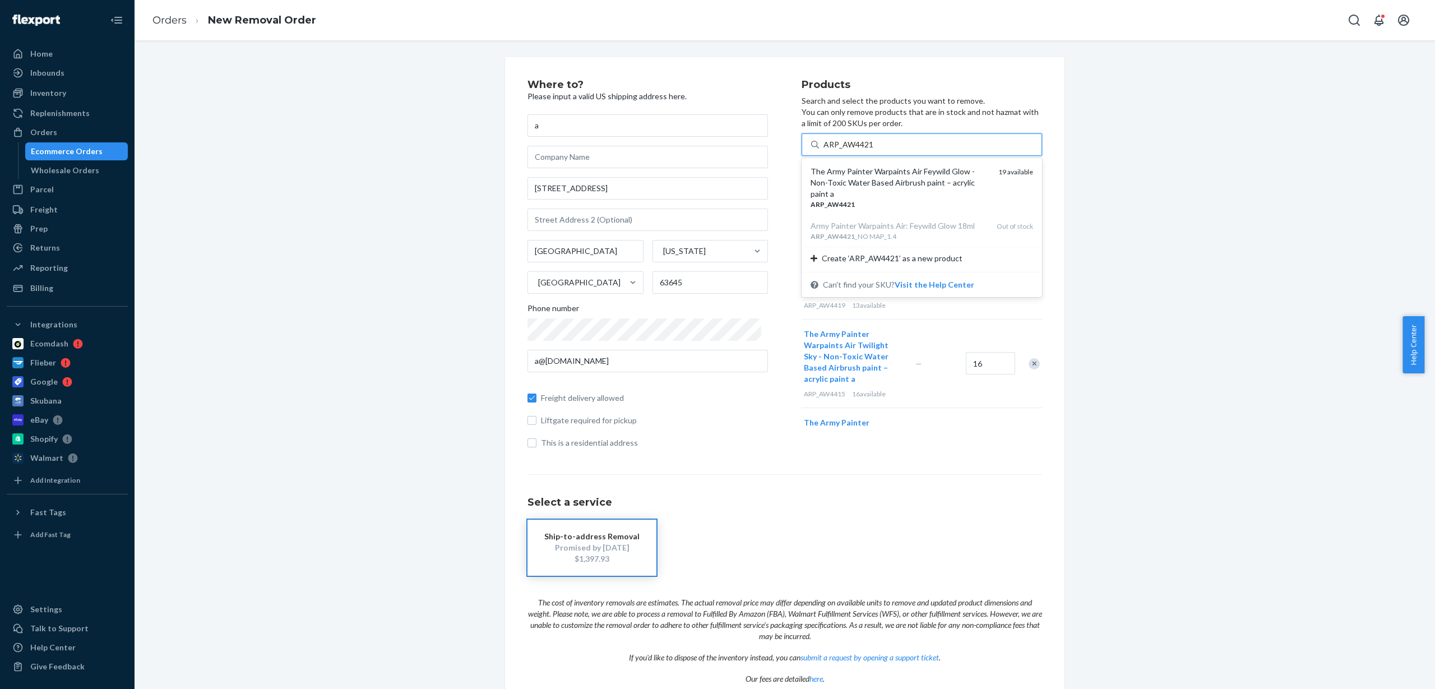
click at [865, 184] on div "The Army Painter Warpaints Air Feywild Glow - Non-Toxic Water Based Airbrush pa…" at bounding box center [900, 183] width 179 height 34
click at [865, 150] on input "ARP_AW4421" at bounding box center [849, 144] width 50 height 11
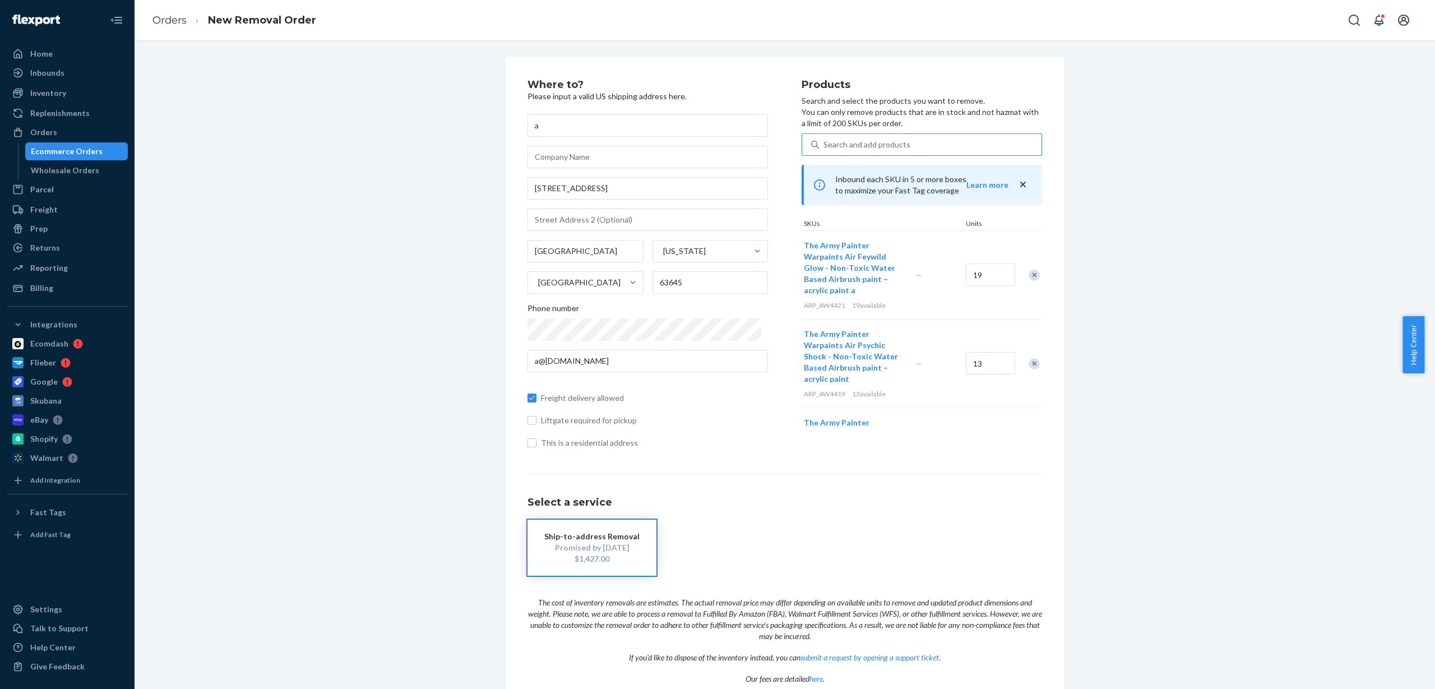
click at [872, 147] on div "Search and add products" at bounding box center [867, 144] width 87 height 11
click at [825, 147] on input "Search and add products" at bounding box center [824, 144] width 1 height 11
paste input "ARP_AW4433"
type input "ARP_AW4433"
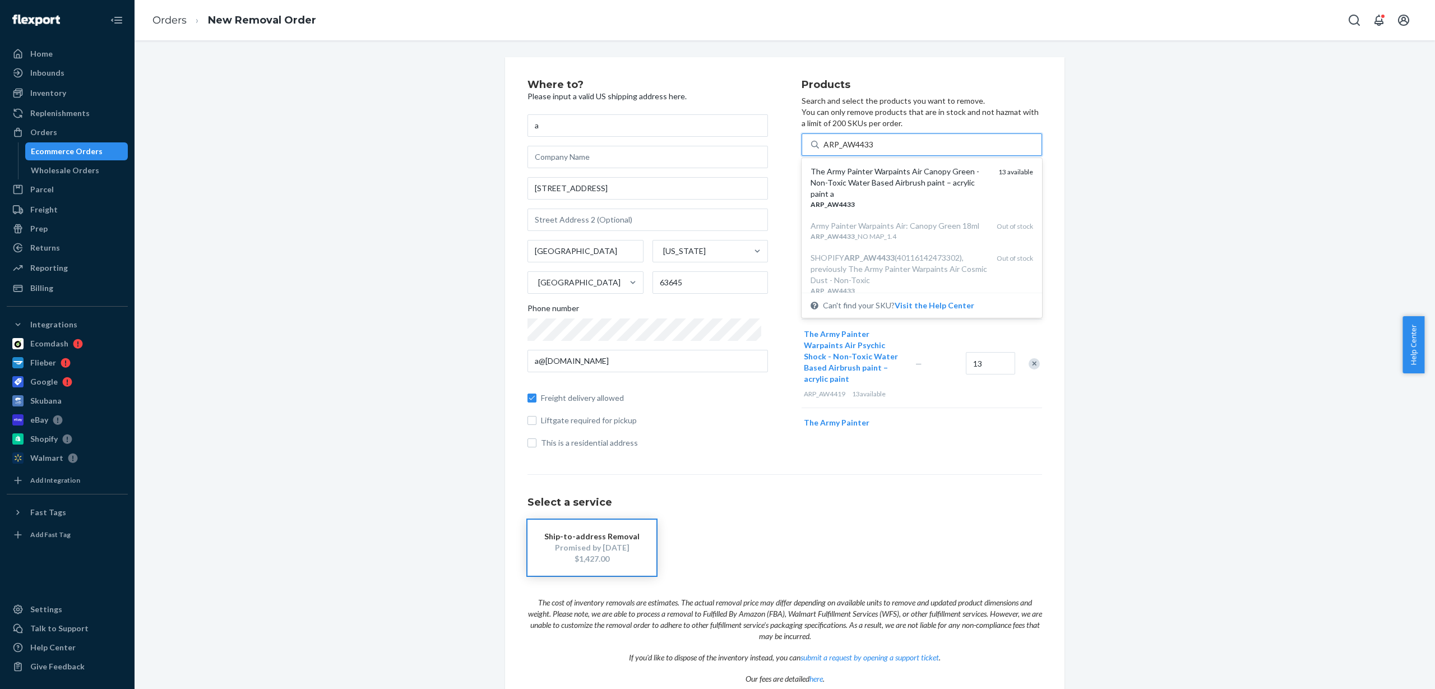
click at [888, 182] on div "The Army Painter Warpaints Air Canopy Green - Non-Toxic Water Based Airbrush pa…" at bounding box center [900, 183] width 179 height 34
click at [874, 150] on input "ARP_AW4433" at bounding box center [849, 144] width 50 height 11
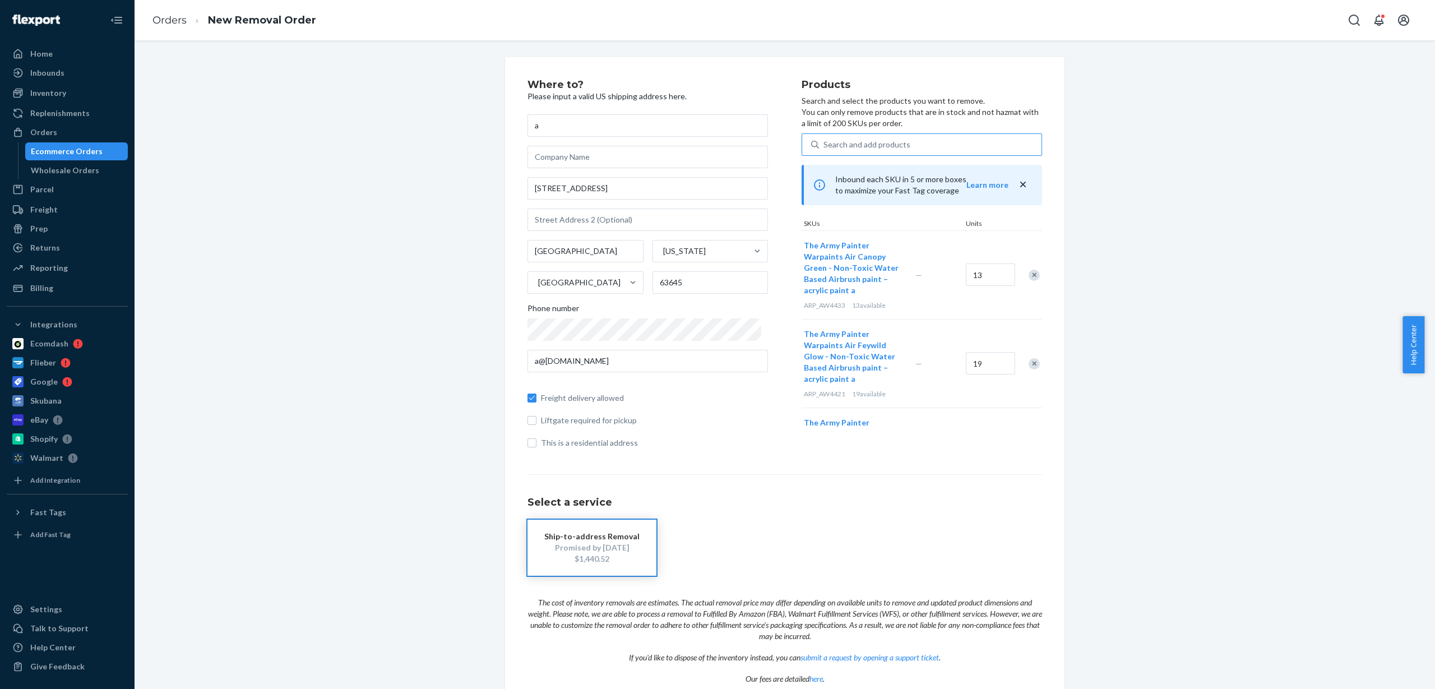
click at [895, 142] on div "Search and add products" at bounding box center [867, 144] width 87 height 11
click at [825, 142] on input "Search and add products" at bounding box center [824, 144] width 1 height 11
paste input "ARP_AW4434"
type input "ARP_AW4434"
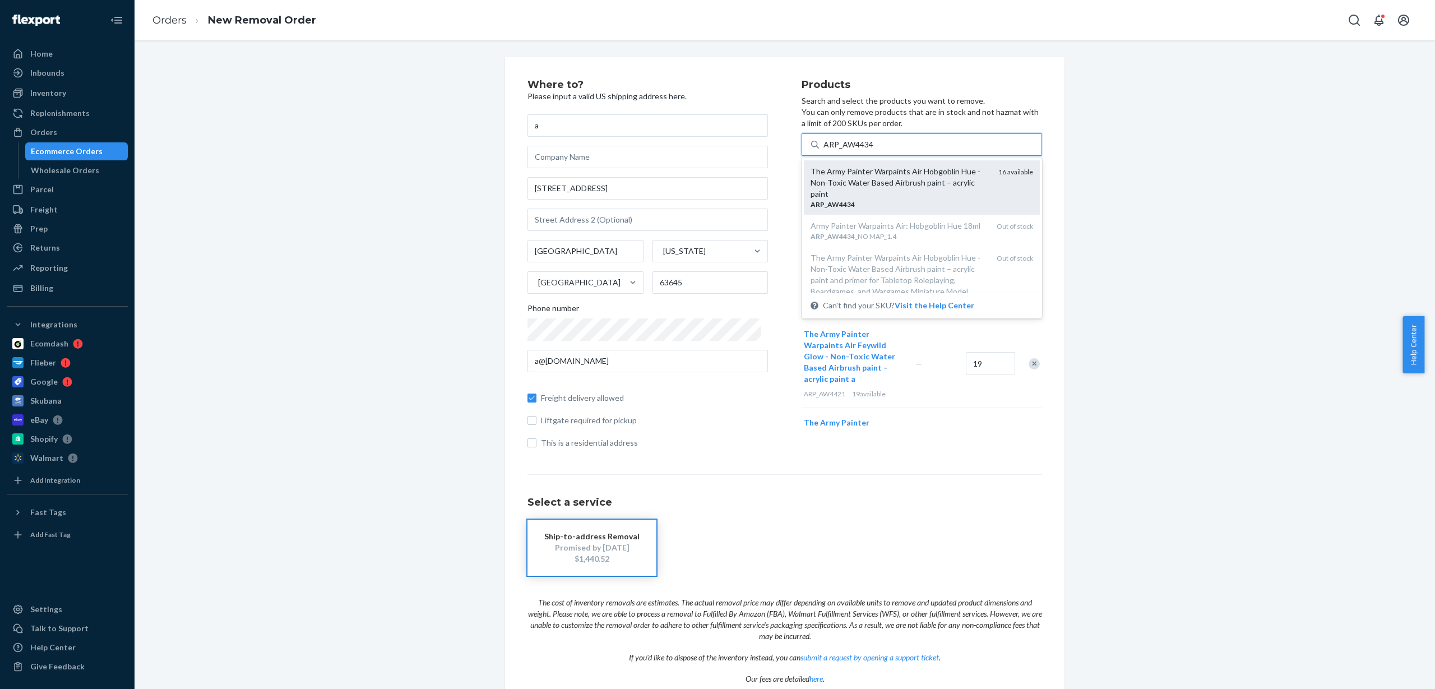
click at [881, 182] on div "The Army Painter Warpaints Air Hobgoblin Hue - Non-Toxic Water Based Airbrush p…" at bounding box center [900, 183] width 179 height 34
click at [874, 150] on input "ARP_AW4434" at bounding box center [849, 144] width 50 height 11
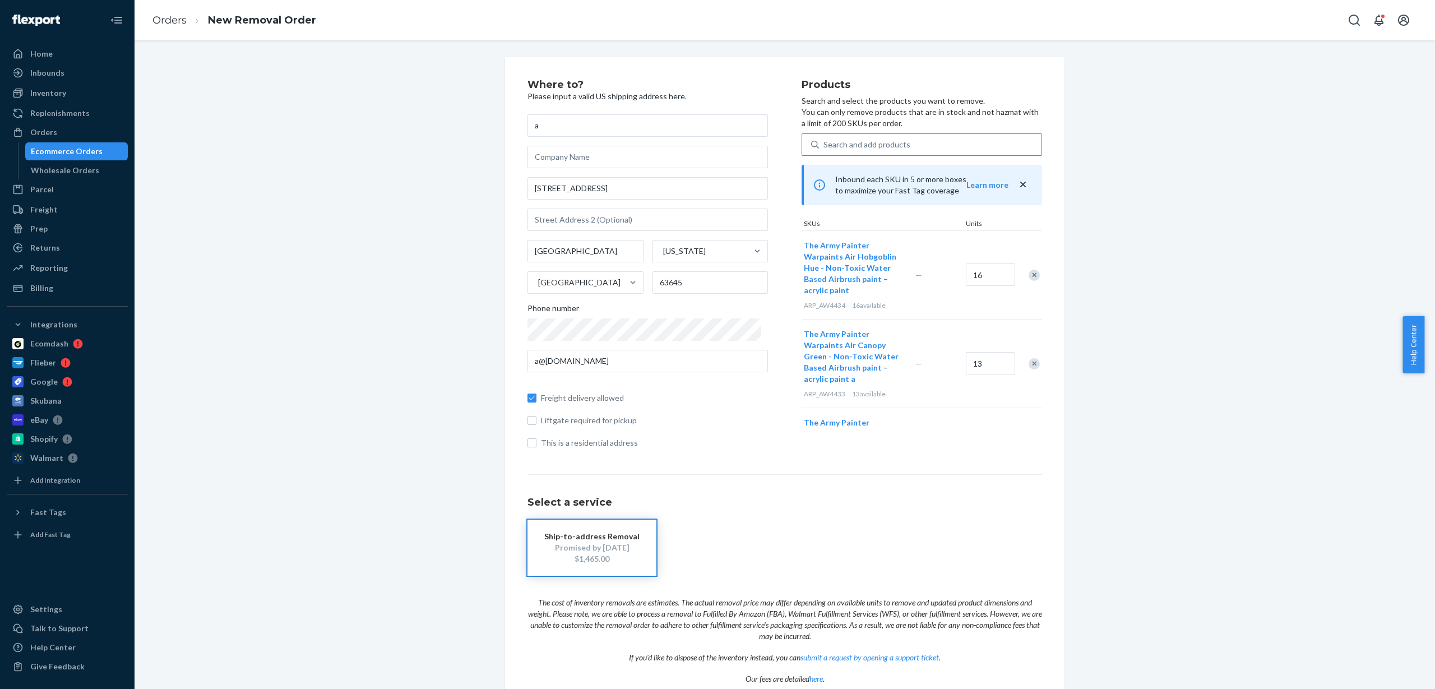
click at [872, 144] on div "Search and add products" at bounding box center [867, 144] width 87 height 11
click at [825, 144] on input "Search and add products" at bounding box center [824, 144] width 1 height 11
paste input "ARP_AW4437"
type input "ARP_AW4437"
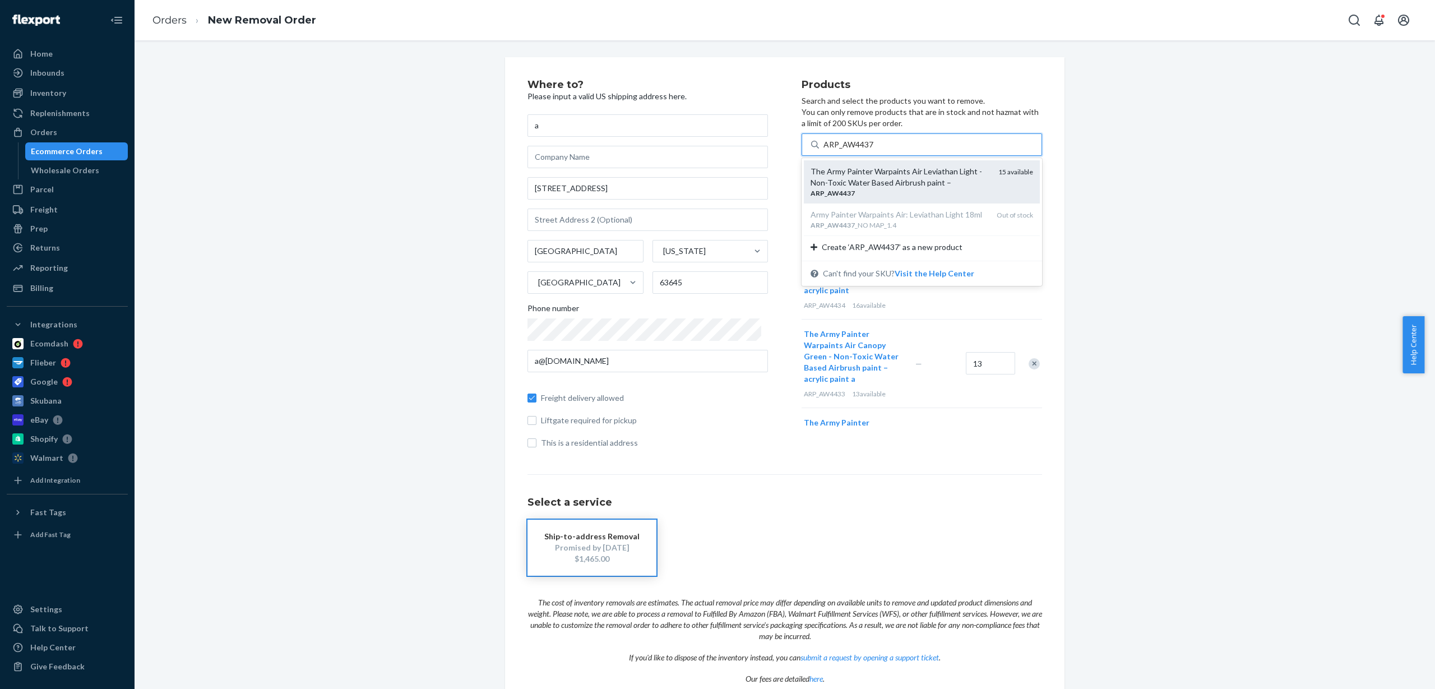
click at [894, 178] on div "The Army Painter Warpaints Air Leviathan Light - Non-Toxic Water Based Airbrush…" at bounding box center [900, 177] width 179 height 22
click at [874, 150] on input "ARP_AW4437" at bounding box center [849, 144] width 50 height 11
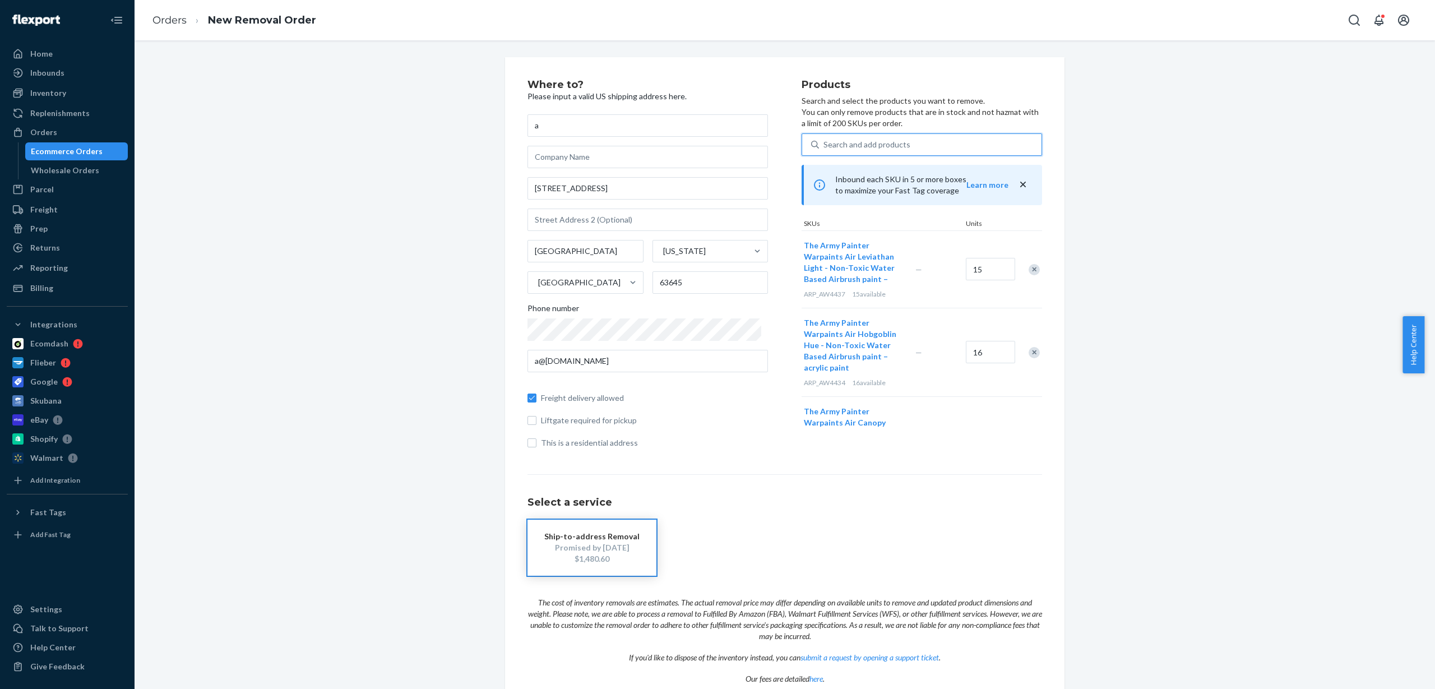
click at [911, 142] on div "Search and add products" at bounding box center [930, 145] width 223 height 20
click at [825, 142] on input "0 results available. Use Up and Down to choose options, press Enter to select t…" at bounding box center [824, 144] width 1 height 11
paste input "ARP_AW4438"
type input "ARP_AW4438"
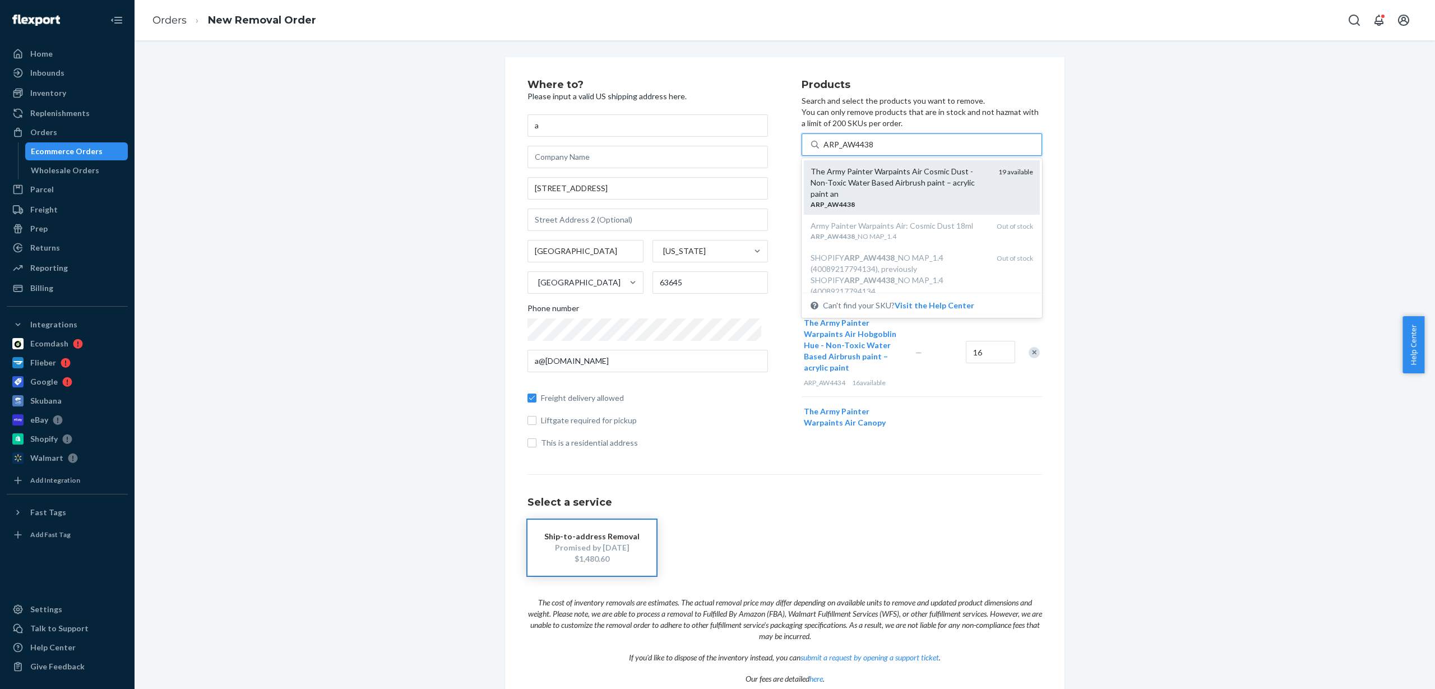
click at [896, 188] on div "The Army Painter Warpaints Air Cosmic Dust - Non-Toxic Water Based Airbrush pai…" at bounding box center [900, 183] width 179 height 34
click at [874, 150] on input "ARP_AW4438" at bounding box center [849, 144] width 50 height 11
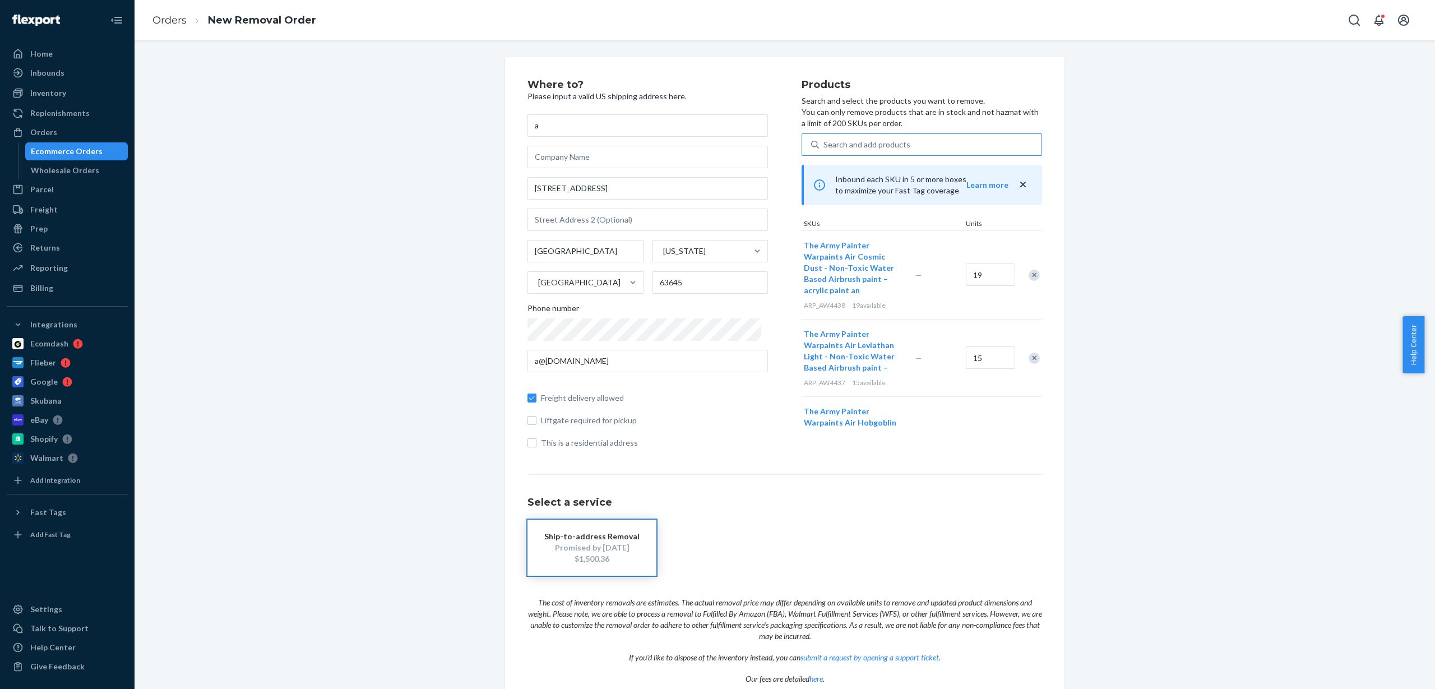
click at [875, 143] on div "Search and add products" at bounding box center [867, 144] width 87 height 11
click at [825, 143] on input "Search and add products" at bounding box center [824, 144] width 1 height 11
paste input "ARP_AW4447"
type input "ARP_AW4447"
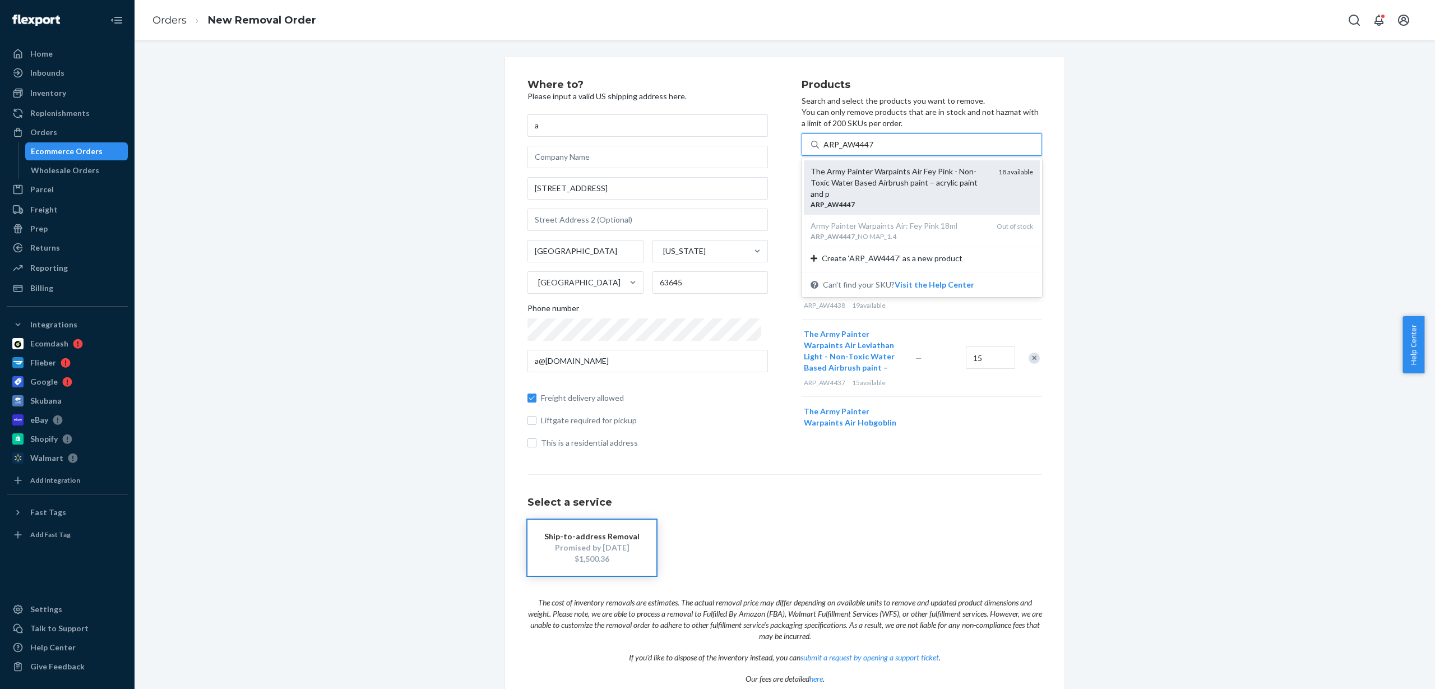
click at [876, 177] on div "The Army Painter Warpaints Air Fey Pink - Non-Toxic Water Based Airbrush paint …" at bounding box center [900, 183] width 179 height 34
click at [874, 150] on input "ARP_AW4447" at bounding box center [849, 144] width 50 height 11
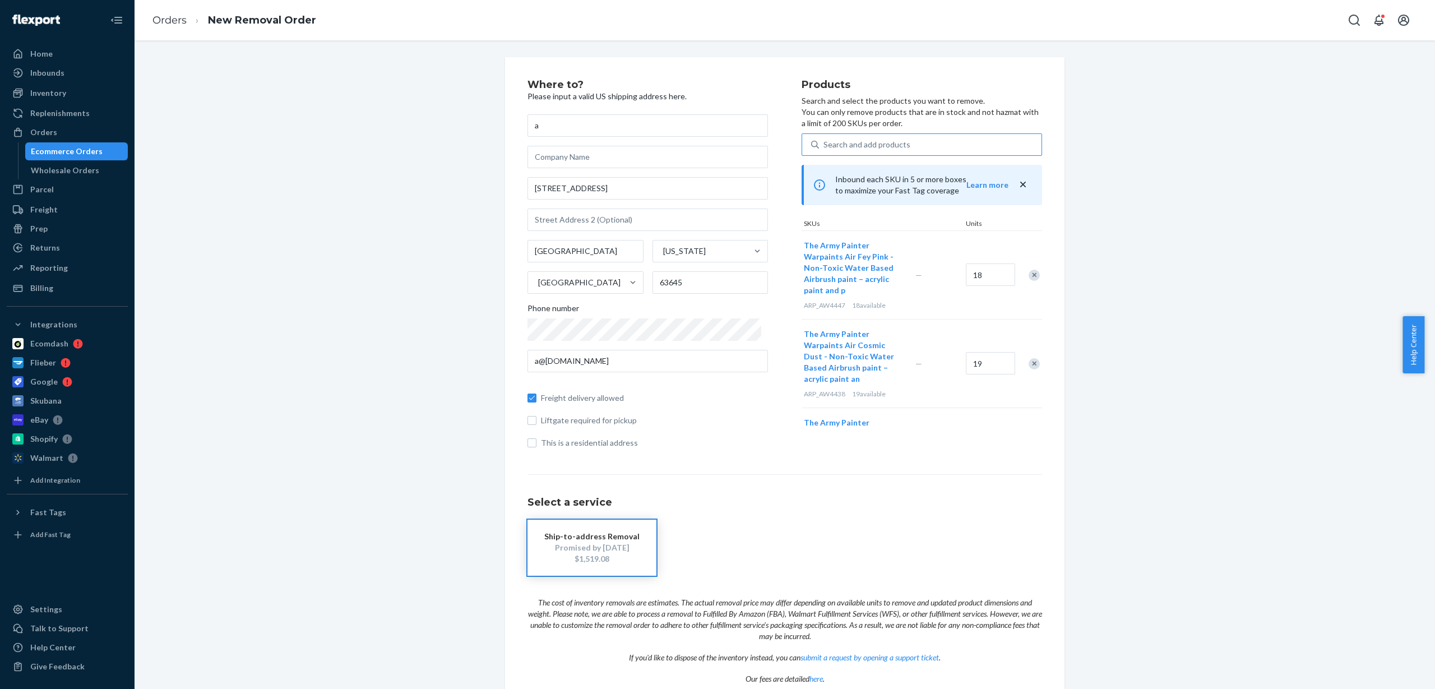
click at [893, 139] on div "Search and add products" at bounding box center [867, 144] width 87 height 11
click at [825, 139] on input "Search and add products" at bounding box center [824, 144] width 1 height 11
paste input "ARP_AW4451"
type input "ARP_AW4451"
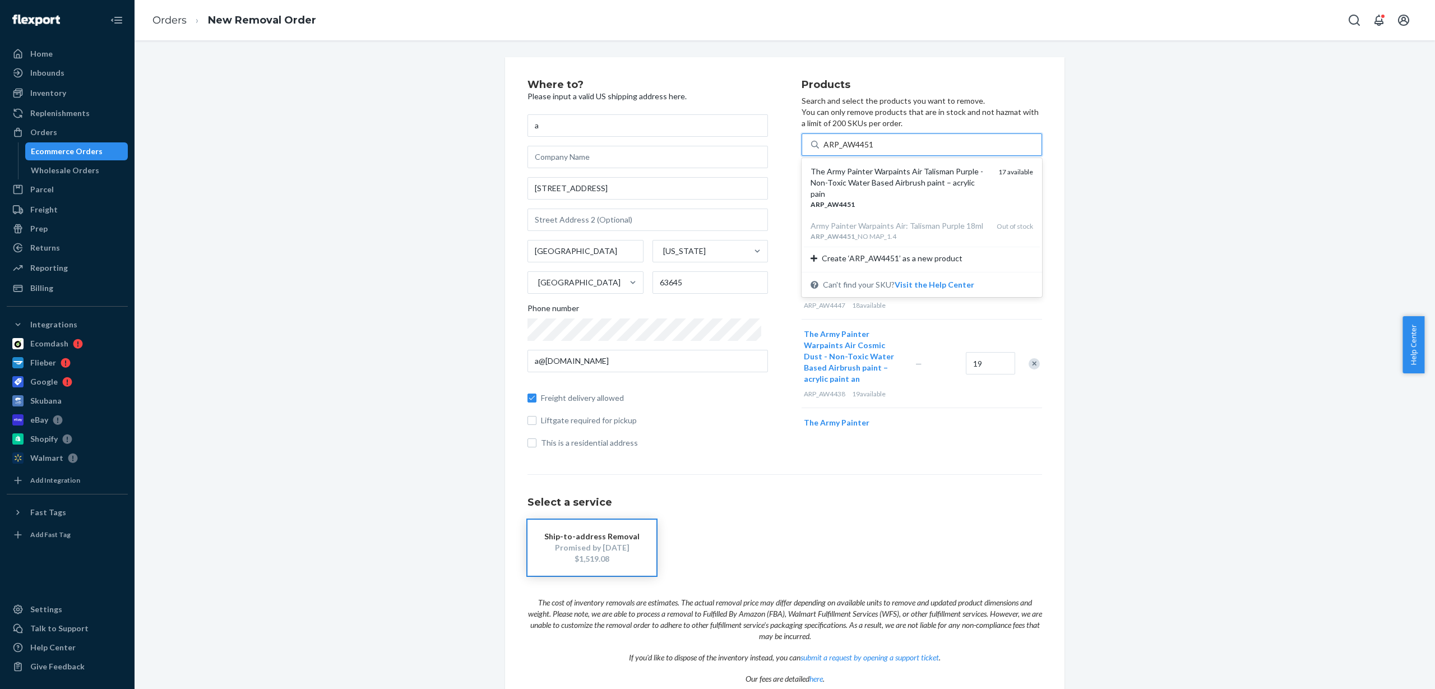
click at [888, 184] on div "The Army Painter Warpaints Air Talisman Purple - Non-Toxic Water Based Airbrush…" at bounding box center [900, 183] width 179 height 34
click at [874, 150] on input "ARP_AW4451" at bounding box center [849, 144] width 50 height 11
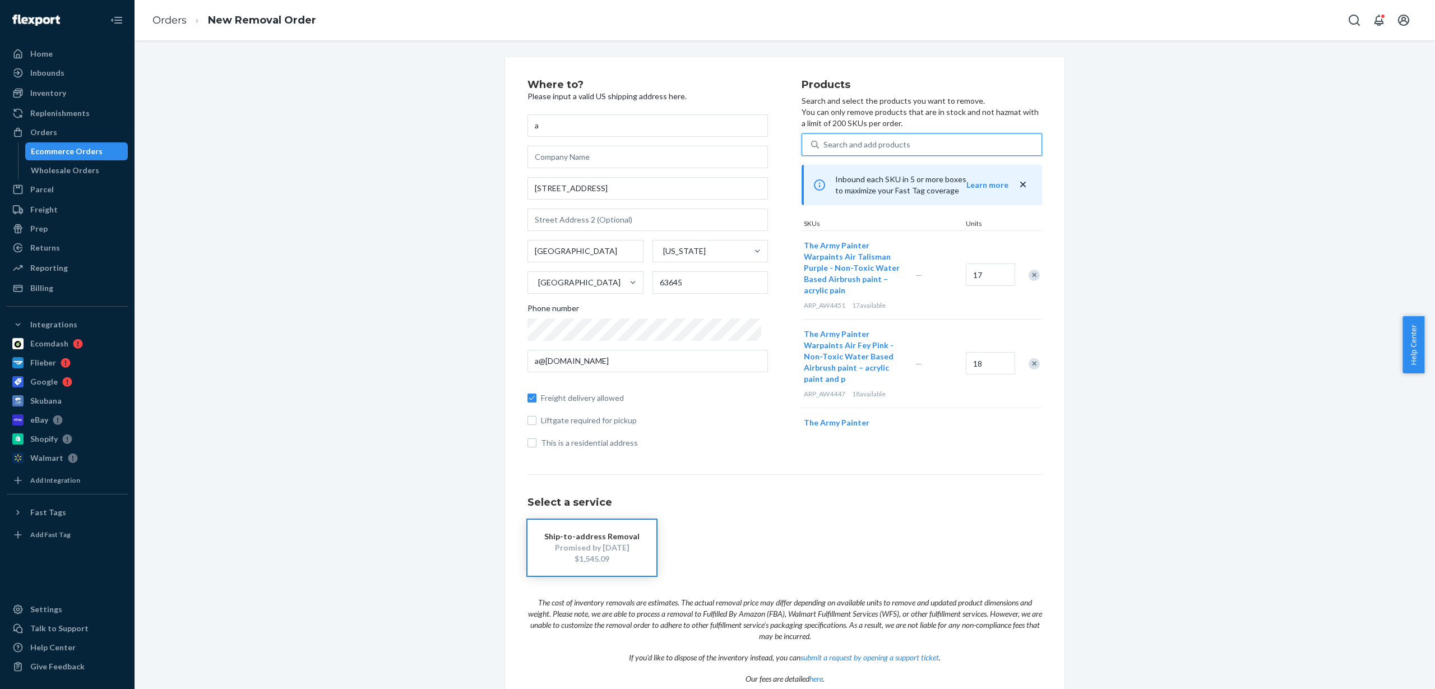
click at [885, 142] on div "Search and add products" at bounding box center [867, 144] width 87 height 11
click at [825, 142] on input "0 results available. Use Up and Down to choose options, press Enter to select t…" at bounding box center [824, 144] width 1 height 11
paste input "ARP_AW4466"
type input "ARP_AW4466"
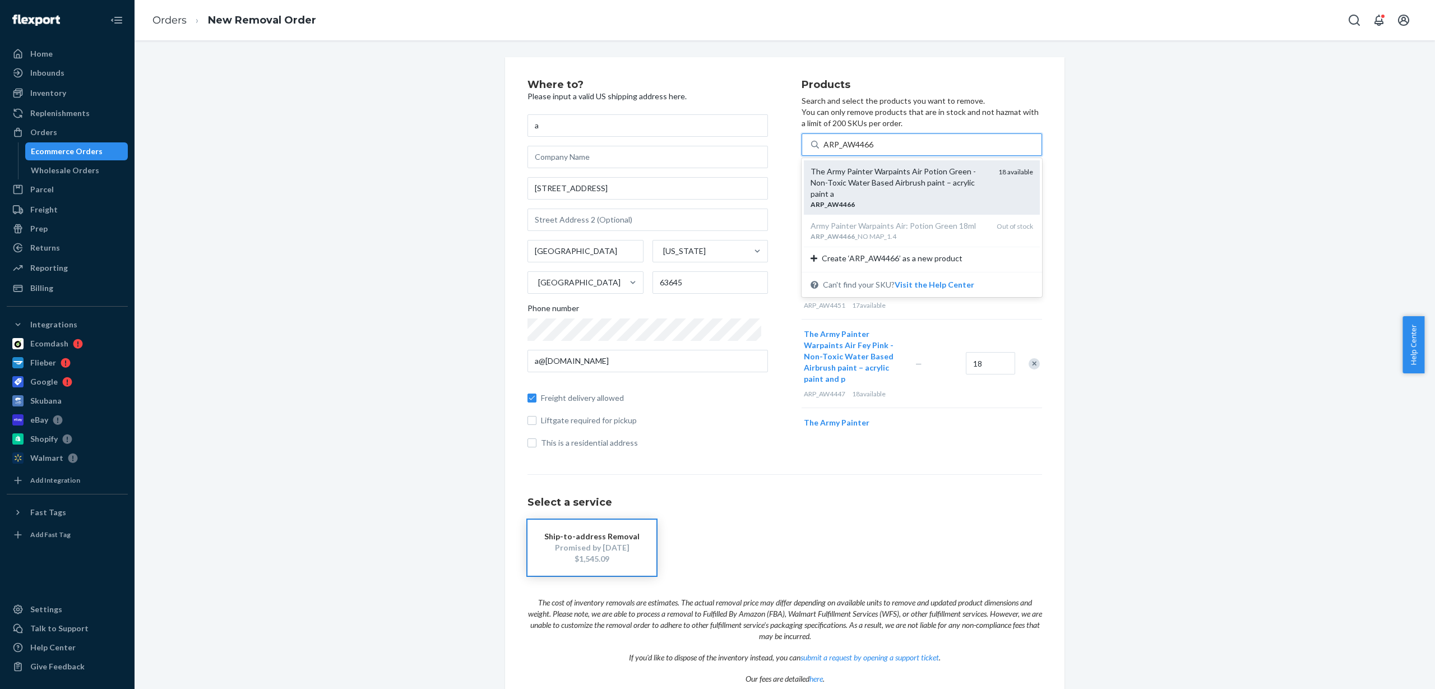
click at [881, 200] on div "ARP _ AW4466" at bounding box center [900, 205] width 179 height 10
click at [874, 150] on input "ARP_AW4466" at bounding box center [849, 144] width 50 height 11
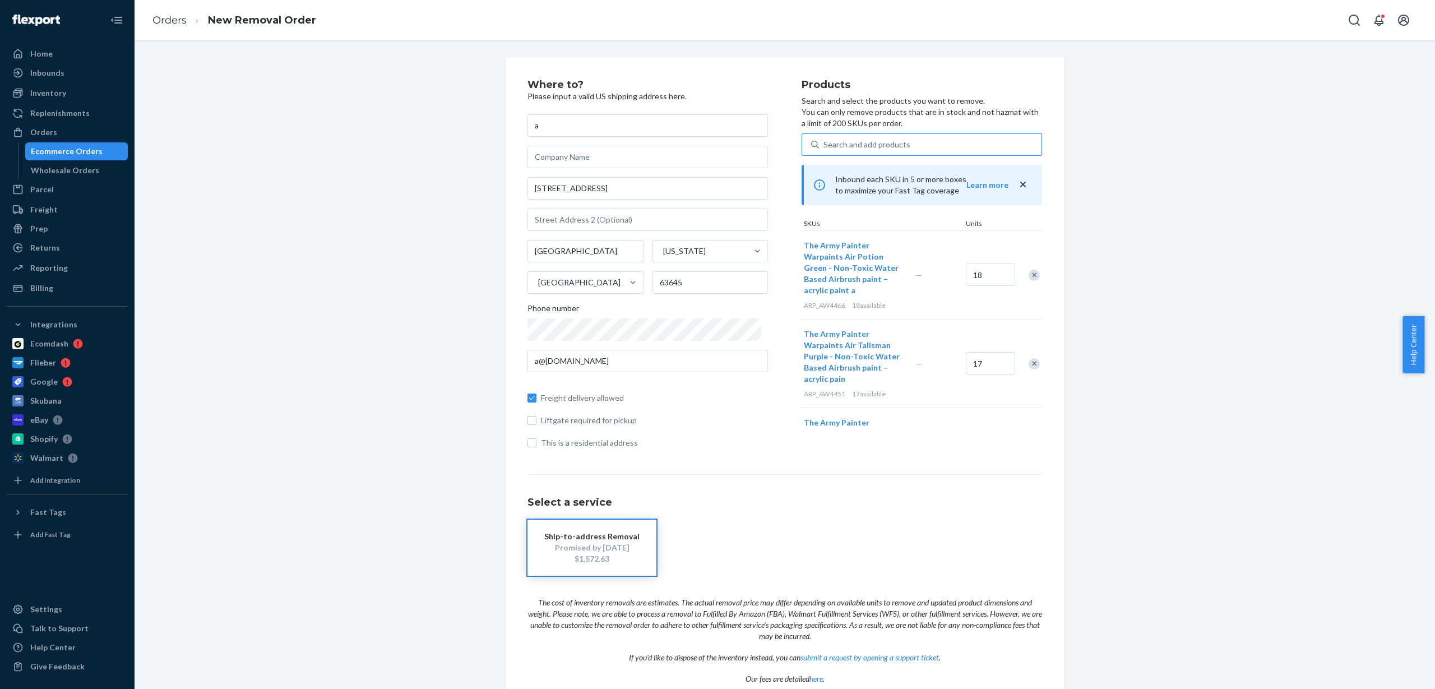
click at [900, 139] on div "Search and add products" at bounding box center [930, 145] width 223 height 20
click at [825, 139] on input "Search and add products" at bounding box center [824, 144] width 1 height 11
paste input "ARP_AW8001_AW2001"
type input "ARP_AW8001_AW2001"
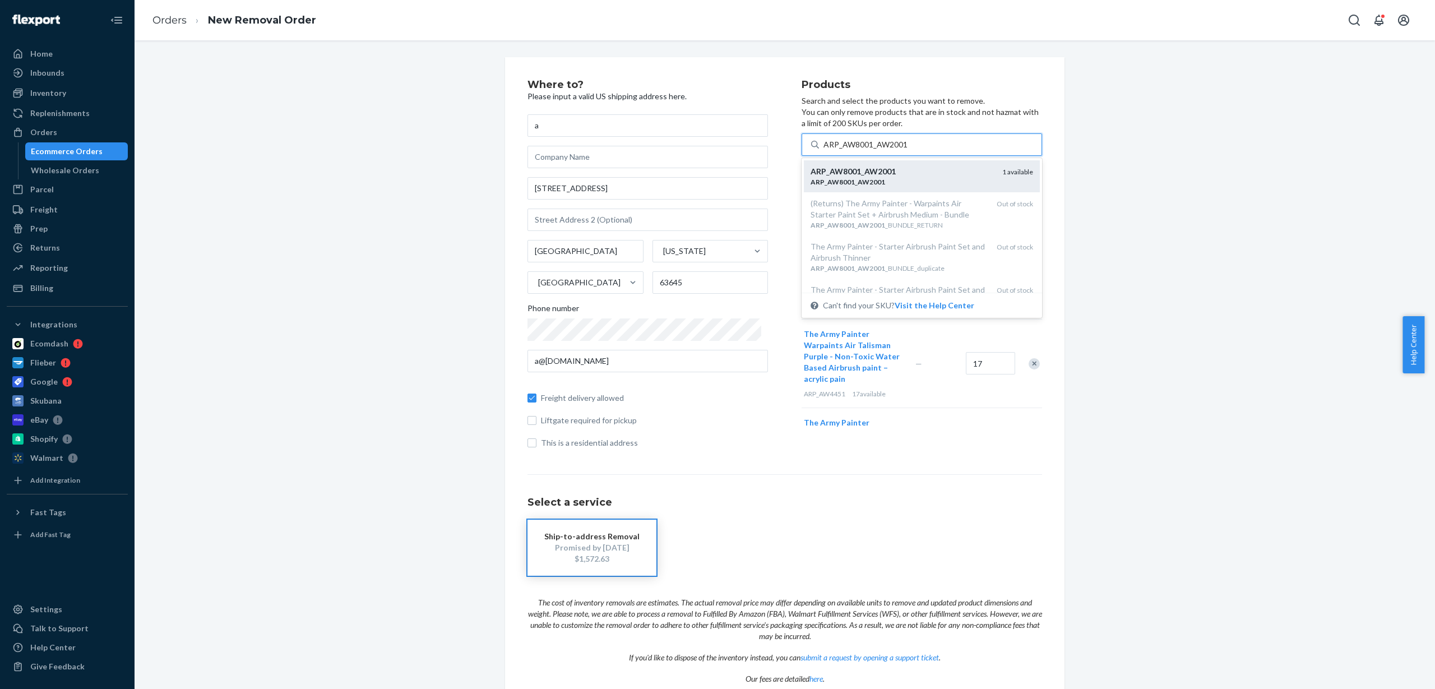
click at [906, 172] on div "ARP _ AW8001 _ AW2001" at bounding box center [902, 171] width 183 height 11
click at [906, 150] on input "ARP_AW8001_AW2001" at bounding box center [866, 144] width 85 height 11
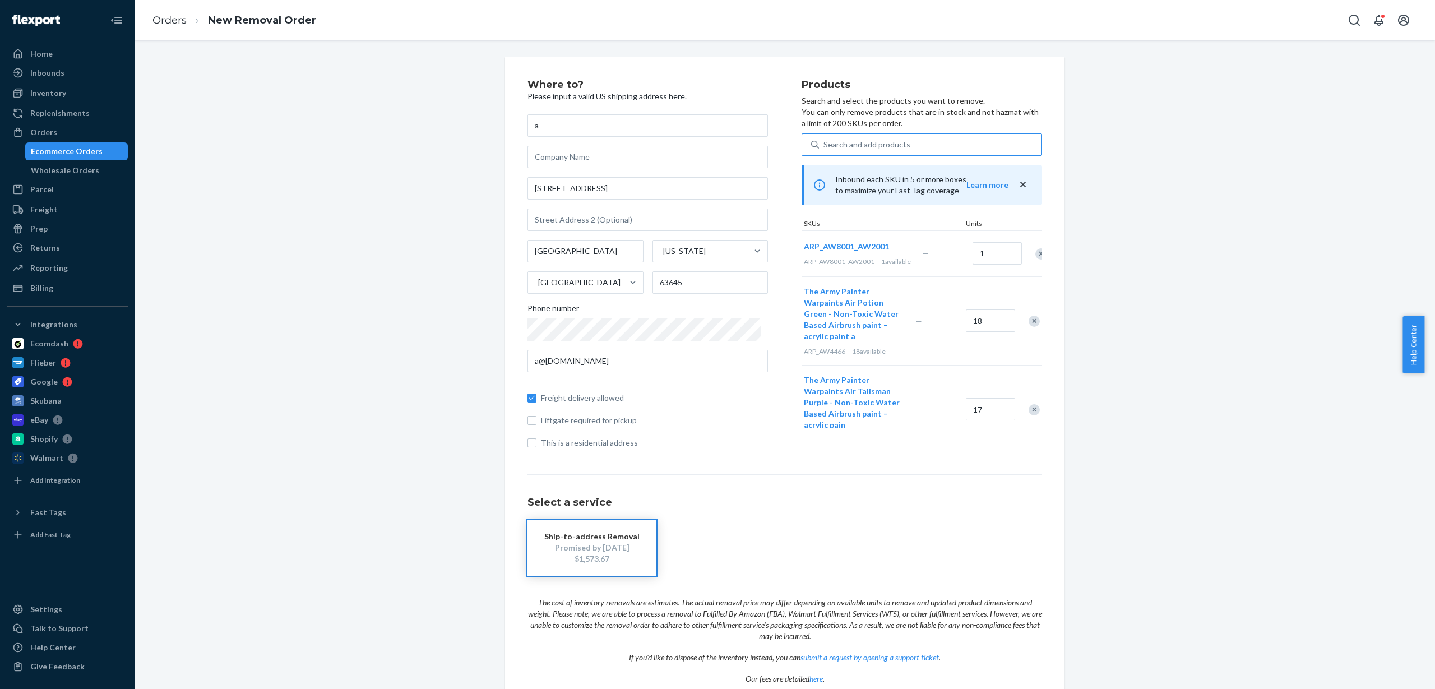
click at [877, 145] on div "Search and add products" at bounding box center [867, 144] width 87 height 11
click at [825, 145] on input "Search and add products" at bounding box center [824, 144] width 1 height 11
click at [877, 145] on div "Search and add products" at bounding box center [867, 144] width 87 height 11
click at [825, 145] on input "0 results available. Use Up and Down to choose options, press Enter to select t…" at bounding box center [824, 144] width 1 height 11
paste input "ARP_BF4113_NO MAP_12_6PC"
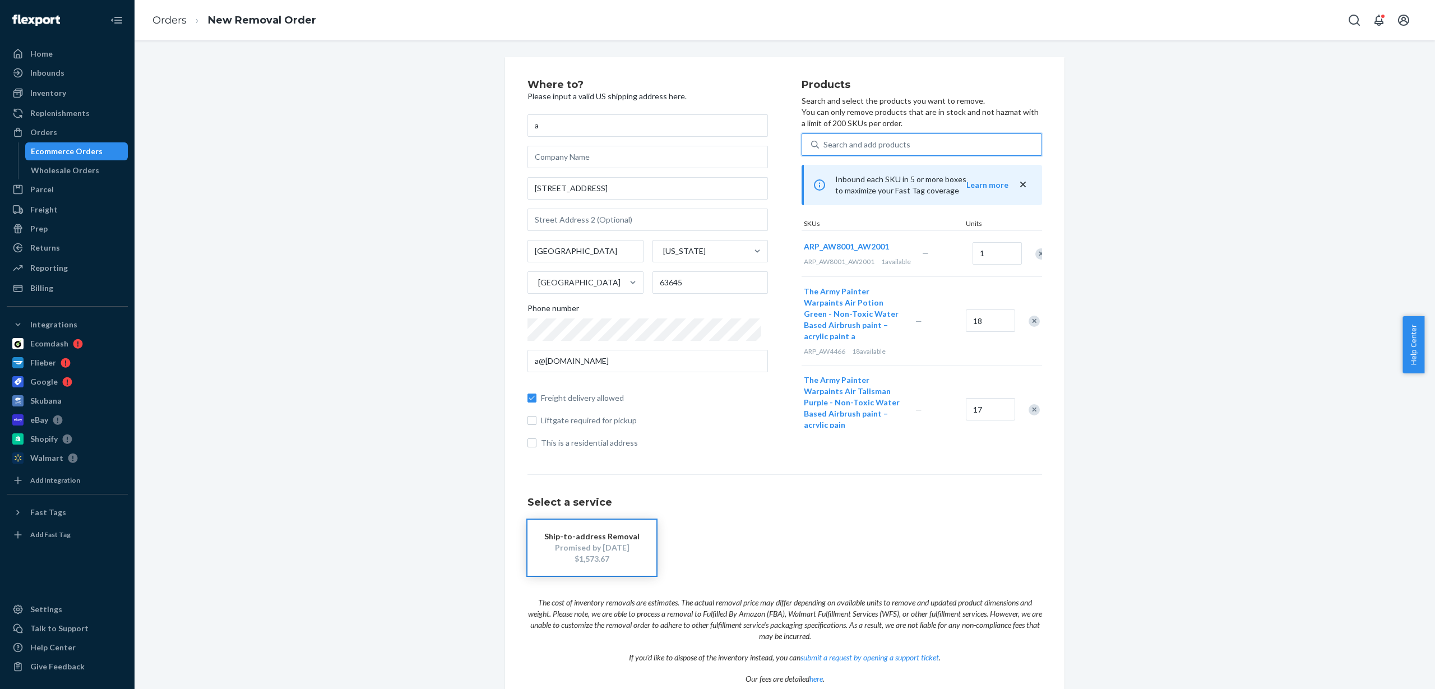
type input "ARP_BF4113_NO MAP_12_6PC"
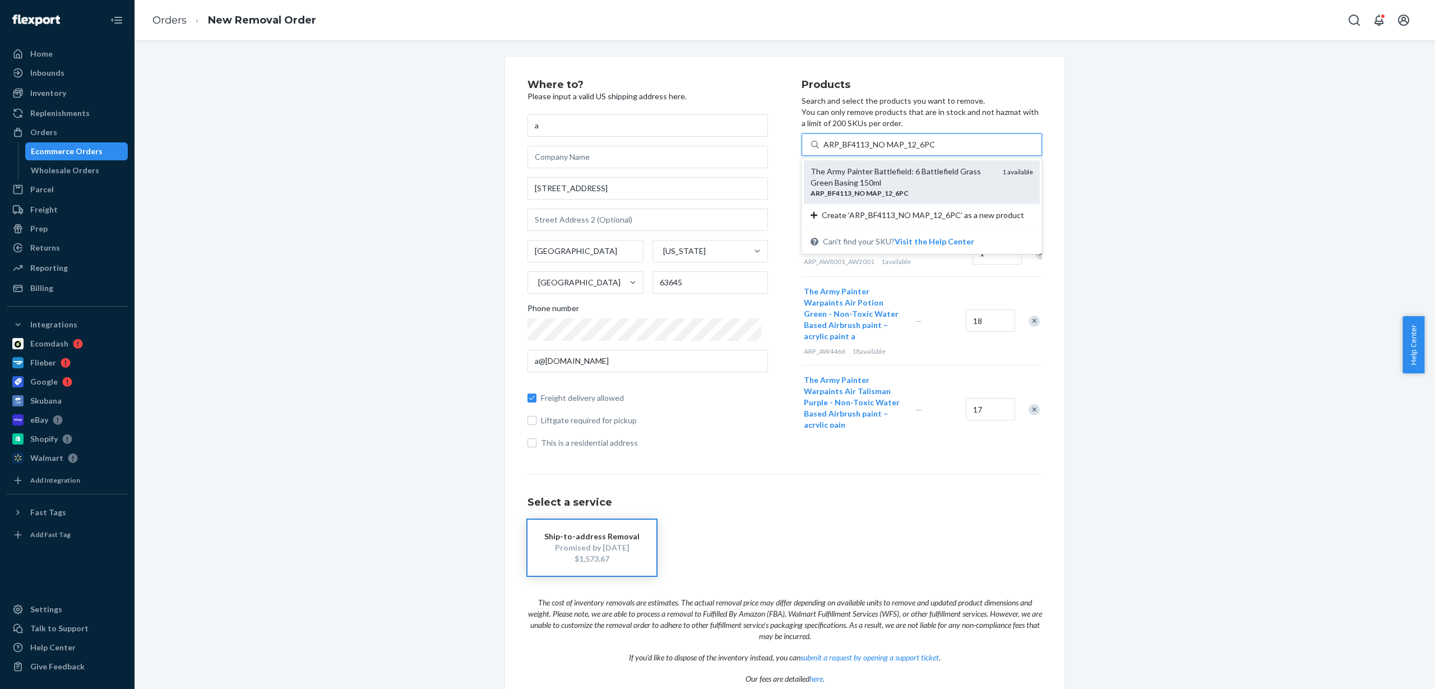
click at [880, 173] on div "The Army Painter Battlefield: 6 Battlefield Grass Green Basing 150ml" at bounding box center [902, 177] width 183 height 22
click at [880, 150] on input "ARP_BF4113_NO MAP_12_6PC" at bounding box center [880, 144] width 112 height 11
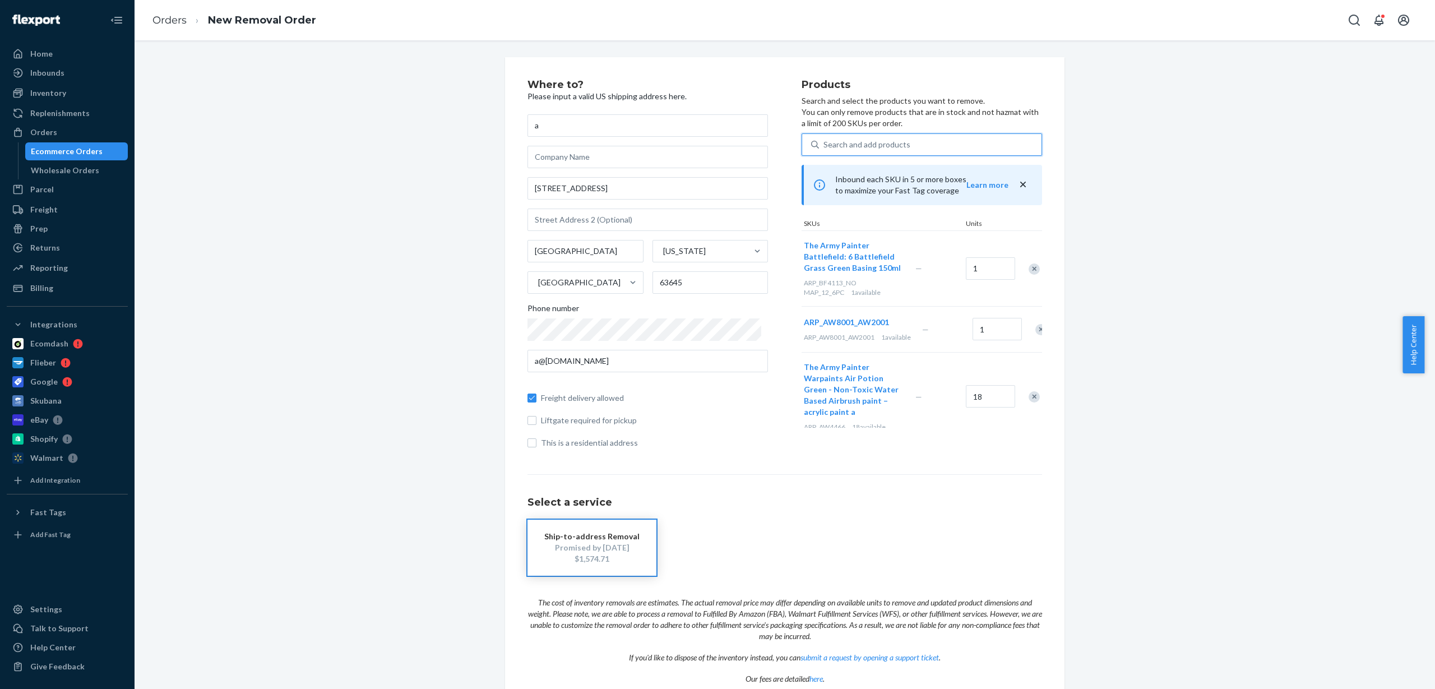
click at [836, 142] on div "Search and add products" at bounding box center [867, 144] width 87 height 11
click at [825, 142] on input "0 results available. Select is focused ,type to refine list, press Down to open…" at bounding box center [824, 144] width 1 height 11
paste input "ARP_BF4113_NO MAP_12_6PC"
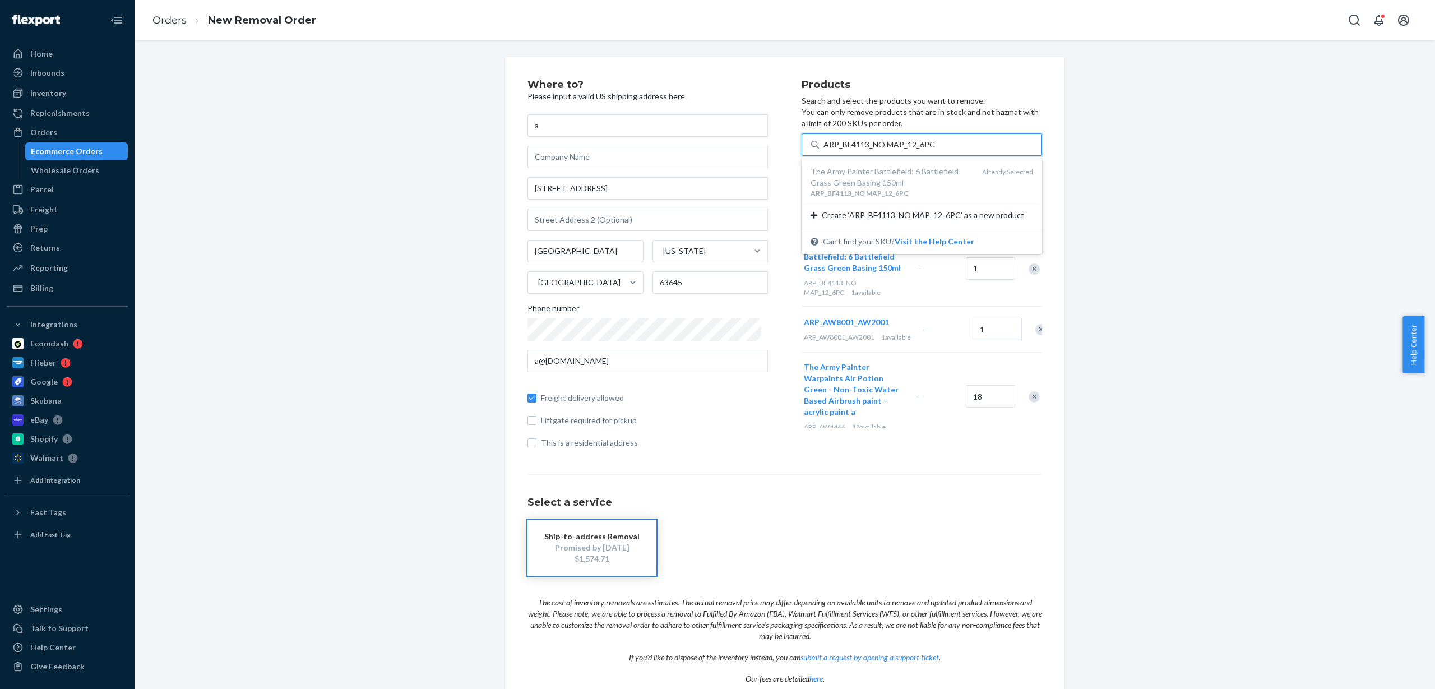
drag, startPoint x: 858, startPoint y: 145, endPoint x: 956, endPoint y: 147, distance: 98.7
click at [956, 147] on div "ARP_BF4113_NO MAP_12_6PC ARP_BF4113_NO MAP_12_6PC" at bounding box center [930, 145] width 223 height 20
type input "ARP_BF4113"
click at [1099, 149] on div "Where to? Please input a valid US shipping address here. a [STREET_ADDRESS][US_…" at bounding box center [785, 398] width 1284 height 683
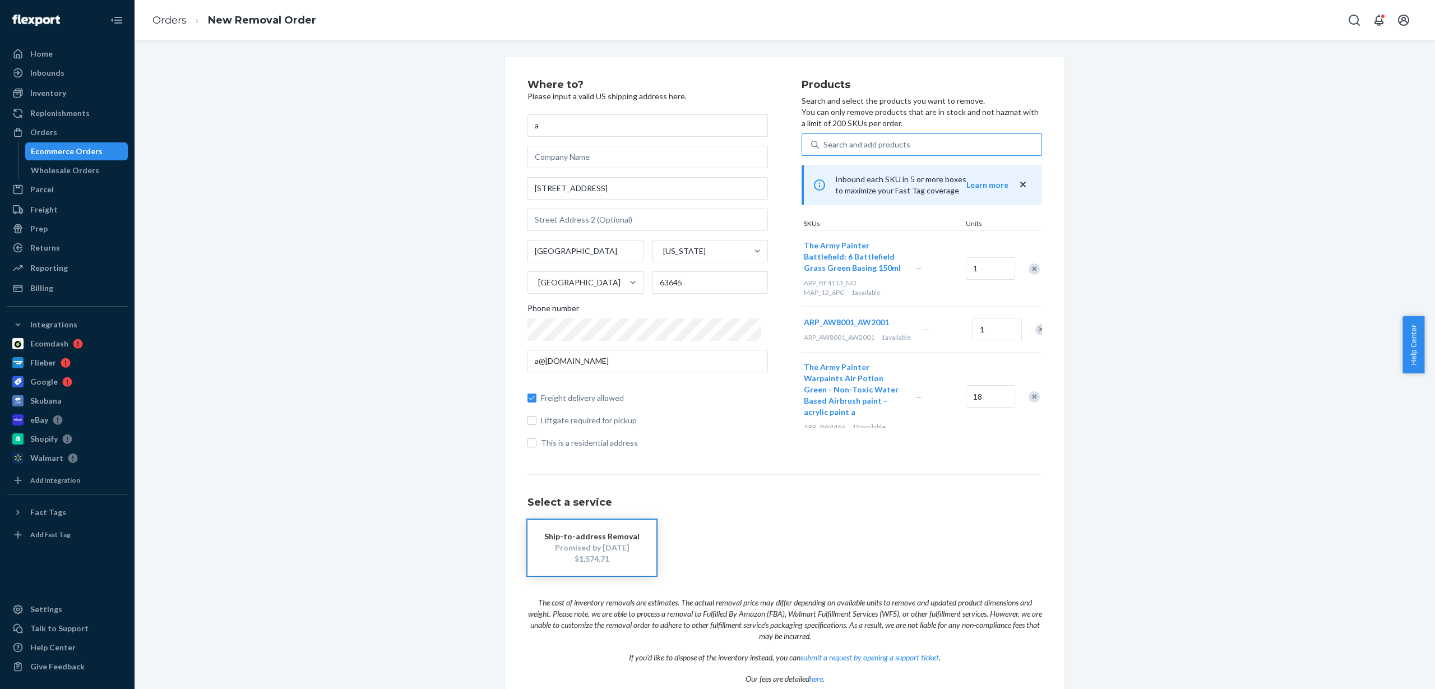
click at [893, 140] on div "Search and add products" at bounding box center [867, 144] width 87 height 11
click at [825, 140] on input "Search and add products" at bounding box center [824, 144] width 1 height 11
paste input "ARP_BF4116"
type input "ARP_BF4116"
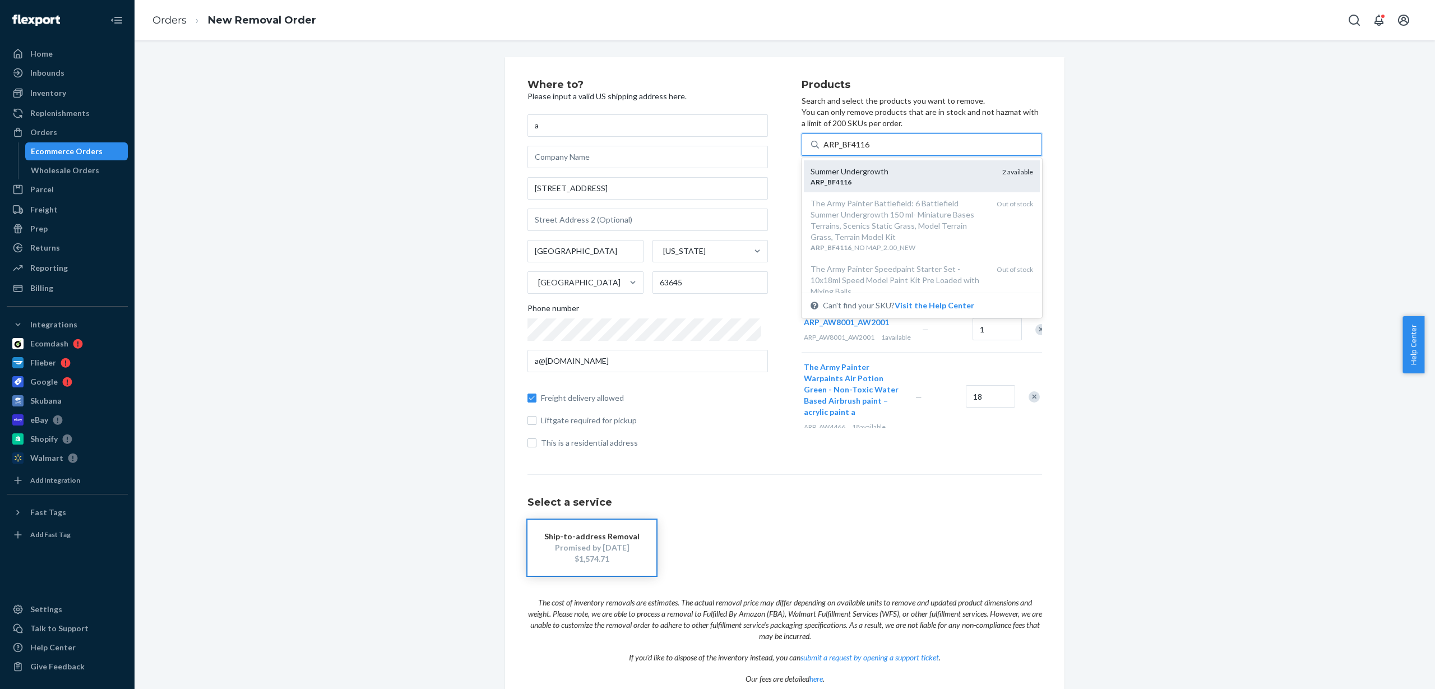
click at [889, 181] on div "ARP _ BF4116" at bounding box center [902, 182] width 183 height 10
click at [871, 150] on input "ARP_BF4116" at bounding box center [847, 144] width 47 height 11
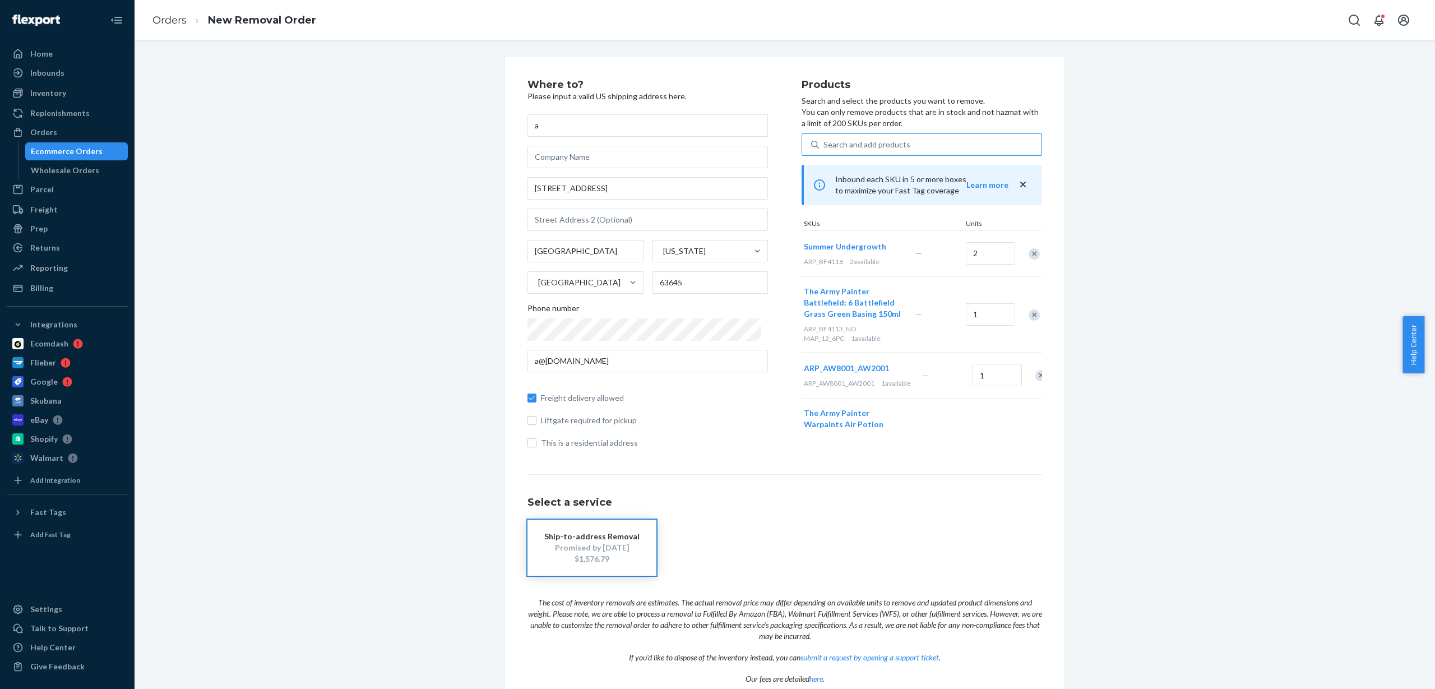
click at [867, 146] on div "Search and add products" at bounding box center [867, 144] width 87 height 11
click at [825, 146] on input "Search and add products" at bounding box center [824, 144] width 1 height 11
paste input "ARP_BF4222_NO MAP_2.80_NC_WMT"
type input "ARP_BF4222_NO MAP_2.80_NC_WMT"
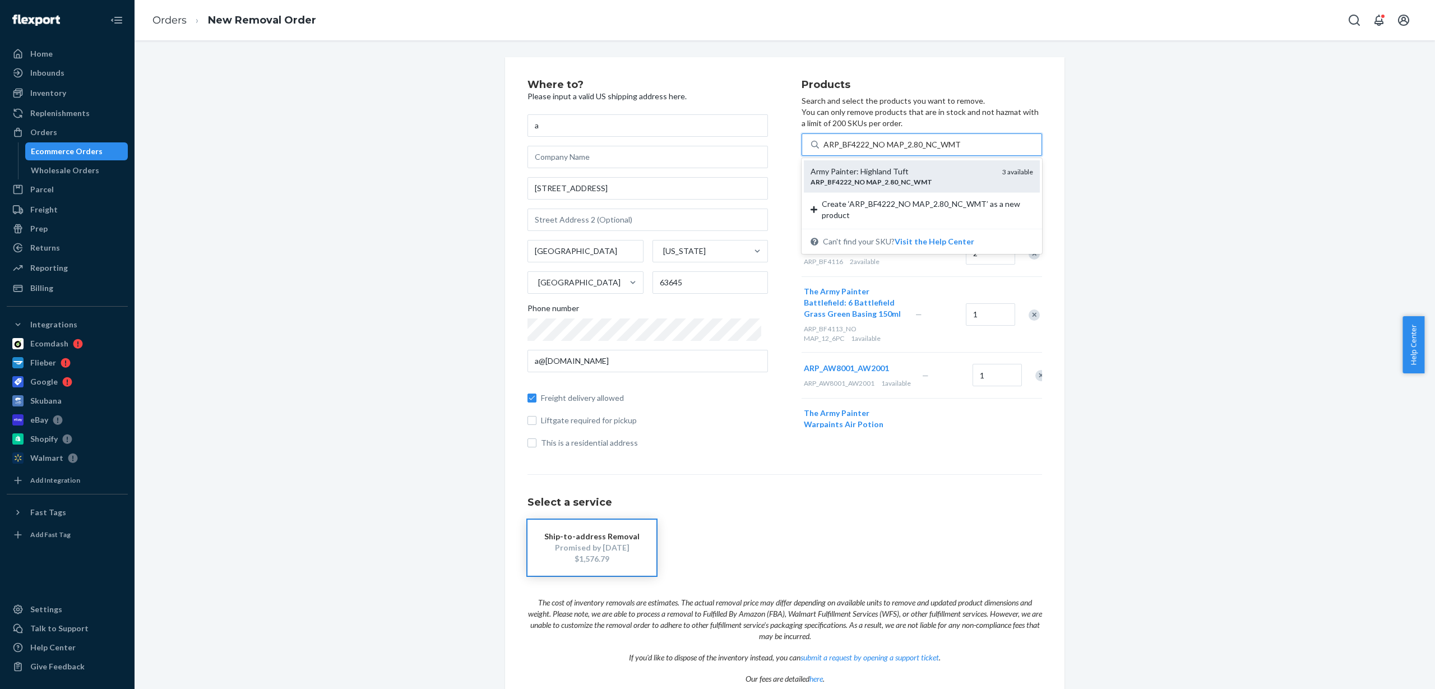
click at [937, 182] on div "ARP _ BF4222 _ NO MAP _ 2 . 80 _ NC _ WMT" at bounding box center [902, 182] width 183 height 10
click at [937, 150] on input "ARP_BF4222_NO MAP_2.80_NC_WMT" at bounding box center [892, 144] width 137 height 11
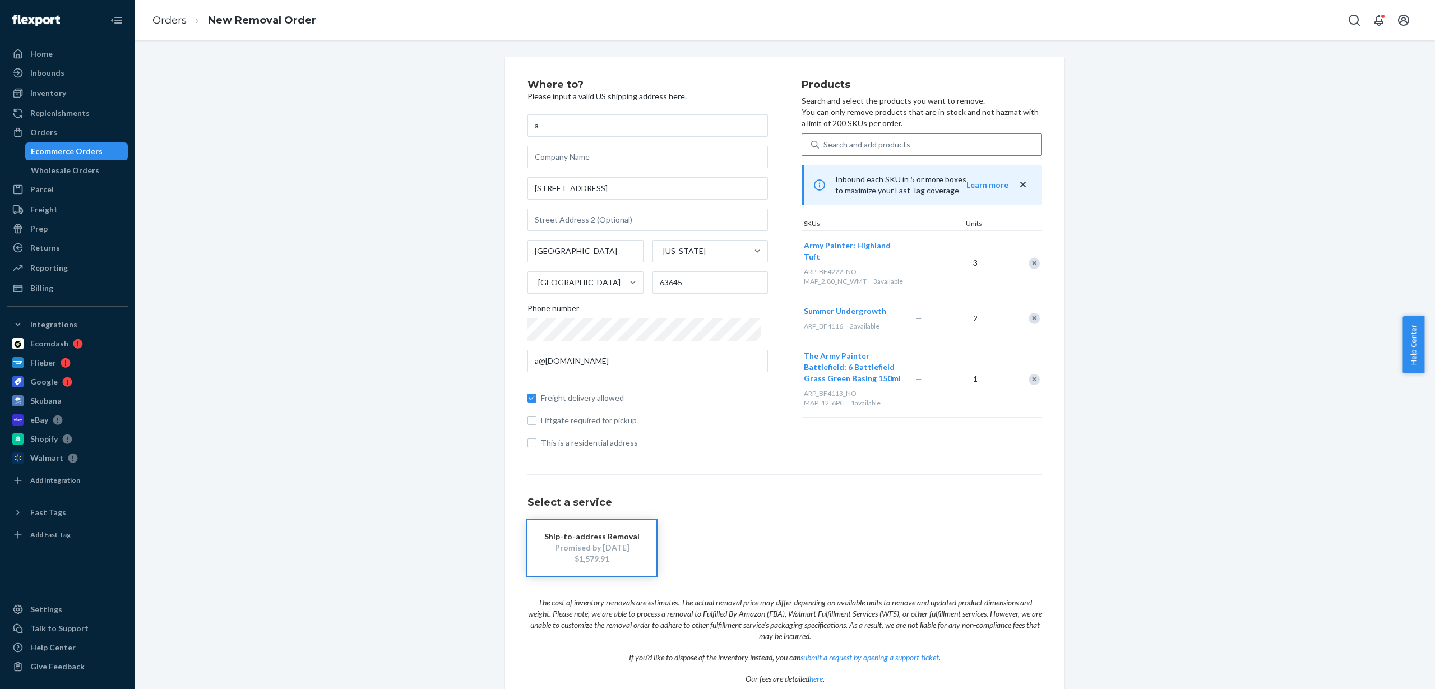
click at [910, 143] on div "Search and add products" at bounding box center [930, 145] width 223 height 20
click at [825, 143] on input "Search and add products" at bounding box center [824, 144] width 1 height 11
paste input "ARP_BF4230_NO MAP_16.8_6PC"
type input "ARP_BF4230_NO MAP_16.8_6PC"
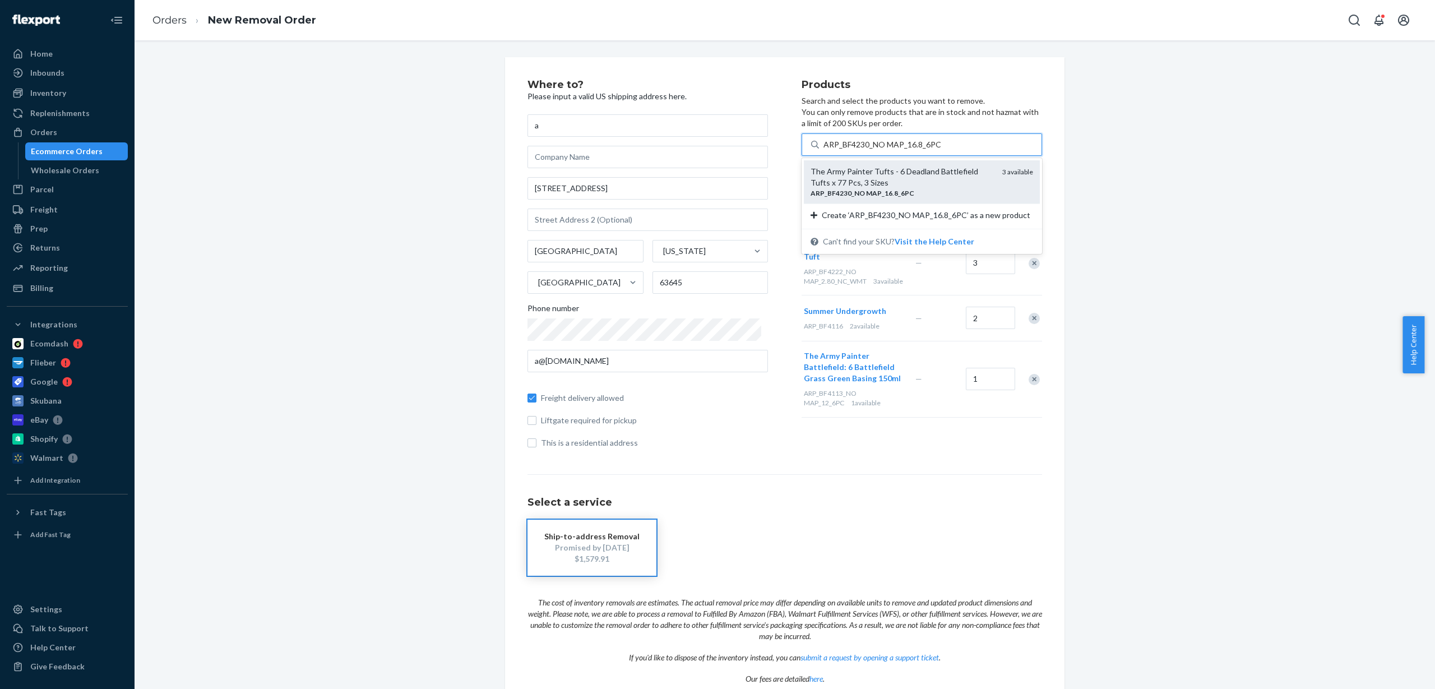
click at [912, 178] on div "The Army Painter Tufts - 6 Deadland Battlefield Tufts x 77 Pcs, 3 Sizes" at bounding box center [902, 177] width 183 height 22
click at [912, 150] on input "ARP_BF4230_NO MAP_16.8_6PC" at bounding box center [883, 144] width 118 height 11
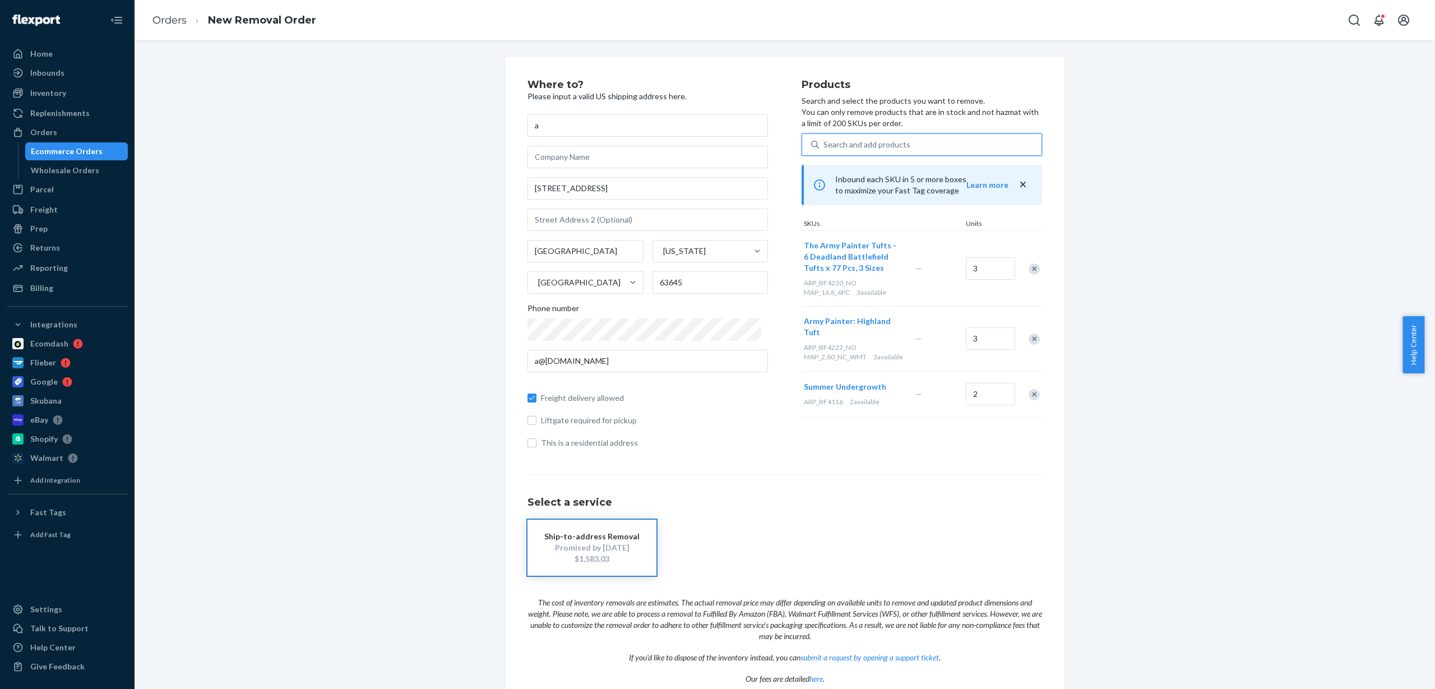
click at [875, 148] on div "Search and add products" at bounding box center [867, 144] width 87 height 11
click at [825, 148] on input "0 results available. Use Up and Down to choose options, press Enter to select t…" at bounding box center [824, 144] width 1 height 11
paste input "ARP_BL1001"
type input "ARP_BL1001"
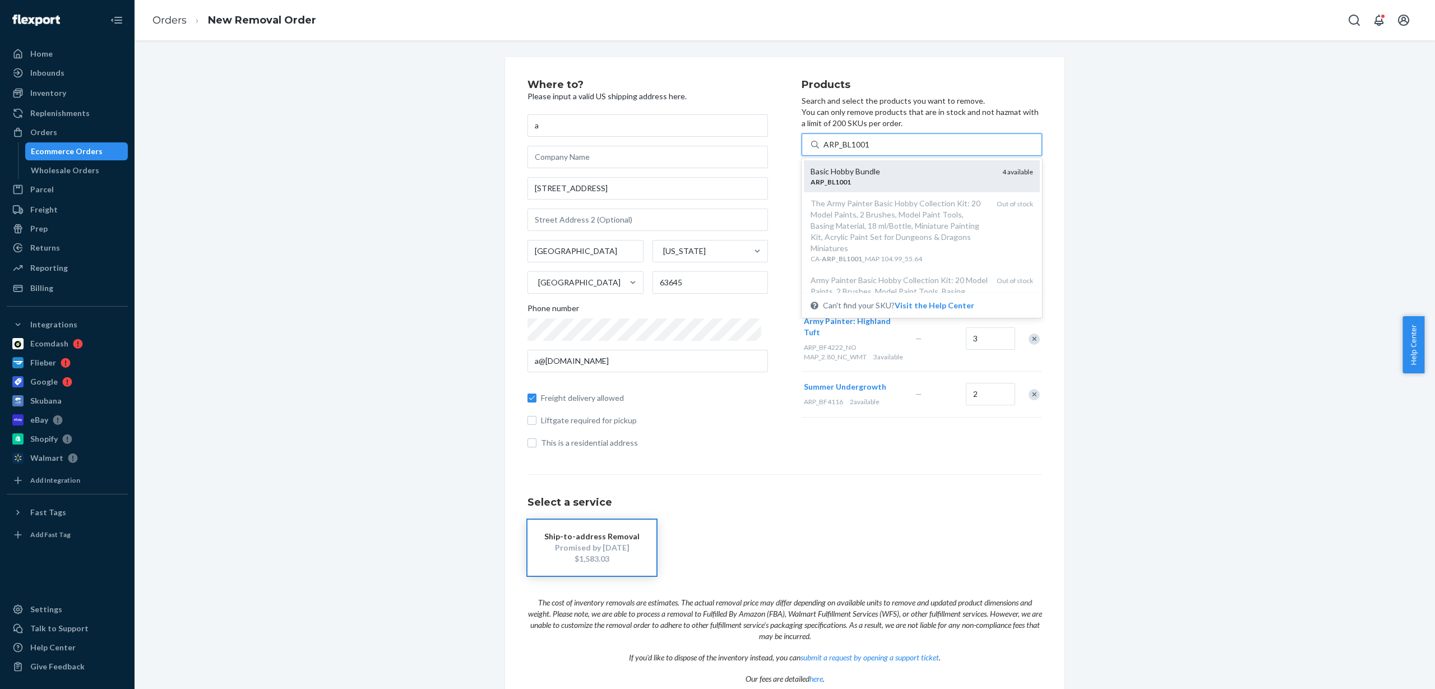
click at [889, 185] on div "ARP _ BL1001" at bounding box center [902, 182] width 183 height 10
click at [870, 150] on input "ARP_BL1001" at bounding box center [847, 144] width 47 height 11
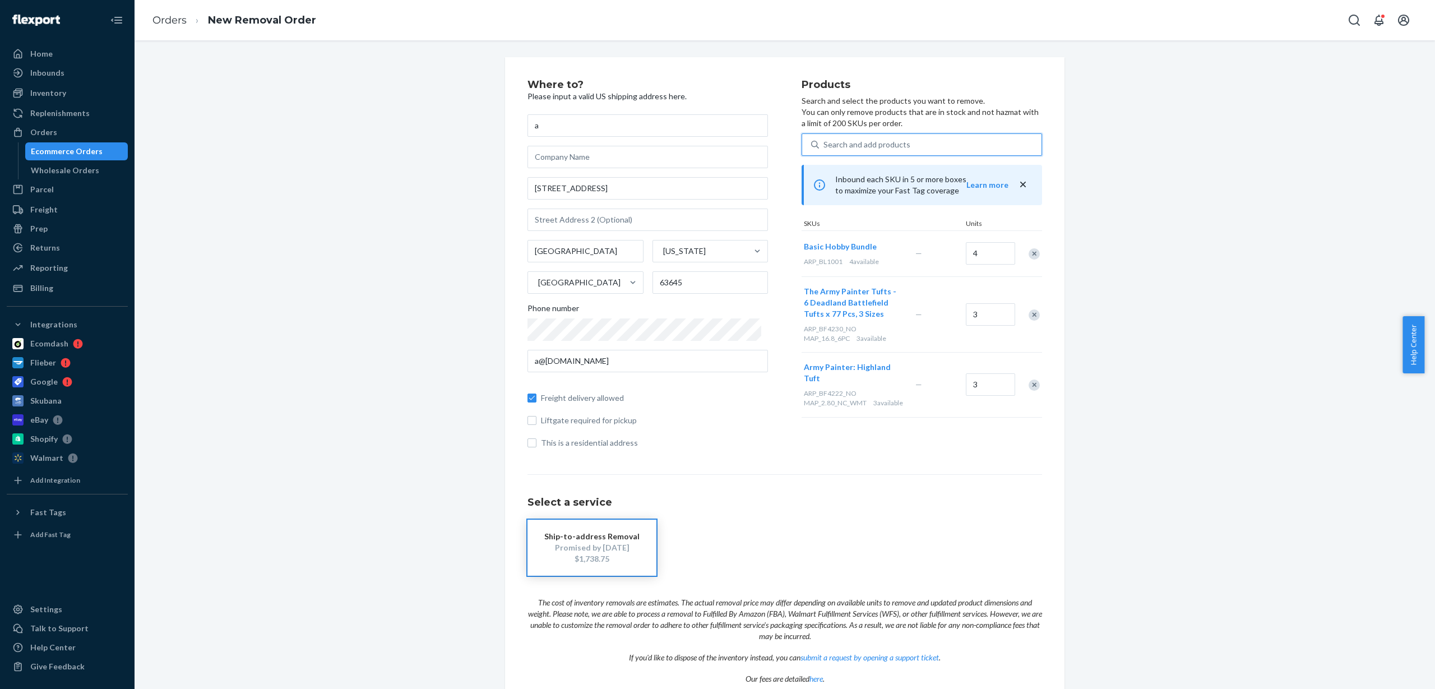
click at [884, 147] on div "Search and add products" at bounding box center [867, 144] width 87 height 11
click at [825, 147] on input "0 results available. Use Up and Down to choose options, press Enter to select t…" at bounding box center [824, 144] width 1 height 11
paste input "ARP_CP3013"
type input "ARP_CP3013"
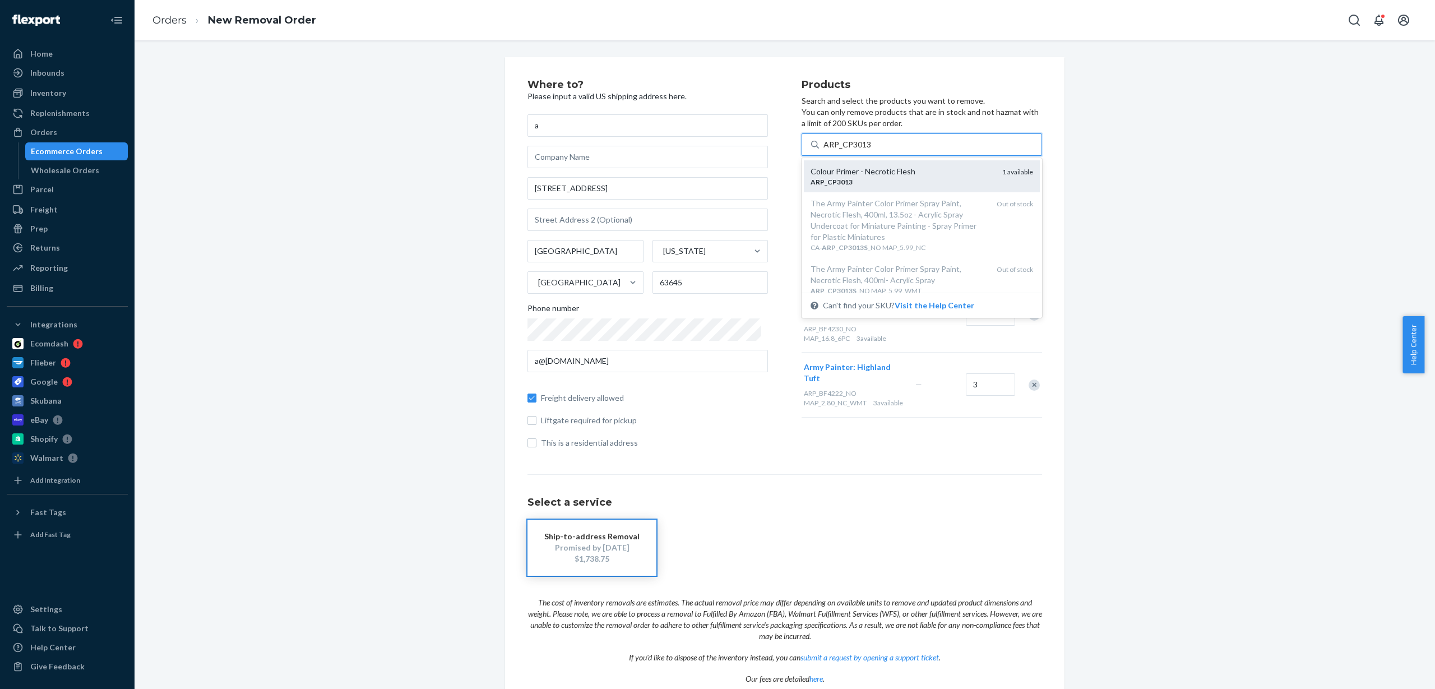
click at [893, 177] on div "Colour Primer - Necrotic Flesh" at bounding box center [902, 171] width 183 height 11
click at [871, 150] on input "ARP_CP3013" at bounding box center [848, 144] width 48 height 11
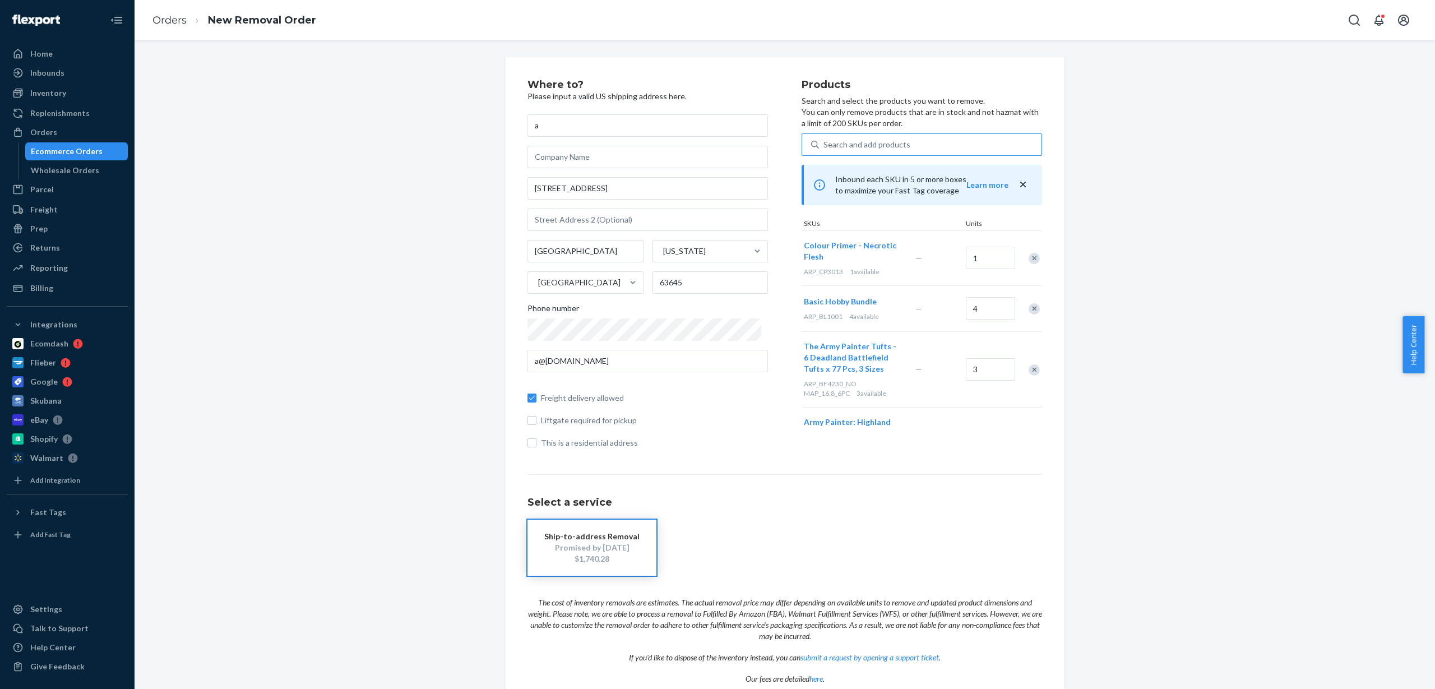
click at [930, 141] on div "Search and add products" at bounding box center [930, 145] width 223 height 20
click at [825, 141] on input "Search and add products" at bounding box center [824, 144] width 1 height 11
paste input "ARP_CP3028"
type input "ARP_CP3028"
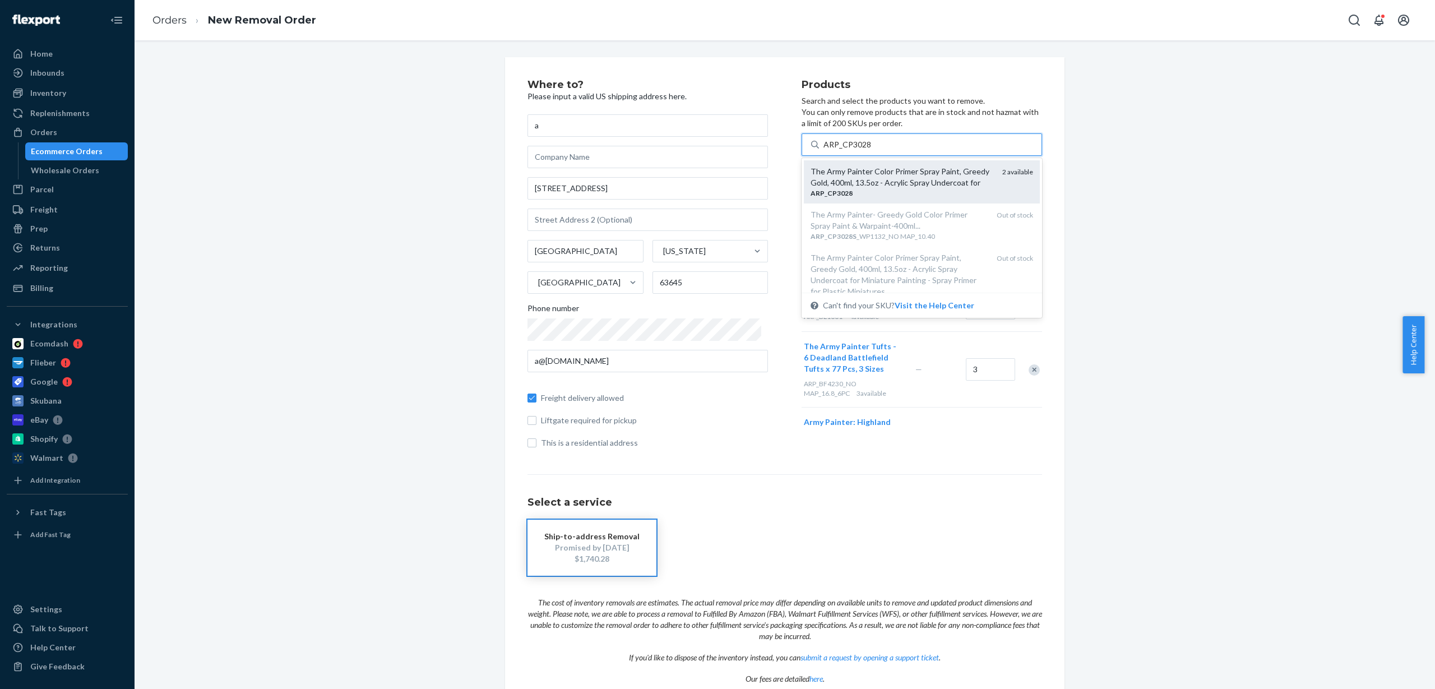
click at [936, 175] on div "The Army Painter Color Primer Spray Paint, Greedy Gold, 400ml, 13.5oz - Acrylic…" at bounding box center [902, 177] width 183 height 22
click at [871, 150] on input "ARP_CP3028" at bounding box center [848, 144] width 48 height 11
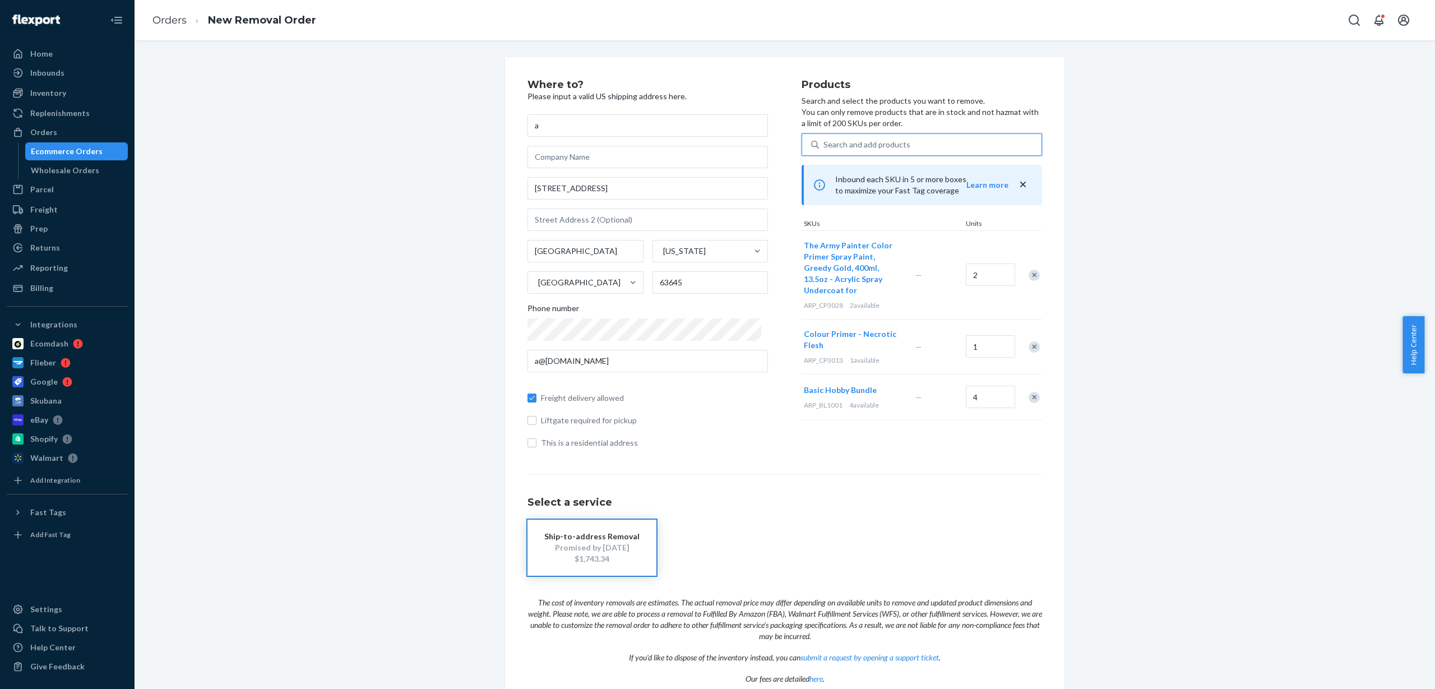
click at [891, 144] on div "Search and add products" at bounding box center [867, 144] width 87 height 11
click at [825, 144] on input "0 results available. Use Up and Down to choose options, press Enter to select t…" at bounding box center [824, 144] width 1 height 11
paste input "ARP_GM1002"
type input "ARP_GM1002"
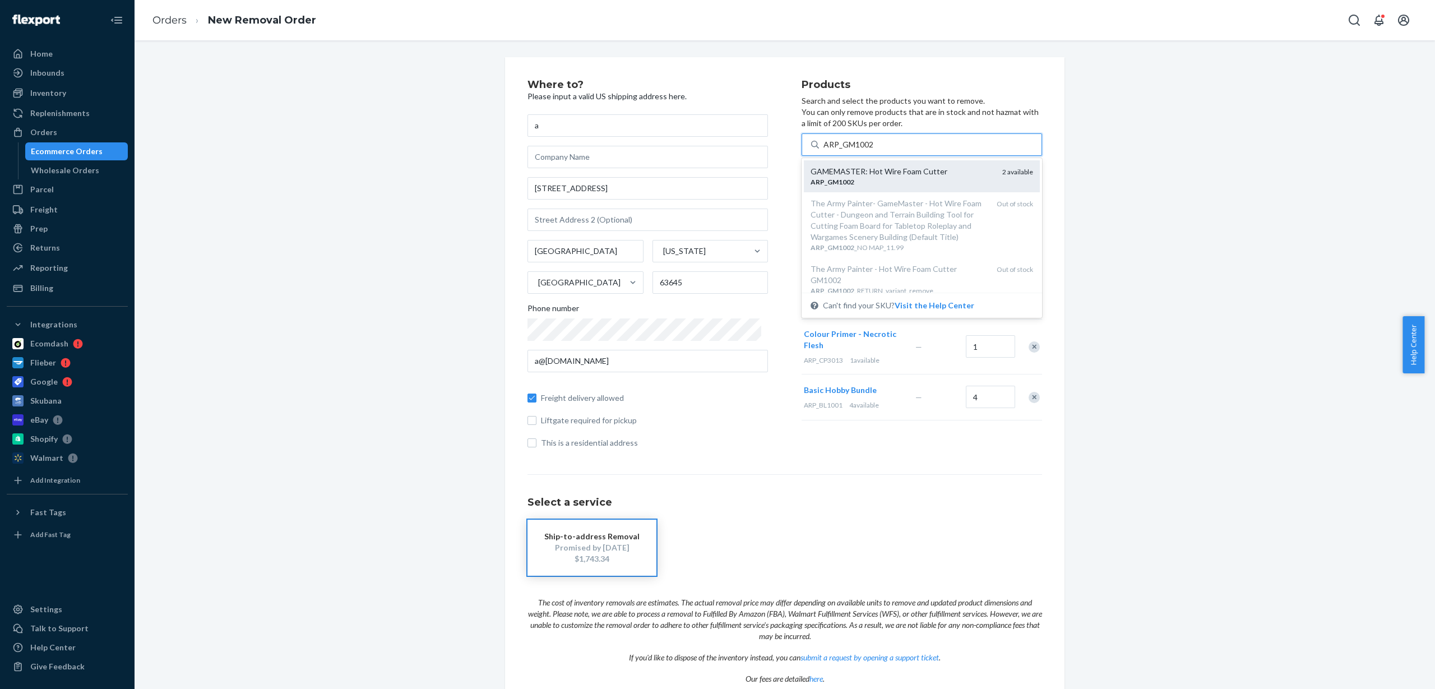
click at [914, 181] on div "ARP _ GM1002" at bounding box center [902, 182] width 183 height 10
click at [874, 150] on input "ARP_GM1002" at bounding box center [849, 144] width 50 height 11
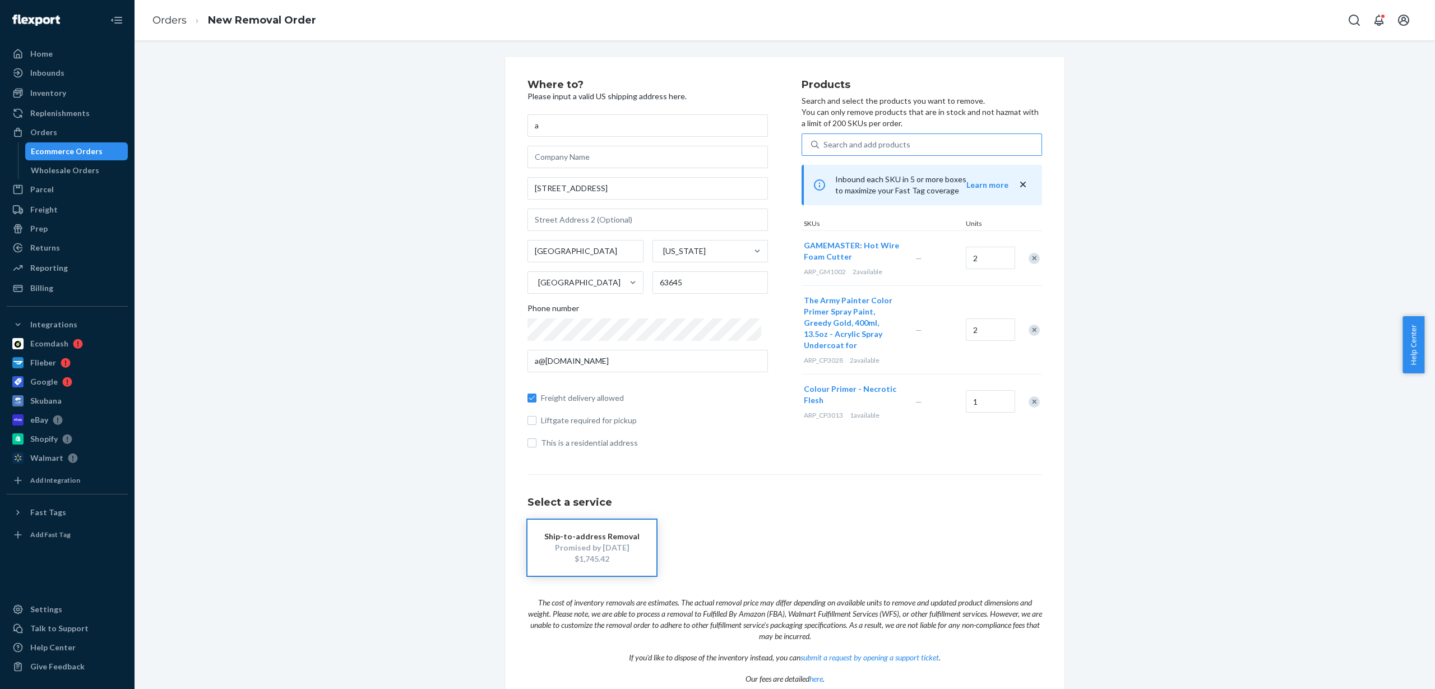
click at [864, 137] on div "Search and add products" at bounding box center [930, 145] width 223 height 20
click at [825, 139] on input "Search and add products" at bounding box center [824, 144] width 1 height 11
paste input "ARP_GM3001P"
type input "ARP_GM3001P"
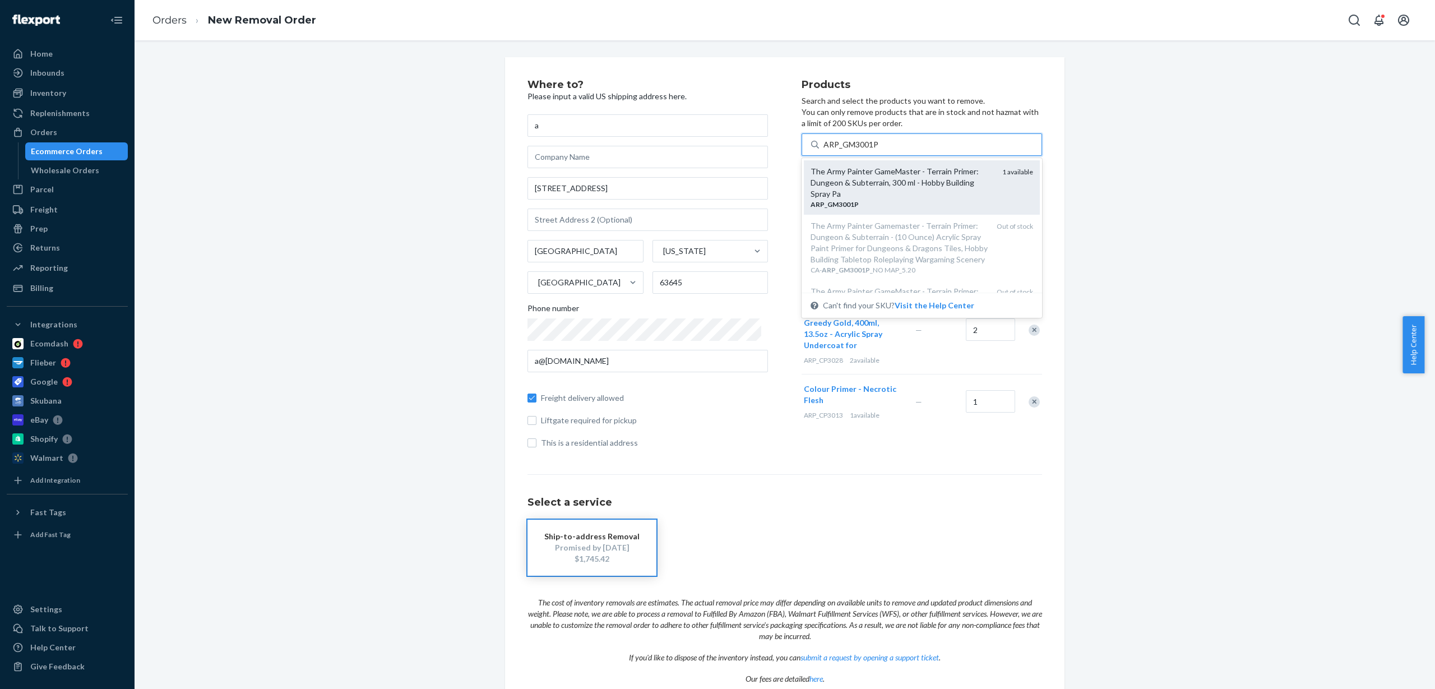
click at [900, 179] on div "The Army Painter GameMaster - Terrain Primer: Dungeon & Subterrain, 300 ml - Ho…" at bounding box center [902, 183] width 183 height 34
click at [879, 150] on input "ARP_GM3001P" at bounding box center [852, 144] width 56 height 11
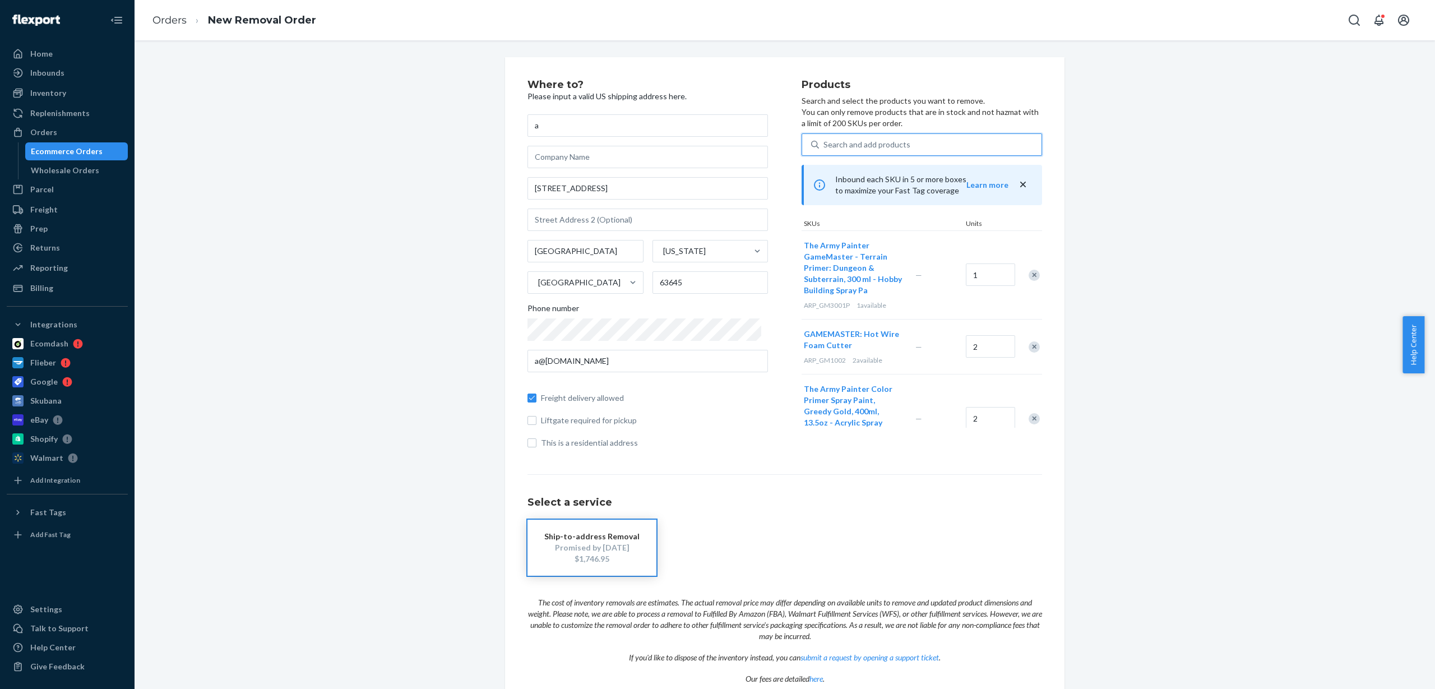
click at [888, 140] on div "Search and add products" at bounding box center [867, 144] width 87 height 11
click at [825, 140] on input "0 results available. Use Up and Down to choose options, press Enter to select t…" at bounding box center [824, 144] width 1 height 11
paste input "ARP_GM3004P"
type input "ARP_GM3004P"
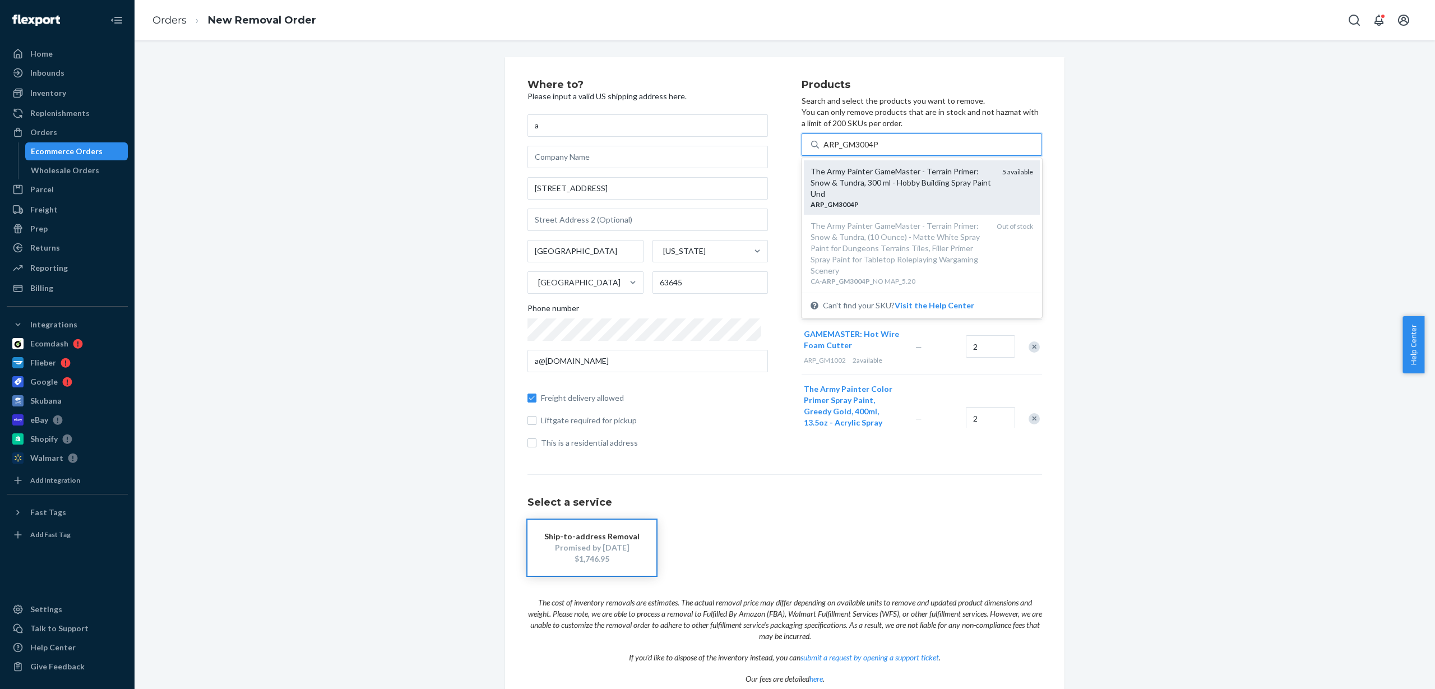
click at [905, 183] on div "The Army Painter GameMaster - Terrain Primer: Snow & Tundra, 300 ml - Hobby Bui…" at bounding box center [902, 183] width 183 height 34
click at [879, 150] on input "ARP_GM3004P" at bounding box center [852, 144] width 56 height 11
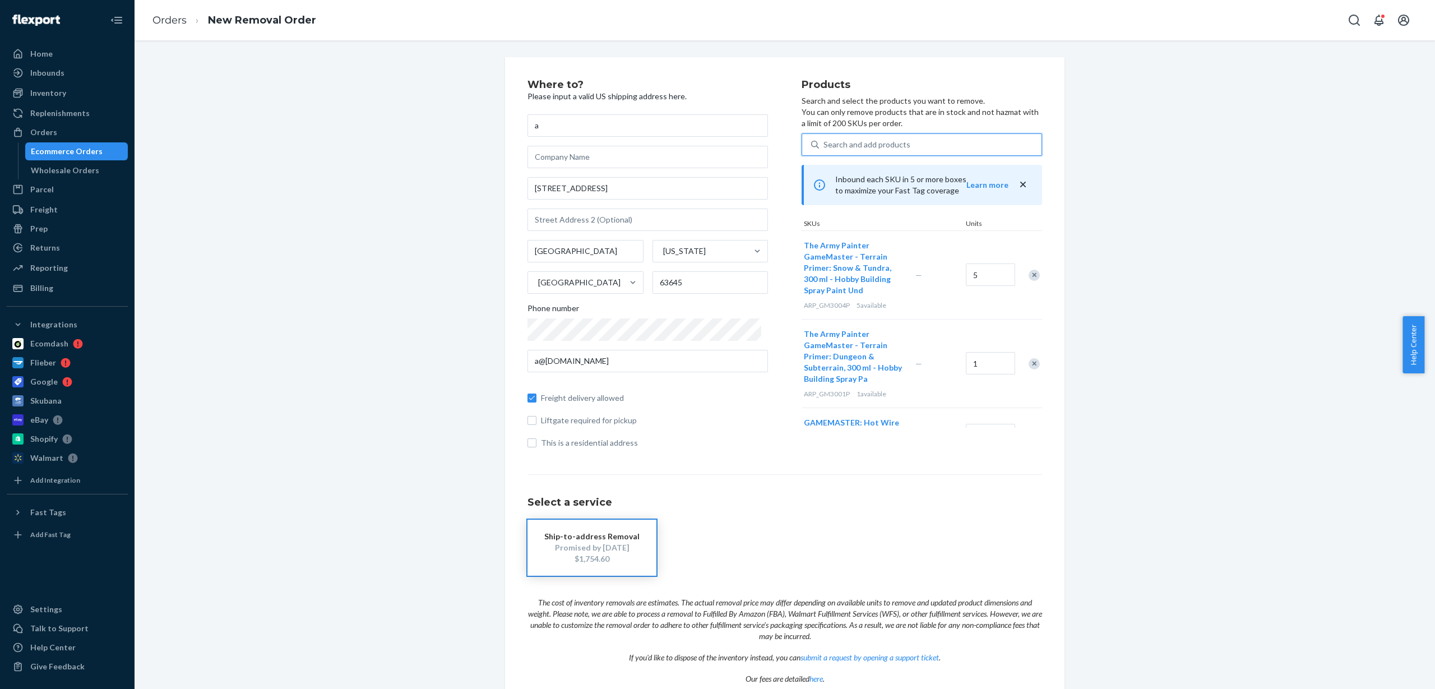
click at [872, 139] on div "Search and add products" at bounding box center [867, 144] width 87 height 11
click at [825, 139] on input "0 results available. Select is focused ,type to refine list, press Down to open…" at bounding box center [824, 144] width 1 height 11
paste input "ARP_GM4006"
type input "ARP_GM4006"
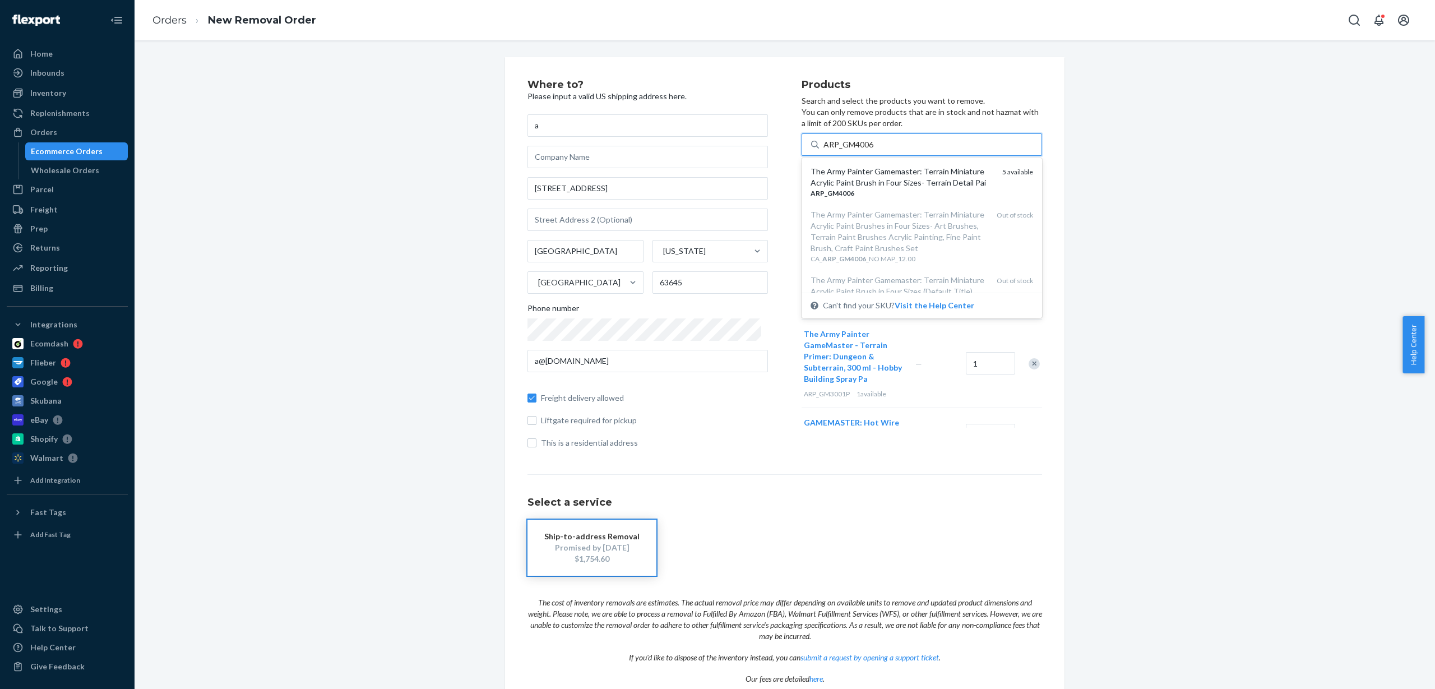
drag, startPoint x: 888, startPoint y: 182, endPoint x: 919, endPoint y: 202, distance: 37.8
click at [888, 182] on div "The Army Painter Gamemaster: Terrain Miniature Acrylic Paint Brush in Four Size…" at bounding box center [902, 177] width 183 height 22
click at [874, 150] on input "ARP_GM4006" at bounding box center [849, 144] width 50 height 11
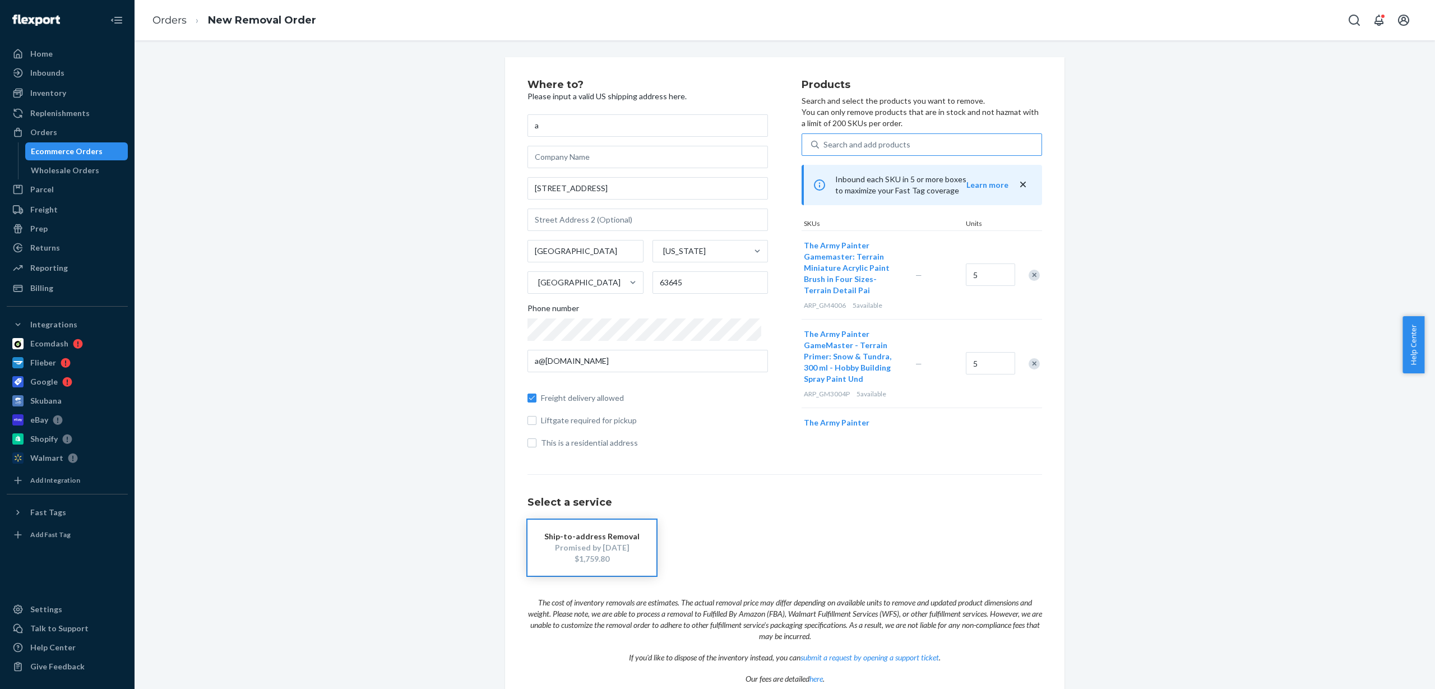
click at [925, 145] on div "Search and add products" at bounding box center [930, 145] width 223 height 20
click at [825, 145] on input "Search and add products" at bounding box center [824, 144] width 1 height 11
paste input "ARP_WP1107"
type input "ARP_WP1107"
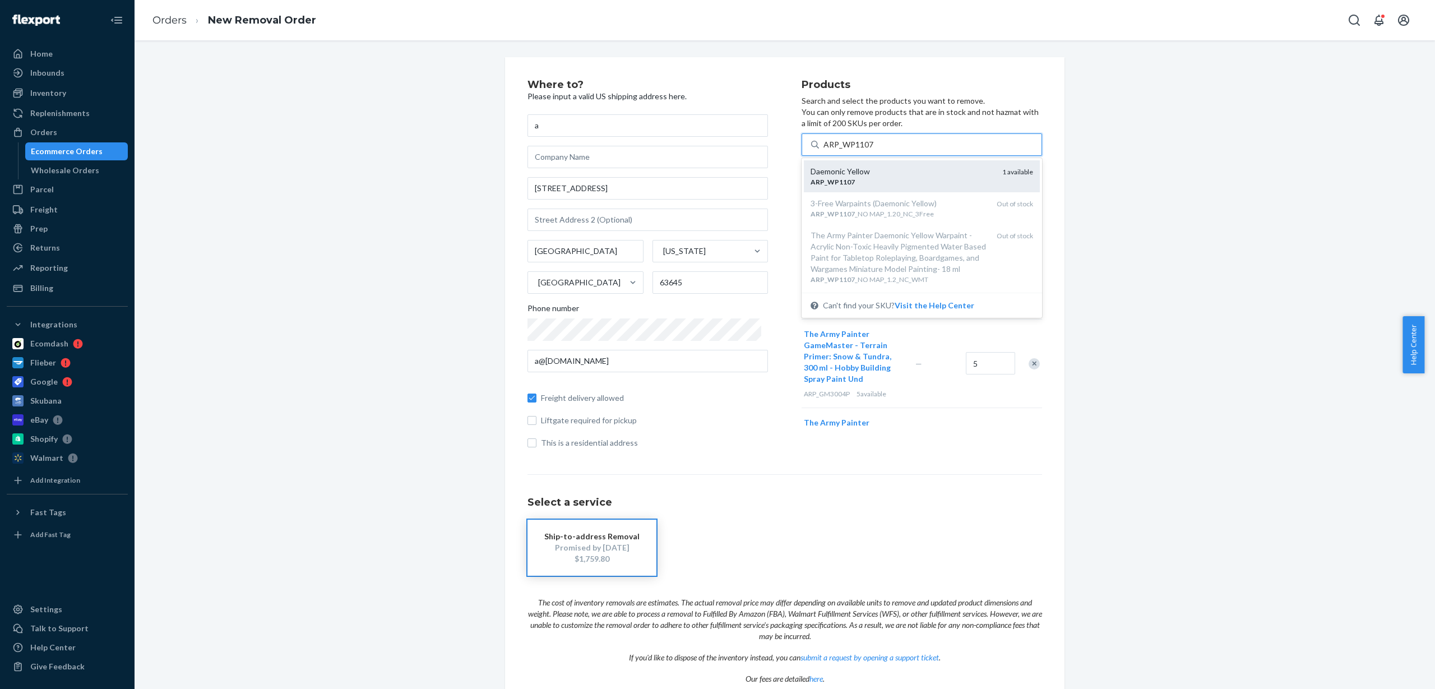
click at [899, 178] on div "ARP _ WP1107" at bounding box center [902, 182] width 183 height 10
click at [874, 150] on input "ARP_WP1107" at bounding box center [849, 144] width 50 height 11
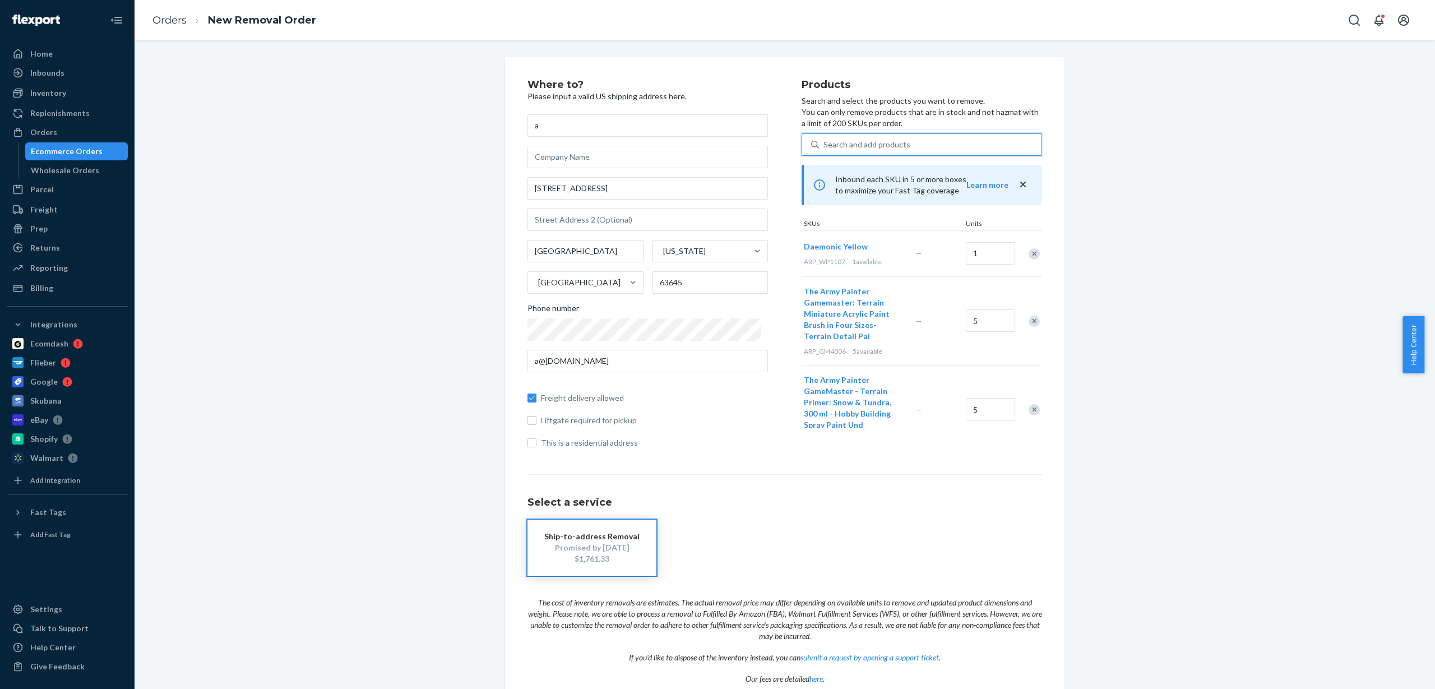
click at [890, 143] on div "Search and add products" at bounding box center [867, 144] width 87 height 11
click at [825, 143] on input "0 results available. Use Up and Down to choose options, press Enter to select t…" at bounding box center [824, 144] width 1 height 11
paste input "ARP_WP1108"
type input "ARP_WP1108"
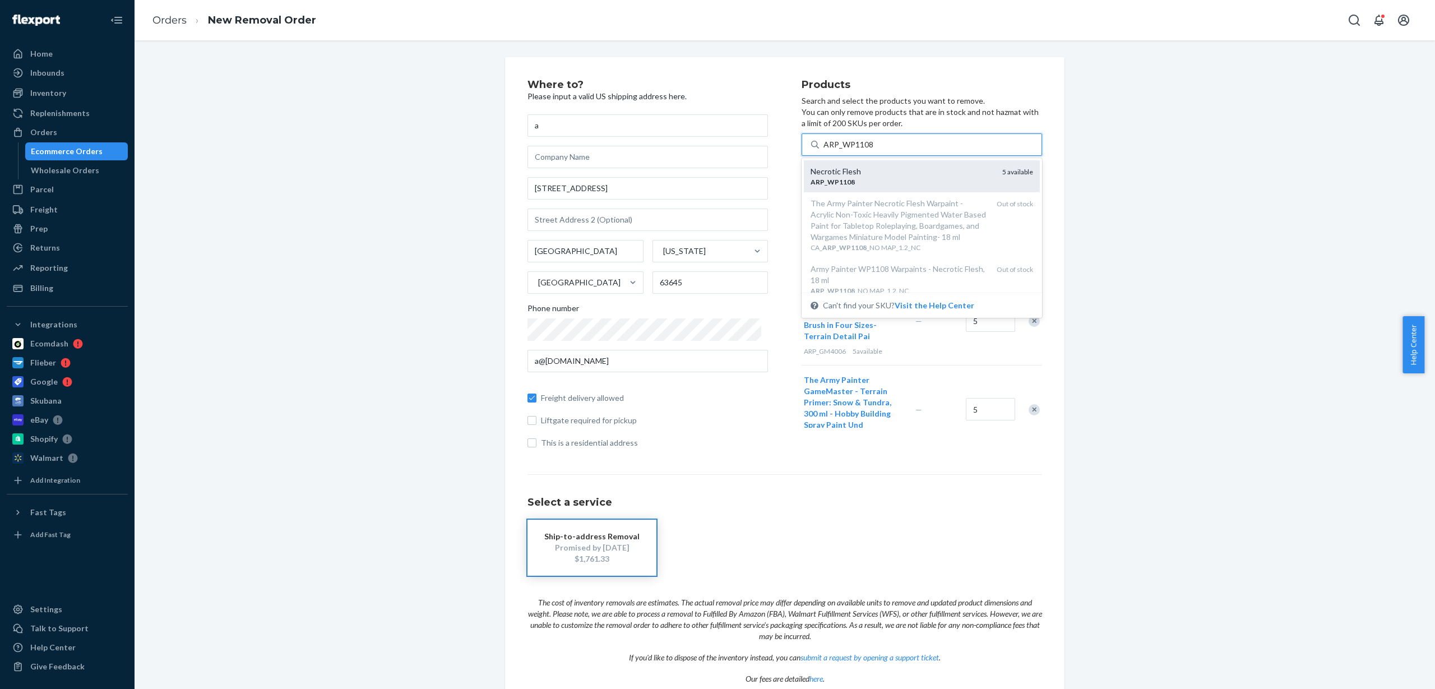
click at [874, 184] on div "ARP _ WP1108" at bounding box center [902, 182] width 183 height 10
click at [874, 150] on input "ARP_WP1108" at bounding box center [849, 144] width 50 height 11
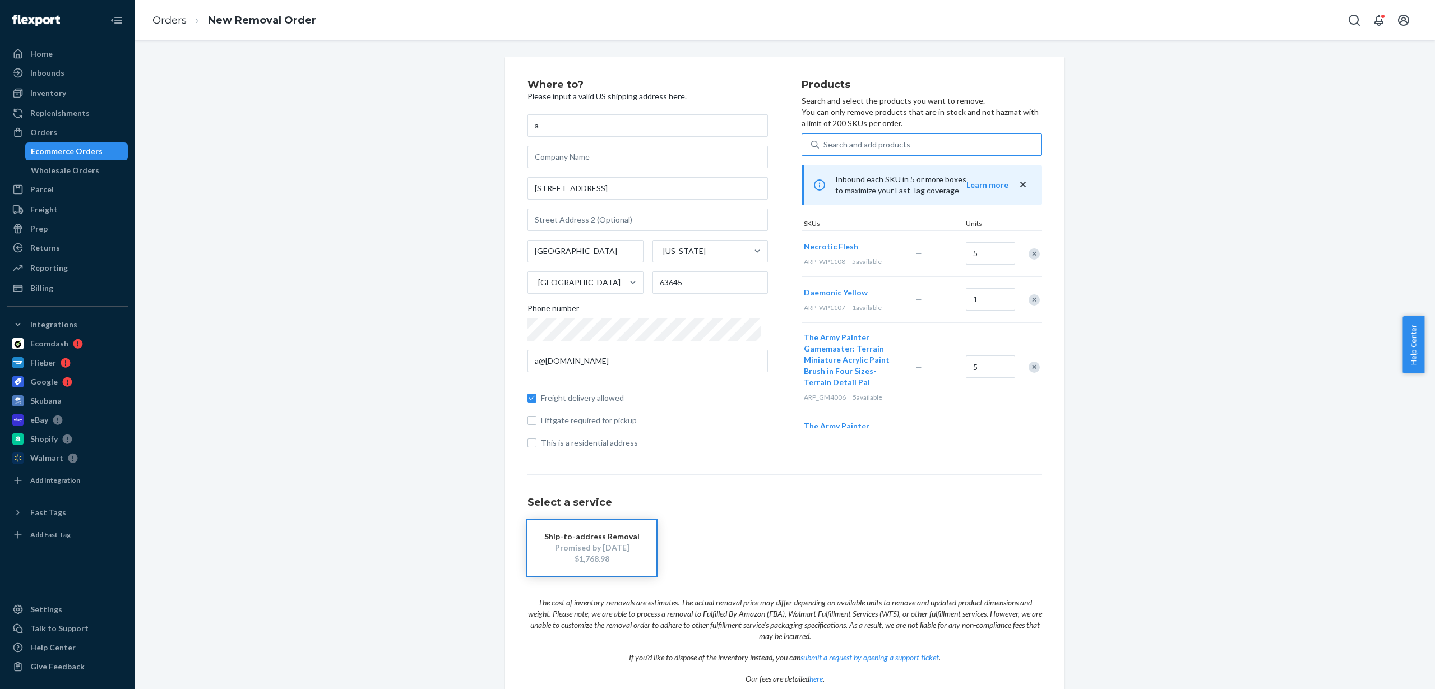
click at [911, 149] on div "Search and add products" at bounding box center [930, 145] width 223 height 20
click at [825, 149] on input "Search and add products" at bounding box center [824, 144] width 1 height 11
paste input "ARP_WP1109"
type input "ARP_WP1109"
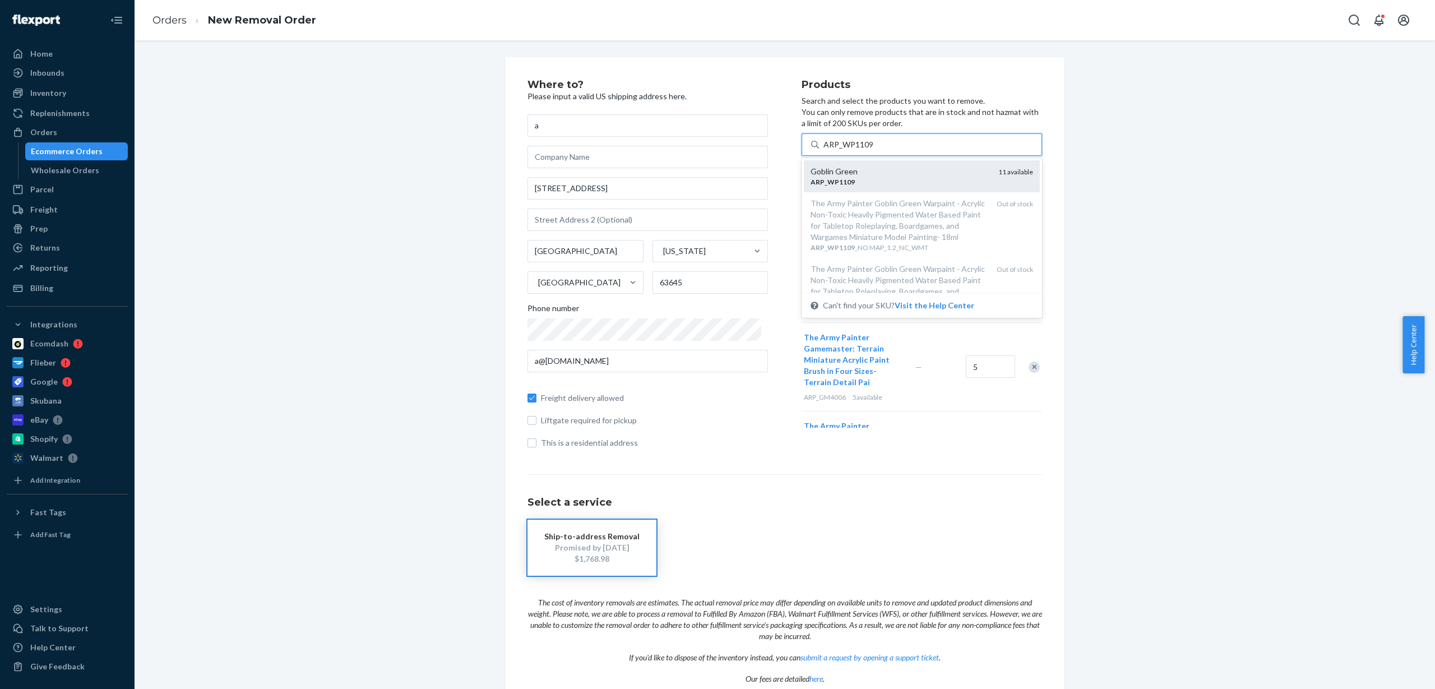
click at [882, 175] on div "Goblin Green" at bounding box center [900, 171] width 179 height 11
click at [874, 150] on input "ARP_WP1109" at bounding box center [849, 144] width 50 height 11
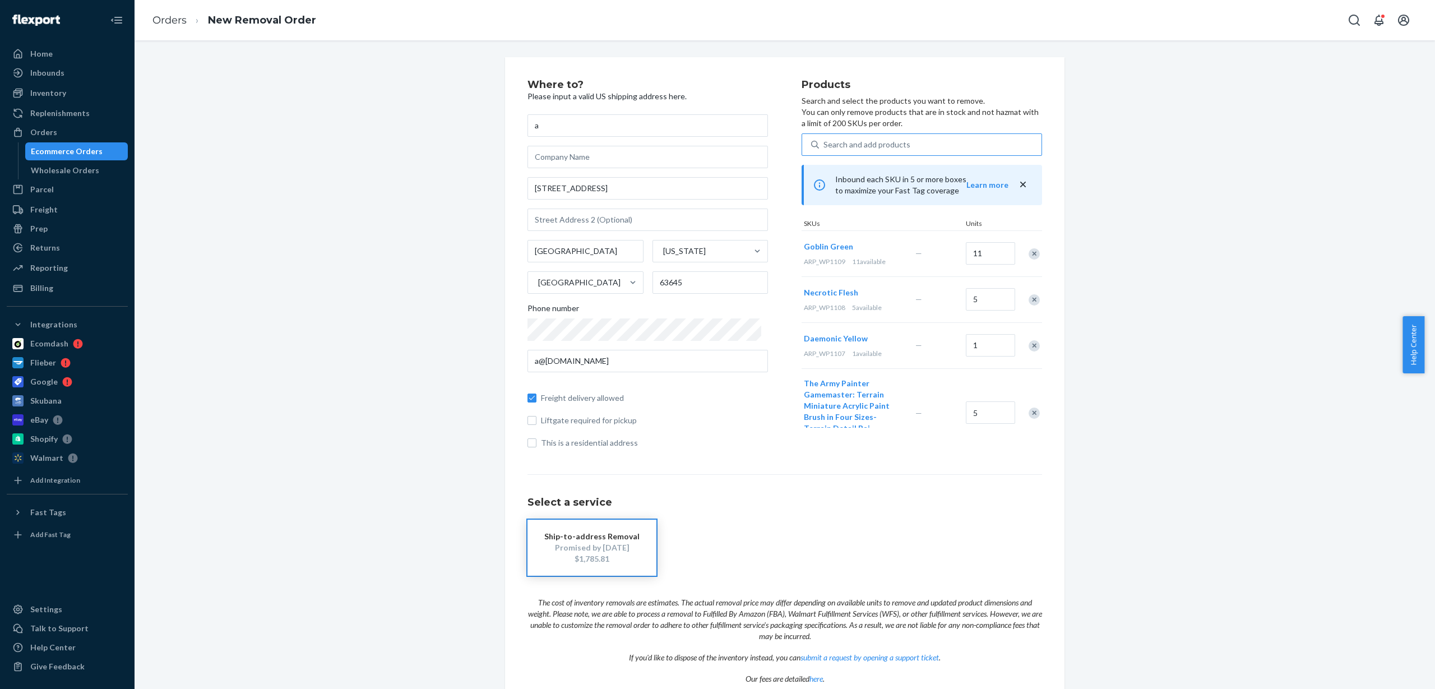
click at [939, 142] on div "Search and add products" at bounding box center [930, 145] width 223 height 20
click at [825, 142] on input "Search and add products" at bounding box center [824, 144] width 1 height 11
paste input "ARP_WP1111"
type input "ARP_WP1111"
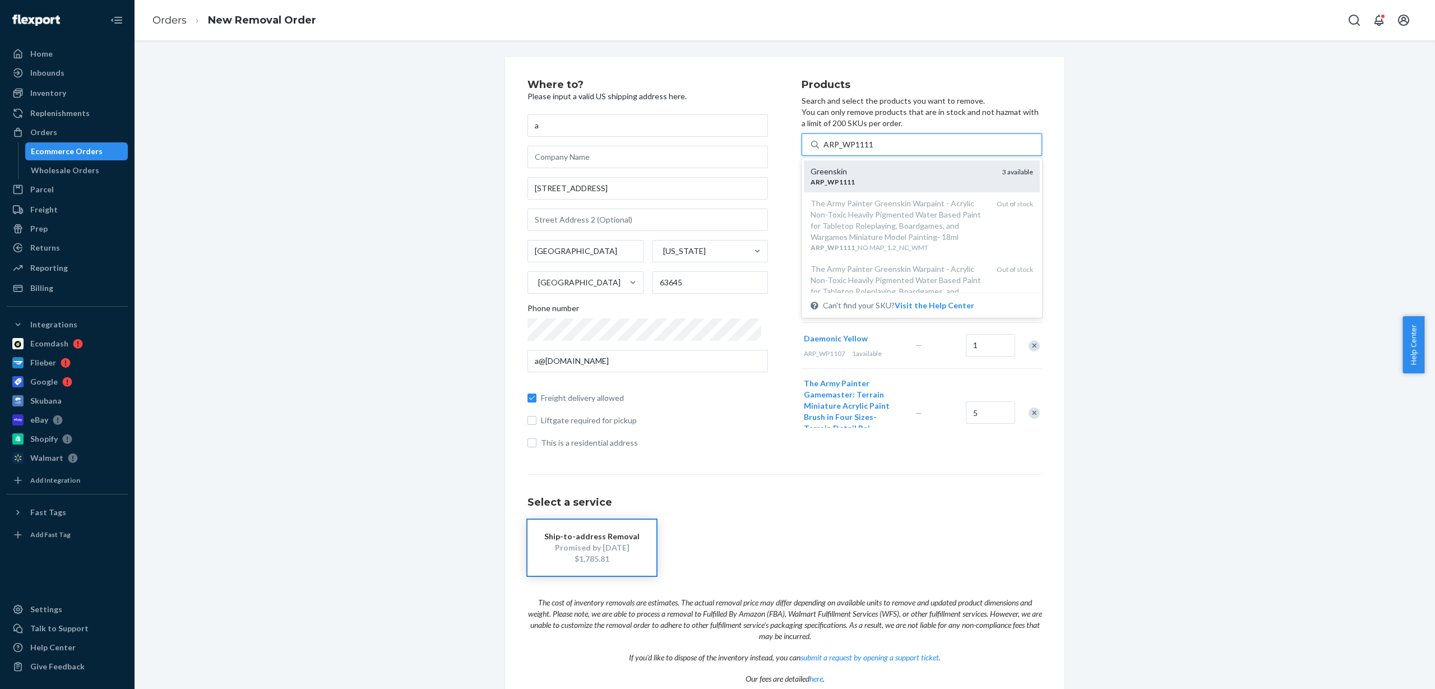
click at [884, 170] on div "Greenskin" at bounding box center [902, 171] width 183 height 11
click at [874, 150] on input "ARP_WP1111" at bounding box center [849, 144] width 50 height 11
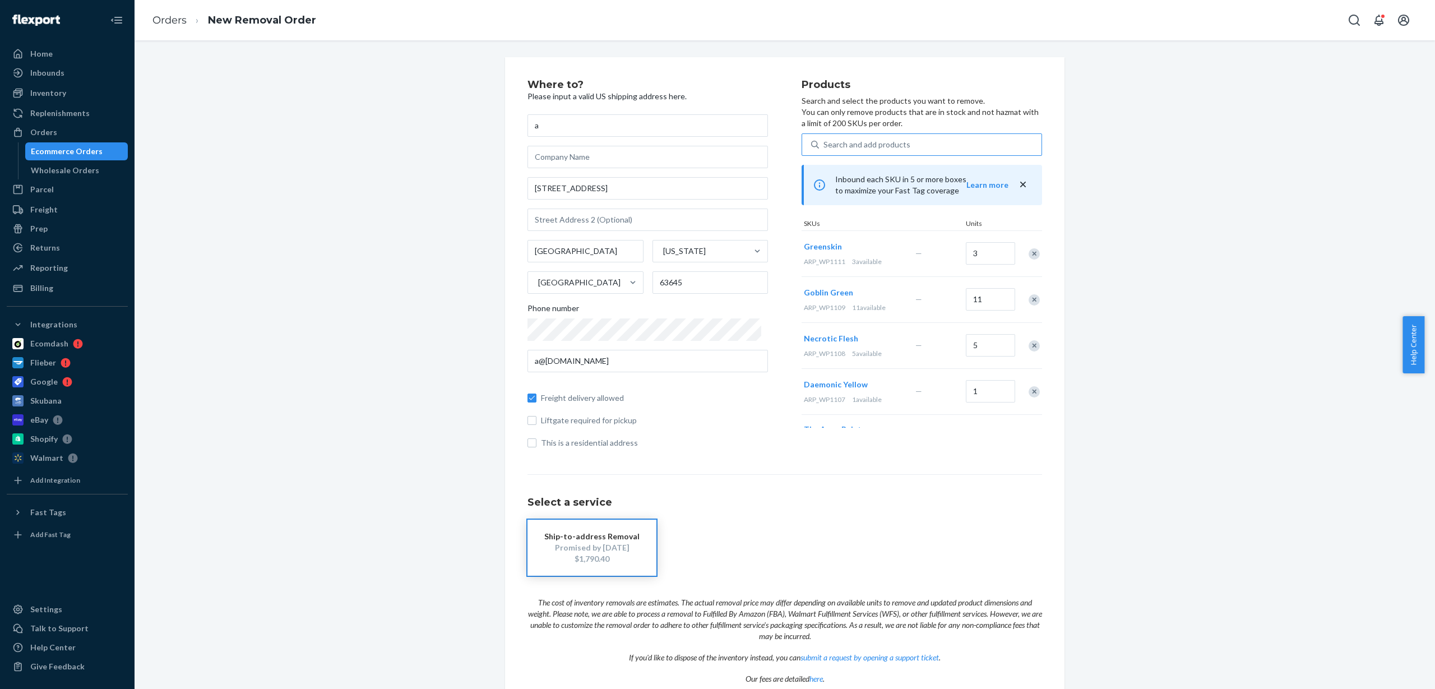
click at [842, 140] on div "Search and add products" at bounding box center [867, 144] width 87 height 11
click at [825, 140] on input "Search and add products" at bounding box center [824, 144] width 1 height 11
paste input "ARP_WP1113"
type input "ARP_WP1113"
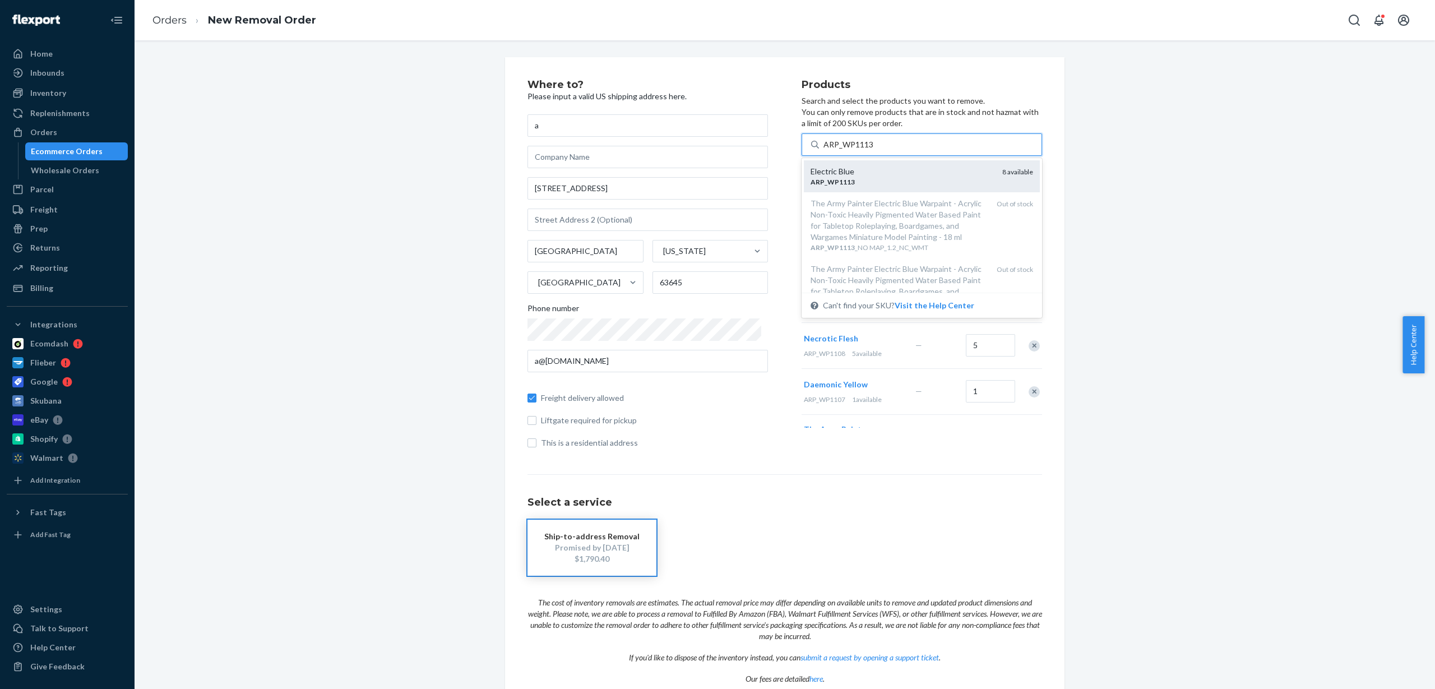
click at [882, 174] on div "Electric Blue" at bounding box center [902, 171] width 183 height 11
click at [874, 150] on input "ARP_WP1113" at bounding box center [849, 144] width 50 height 11
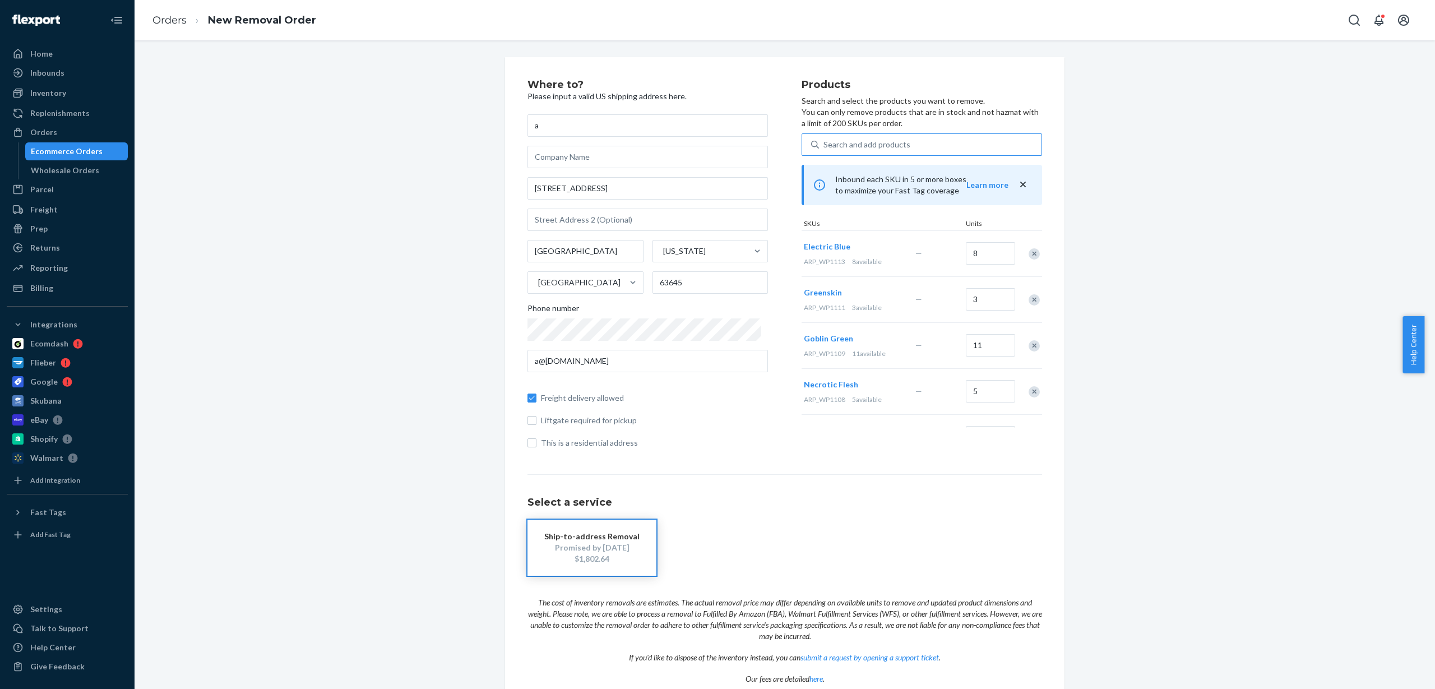
click at [966, 144] on div "Search and add products" at bounding box center [930, 145] width 223 height 20
click at [825, 144] on input "Search and add products" at bounding box center [824, 144] width 1 height 11
paste input "ARP_WP1115"
type input "ARP_WP1115"
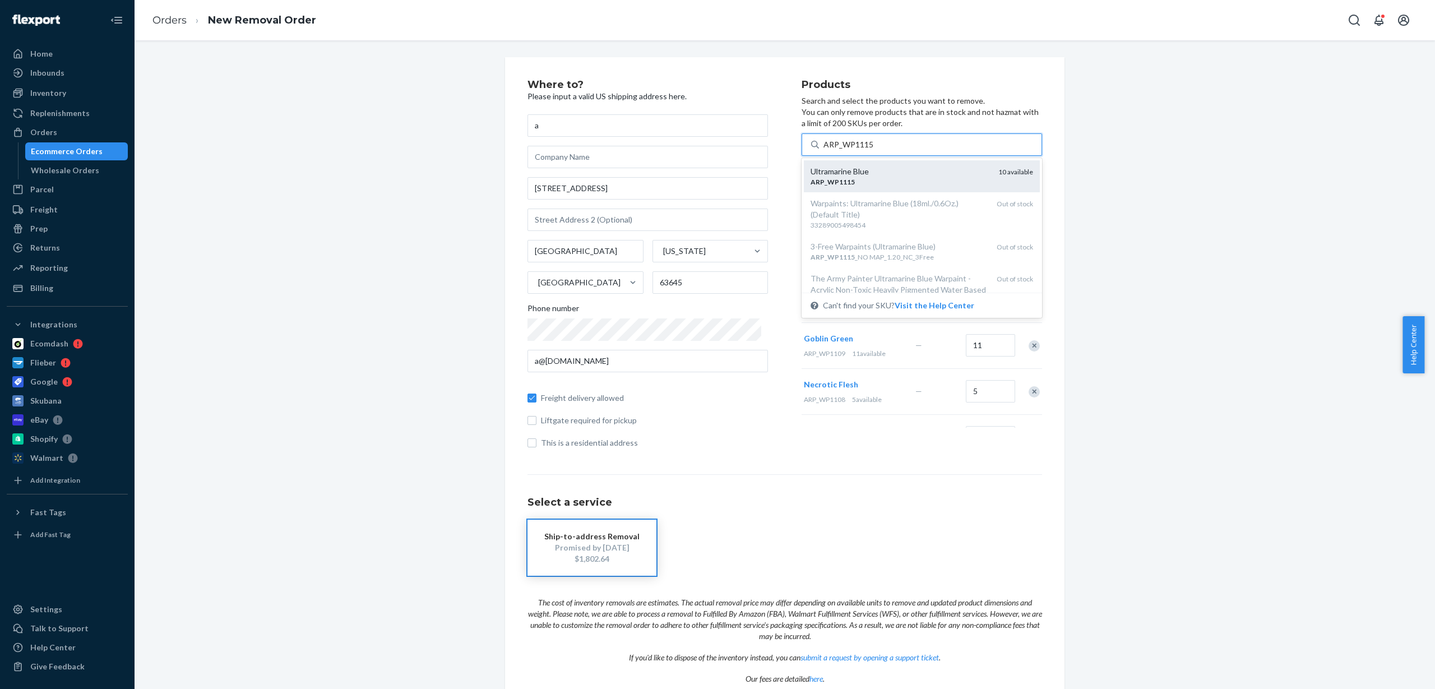
click at [899, 175] on div "Ultramarine Blue" at bounding box center [900, 171] width 179 height 11
click at [874, 150] on input "ARP_WP1115" at bounding box center [849, 144] width 50 height 11
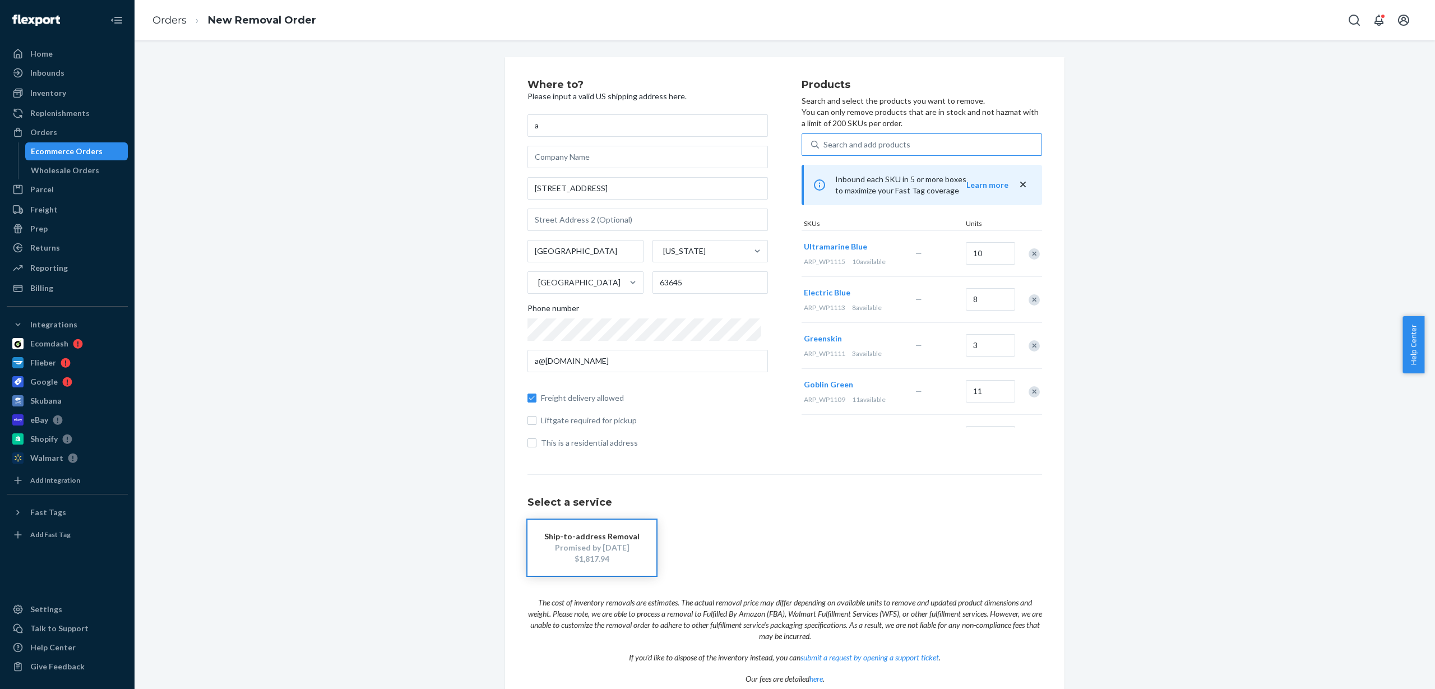
click at [898, 136] on div "Search and add products" at bounding box center [930, 145] width 223 height 20
click at [825, 139] on input "Search and add products" at bounding box center [824, 144] width 1 height 11
paste input "ARP_WP1120"
type input "ARP_WP1120"
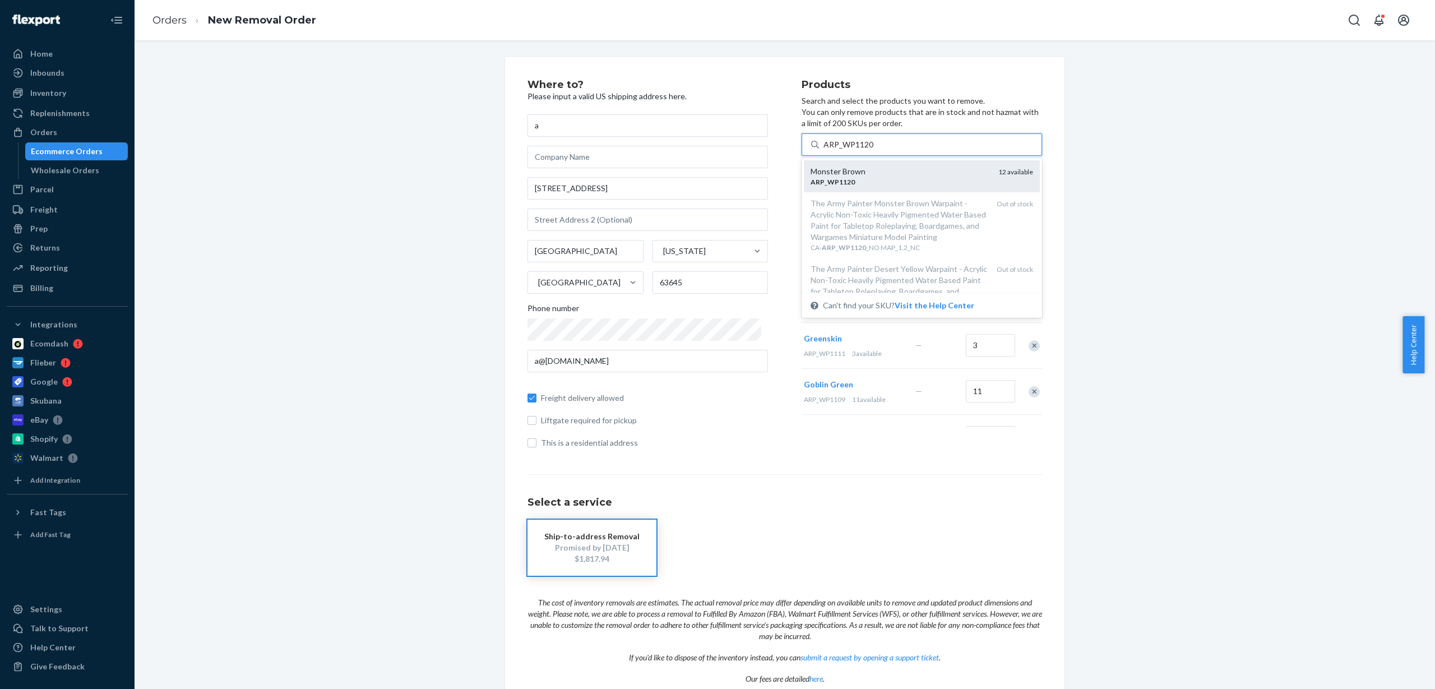
click at [902, 182] on div "ARP _ WP1120" at bounding box center [900, 182] width 179 height 10
click at [874, 150] on input "ARP_WP1120" at bounding box center [849, 144] width 50 height 11
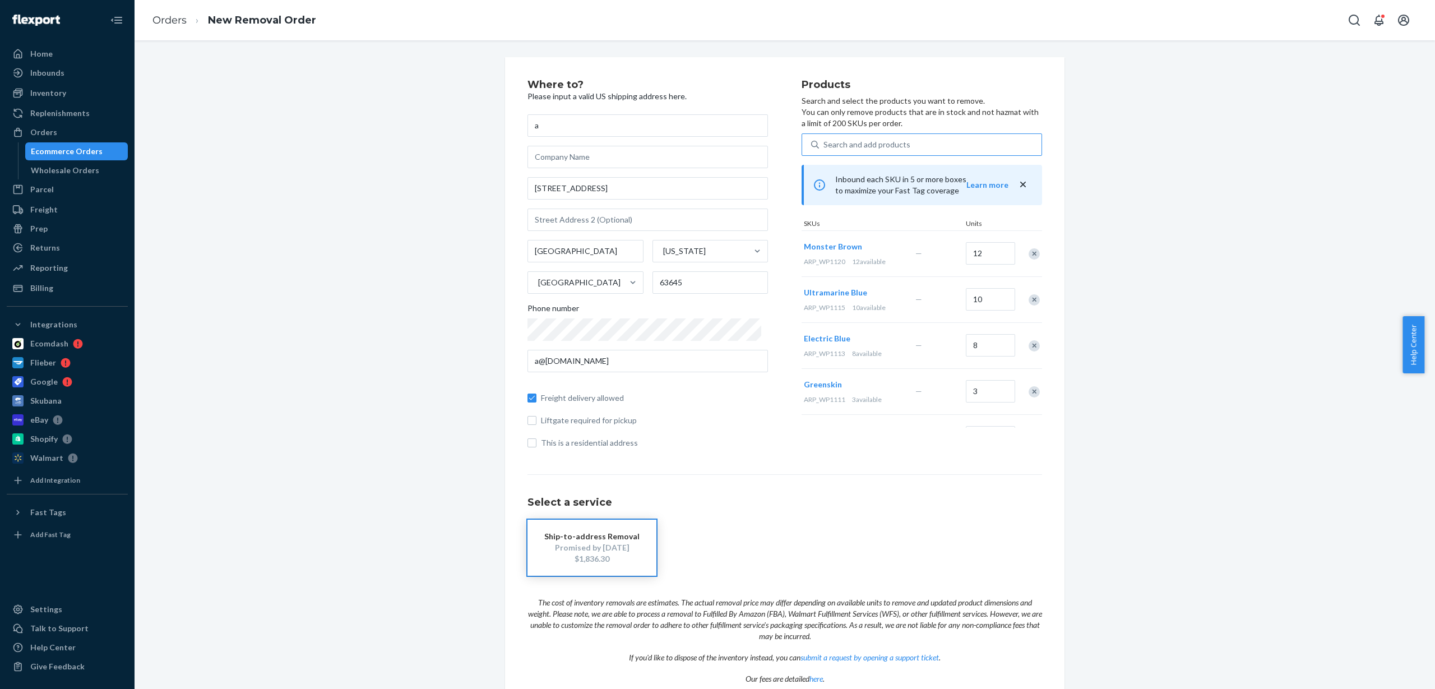
click at [914, 143] on div "Search and add products" at bounding box center [930, 145] width 223 height 20
click at [825, 143] on input "Search and add products" at bounding box center [824, 144] width 1 height 11
paste input "ARP_WP1122"
type input "ARP_WP1122"
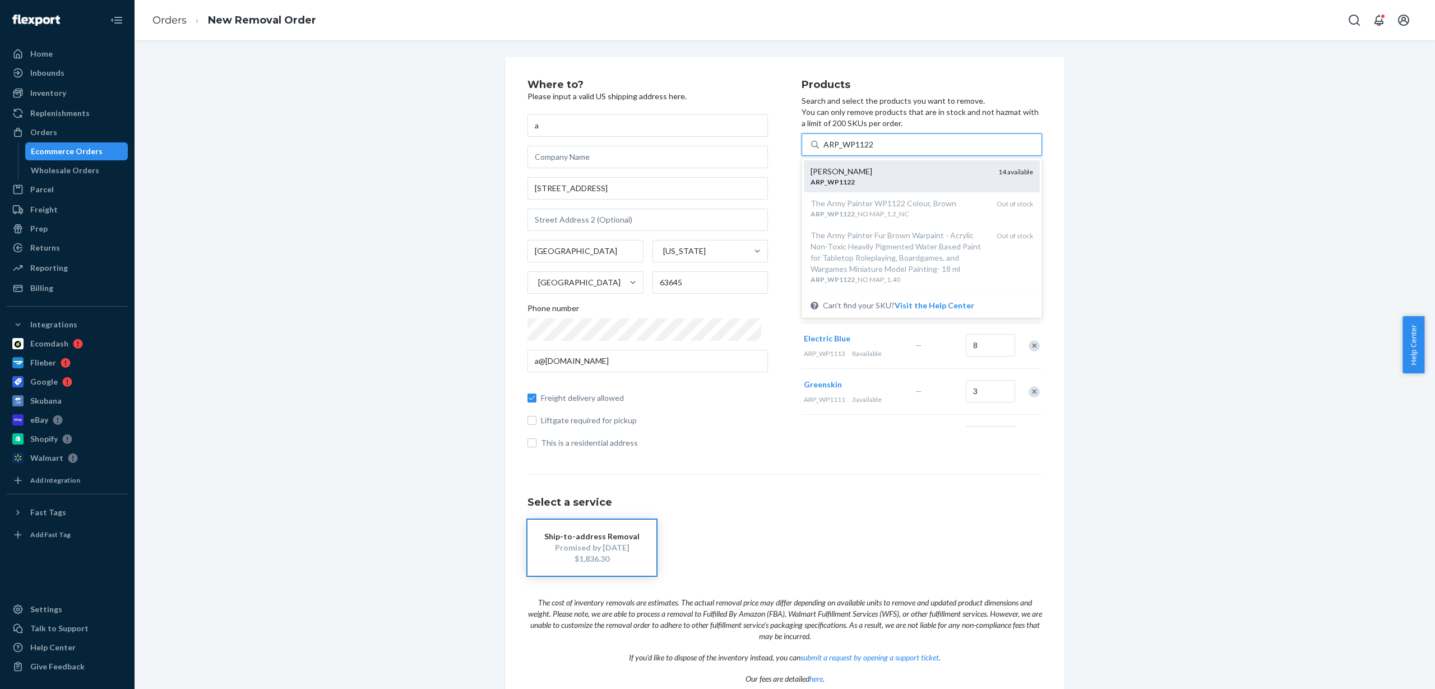
click at [879, 182] on div "ARP _ WP1122" at bounding box center [900, 182] width 179 height 10
click at [874, 150] on input "ARP_WP1122" at bounding box center [849, 144] width 50 height 11
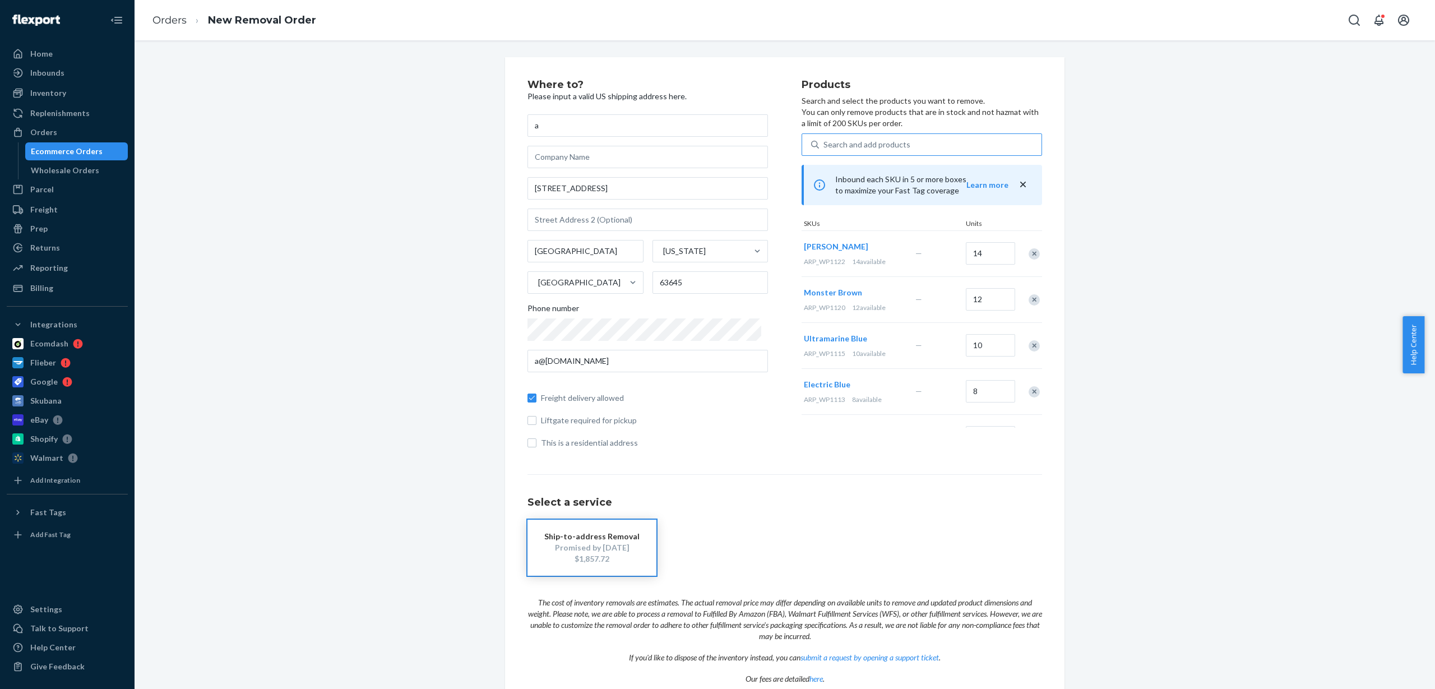
click at [896, 147] on div "Search and add products" at bounding box center [930, 145] width 223 height 20
click at [825, 147] on input "Search and add products" at bounding box center [824, 144] width 1 height 11
paste input "ARP_WP1127"
type input "ARP_WP1127"
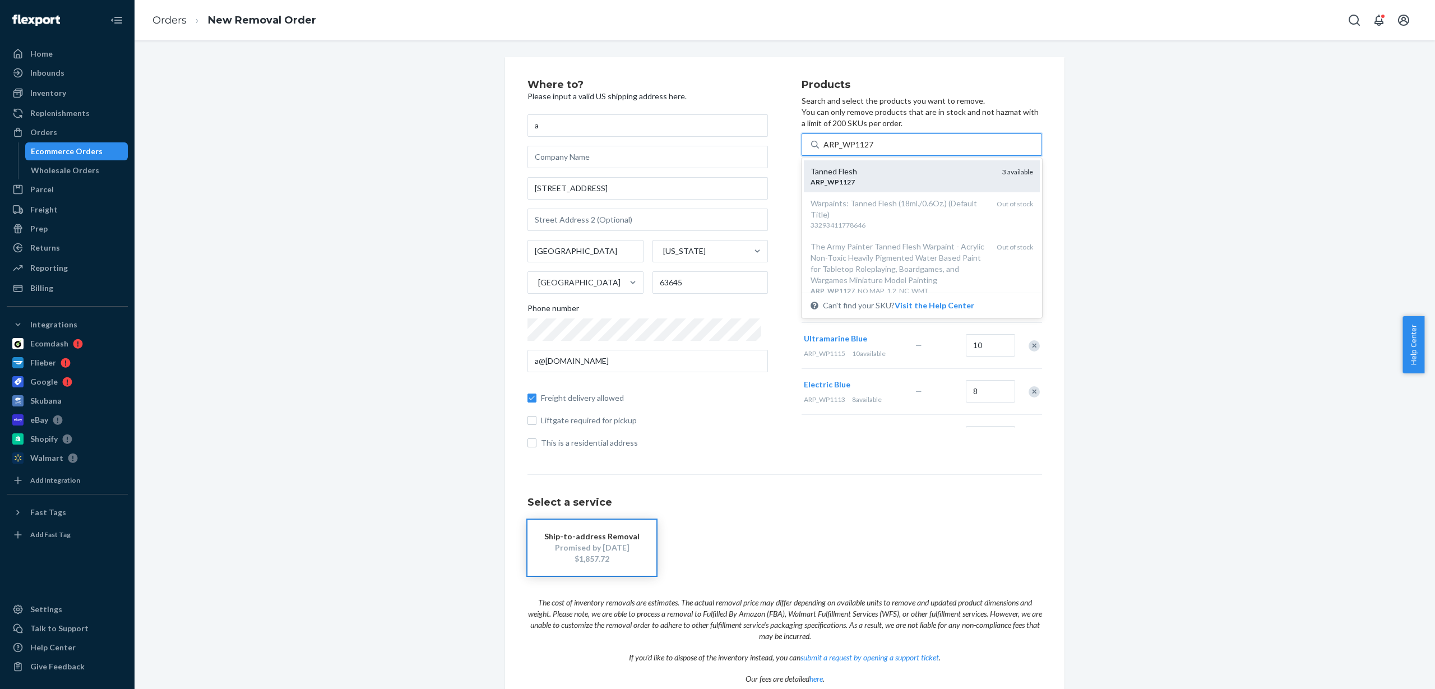
click at [880, 178] on div "ARP _ WP1127" at bounding box center [902, 182] width 183 height 10
click at [874, 150] on input "ARP_WP1127" at bounding box center [849, 144] width 50 height 11
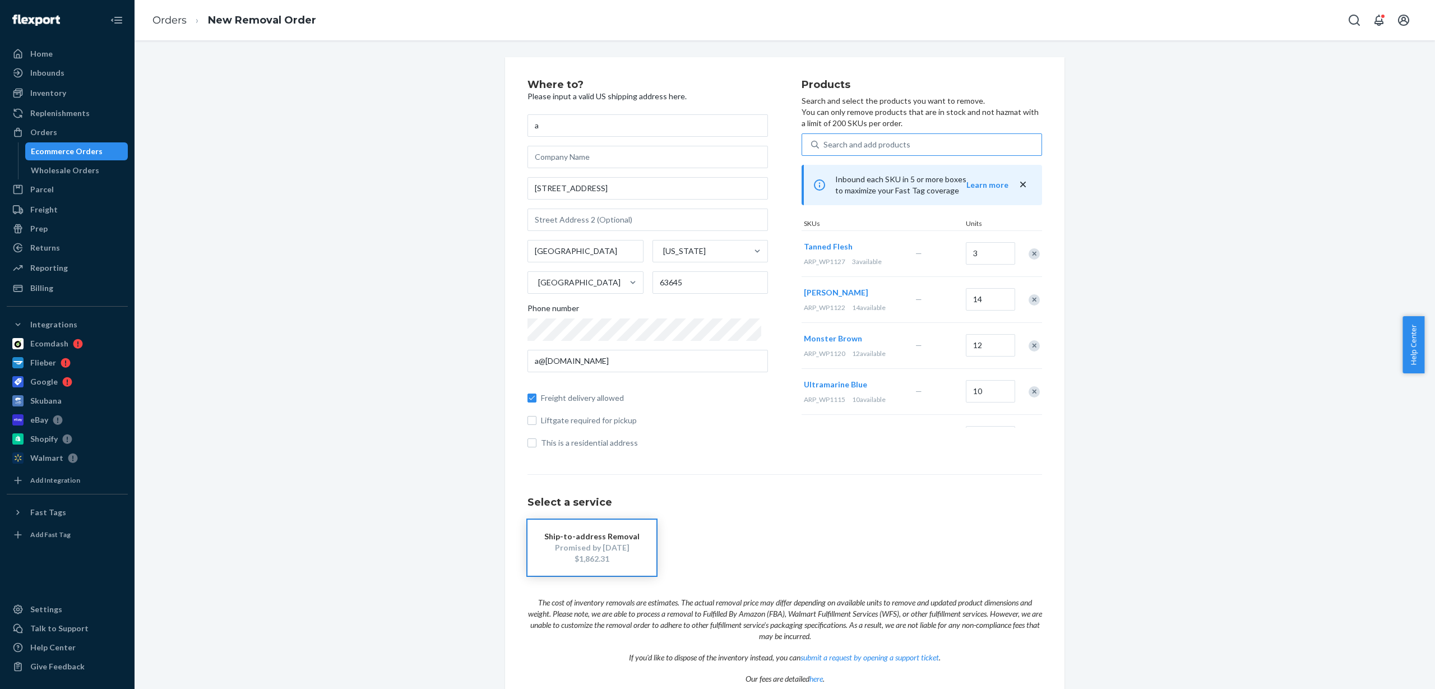
click at [875, 150] on div "Search and add products" at bounding box center [930, 145] width 223 height 20
click at [825, 150] on input "Search and add products" at bounding box center [824, 144] width 1 height 11
paste input "ARP_WP1133"
type input "ARP_WP1133"
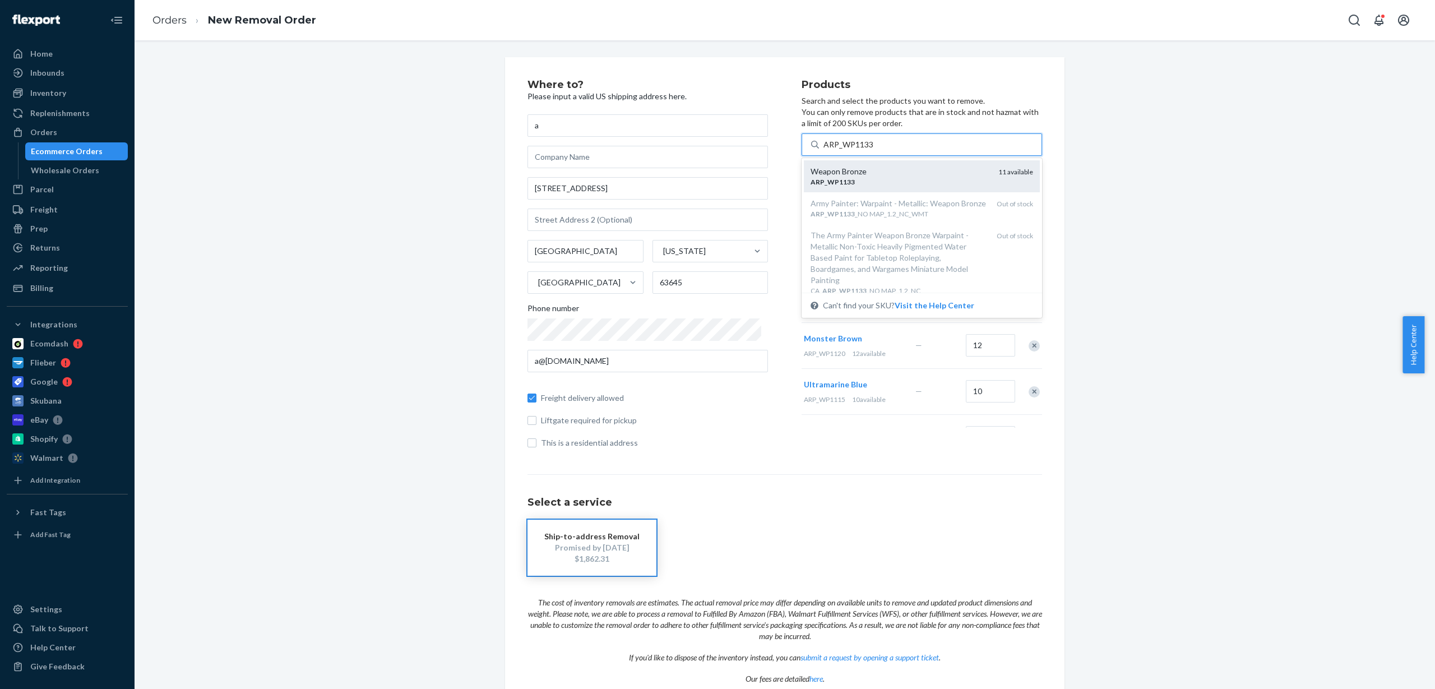
click at [871, 174] on div "Weapon Bronze" at bounding box center [900, 171] width 179 height 11
click at [871, 150] on input "ARP_WP1133" at bounding box center [849, 144] width 50 height 11
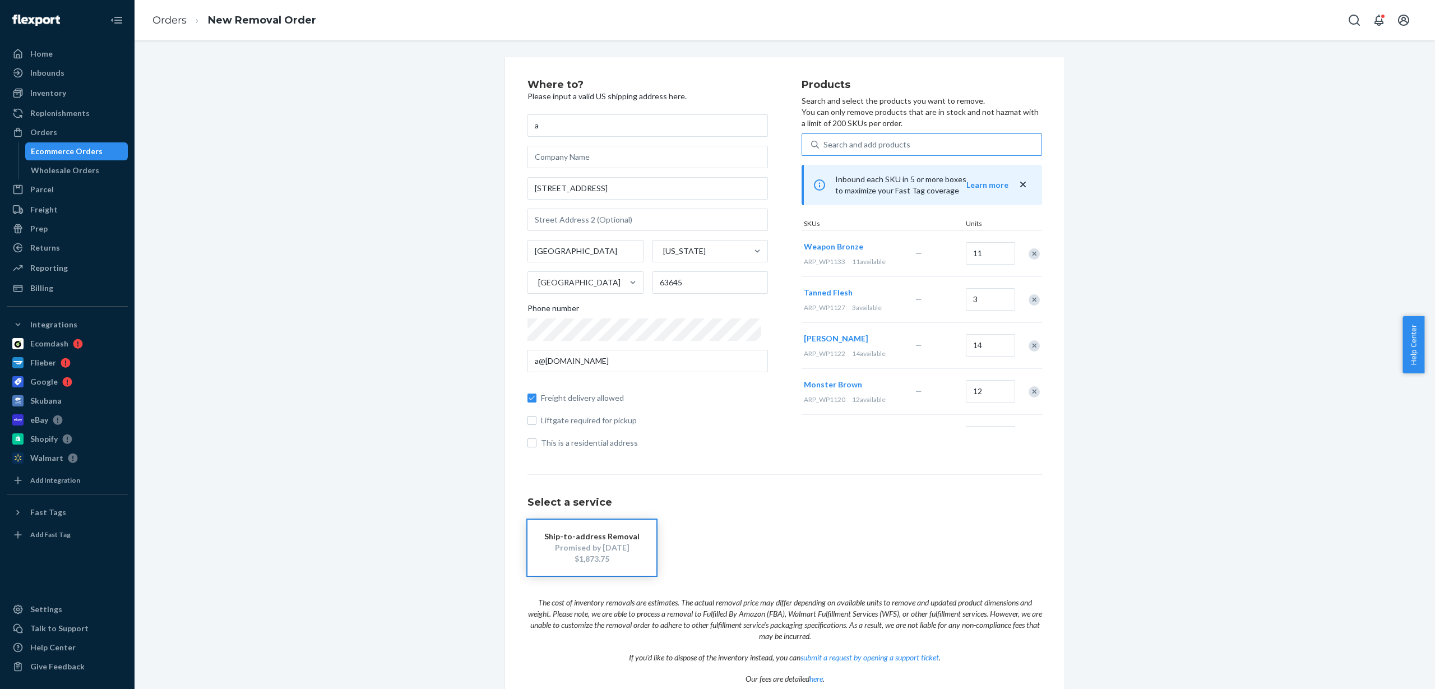
click at [886, 140] on div "Search and add products" at bounding box center [867, 144] width 87 height 11
click at [825, 140] on input "Search and add products" at bounding box center [824, 144] width 1 height 11
paste input "ARP_WP1401"
type input "ARP_WP1401"
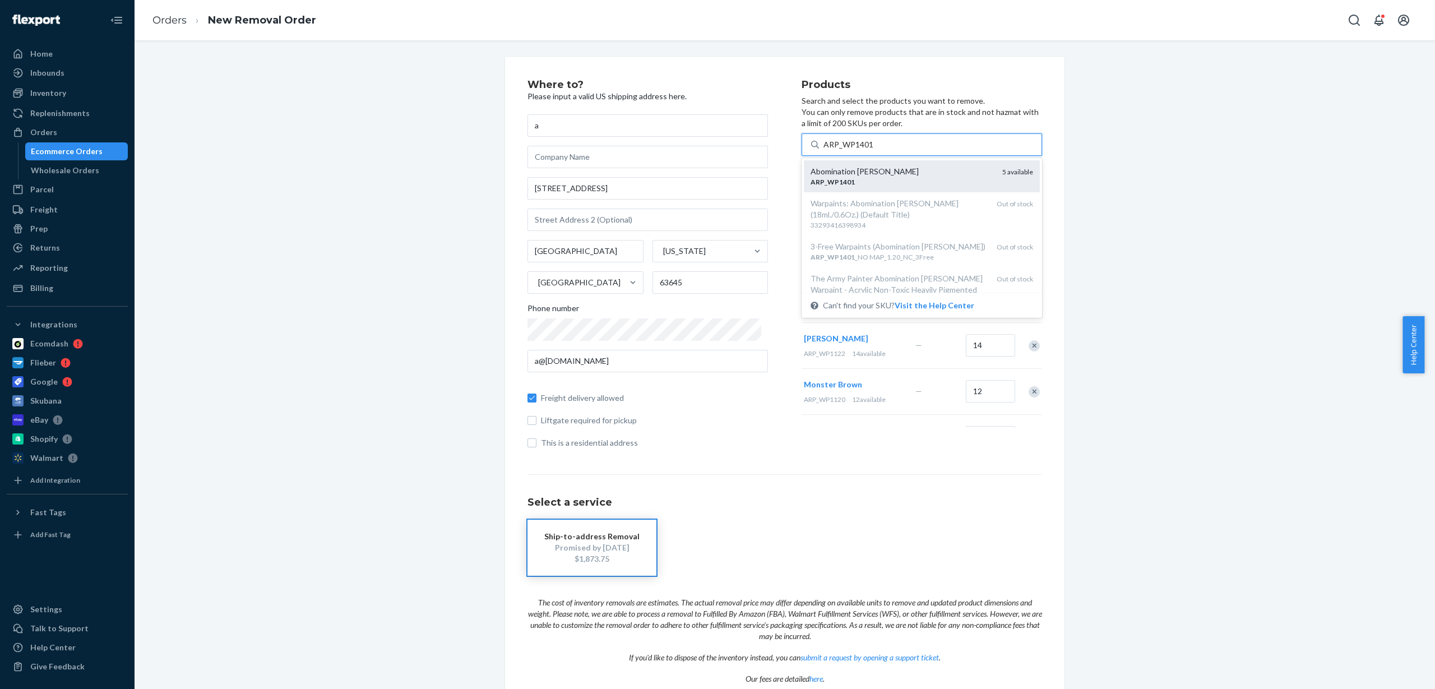
click at [887, 173] on div "Abomination [PERSON_NAME]" at bounding box center [902, 171] width 183 height 11
click at [874, 150] on input "ARP_WP1401" at bounding box center [849, 144] width 50 height 11
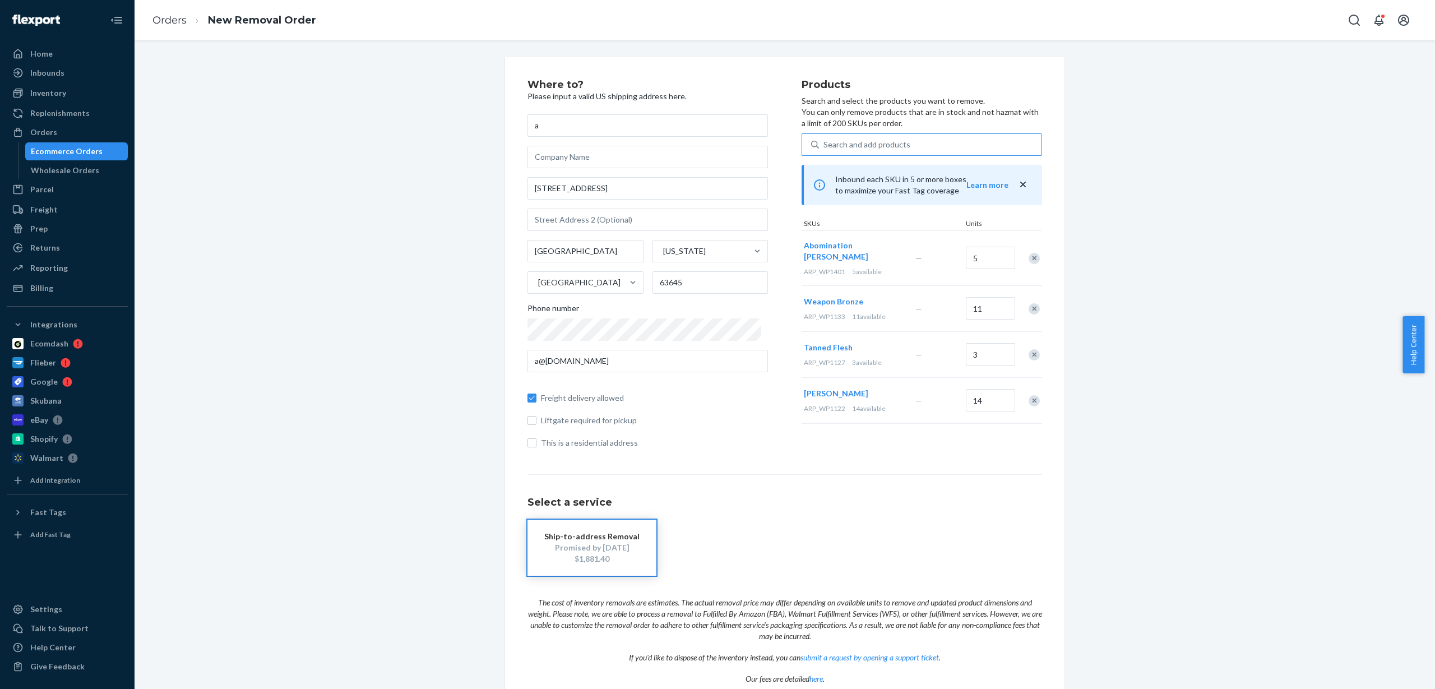
click at [912, 147] on div "Search and add products" at bounding box center [930, 145] width 223 height 20
click at [825, 147] on input "Search and add products" at bounding box center [824, 144] width 1 height 11
paste input "ARP_WP1403"
type input "ARP_WP1403"
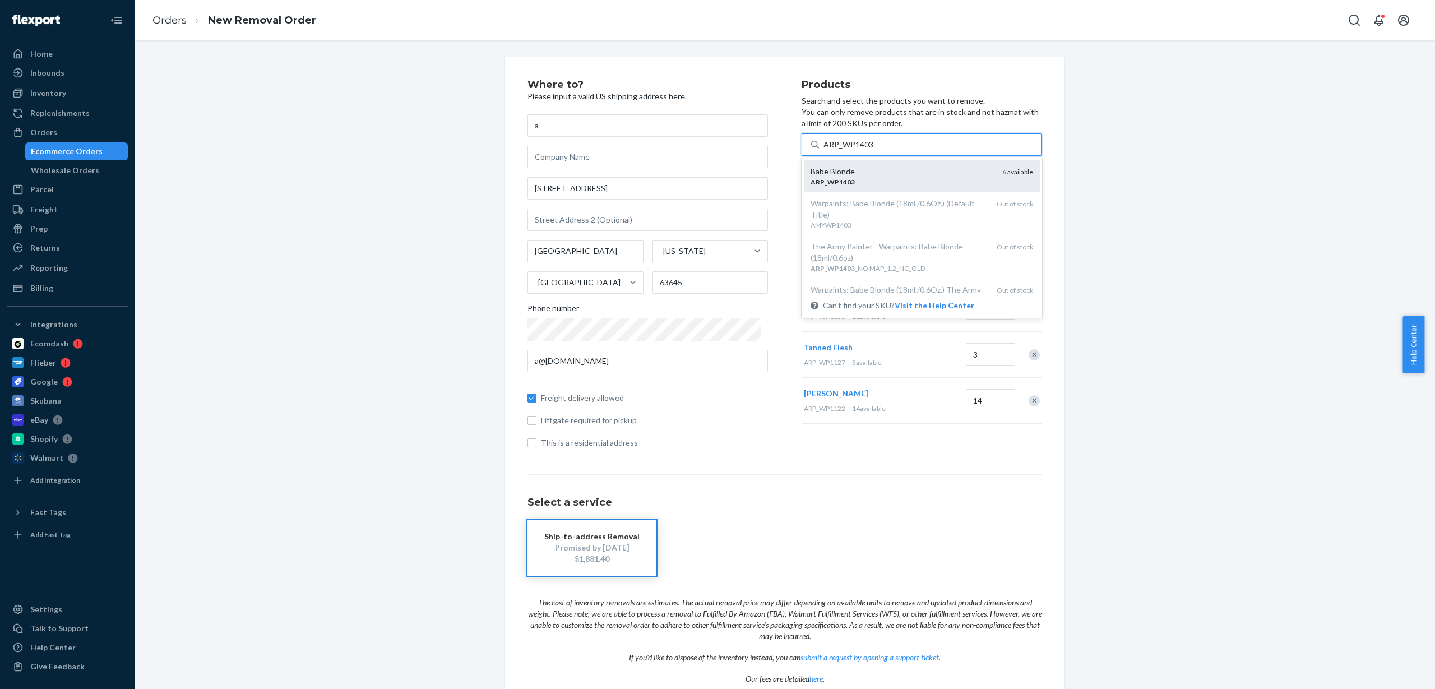
click at [882, 173] on div "Babe Blonde" at bounding box center [902, 171] width 183 height 11
click at [874, 150] on input "ARP_WP1403" at bounding box center [849, 144] width 50 height 11
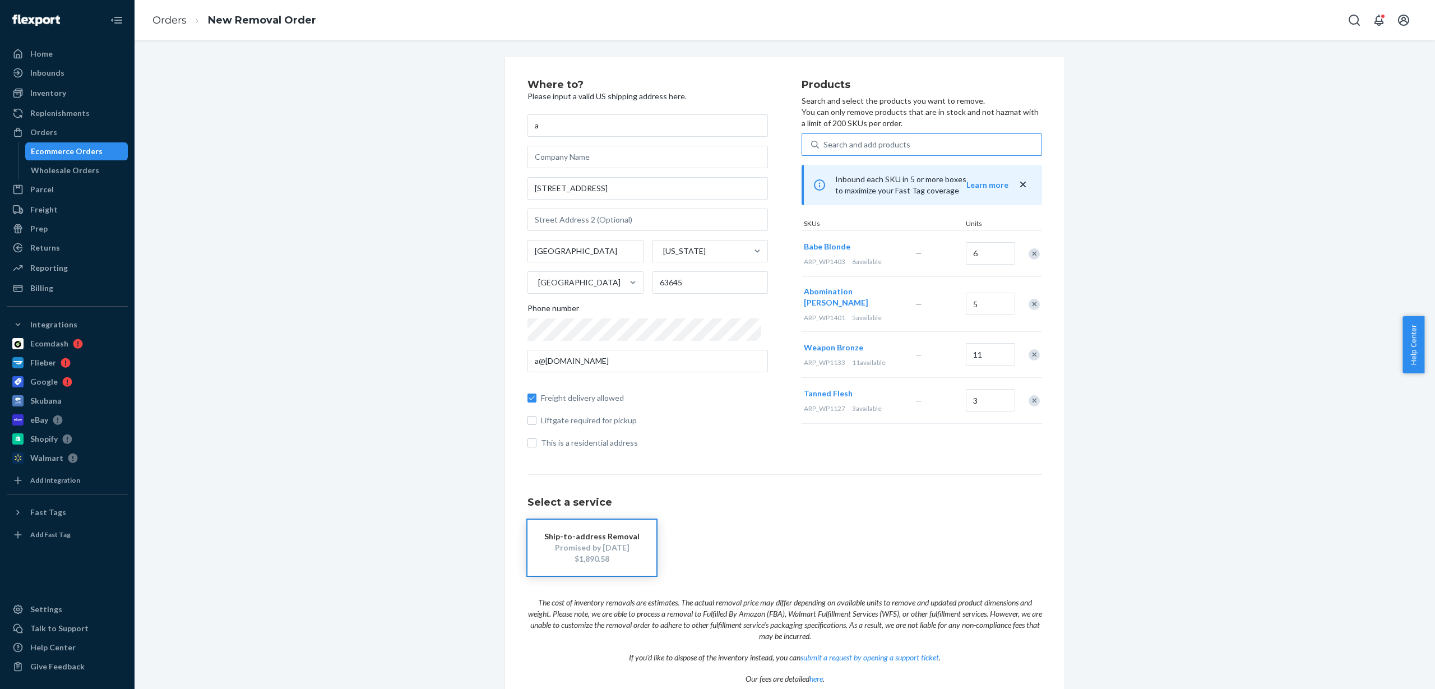
click at [849, 137] on div "Search and add products" at bounding box center [930, 145] width 223 height 20
click at [825, 139] on input "Search and add products" at bounding box center [824, 144] width 1 height 11
paste input "ARP_WP1406"
type input "ARP_WP1406"
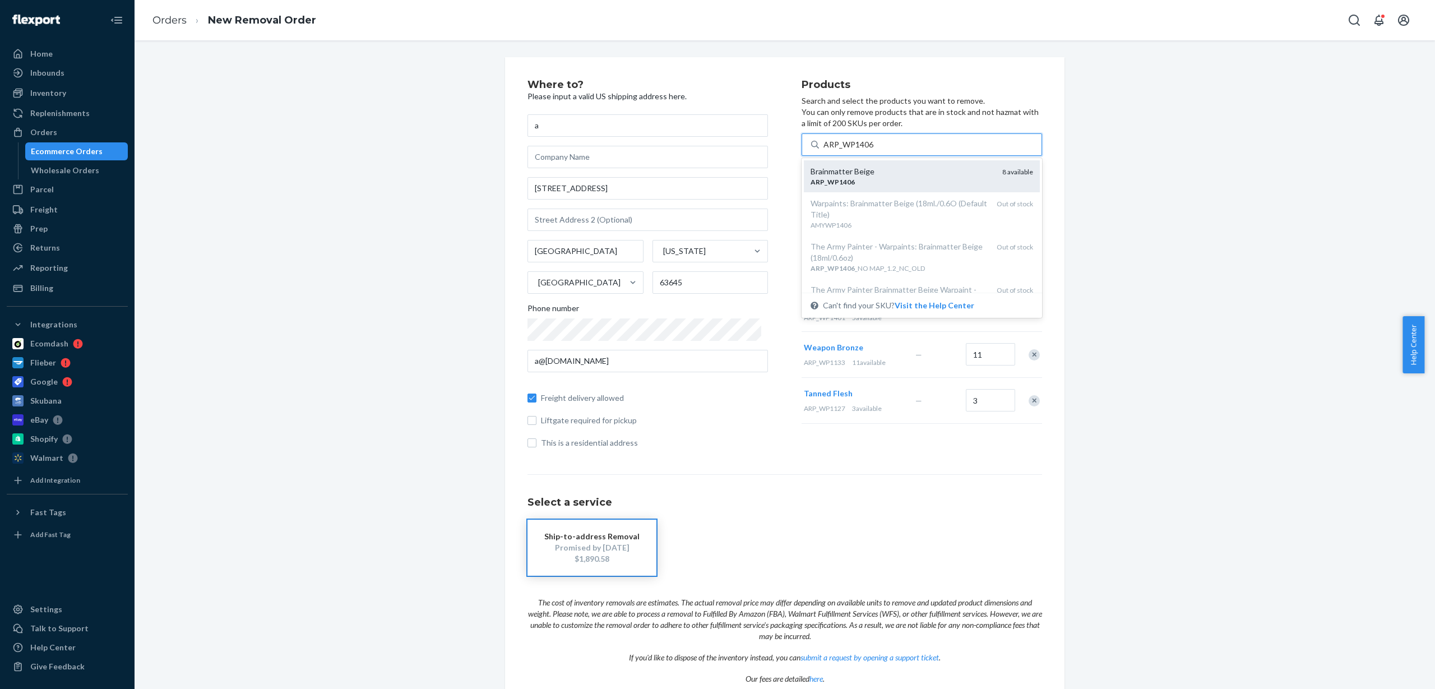
click at [856, 175] on div "Brainmatter Beige" at bounding box center [902, 171] width 183 height 11
click at [856, 150] on input "ARP_WP1406" at bounding box center [849, 144] width 50 height 11
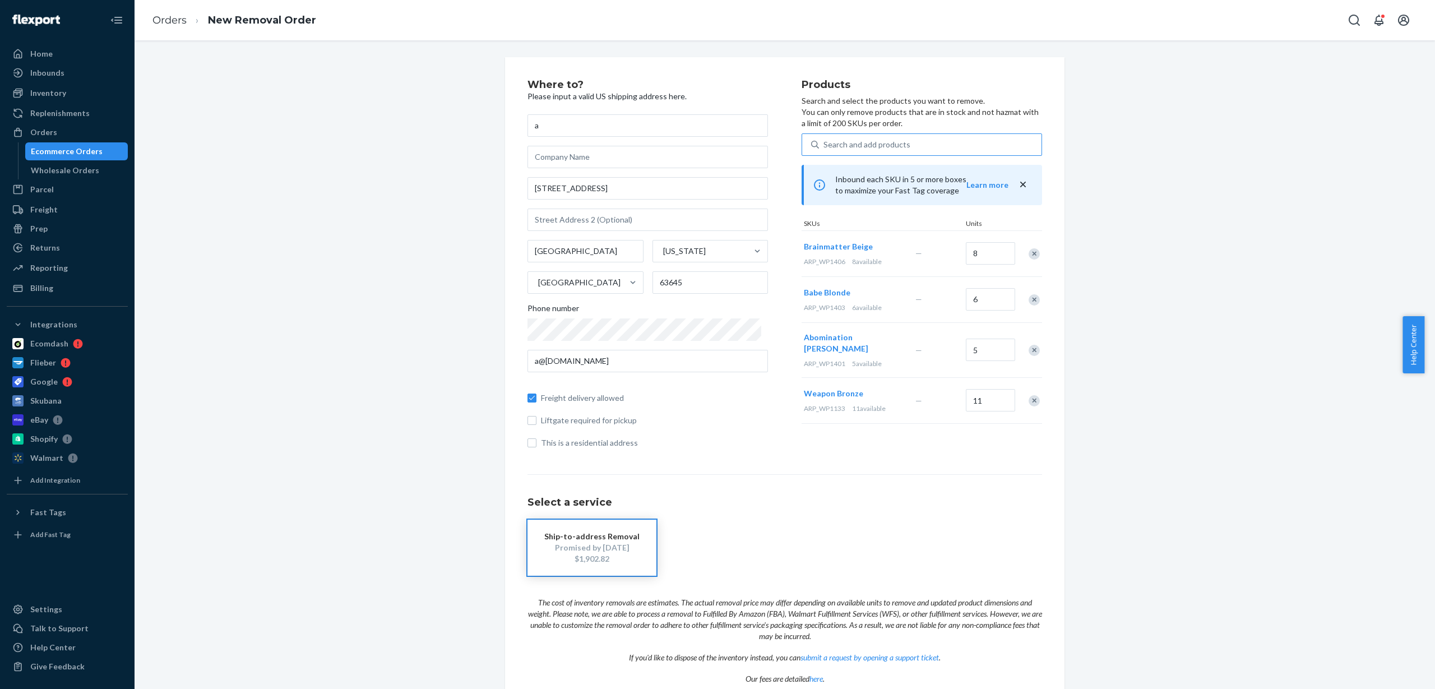
click at [910, 141] on div "Search and add products" at bounding box center [930, 145] width 223 height 20
click at [825, 141] on input "Search and add products" at bounding box center [824, 144] width 1 height 11
paste input "ARP_WP1407"
type input "ARP_WP1407"
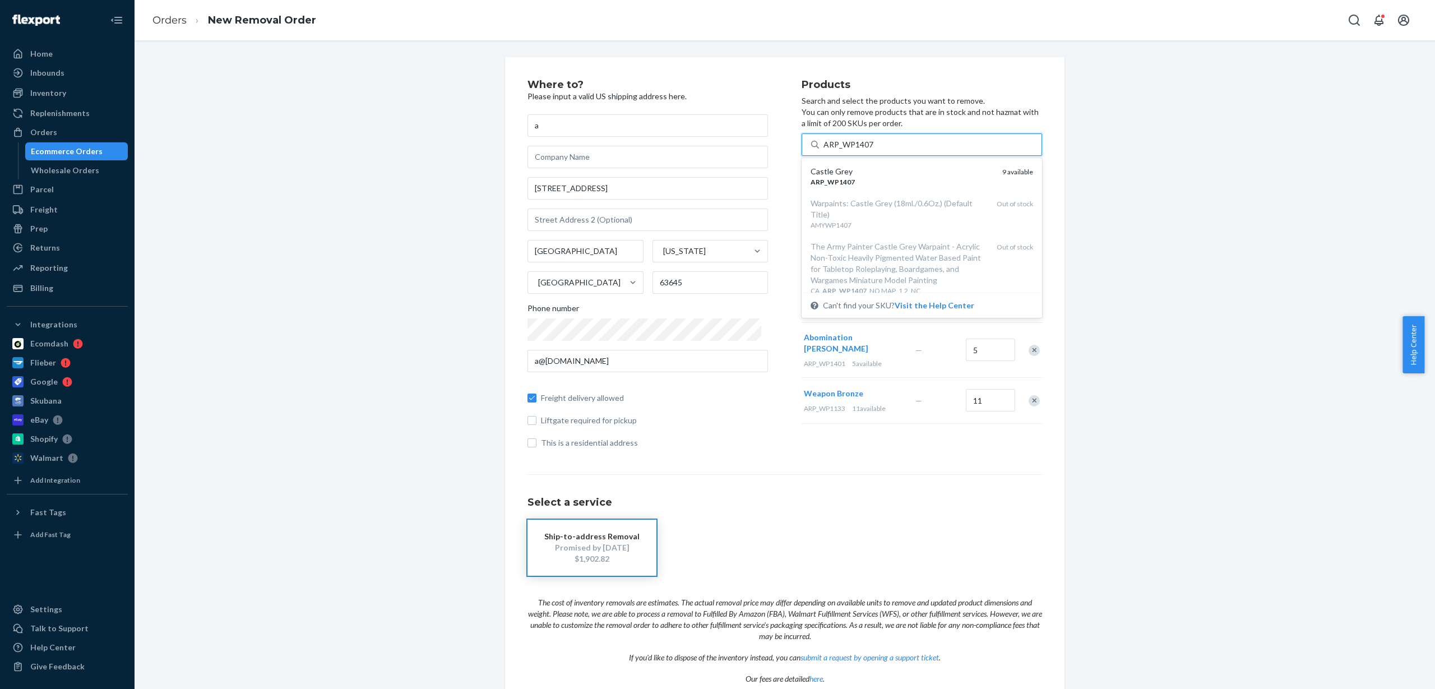
click at [902, 174] on div "Castle Grey" at bounding box center [902, 171] width 183 height 11
click at [874, 150] on input "ARP_WP1407" at bounding box center [849, 144] width 50 height 11
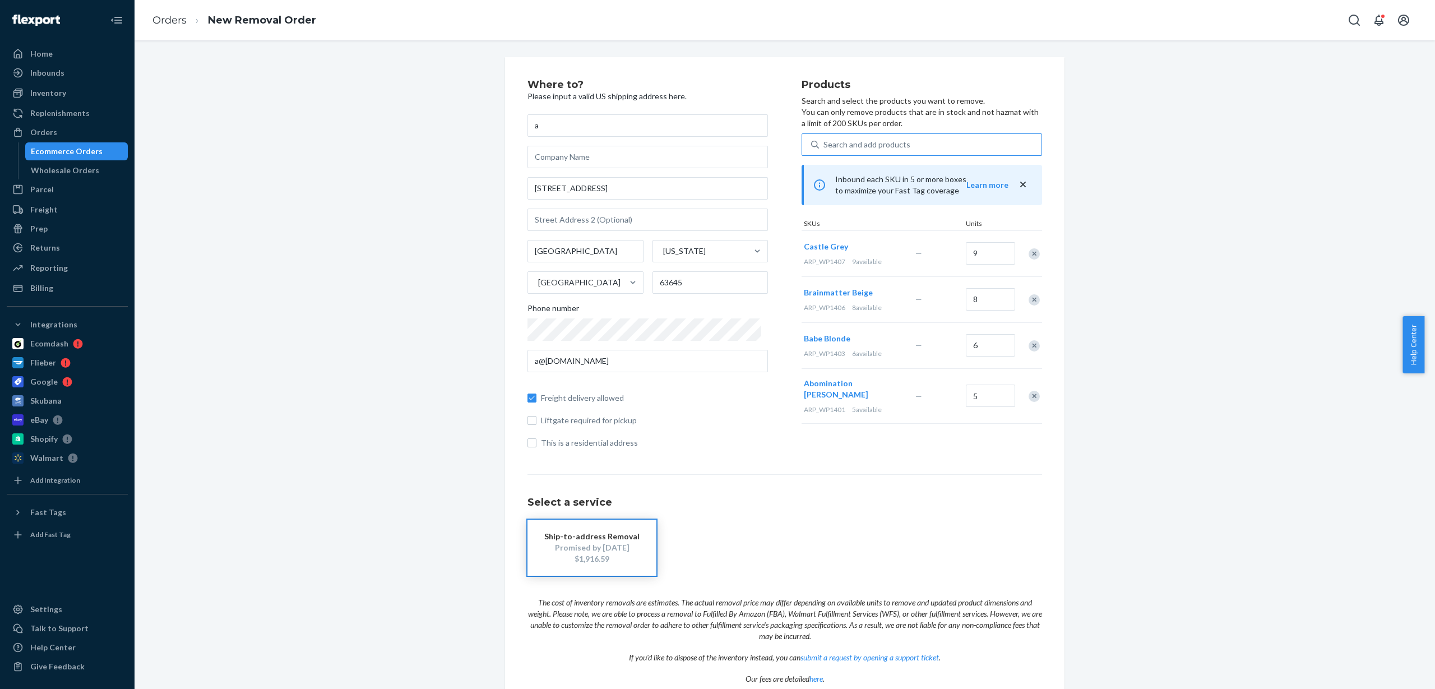
click at [926, 143] on div "Search and add products" at bounding box center [930, 145] width 223 height 20
click at [825, 143] on input "Search and add products" at bounding box center [824, 144] width 1 height 11
paste input "ARP_WP1408"
type input "ARP_WP1408"
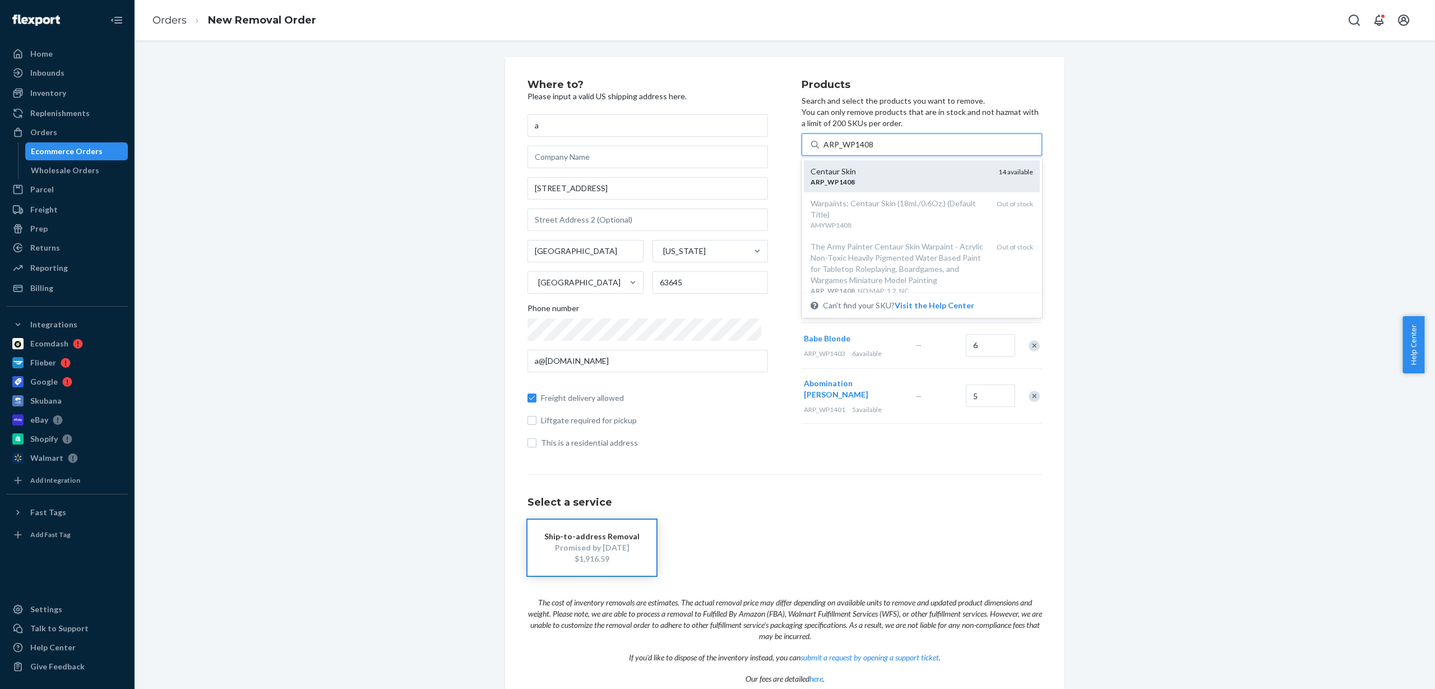
click at [887, 172] on div "Centaur Skin" at bounding box center [900, 171] width 179 height 11
click at [874, 150] on input "ARP_WP1408" at bounding box center [849, 144] width 50 height 11
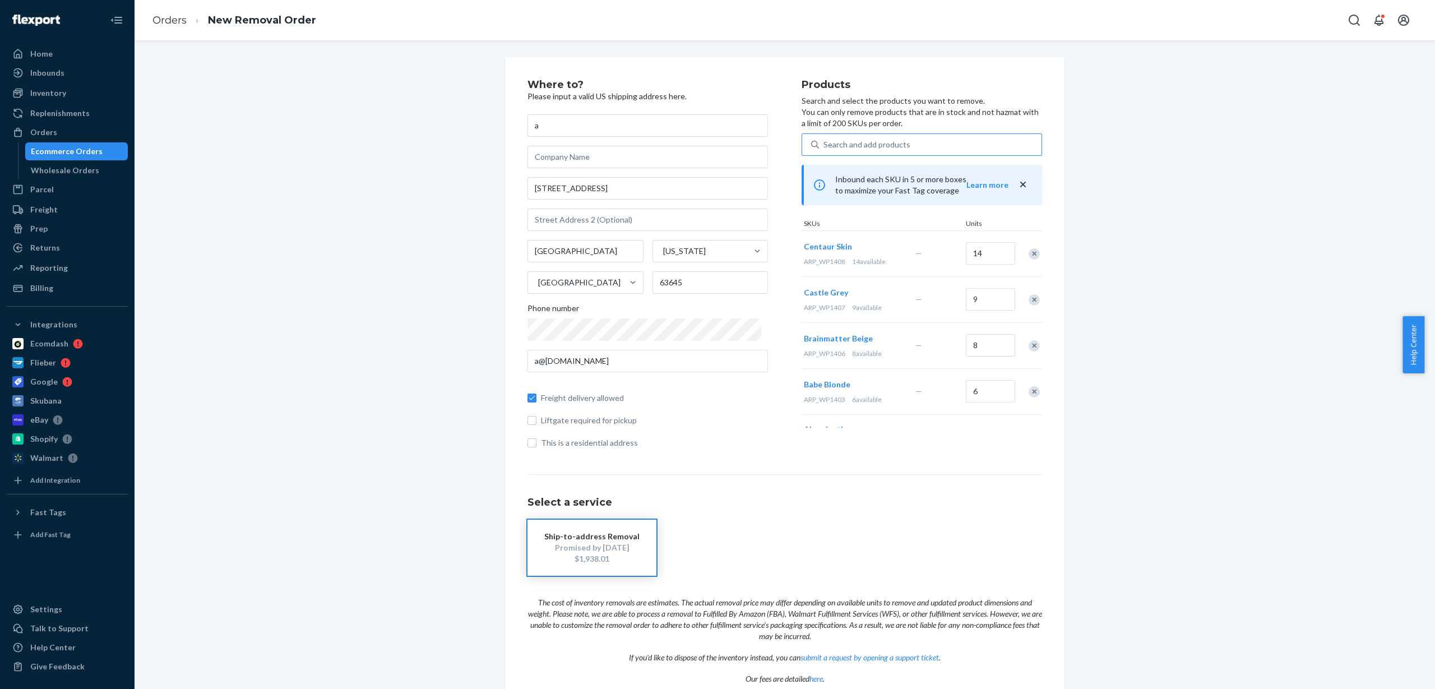
click at [930, 145] on div "Search and add products" at bounding box center [930, 145] width 223 height 20
click at [825, 145] on input "Search and add products" at bounding box center [824, 144] width 1 height 11
paste input "ARP_WP1409"
type input "ARP_WP1409"
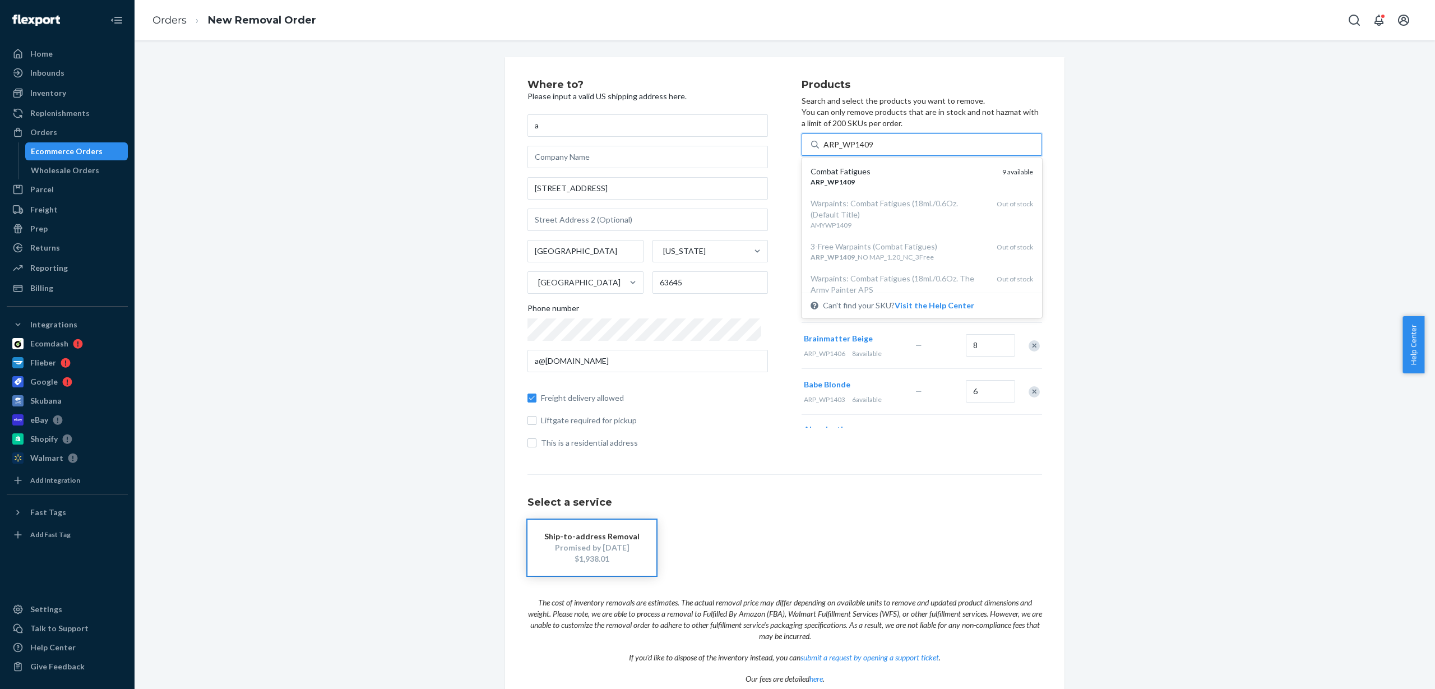
click at [912, 172] on div "Combat Fatigues" at bounding box center [902, 171] width 183 height 11
click at [874, 150] on input "ARP_WP1409" at bounding box center [849, 144] width 50 height 11
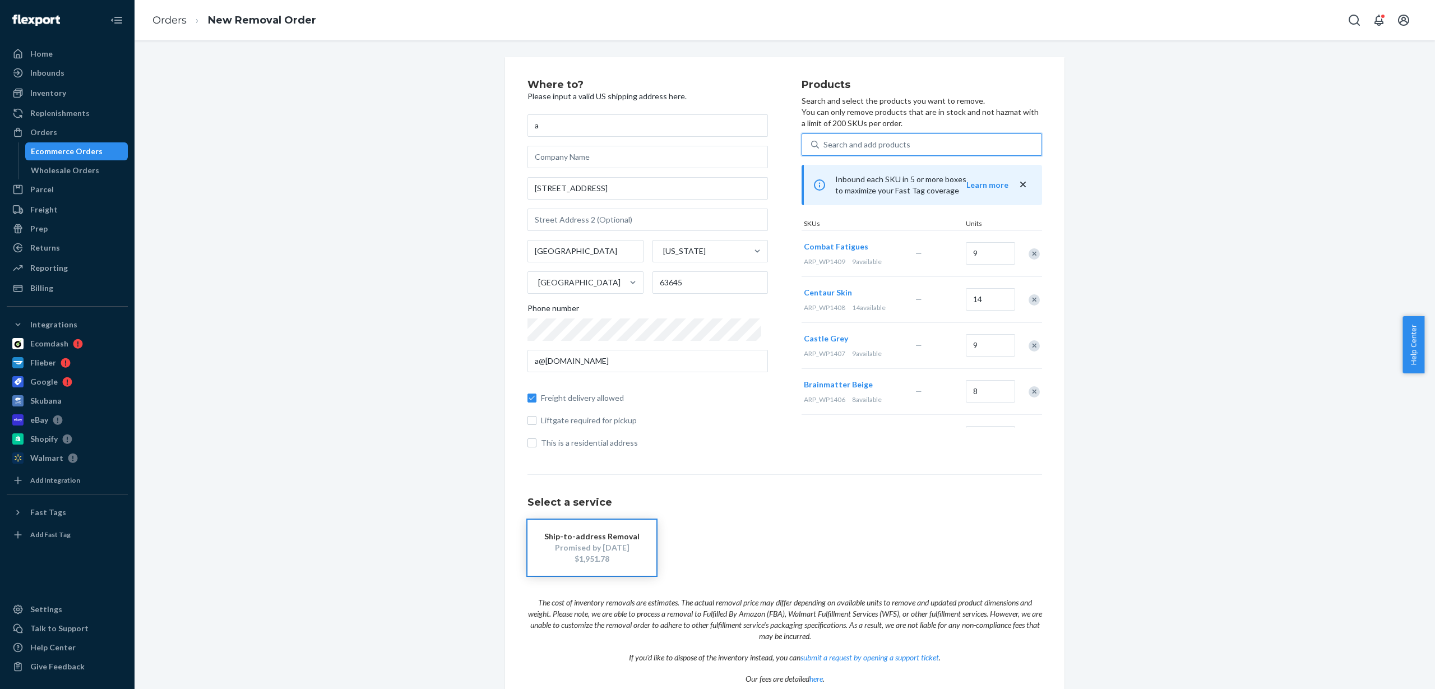
click at [890, 146] on div "Search and add products" at bounding box center [867, 144] width 87 height 11
click at [825, 146] on input "0 results available. Use Up and Down to choose options, press Enter to select t…" at bounding box center [824, 144] width 1 height 11
paste input "ARP_WP1410"
type input "ARP_WP1410"
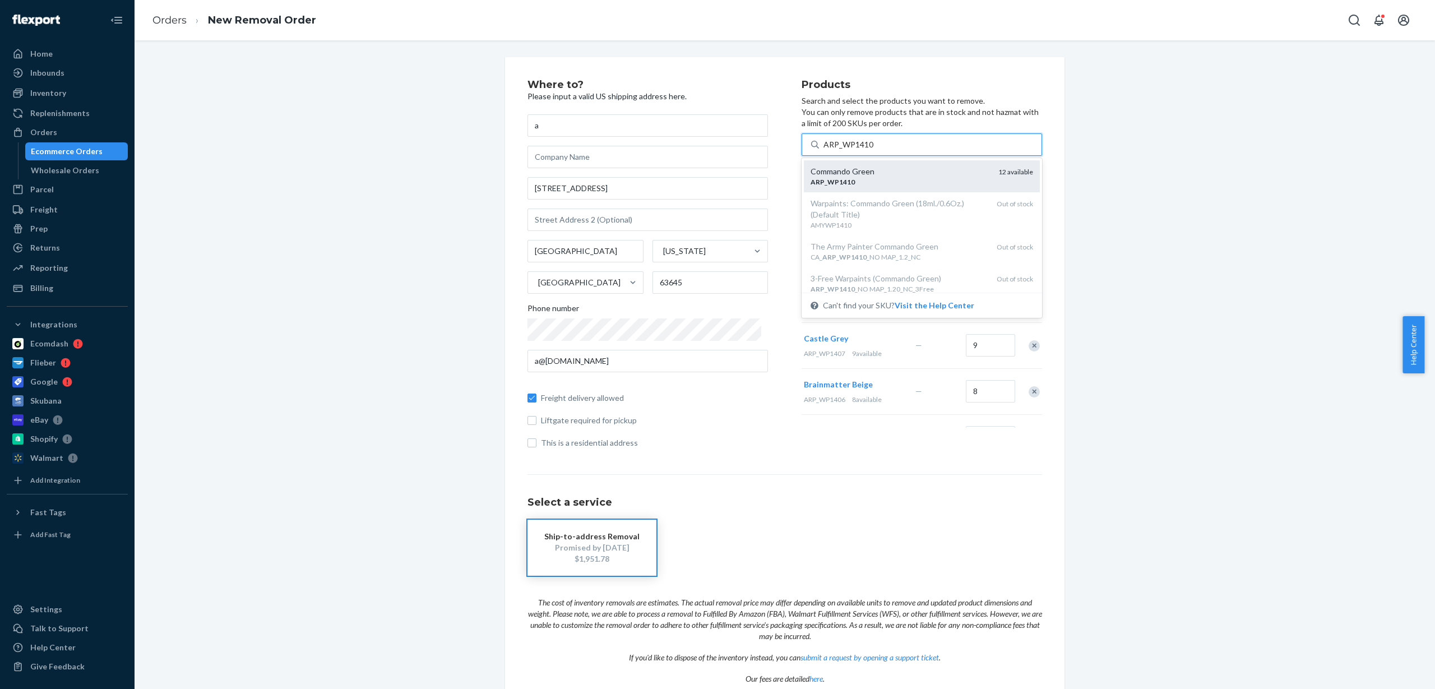
click at [961, 169] on div "Commando Green" at bounding box center [900, 171] width 179 height 11
click at [874, 150] on input "ARP_WP1410" at bounding box center [849, 144] width 50 height 11
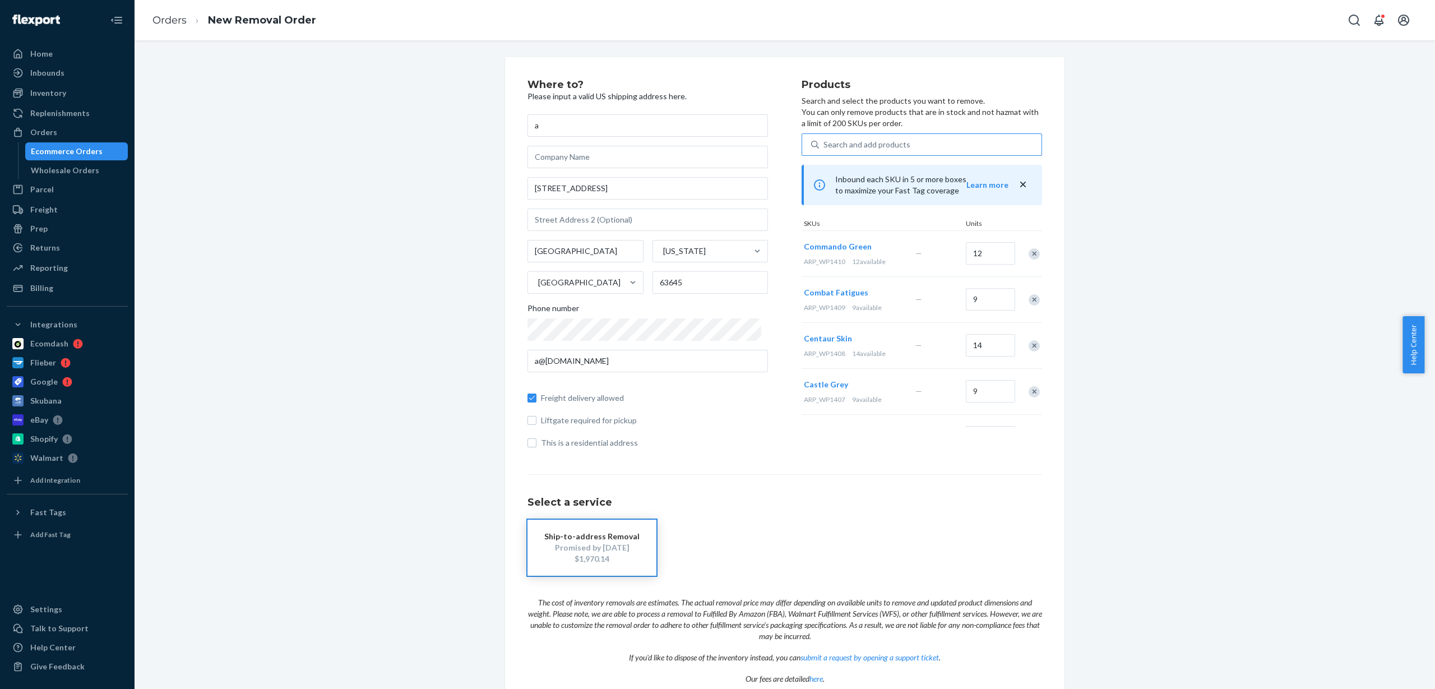
click at [878, 142] on div "Search and add products" at bounding box center [867, 144] width 87 height 11
click at [825, 142] on input "Search and add products" at bounding box center [824, 144] width 1 height 11
paste input "ARP_WP1412"
type input "ARP_WP1412"
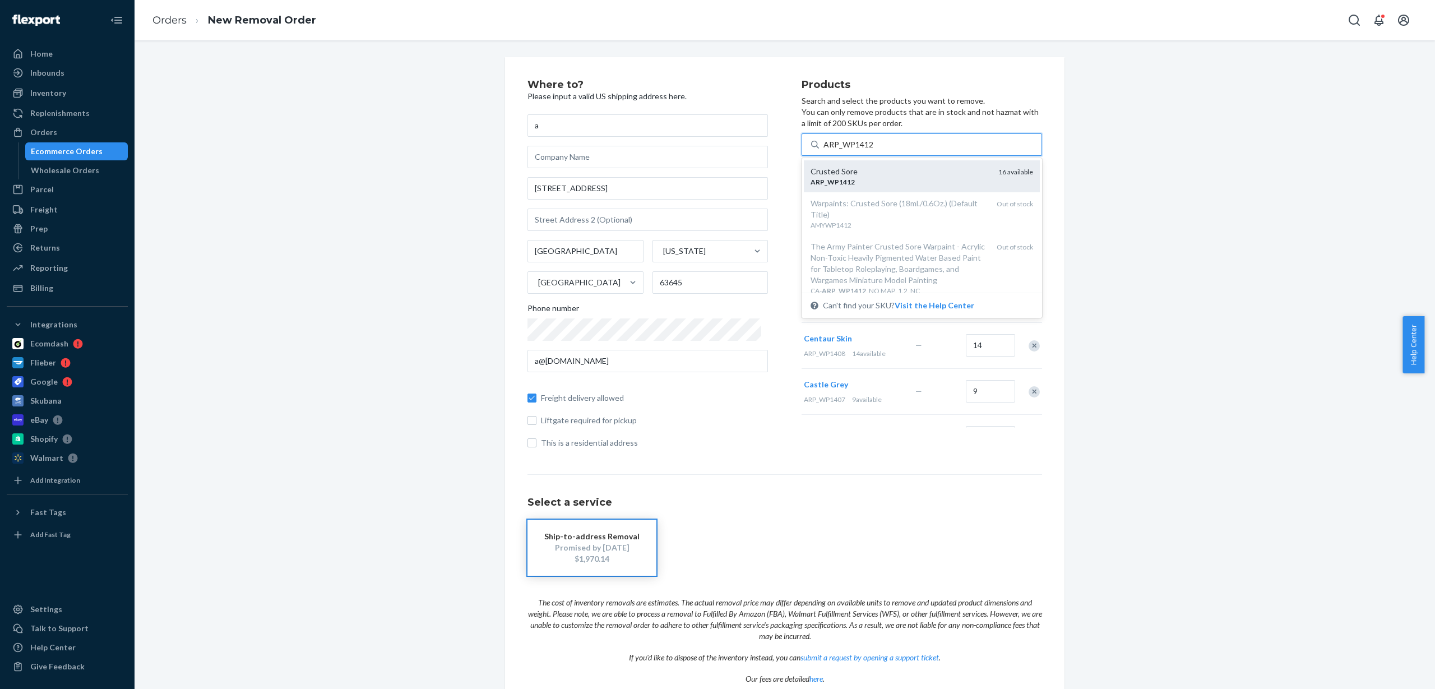
click at [893, 186] on div "ARP _ WP1412" at bounding box center [900, 182] width 179 height 10
click at [874, 150] on input "ARP_WP1412" at bounding box center [849, 144] width 50 height 11
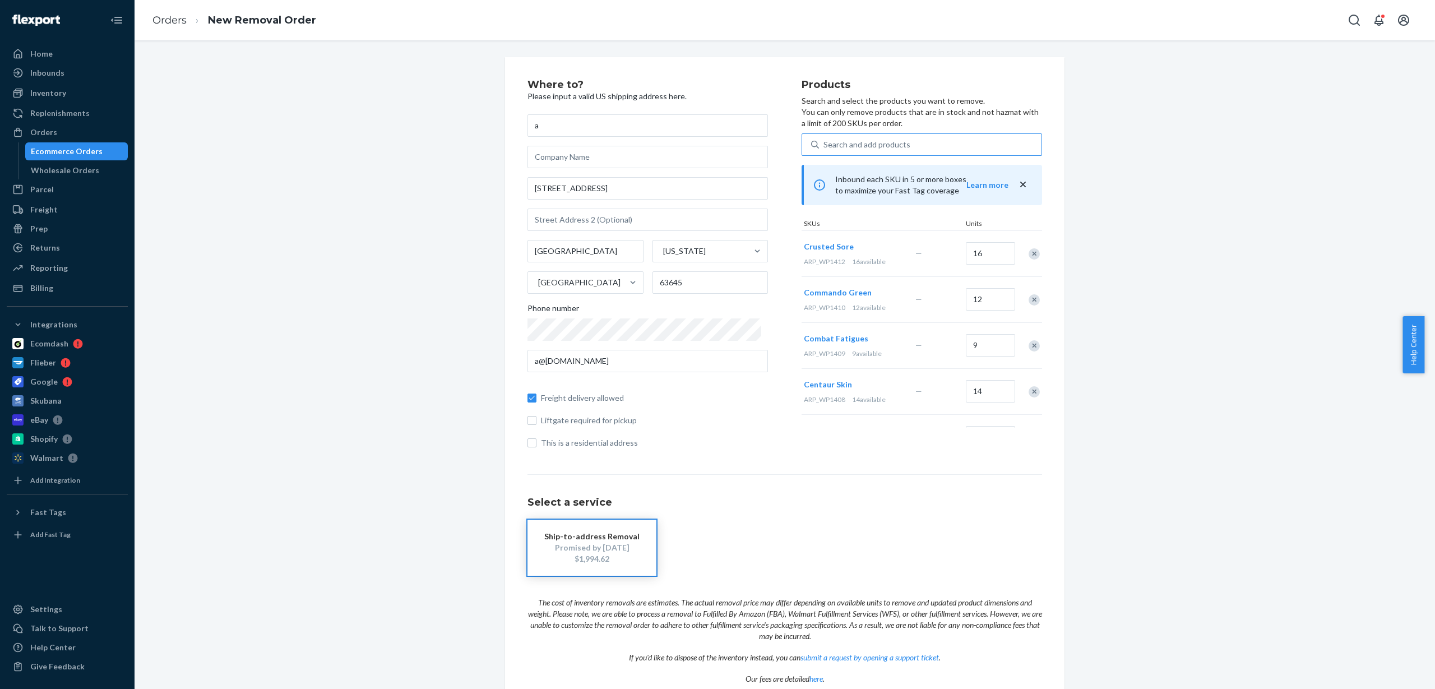
click at [906, 147] on div "Search and add products" at bounding box center [930, 145] width 223 height 20
click at [825, 147] on input "Search and add products" at bounding box center [824, 144] width 1 height 11
paste input "ARP_WP1413"
type input "ARP_WP1413"
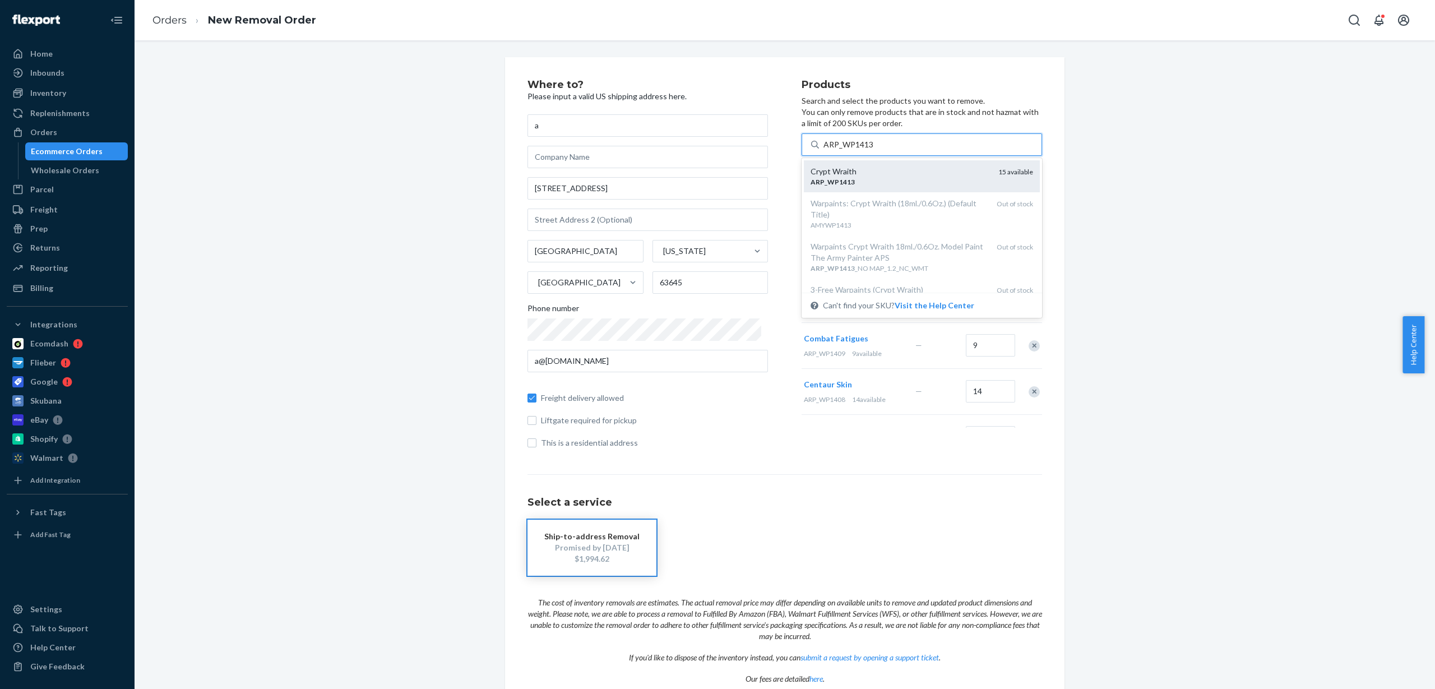
click at [923, 183] on div "ARP _ WP1413" at bounding box center [900, 182] width 179 height 10
click at [874, 150] on input "ARP_WP1413" at bounding box center [849, 144] width 50 height 11
